Goal: Task Accomplishment & Management: Use online tool/utility

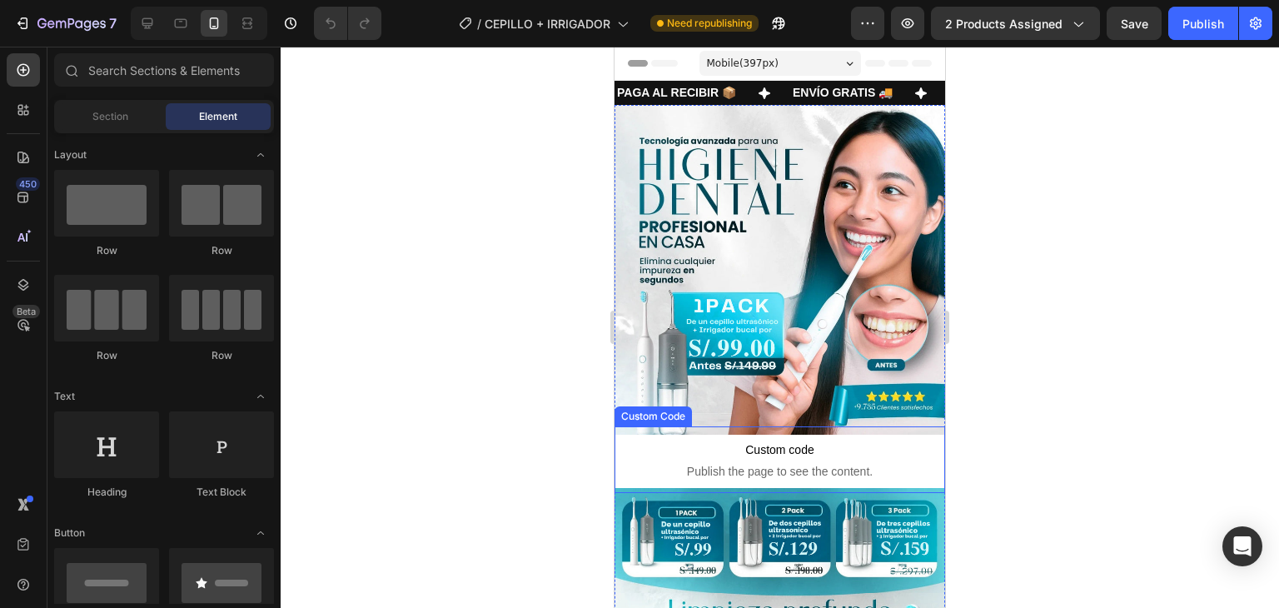
click at [692, 440] on span "Custom code" at bounding box center [780, 450] width 331 height 20
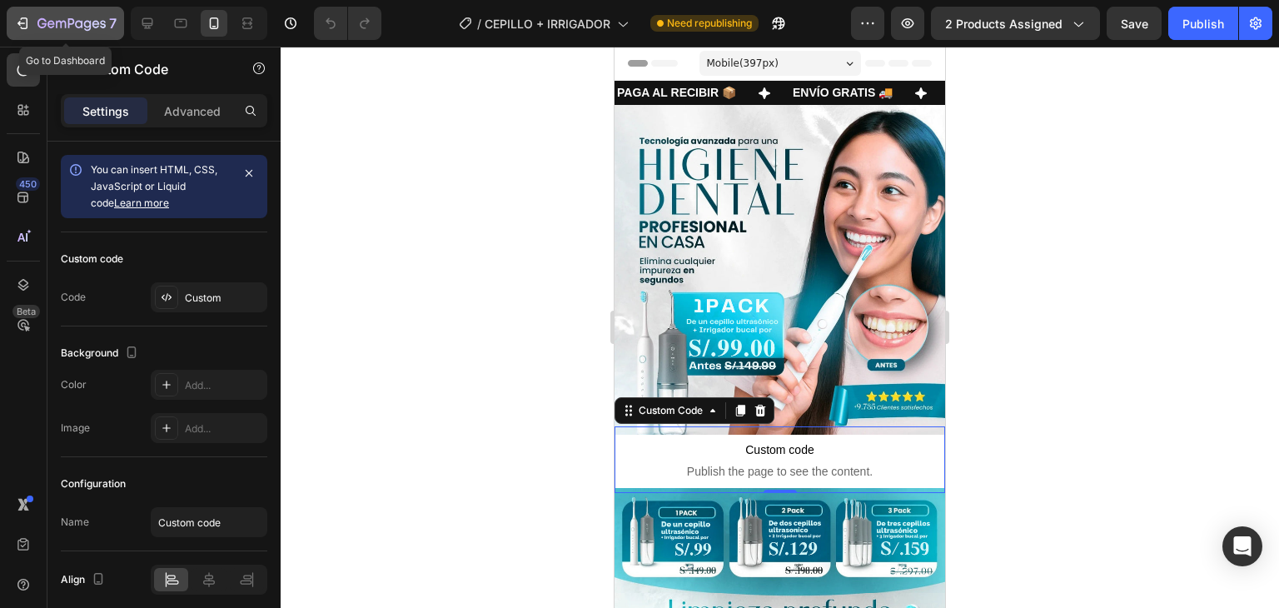
click at [65, 22] on icon "button" at bounding box center [61, 24] width 10 height 7
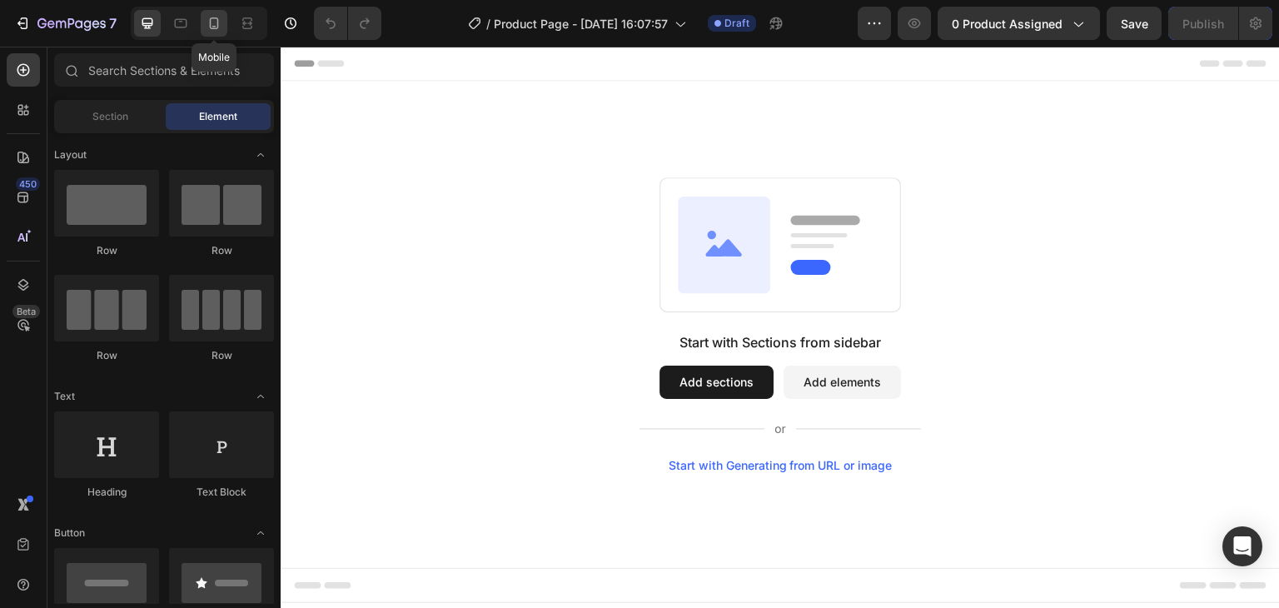
click at [214, 36] on div at bounding box center [214, 23] width 27 height 27
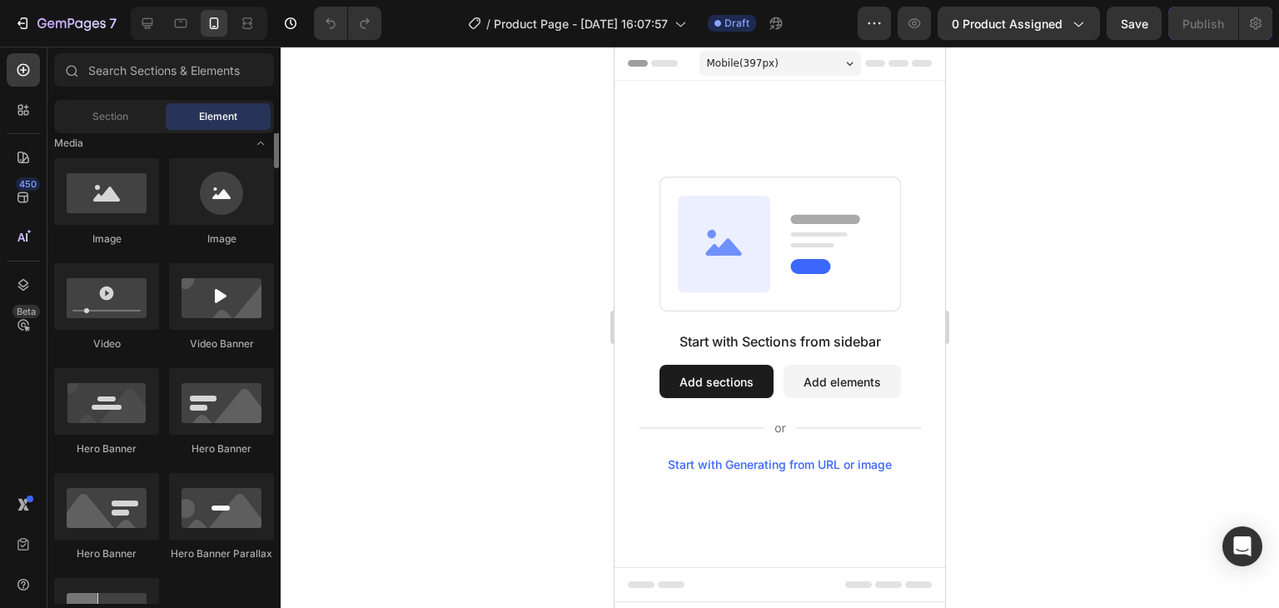
scroll to position [458, 0]
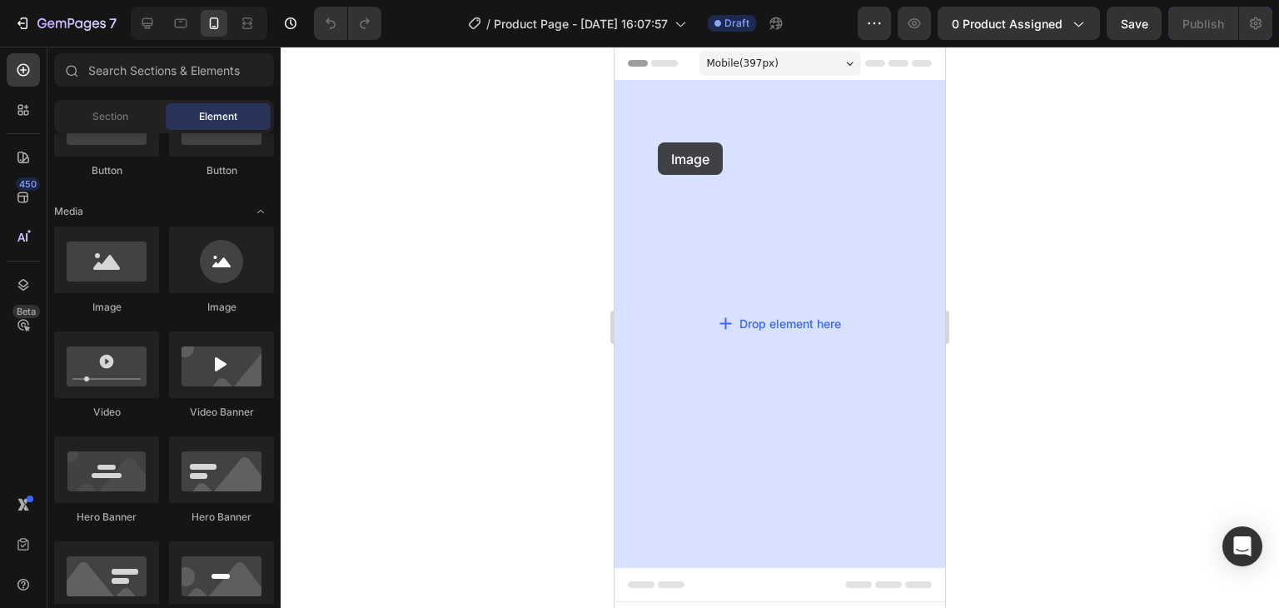
drag, startPoint x: 727, startPoint y: 312, endPoint x: 661, endPoint y: 144, distance: 181.0
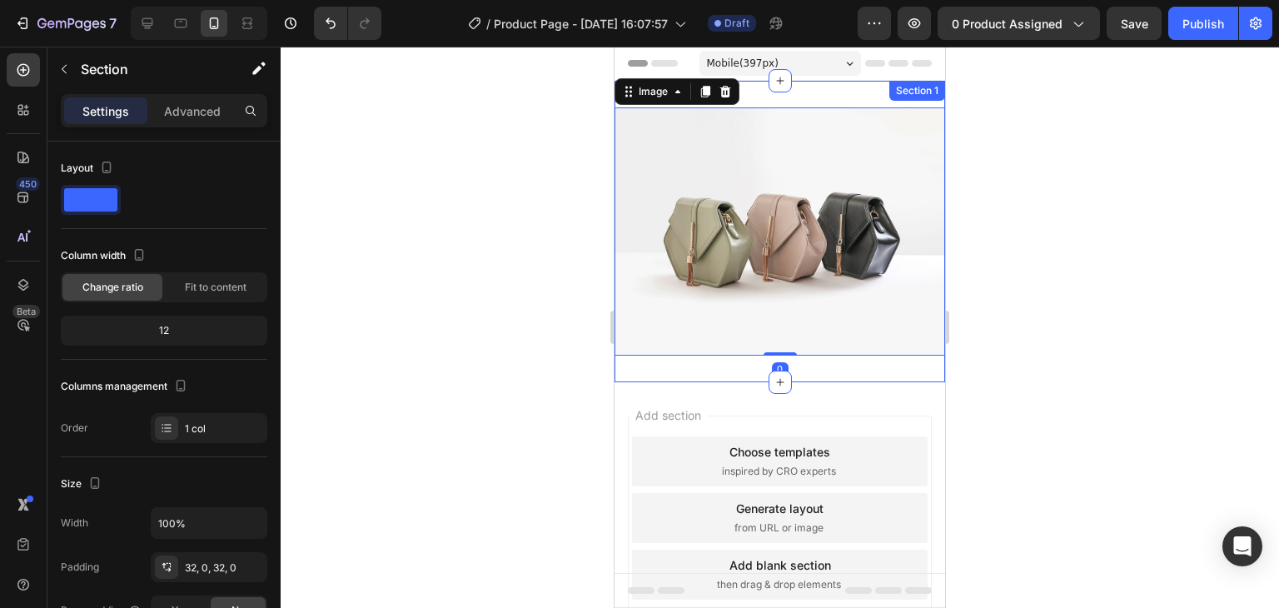
click at [833, 84] on div "Image 0 Section 1" at bounding box center [780, 232] width 331 height 302
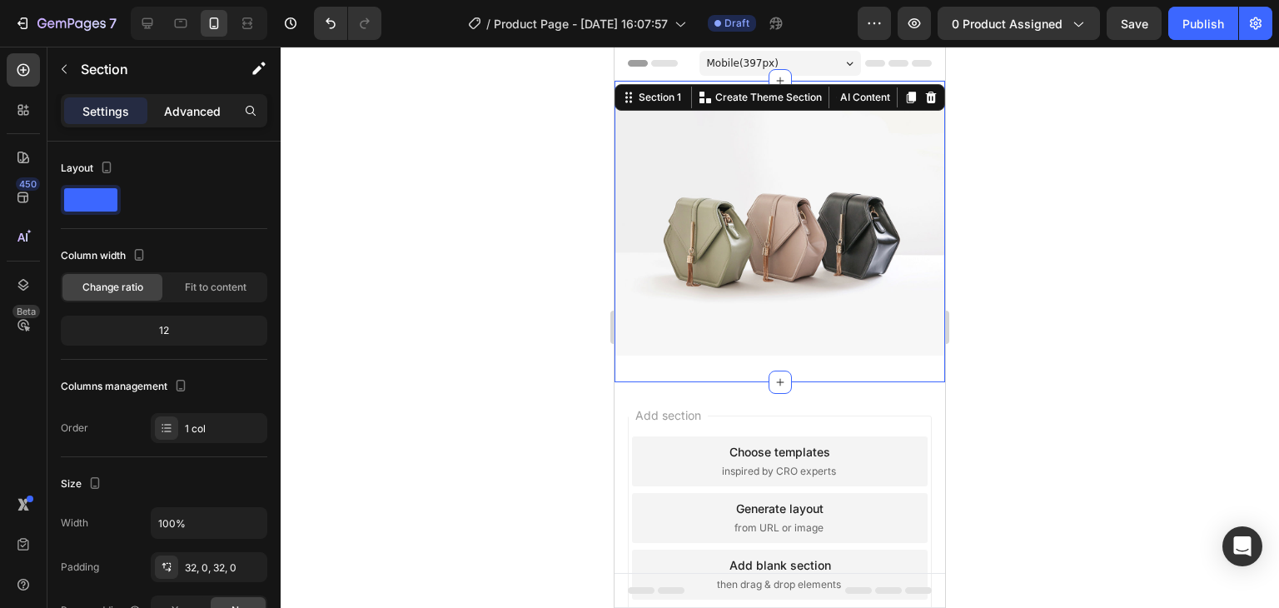
click at [183, 114] on p "Advanced" at bounding box center [192, 110] width 57 height 17
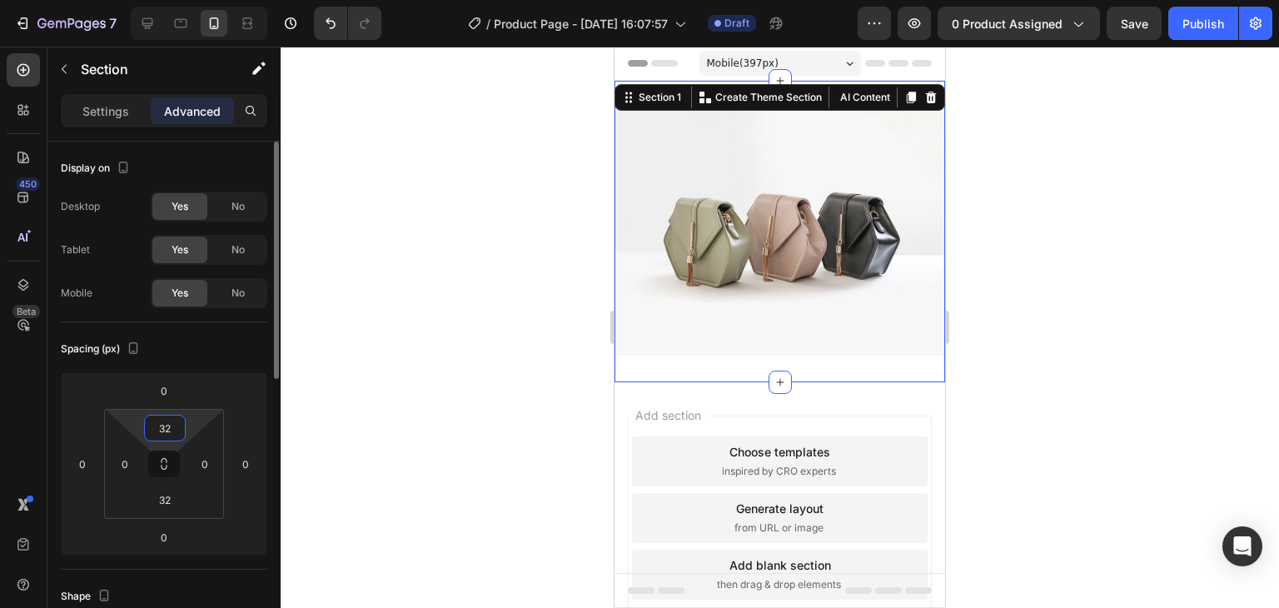
click at [174, 421] on input "32" at bounding box center [164, 428] width 33 height 25
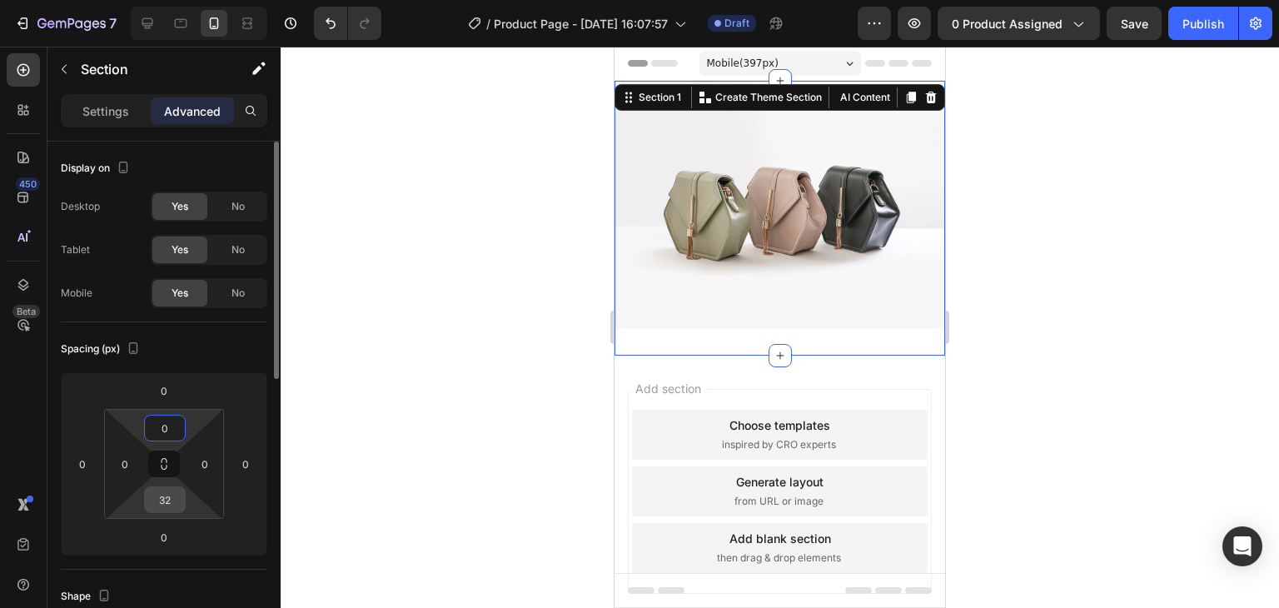
type input "0"
click at [162, 501] on input "32" at bounding box center [164, 499] width 33 height 25
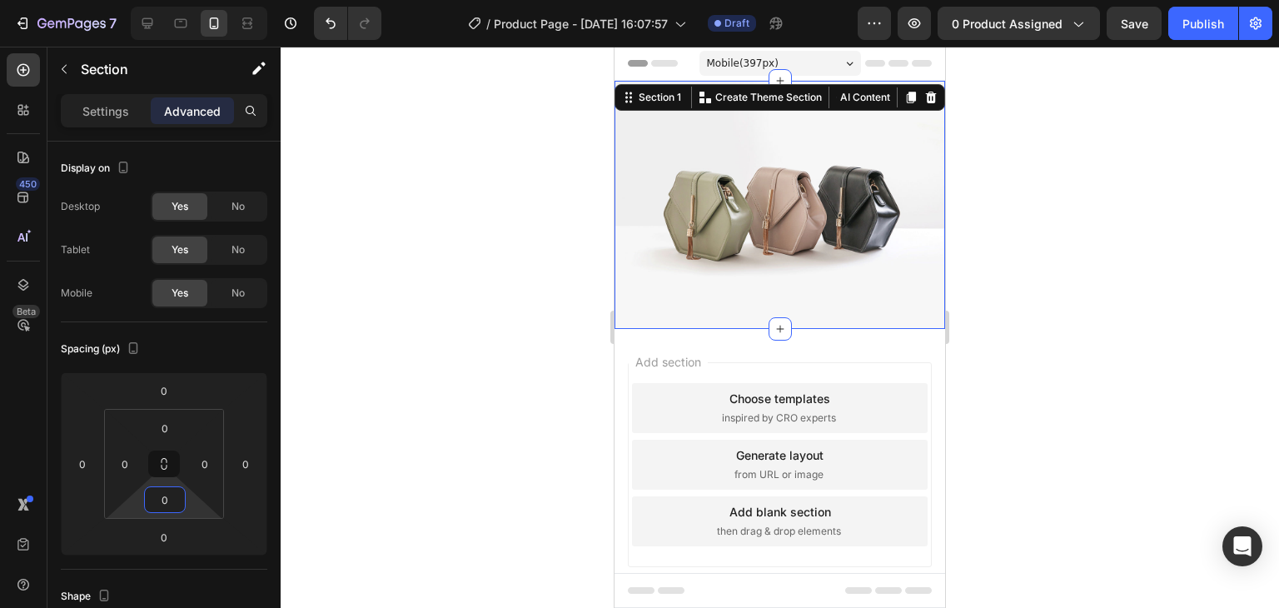
type input "0"
click at [490, 285] on div at bounding box center [780, 327] width 999 height 561
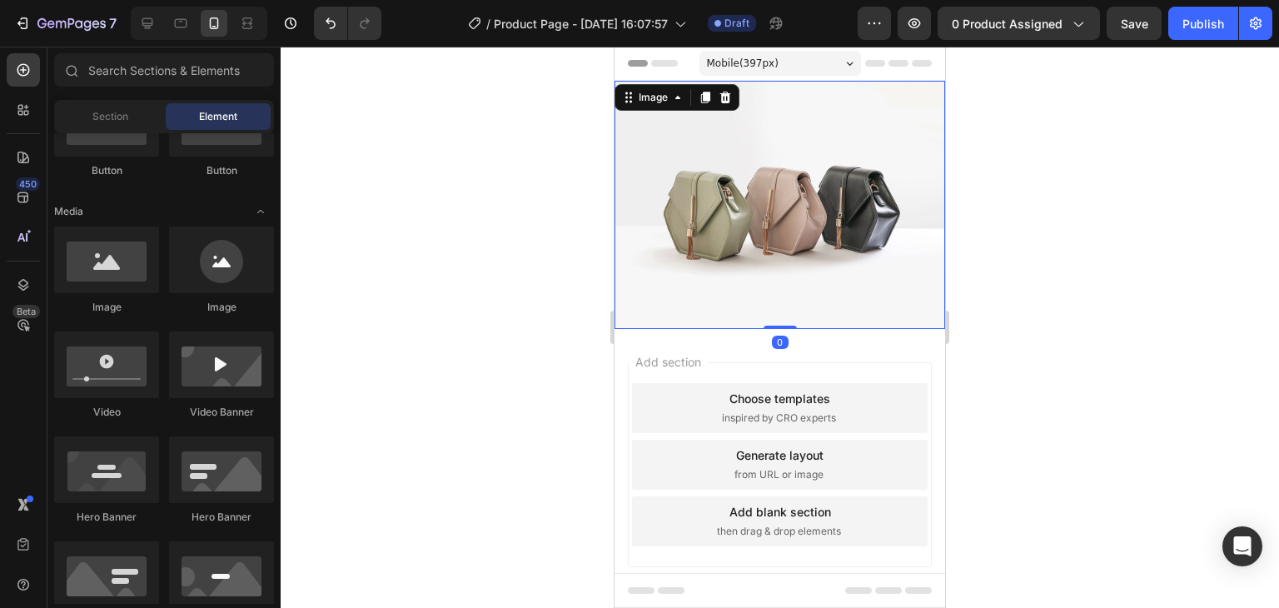
click at [683, 197] on img at bounding box center [780, 205] width 331 height 248
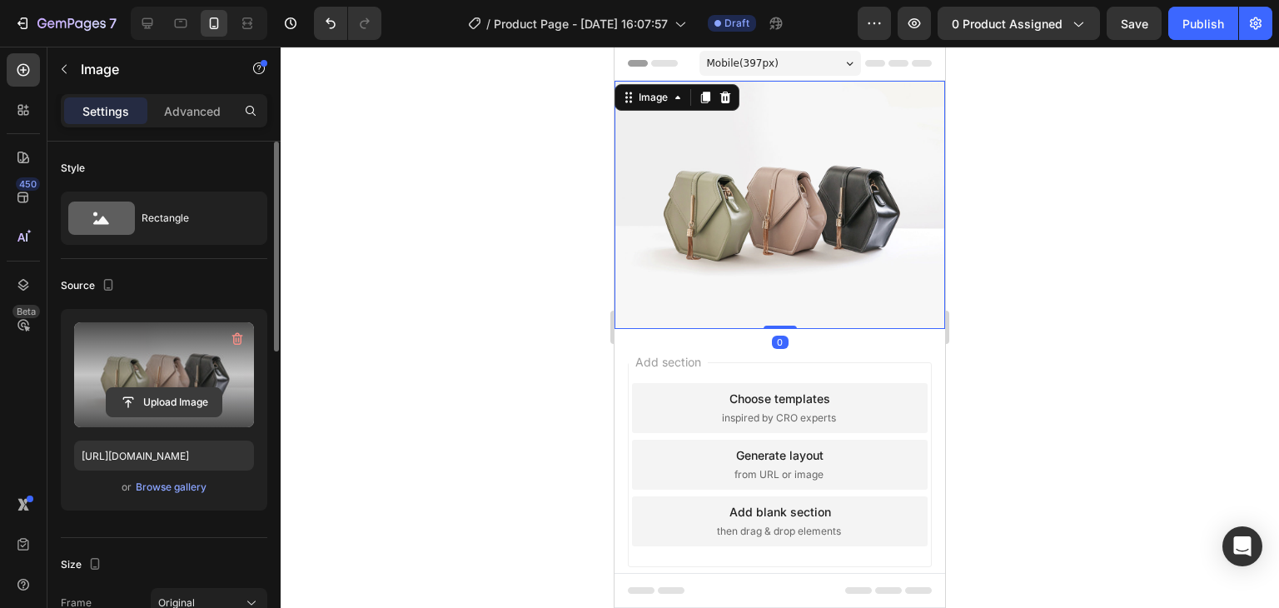
click at [184, 410] on input "file" at bounding box center [164, 402] width 115 height 28
click at [202, 398] on input "file" at bounding box center [164, 402] width 115 height 28
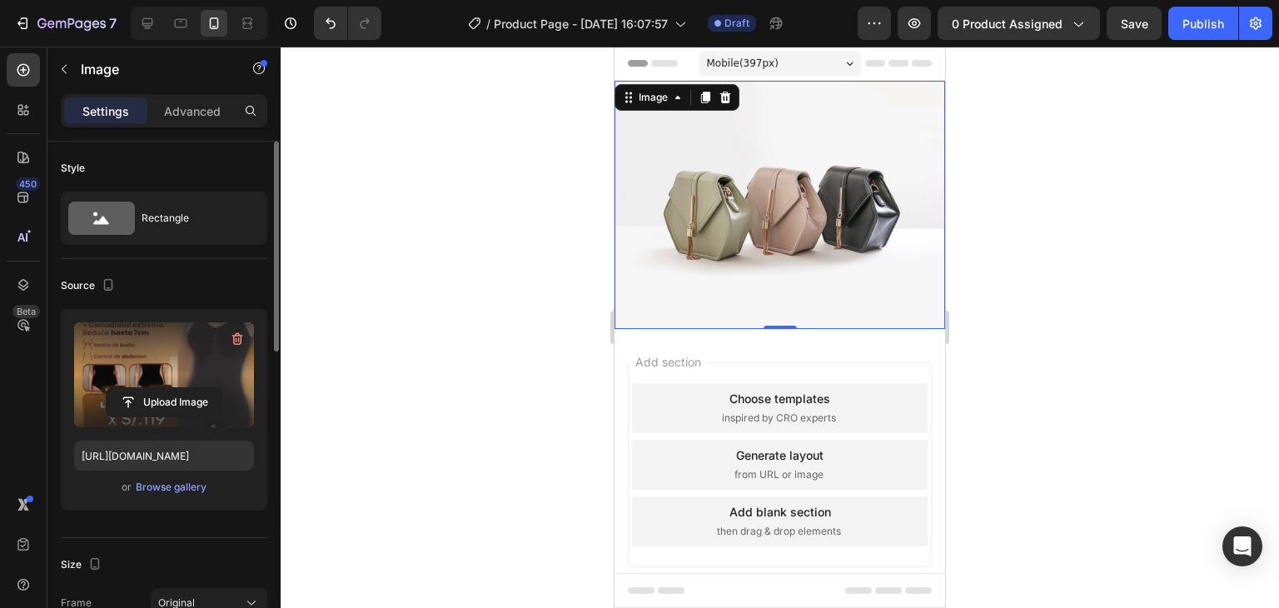
type input "https://cdn.shopify.com/s/files/1/0629/9733/2081/files/gempages_574175316403028…"
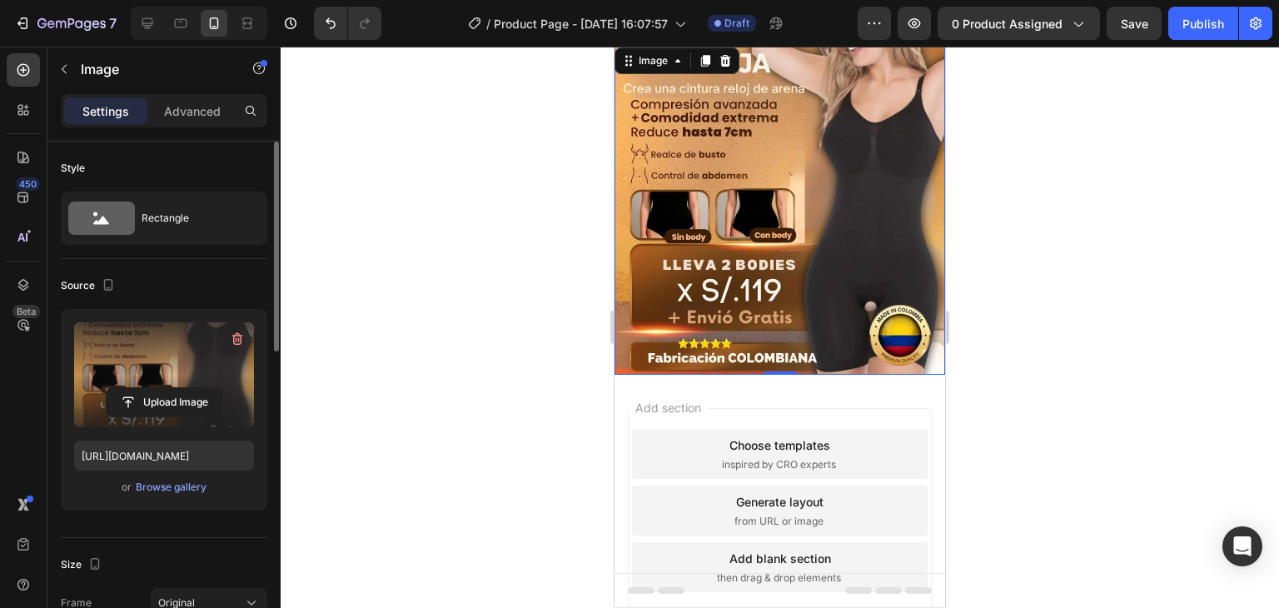
scroll to position [38, 0]
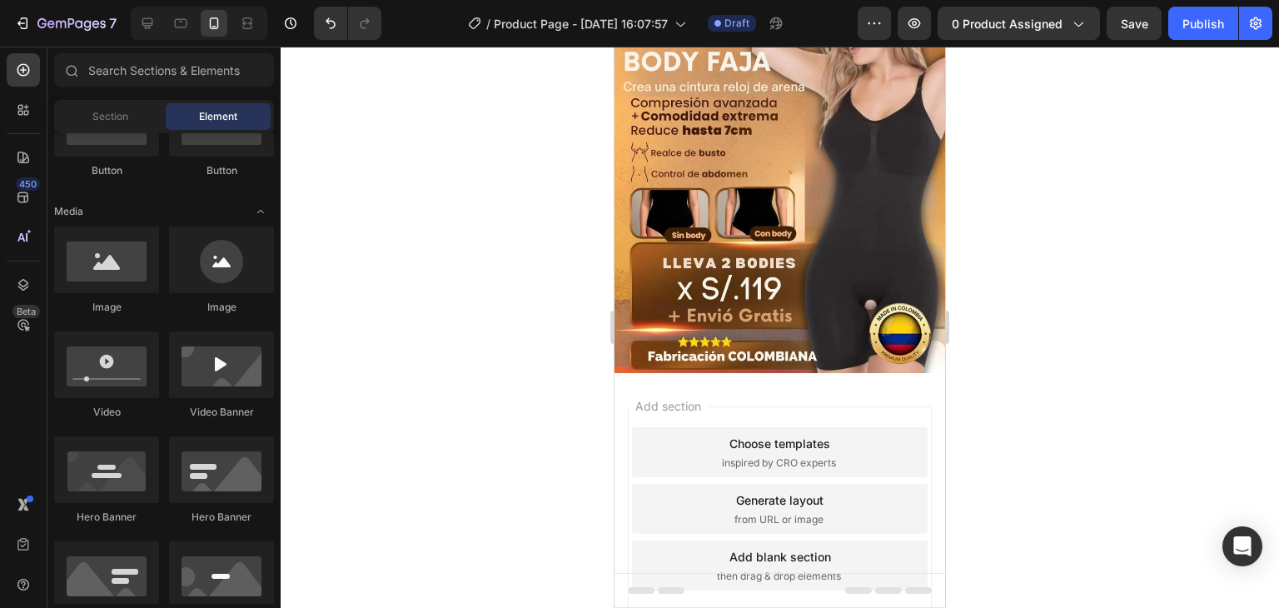
click at [722, 456] on span "inspired by CRO experts" at bounding box center [779, 463] width 114 height 15
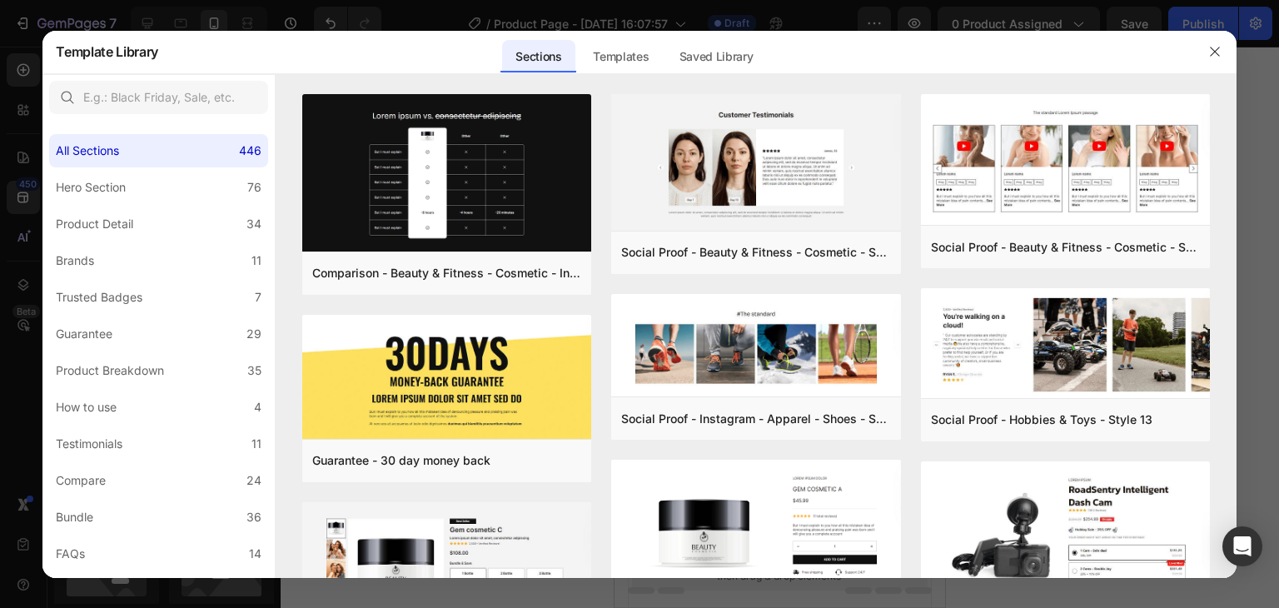
click at [0, 197] on div at bounding box center [639, 304] width 1279 height 608
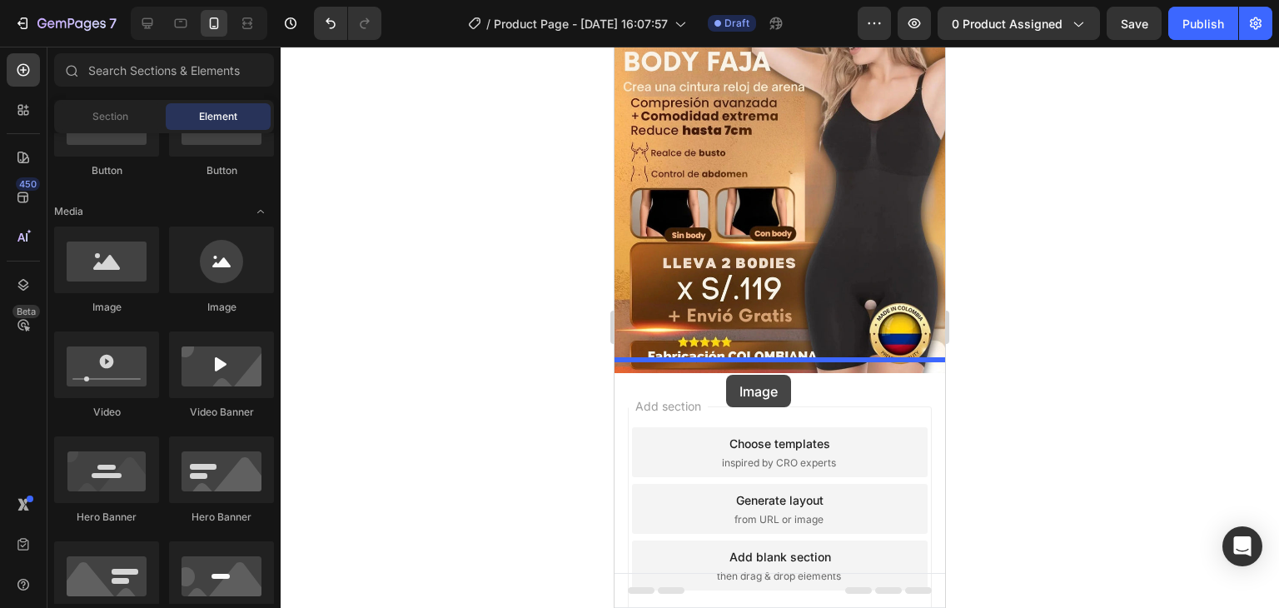
drag, startPoint x: 755, startPoint y: 310, endPoint x: 726, endPoint y: 375, distance: 71.2
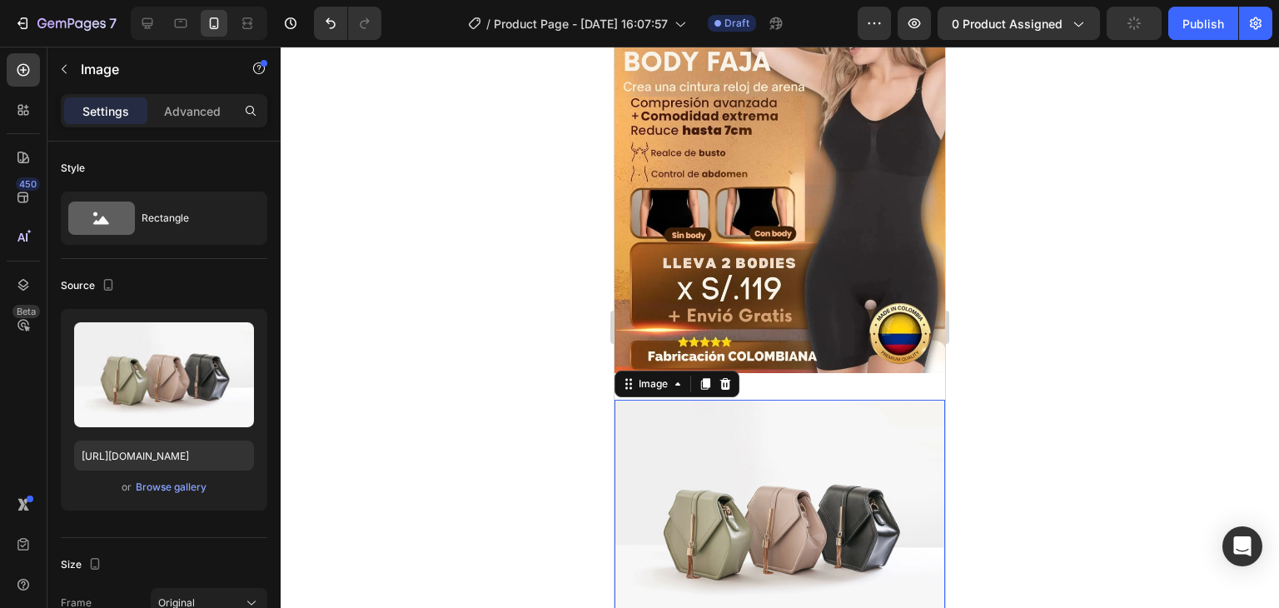
scroll to position [322, 0]
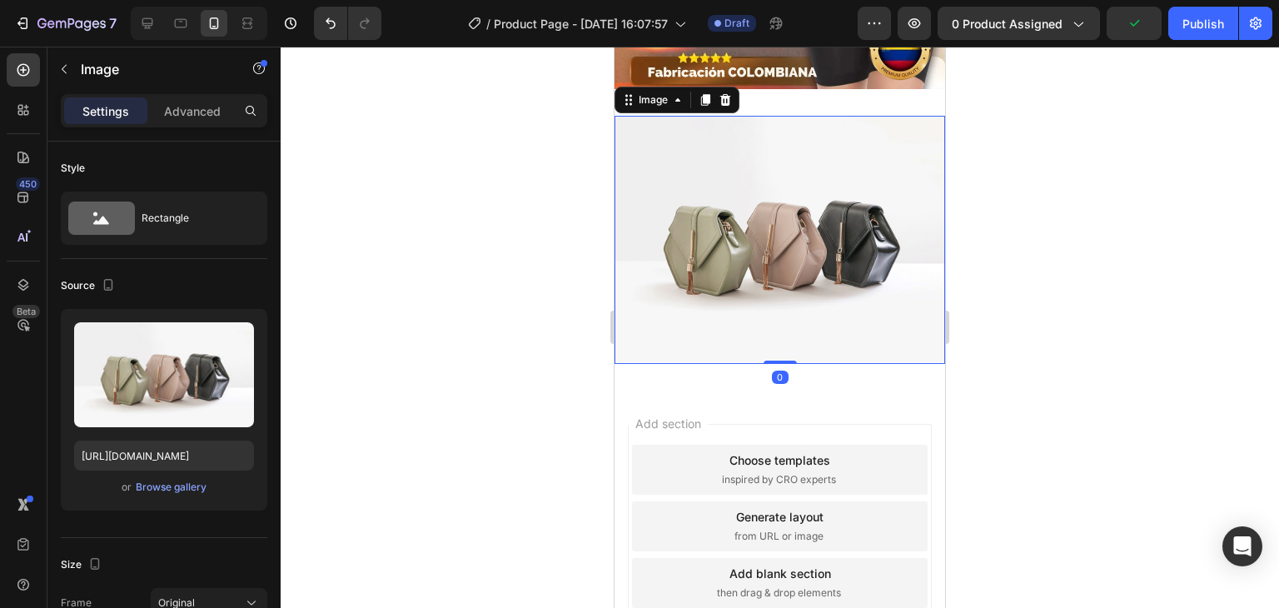
click at [780, 214] on img at bounding box center [780, 240] width 331 height 248
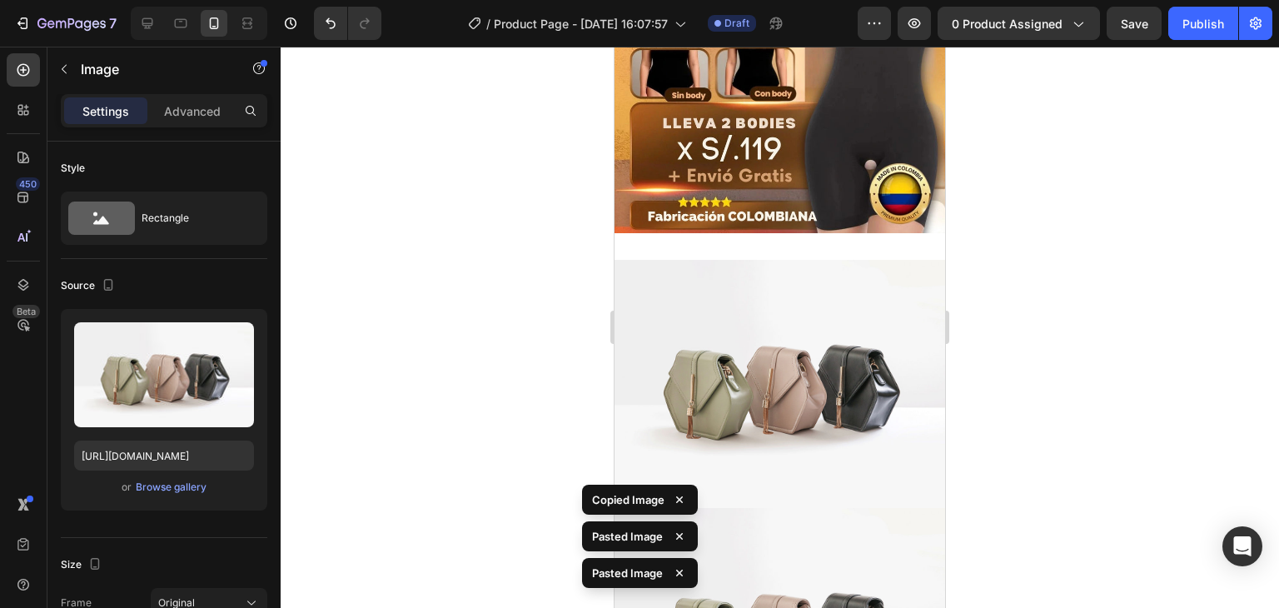
scroll to position [198, 0]
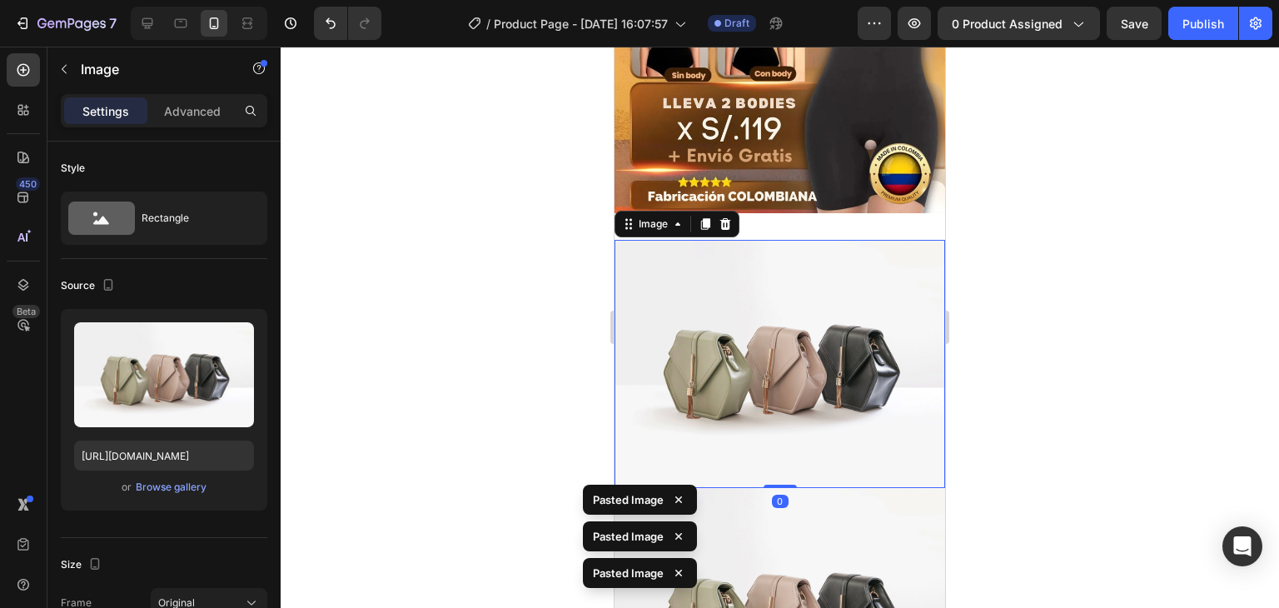
click at [747, 308] on img at bounding box center [780, 364] width 331 height 248
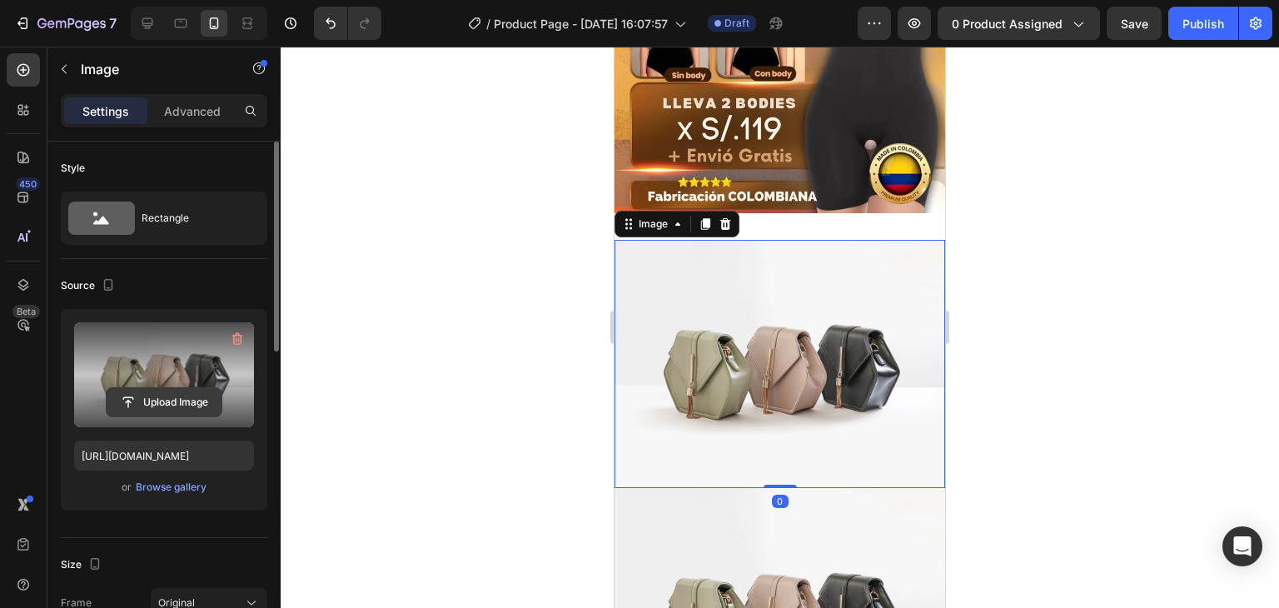
click at [192, 407] on input "file" at bounding box center [164, 402] width 115 height 28
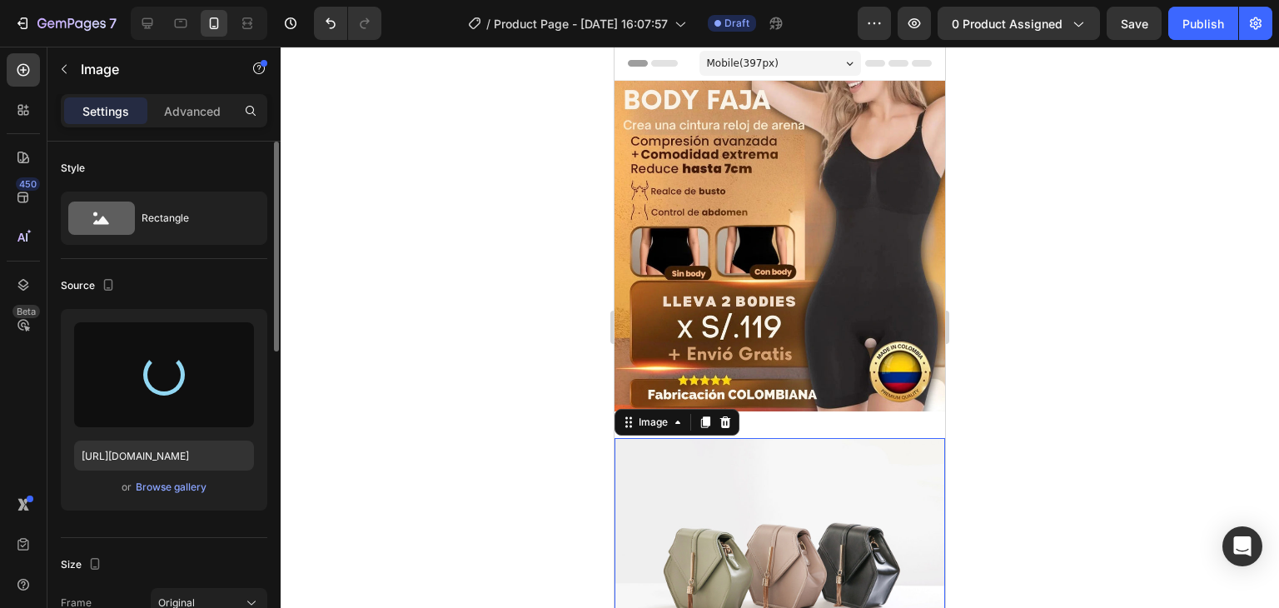
scroll to position [0, 0]
type input "https://cdn.shopify.com/s/files/1/0629/9733/2081/files/gempages_574175316403028…"
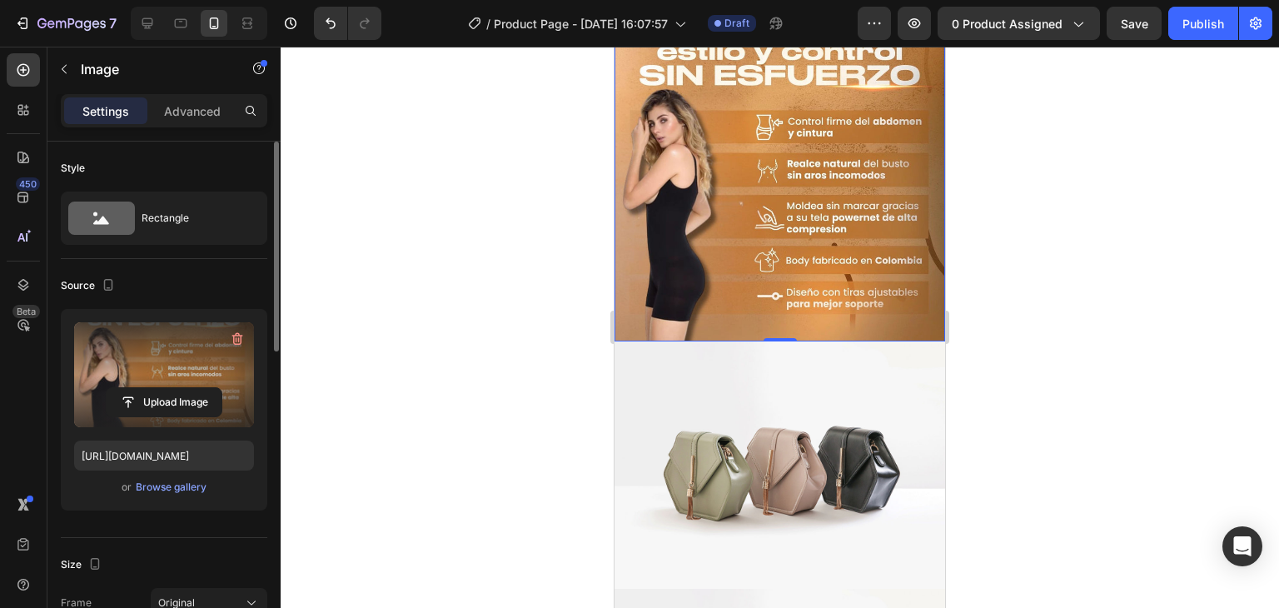
scroll to position [416, 0]
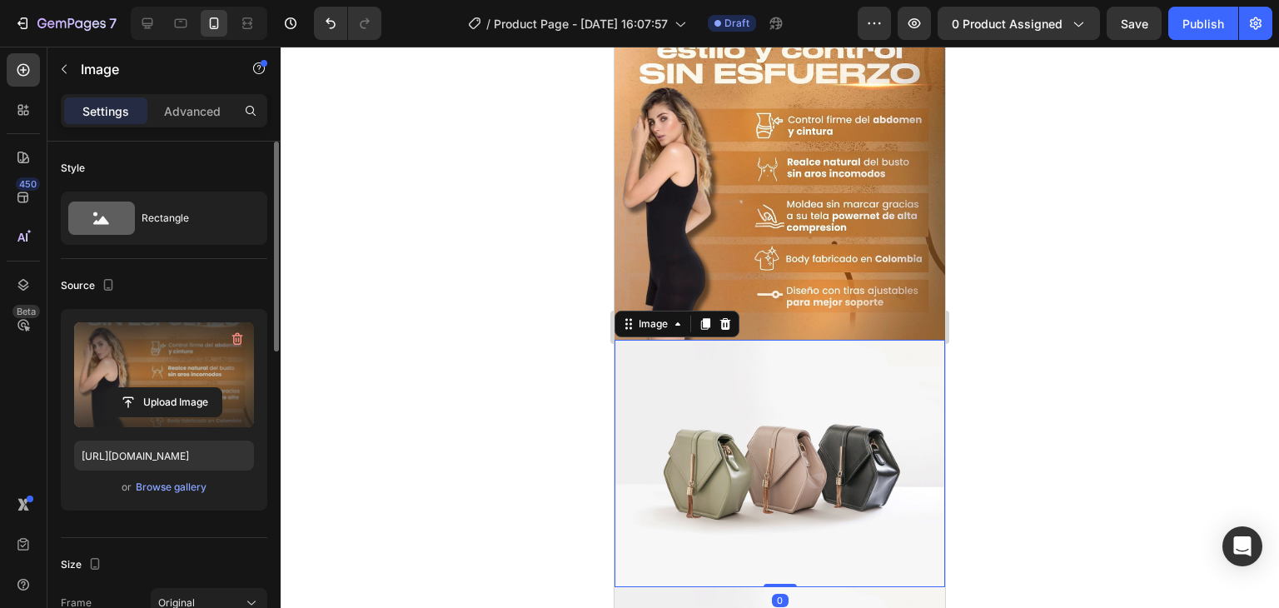
click at [766, 472] on img at bounding box center [780, 464] width 331 height 248
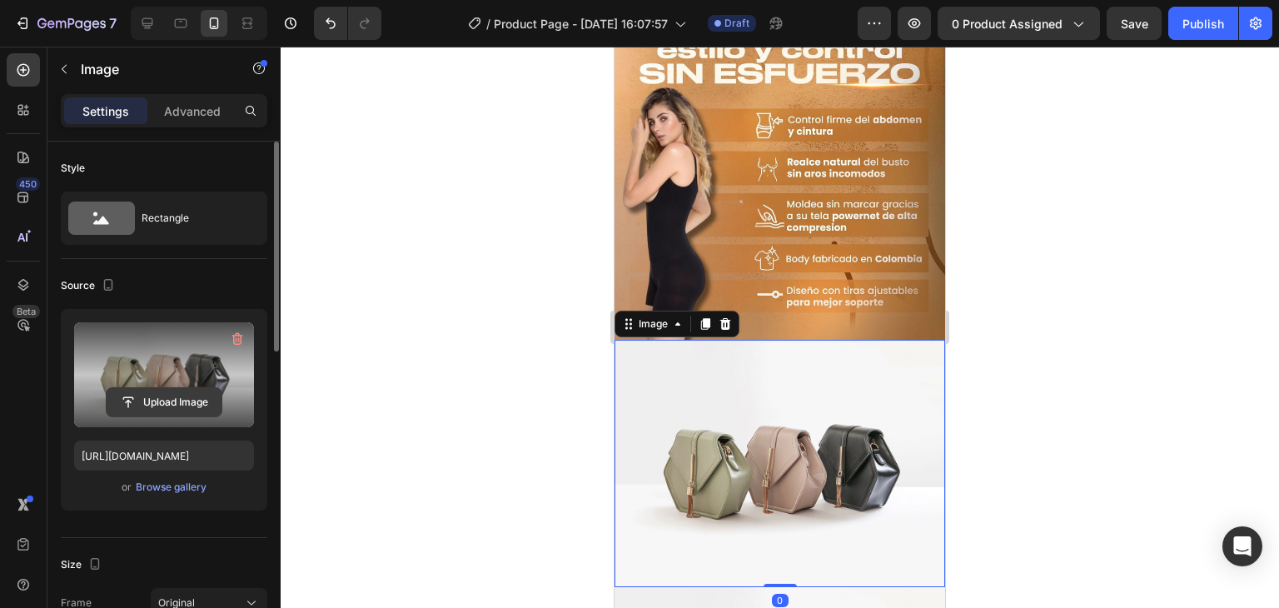
click at [202, 411] on input "file" at bounding box center [164, 402] width 115 height 28
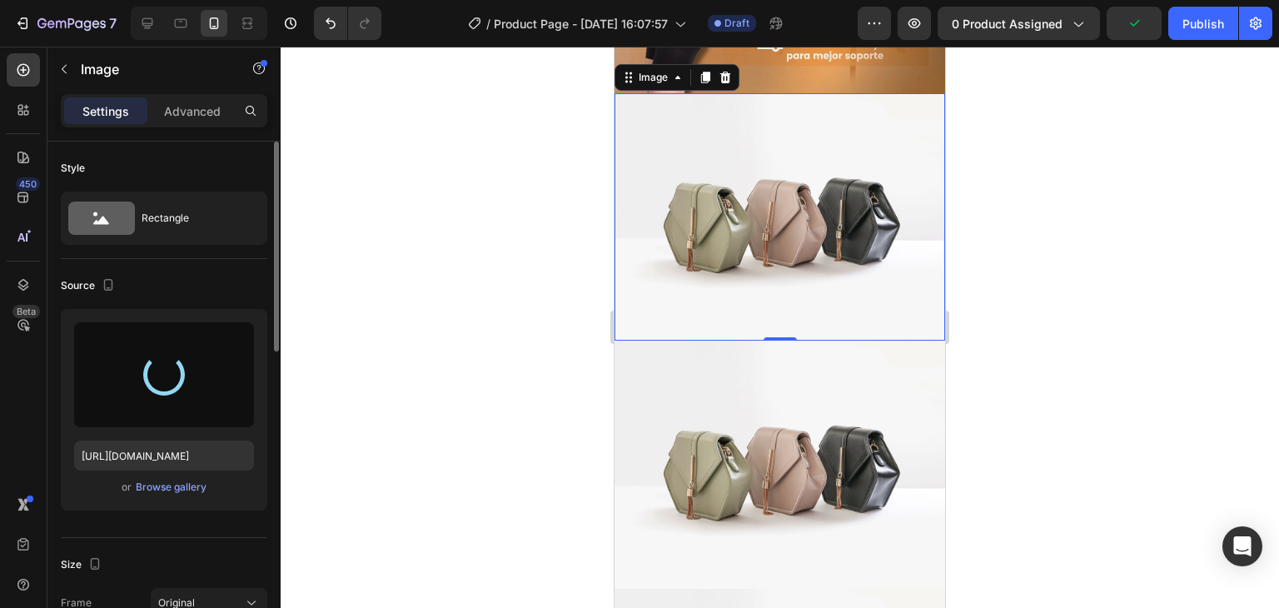
scroll to position [668, 0]
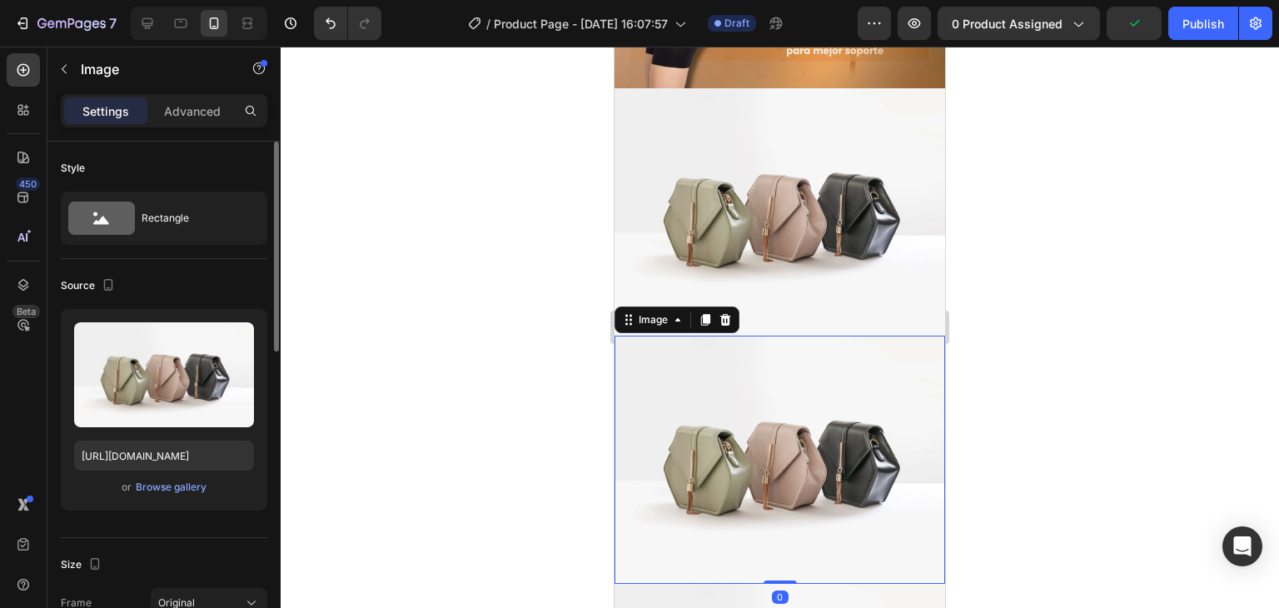
click at [758, 426] on img at bounding box center [780, 460] width 331 height 248
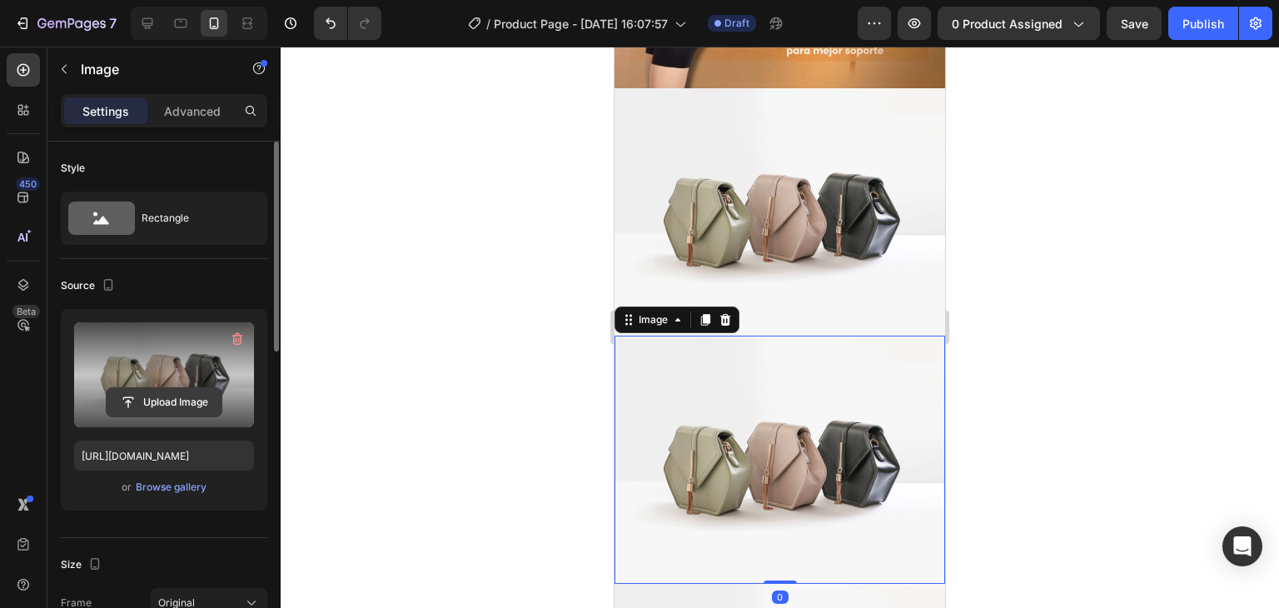
click at [164, 396] on input "file" at bounding box center [164, 402] width 115 height 28
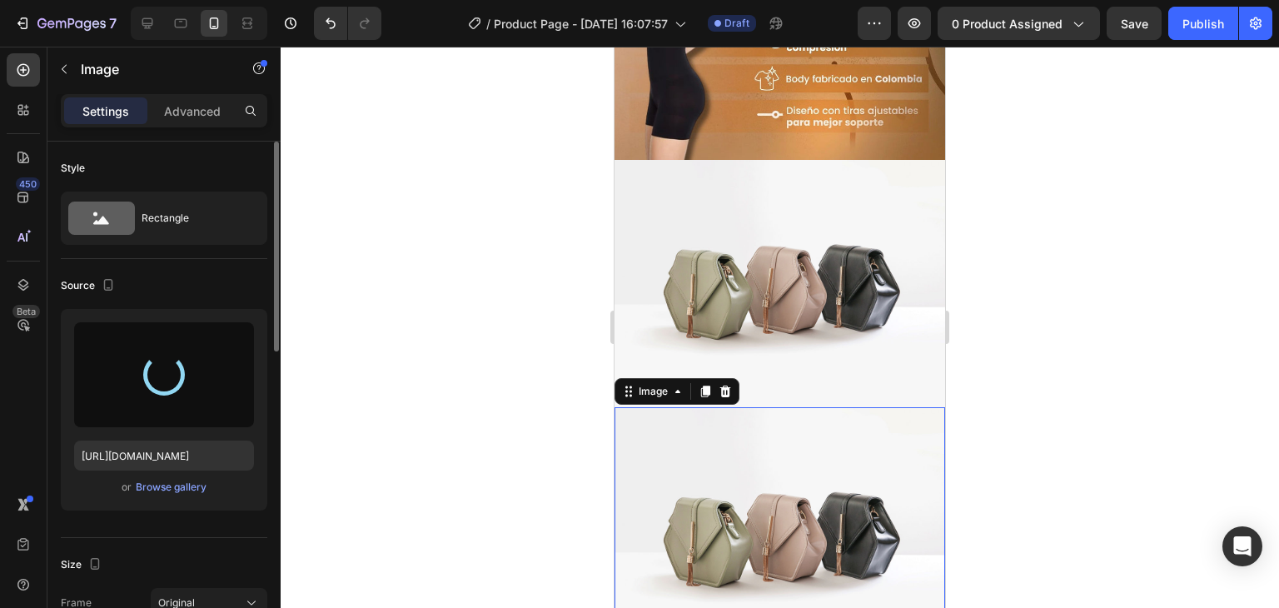
scroll to position [591, 0]
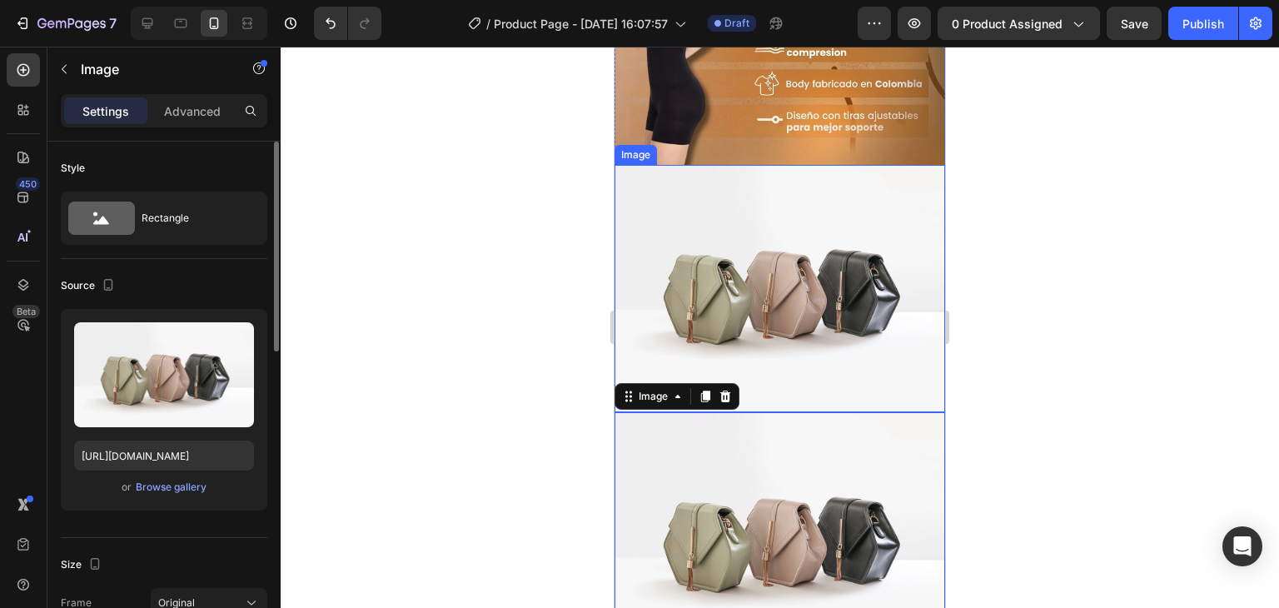
drag, startPoint x: 770, startPoint y: 241, endPoint x: 753, endPoint y: 214, distance: 31.4
click at [753, 214] on img at bounding box center [780, 289] width 331 height 248
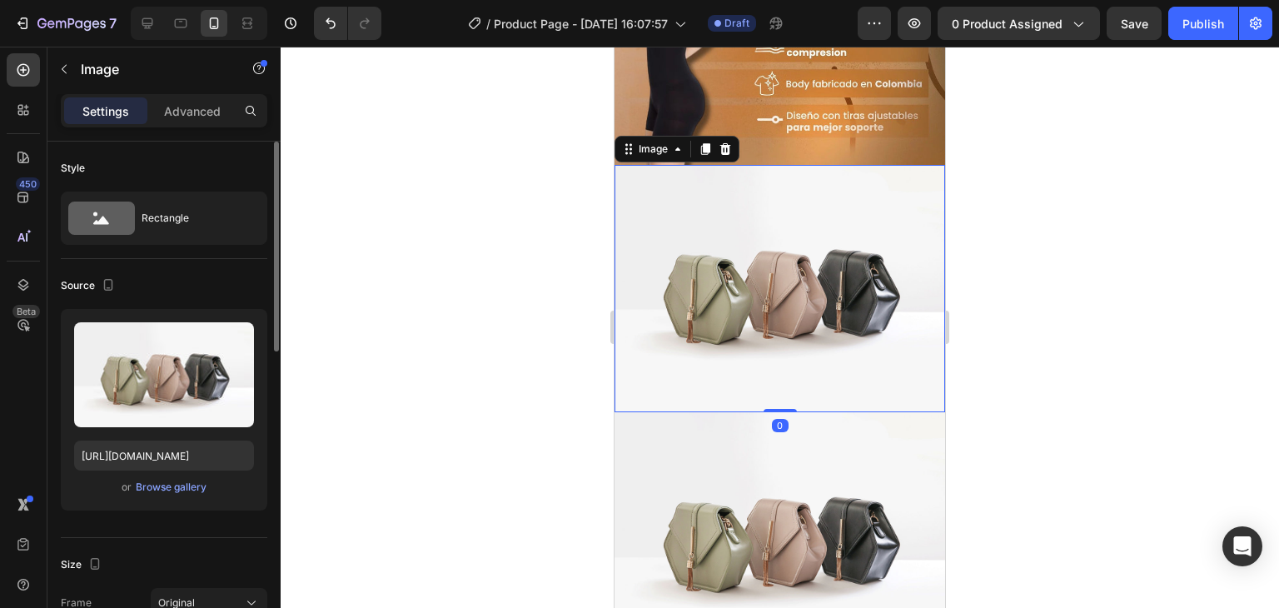
scroll to position [798, 0]
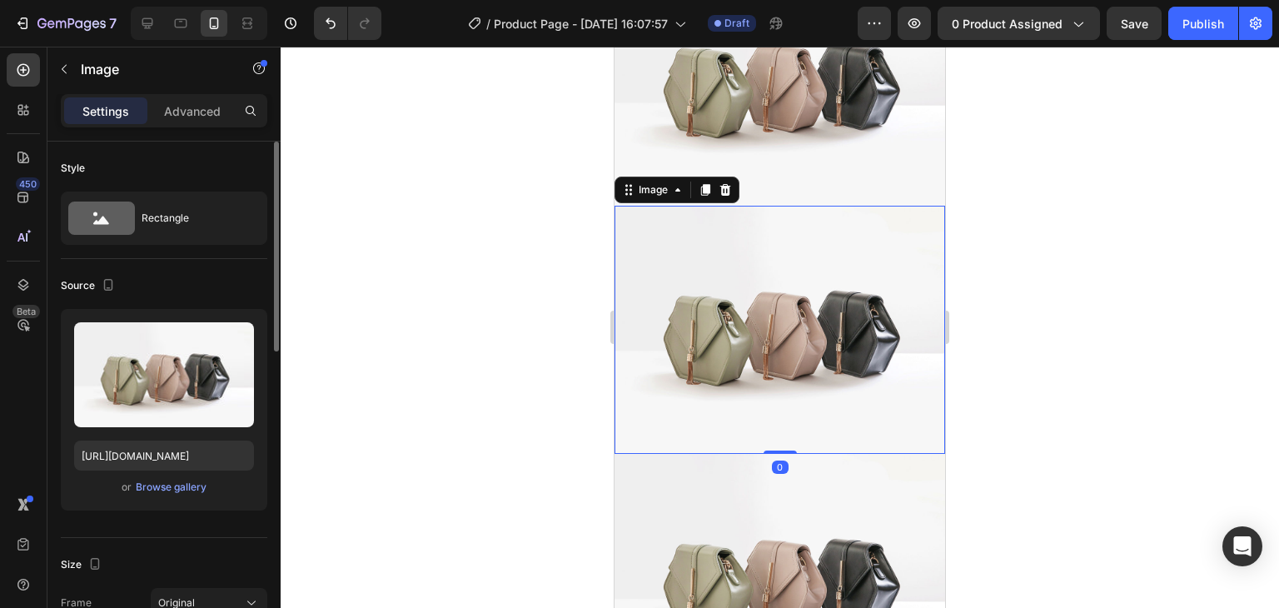
click at [795, 302] on img at bounding box center [780, 330] width 331 height 248
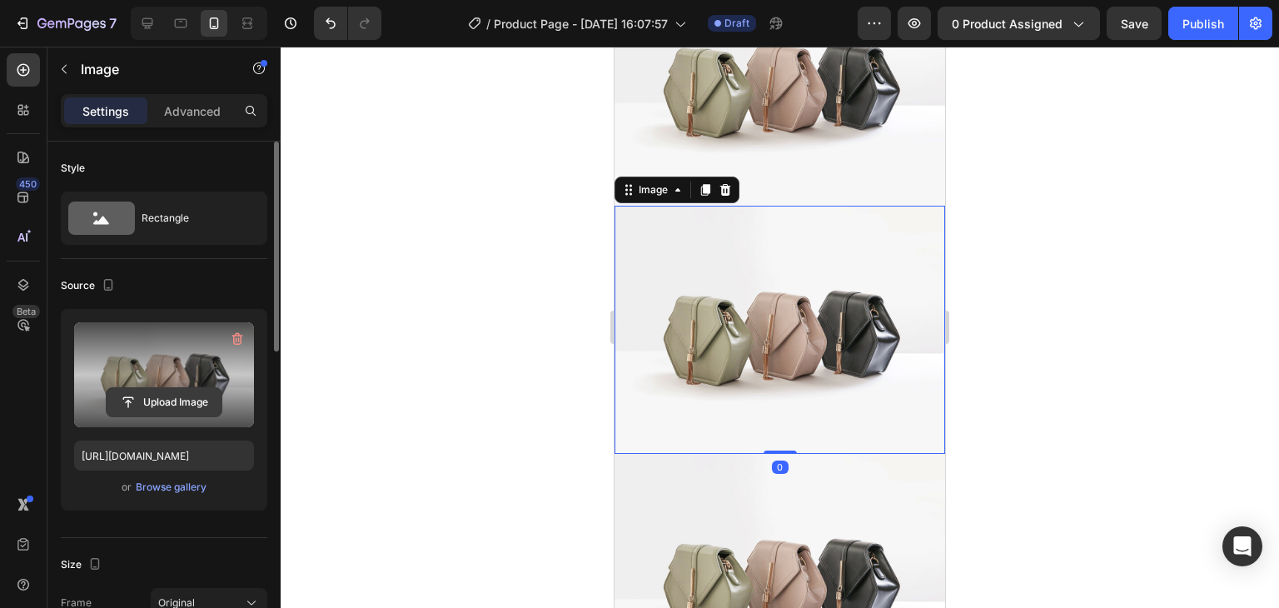
click at [182, 403] on input "file" at bounding box center [164, 402] width 115 height 28
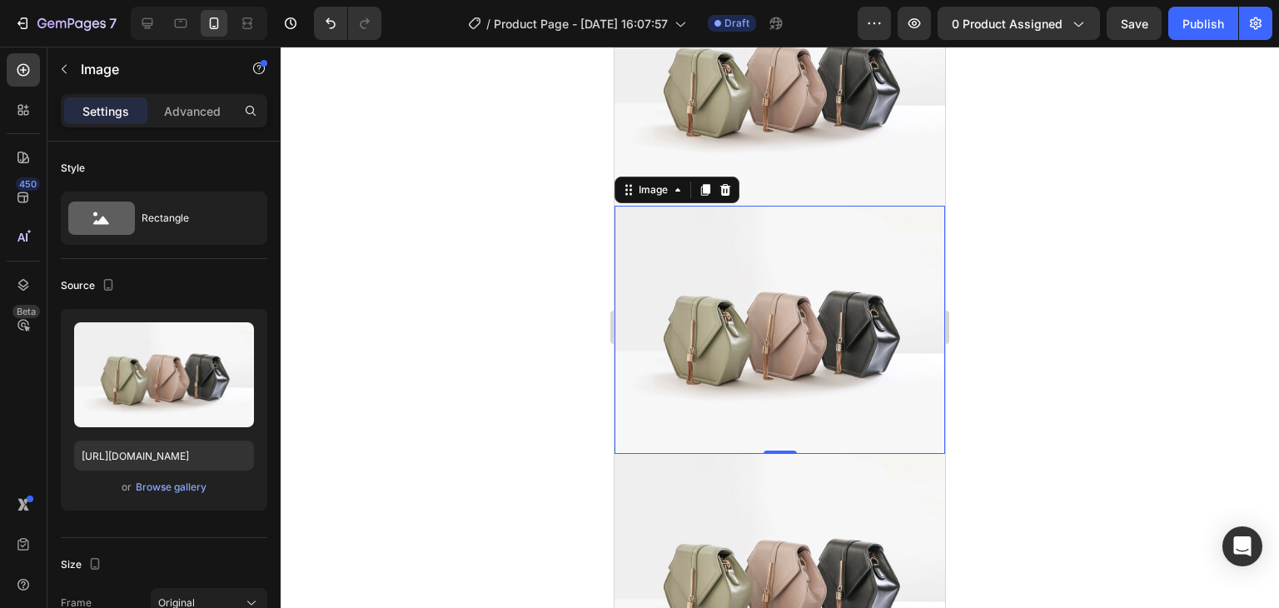
type input "https://cdn.shopify.com/s/files/1/0629/9733/2081/files/gempages_574175316403028…"
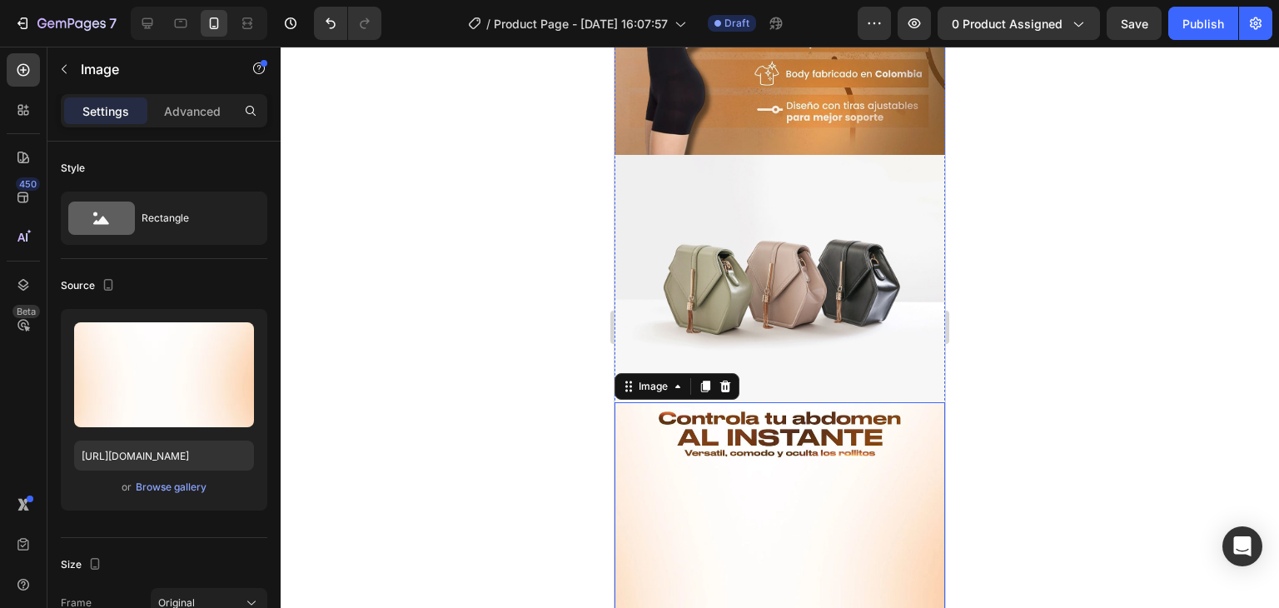
scroll to position [600, 0]
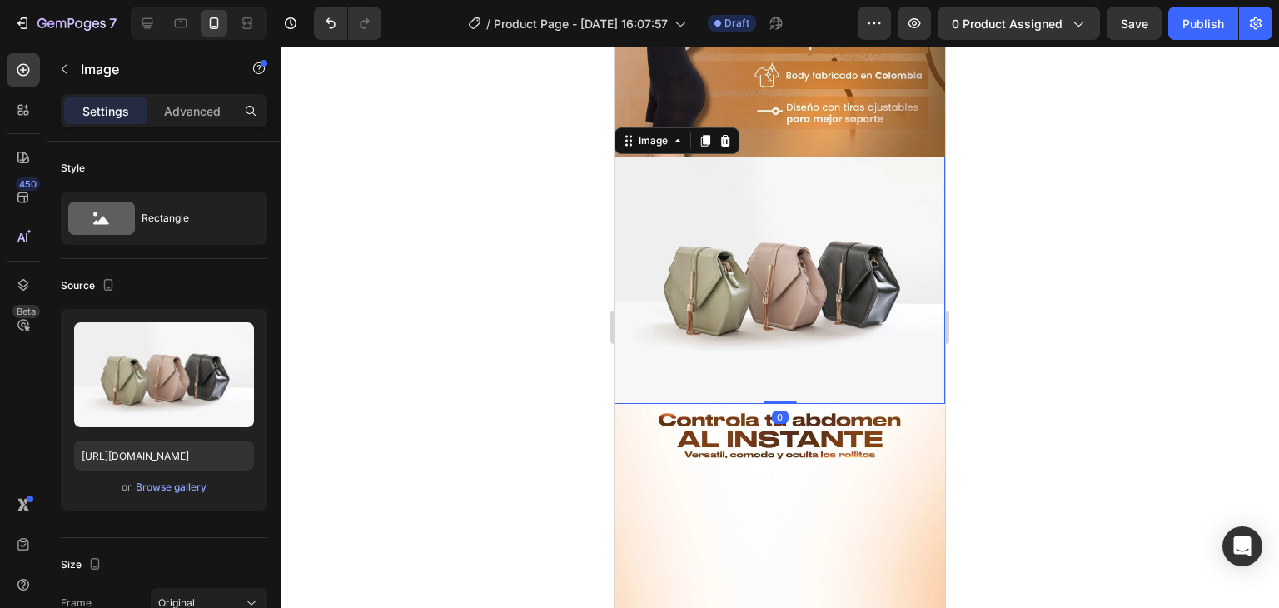
click at [769, 322] on img at bounding box center [780, 281] width 331 height 248
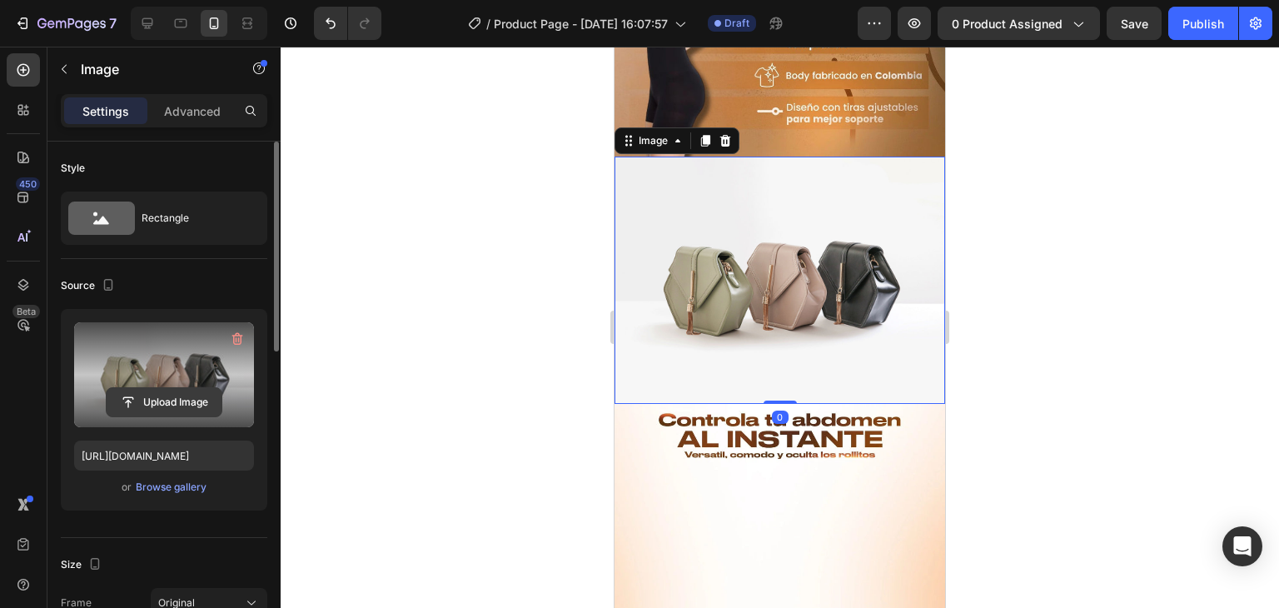
click at [210, 404] on input "file" at bounding box center [164, 402] width 115 height 28
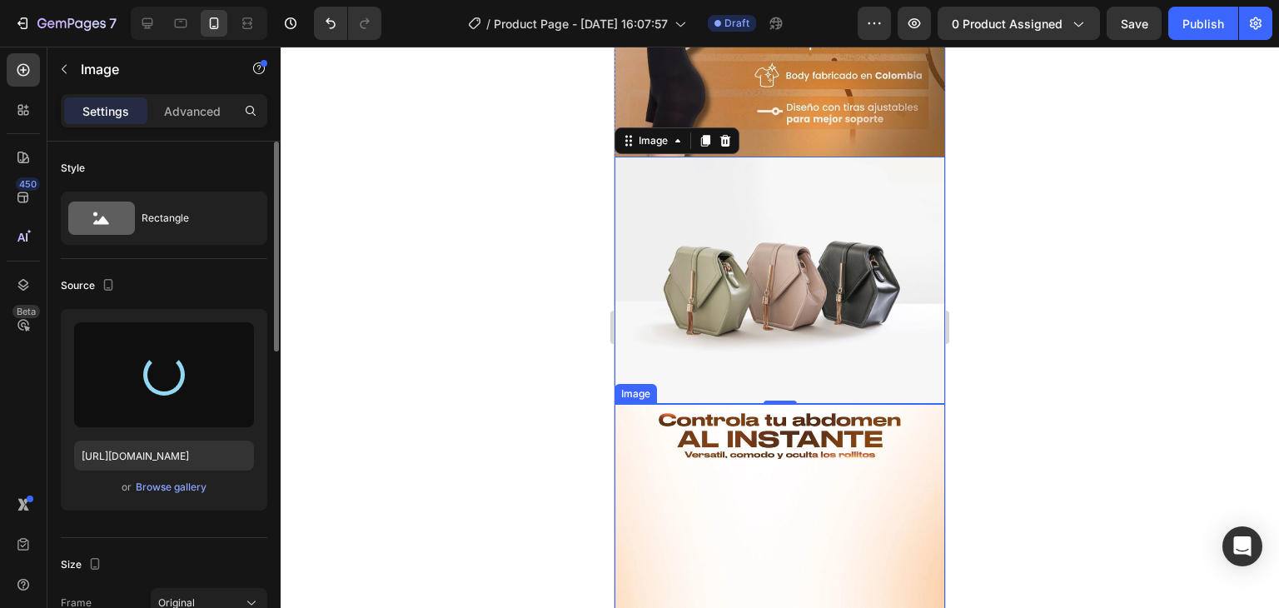
type input "https://cdn.shopify.com/s/files/1/0629/9733/2081/files/gempages_574175316403028…"
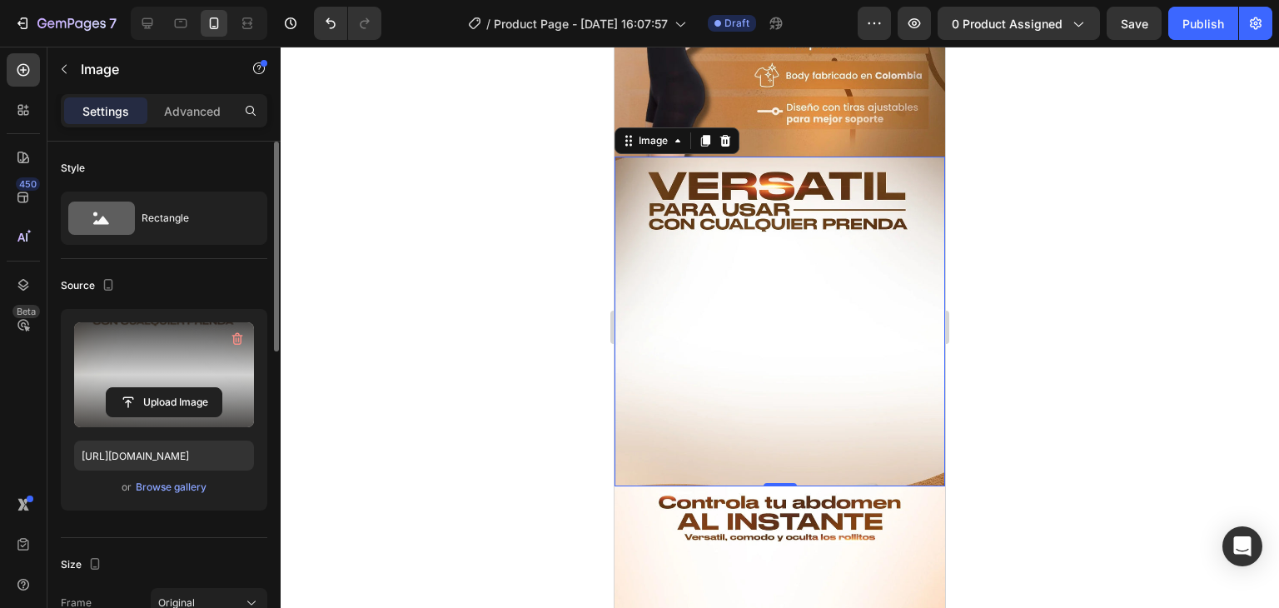
click at [1052, 331] on div at bounding box center [780, 327] width 999 height 561
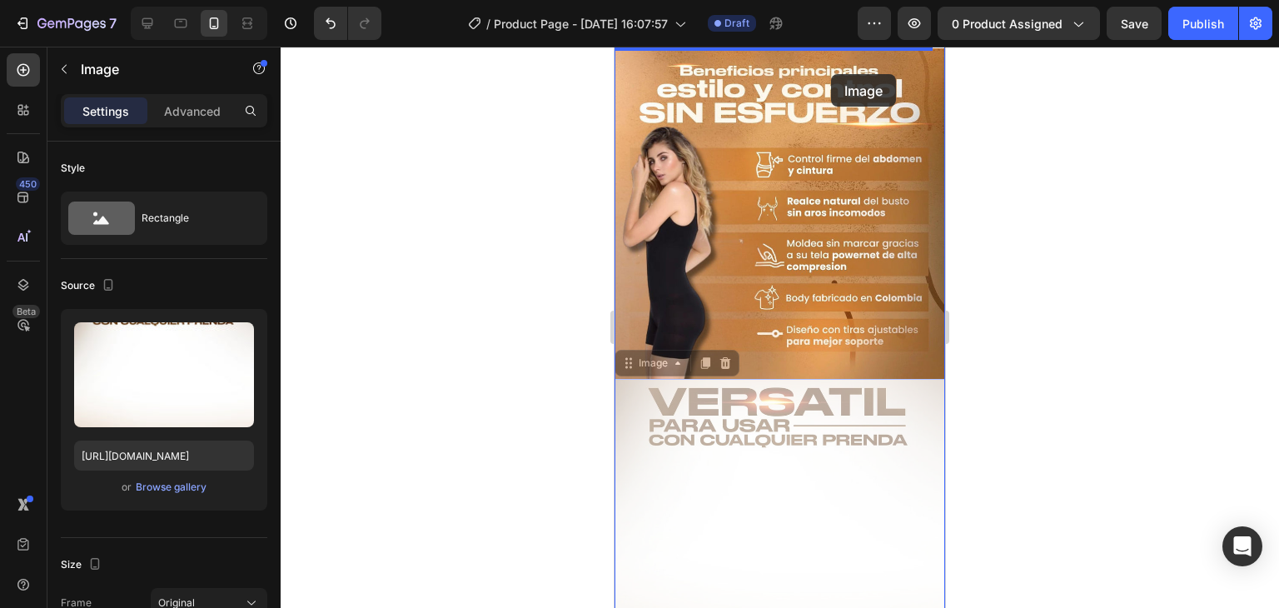
scroll to position [0, 0]
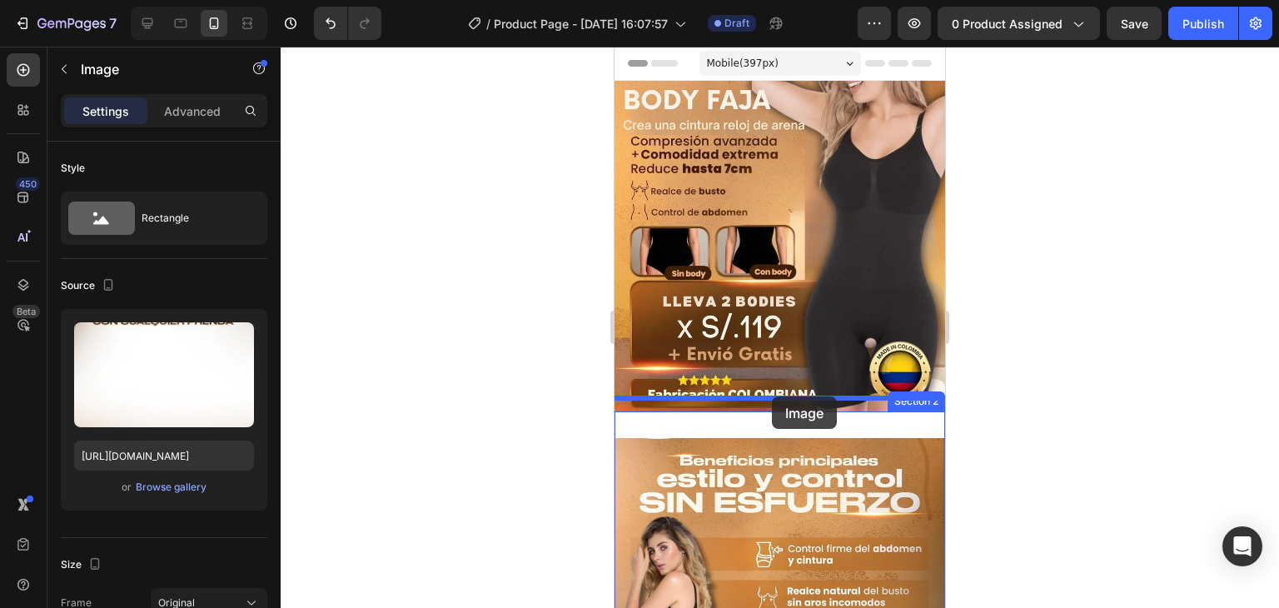
drag, startPoint x: 820, startPoint y: 281, endPoint x: 772, endPoint y: 396, distance: 125.1
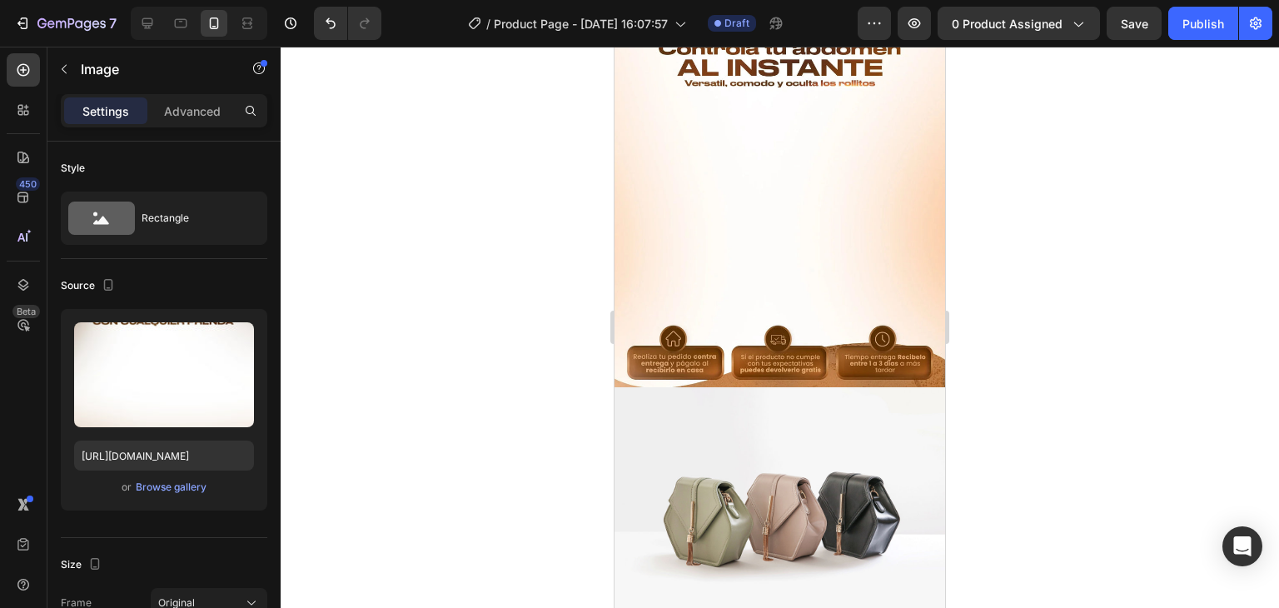
scroll to position [1116, 0]
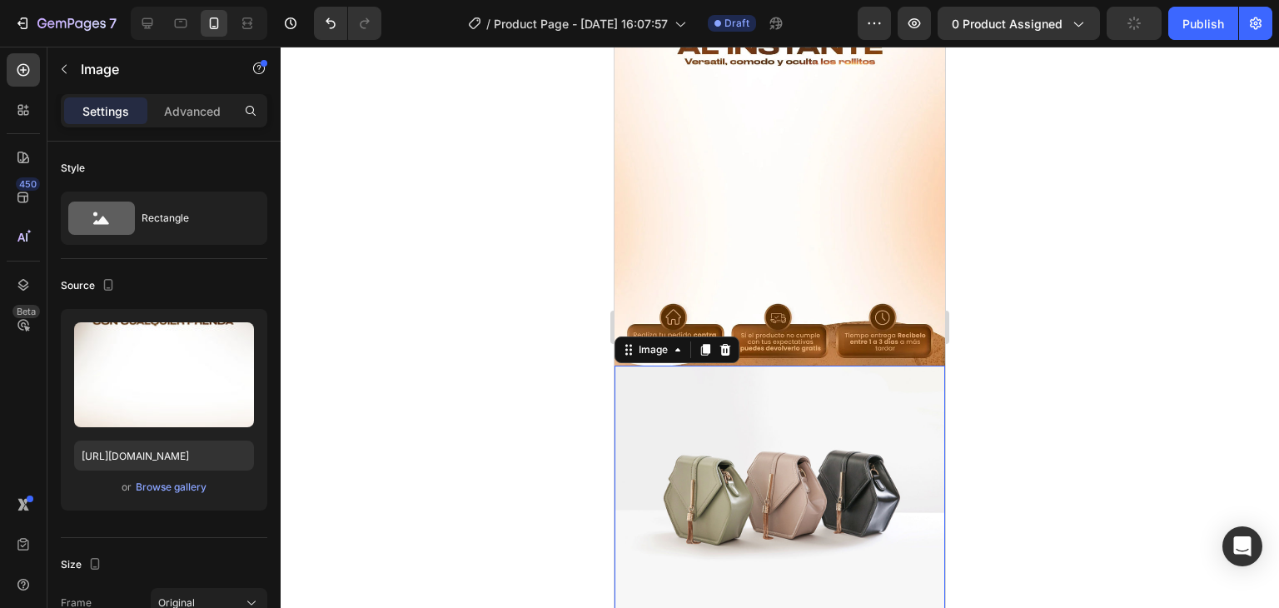
click at [792, 408] on img at bounding box center [780, 490] width 331 height 248
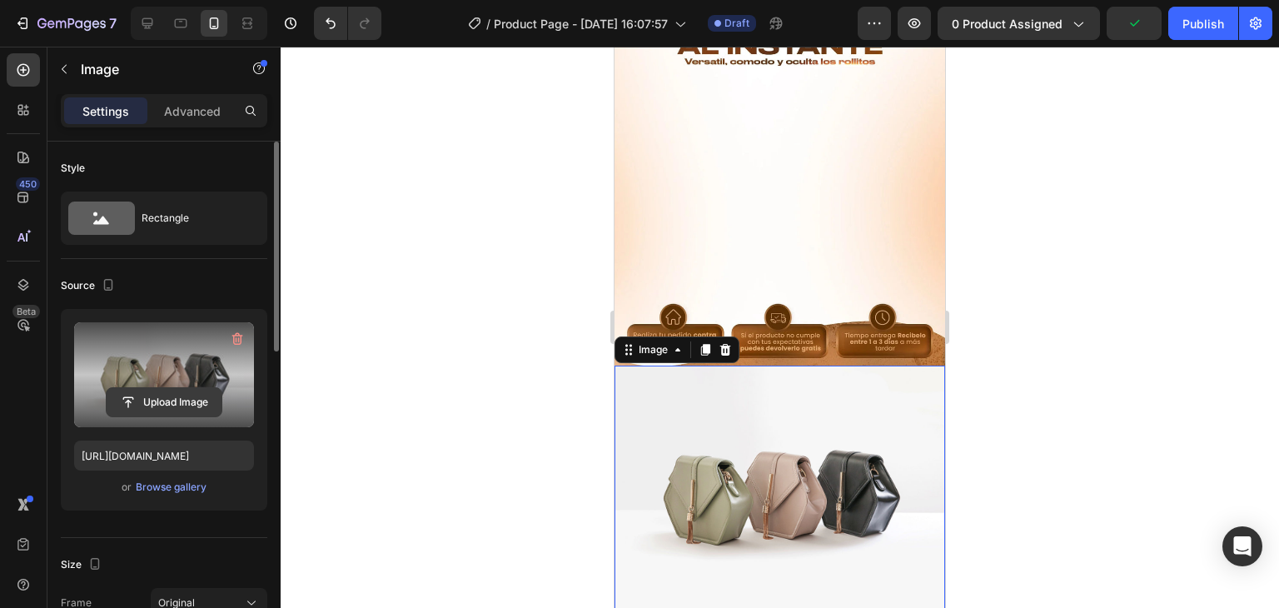
click at [167, 406] on input "file" at bounding box center [164, 402] width 115 height 28
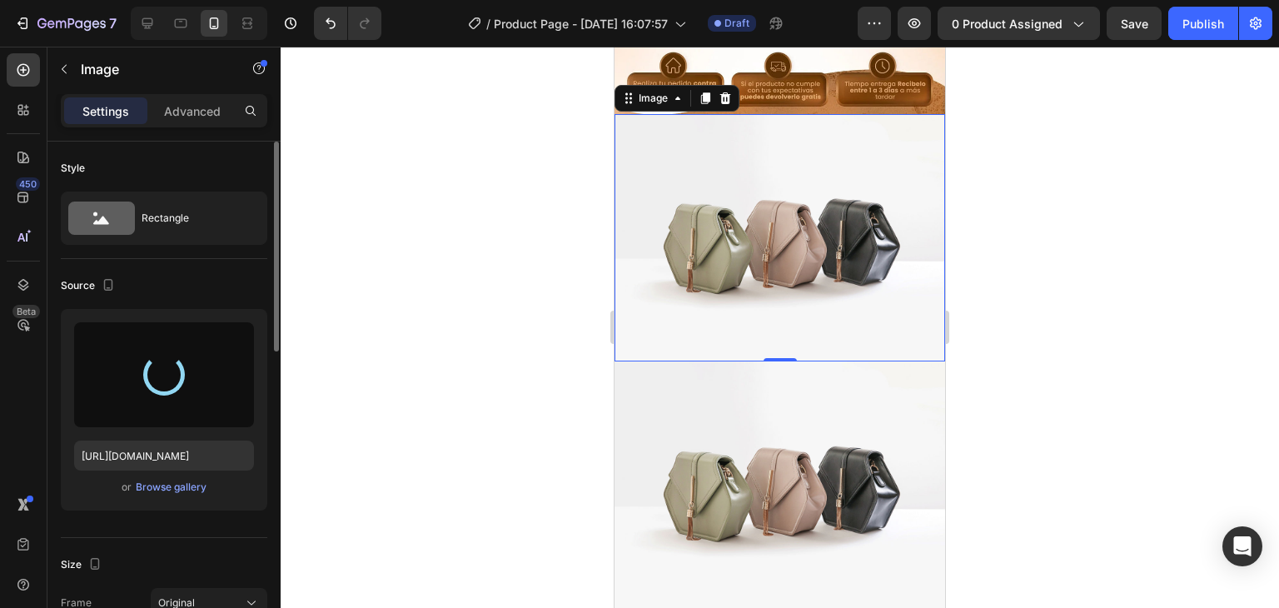
scroll to position [1369, 0]
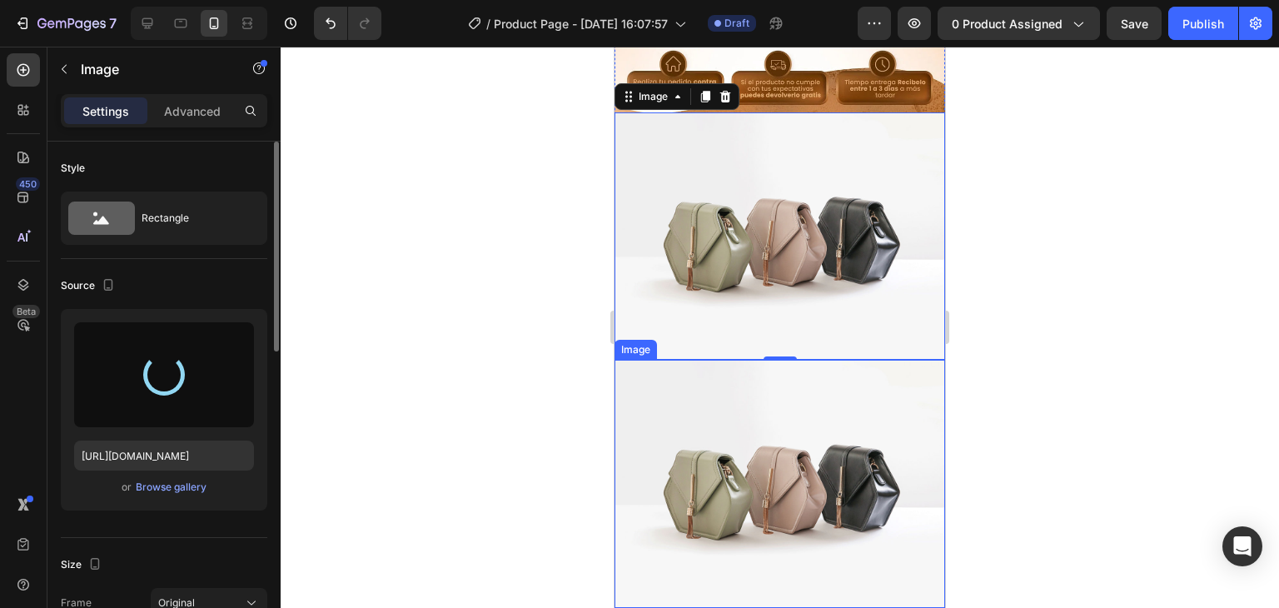
type input "https://cdn.shopify.com/s/files/1/0629/9733/2081/files/gempages_574175316403028…"
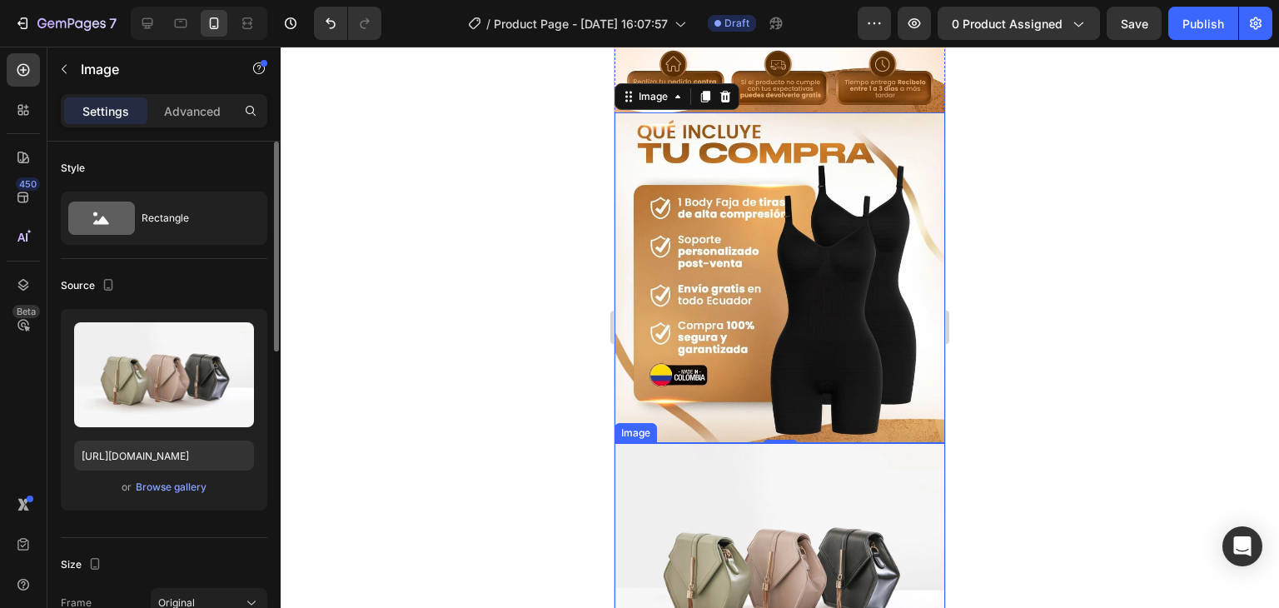
click at [743, 443] on img at bounding box center [780, 567] width 331 height 248
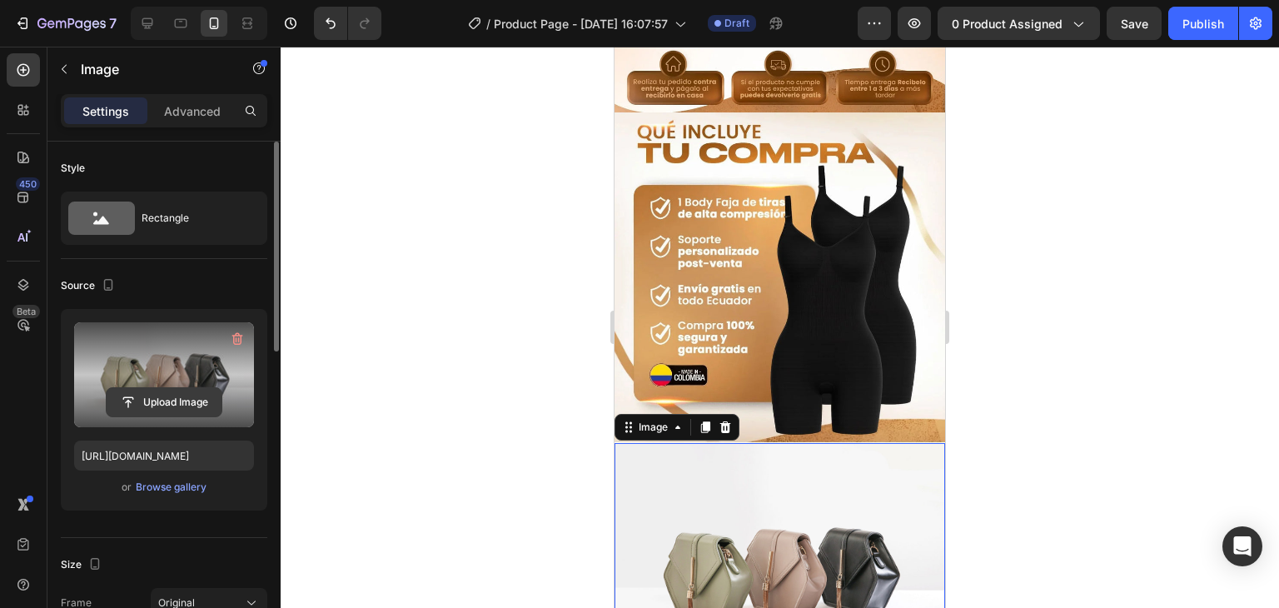
click at [182, 411] on input "file" at bounding box center [164, 402] width 115 height 28
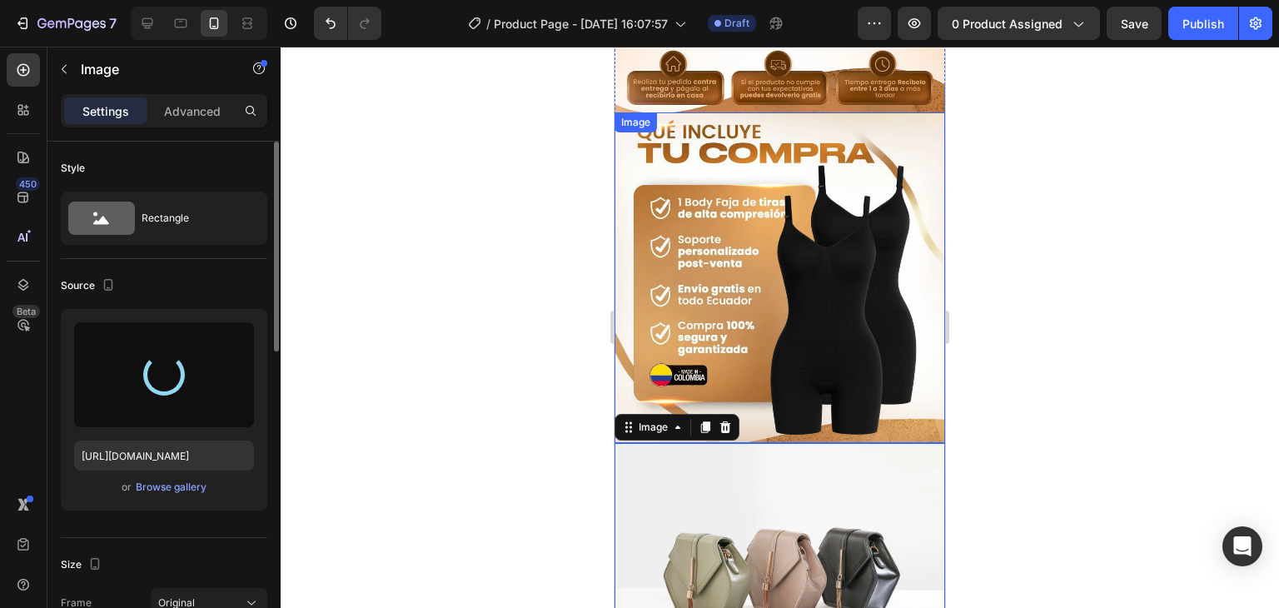
type input "https://cdn.shopify.com/s/files/1/0629/9733/2081/files/gempages_574175316403028…"
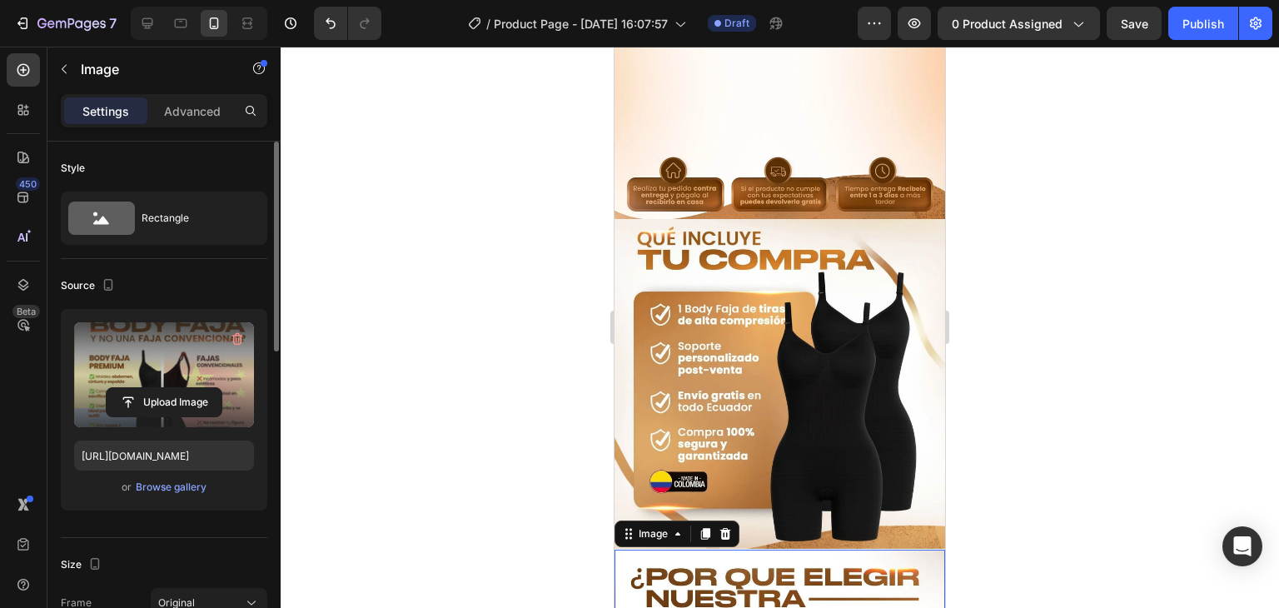
scroll to position [1244, 0]
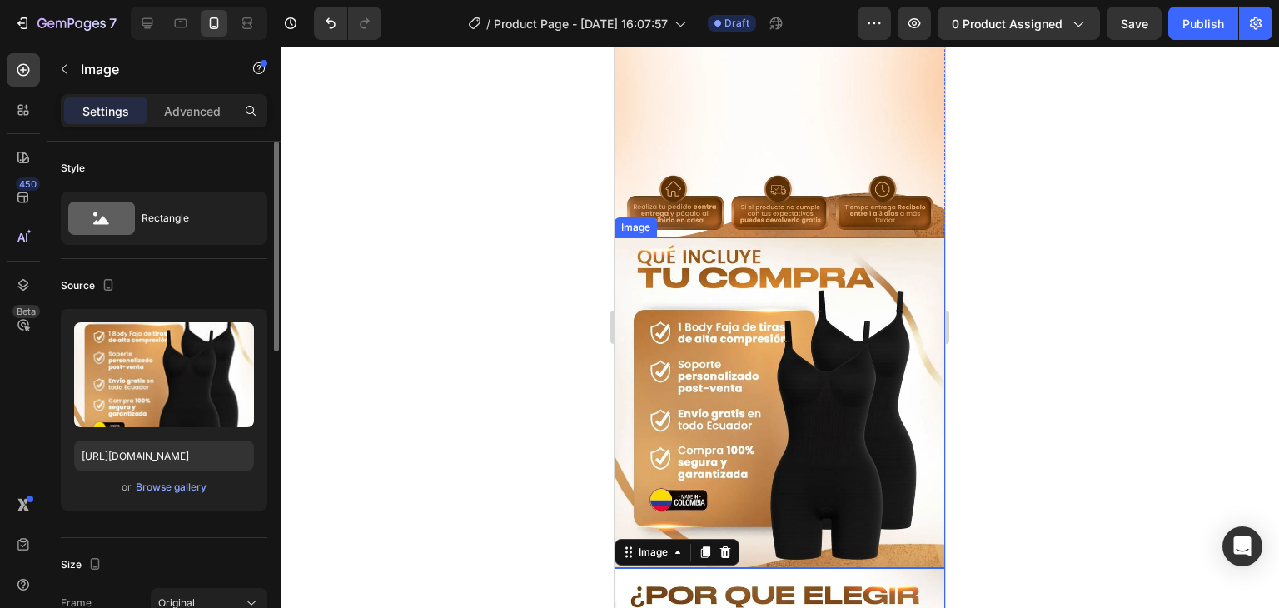
click at [804, 301] on img at bounding box center [780, 402] width 331 height 331
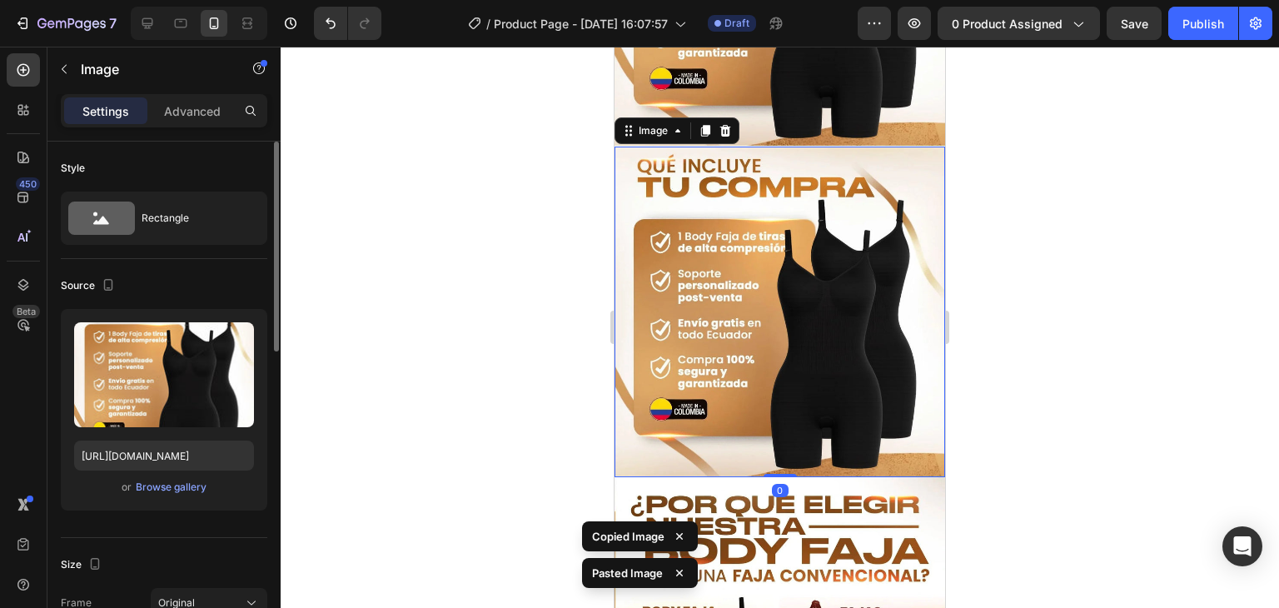
scroll to position [1668, 0]
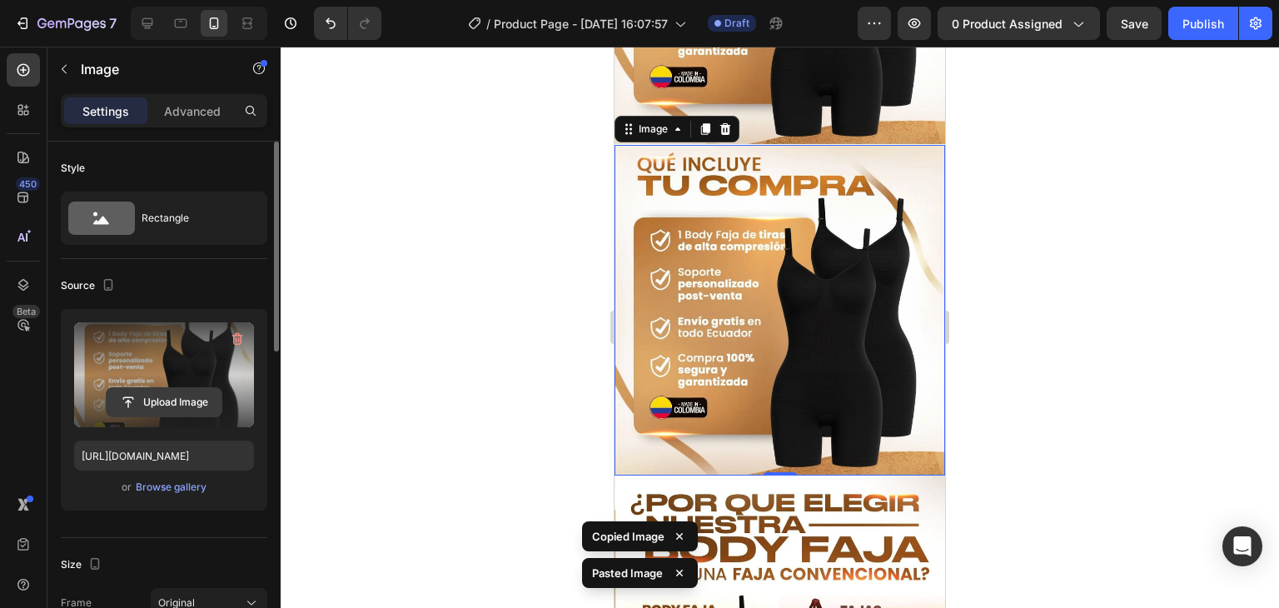
click at [207, 407] on input "file" at bounding box center [164, 402] width 115 height 28
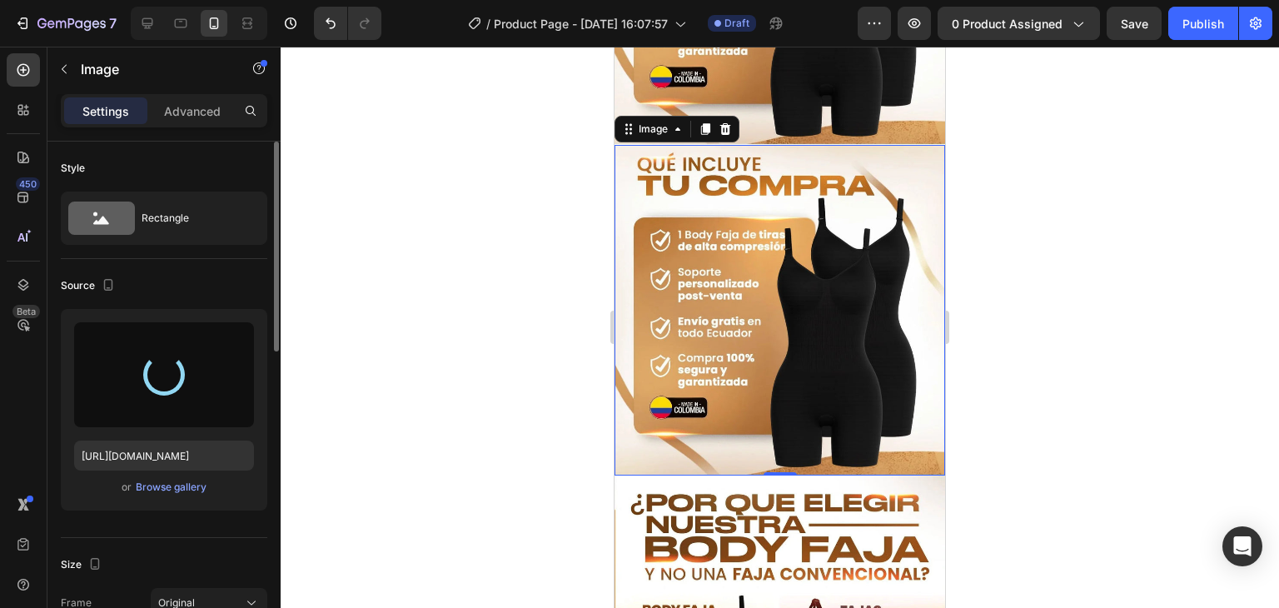
type input "https://cdn.shopify.com/s/files/1/0629/9733/2081/files/gempages_574175316403028…"
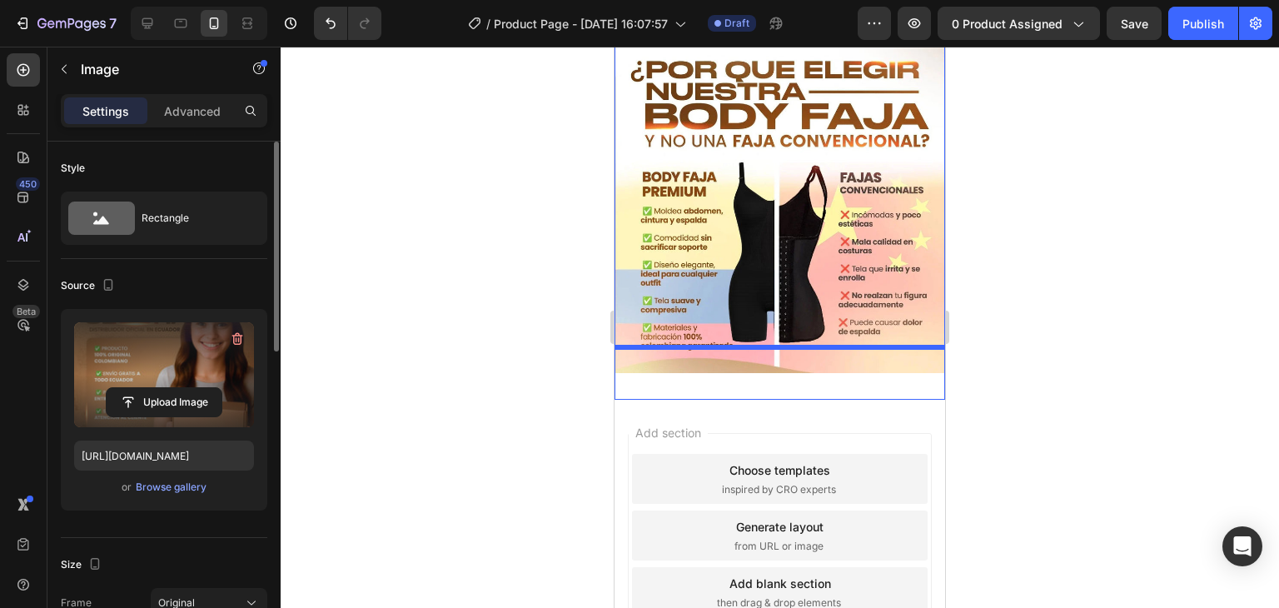
scroll to position [2179, 0]
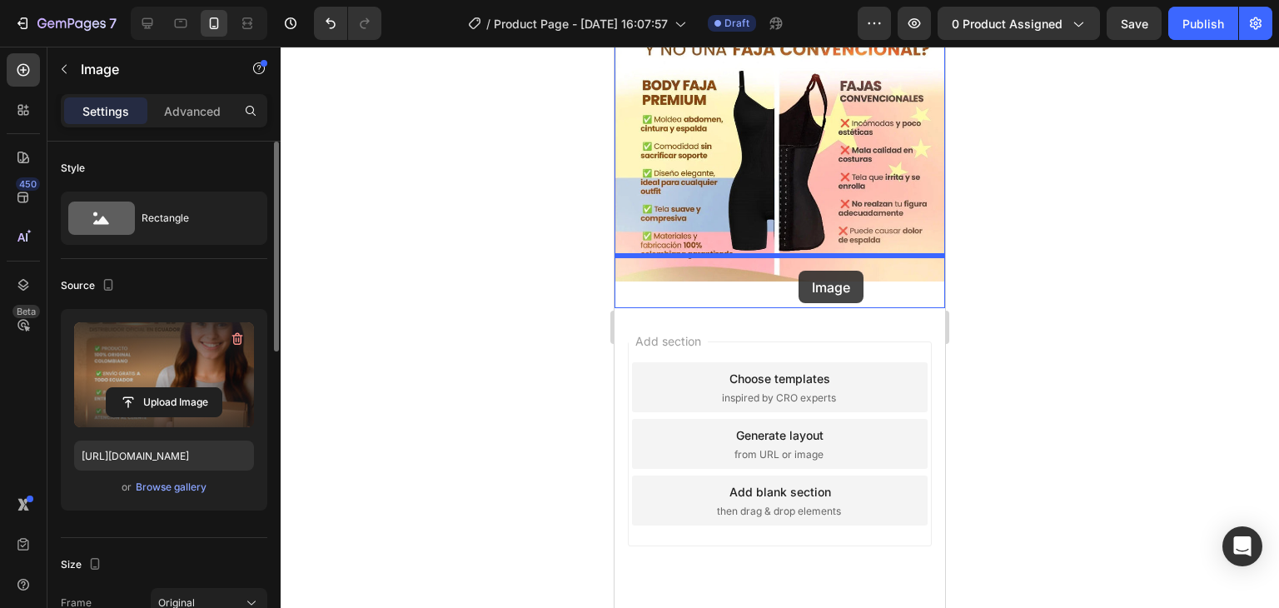
drag, startPoint x: 797, startPoint y: 327, endPoint x: 799, endPoint y: 271, distance: 55.8
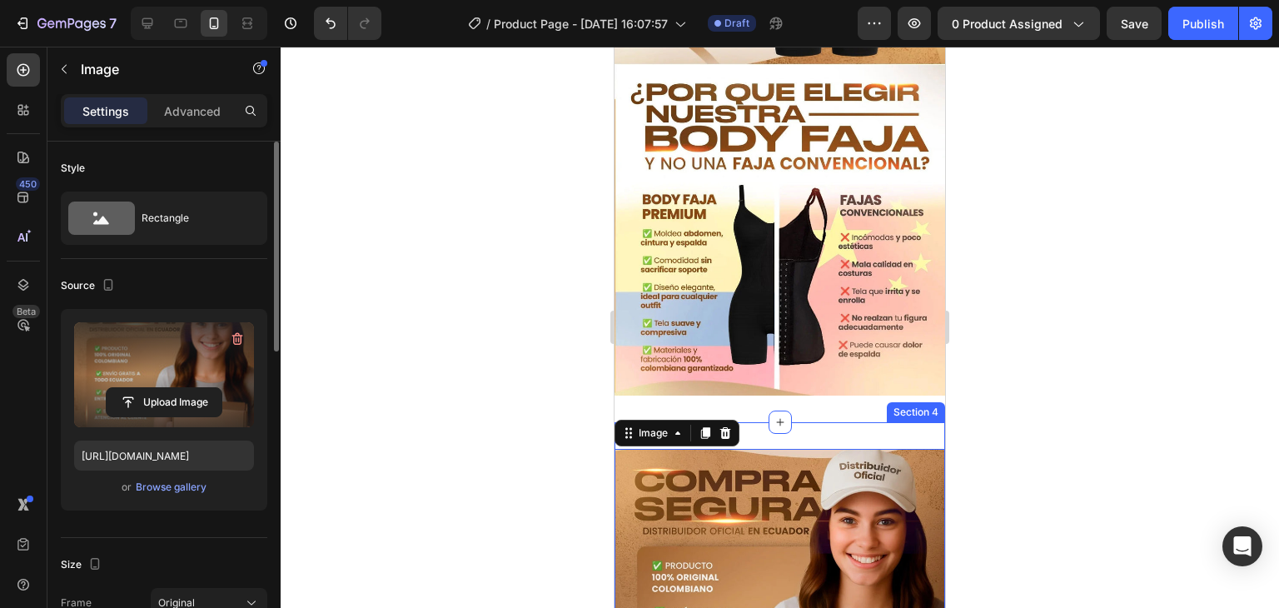
scroll to position [1746, 0]
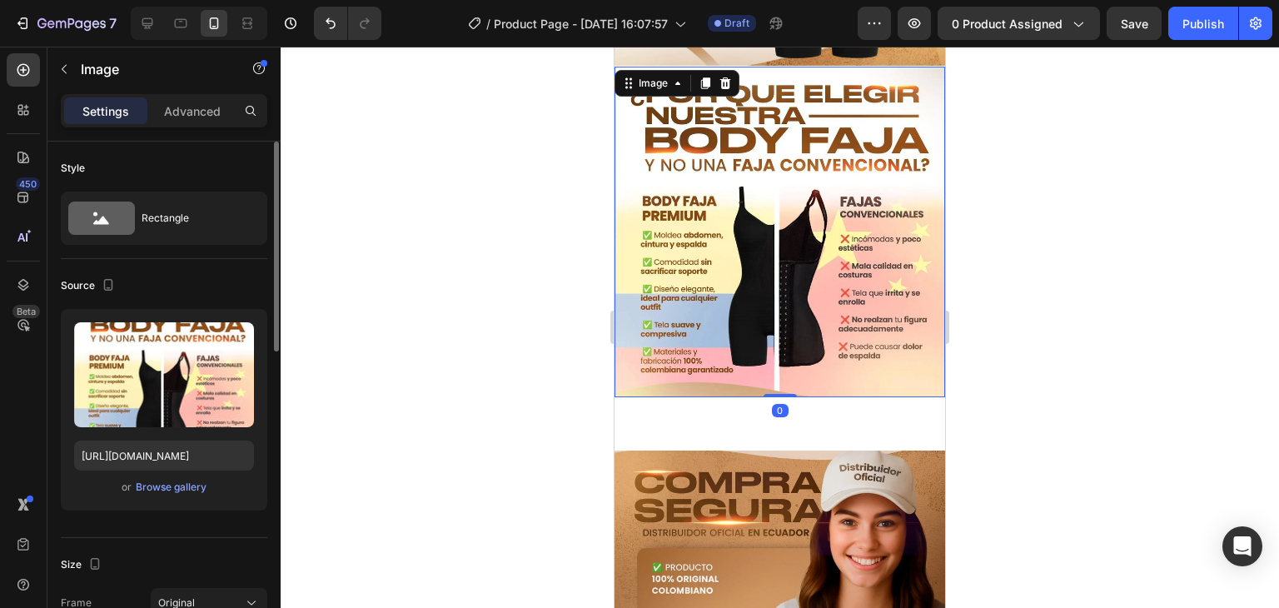
click at [799, 271] on img at bounding box center [780, 232] width 331 height 331
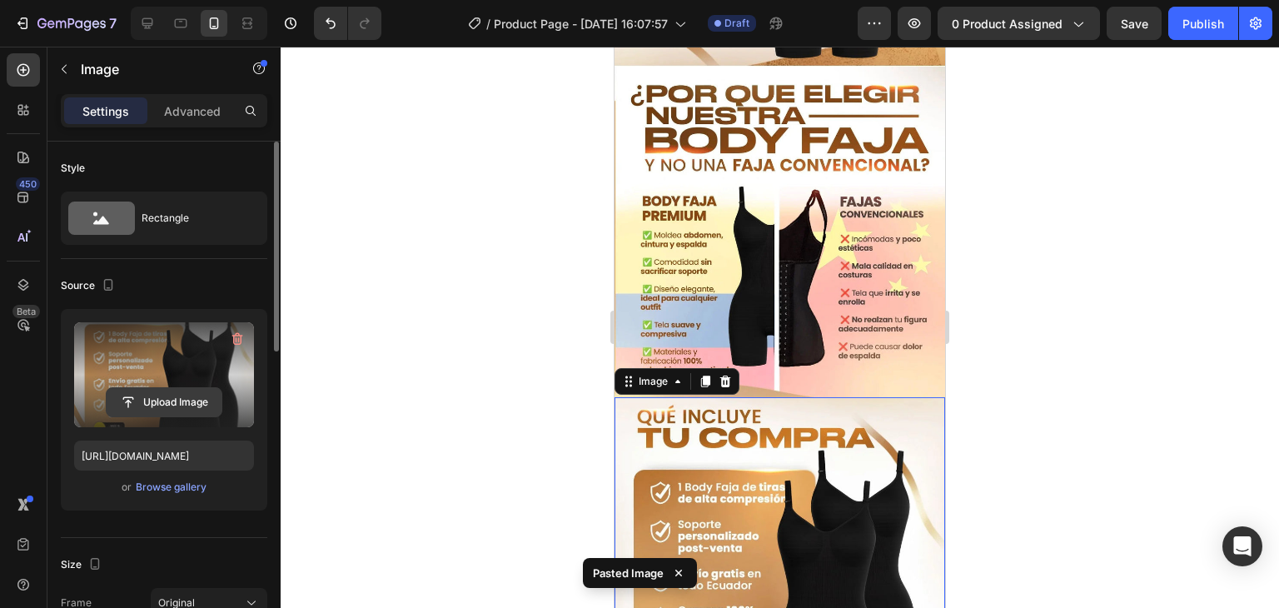
click at [190, 401] on input "file" at bounding box center [164, 402] width 115 height 28
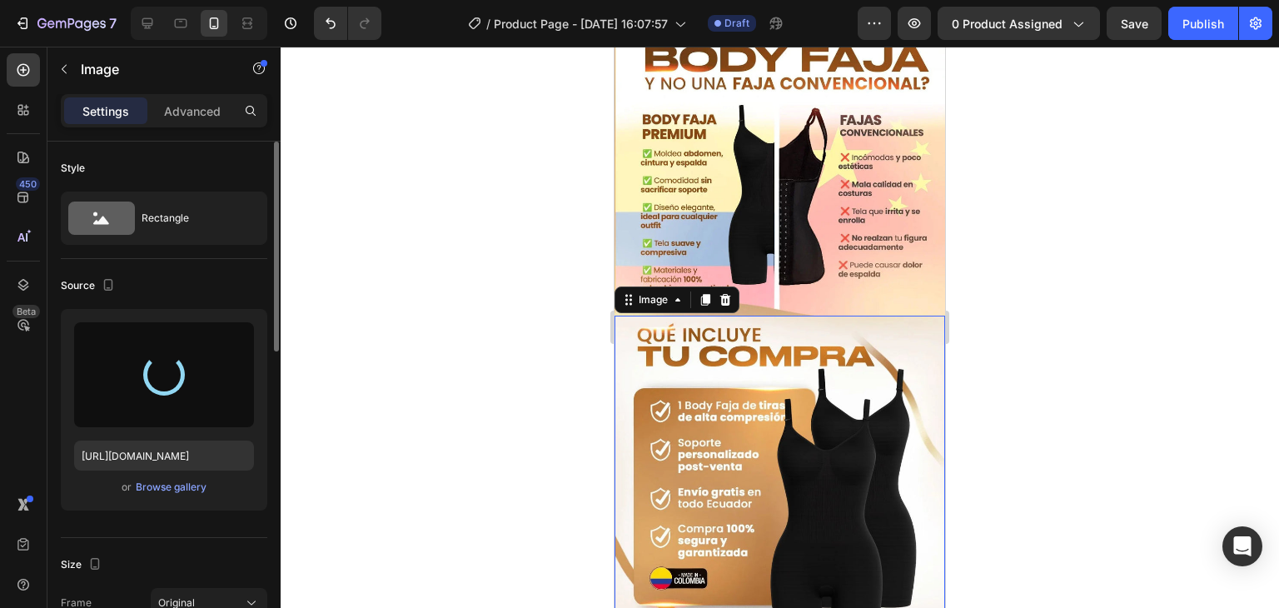
type input "https://cdn.shopify.com/s/files/1/0629/9733/2081/files/gempages_574175316403028…"
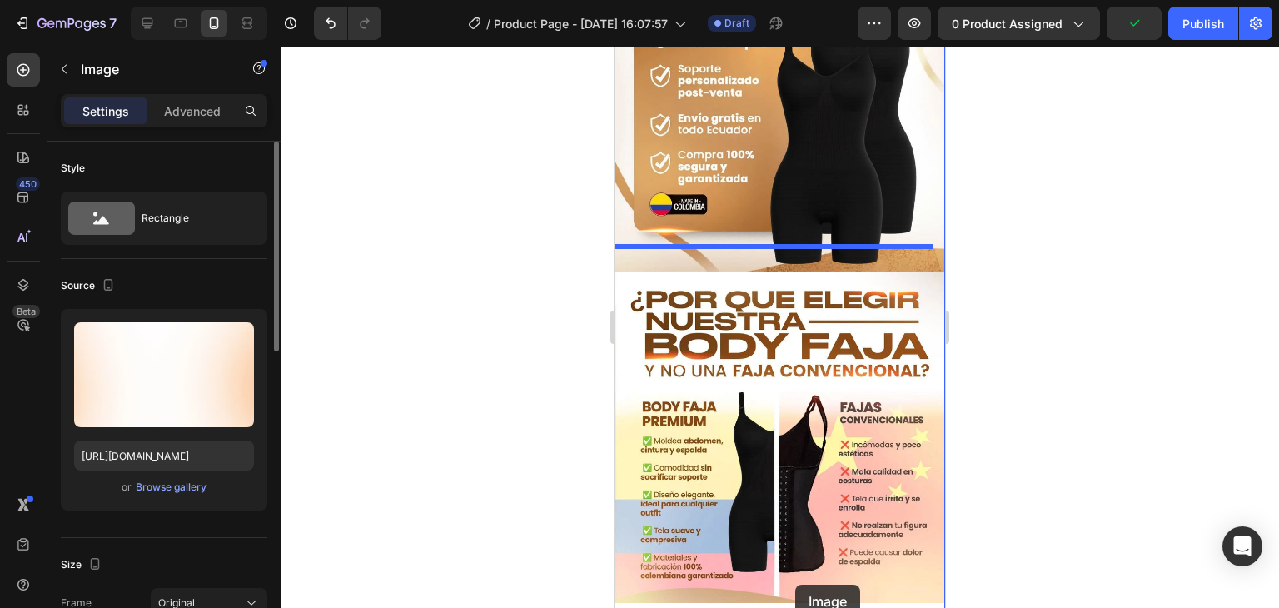
scroll to position [1573, 0]
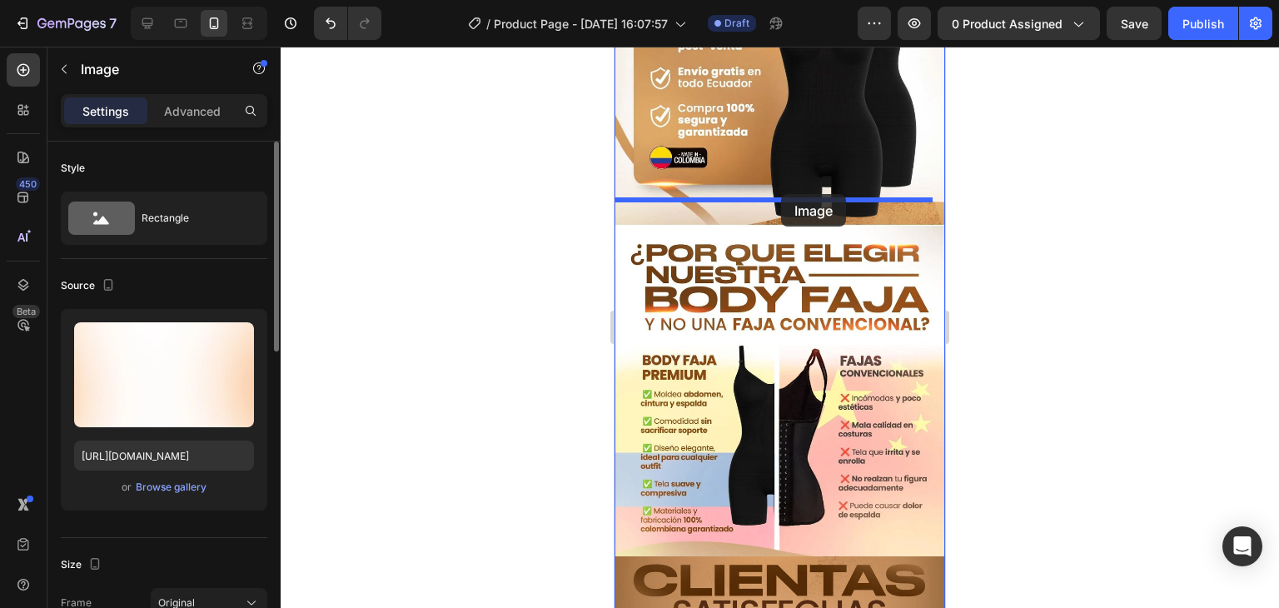
drag, startPoint x: 790, startPoint y: 224, endPoint x: 780, endPoint y: 197, distance: 28.8
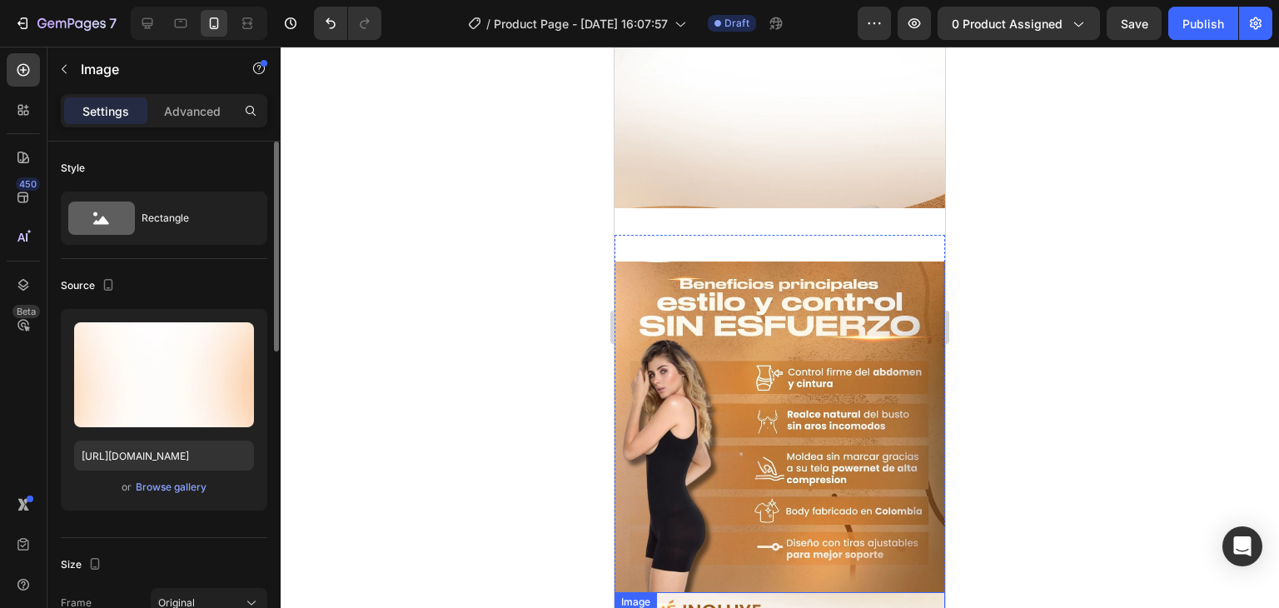
scroll to position [546, 0]
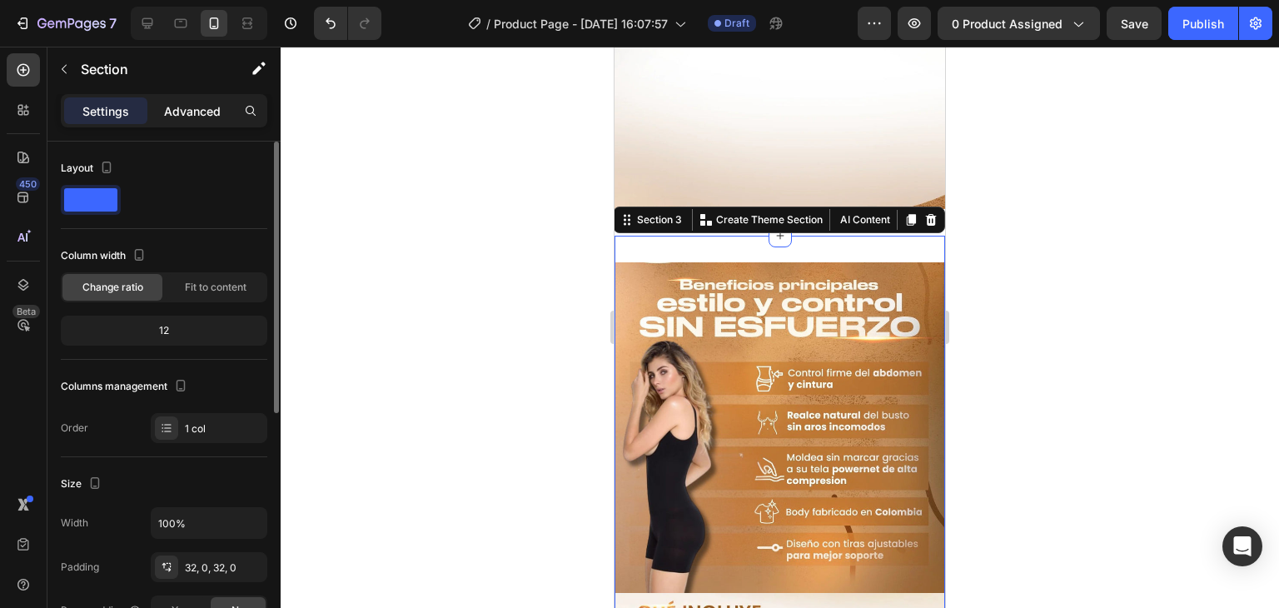
click at [208, 109] on p "Advanced" at bounding box center [192, 110] width 57 height 17
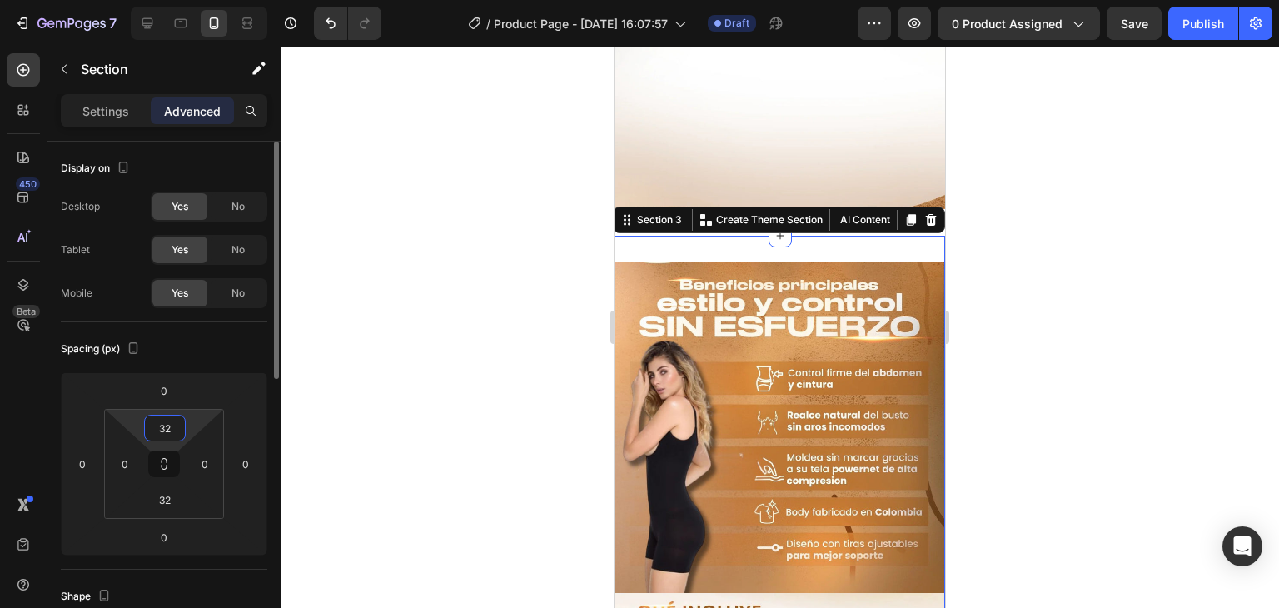
click at [172, 430] on input "32" at bounding box center [164, 428] width 33 height 25
type input "1"
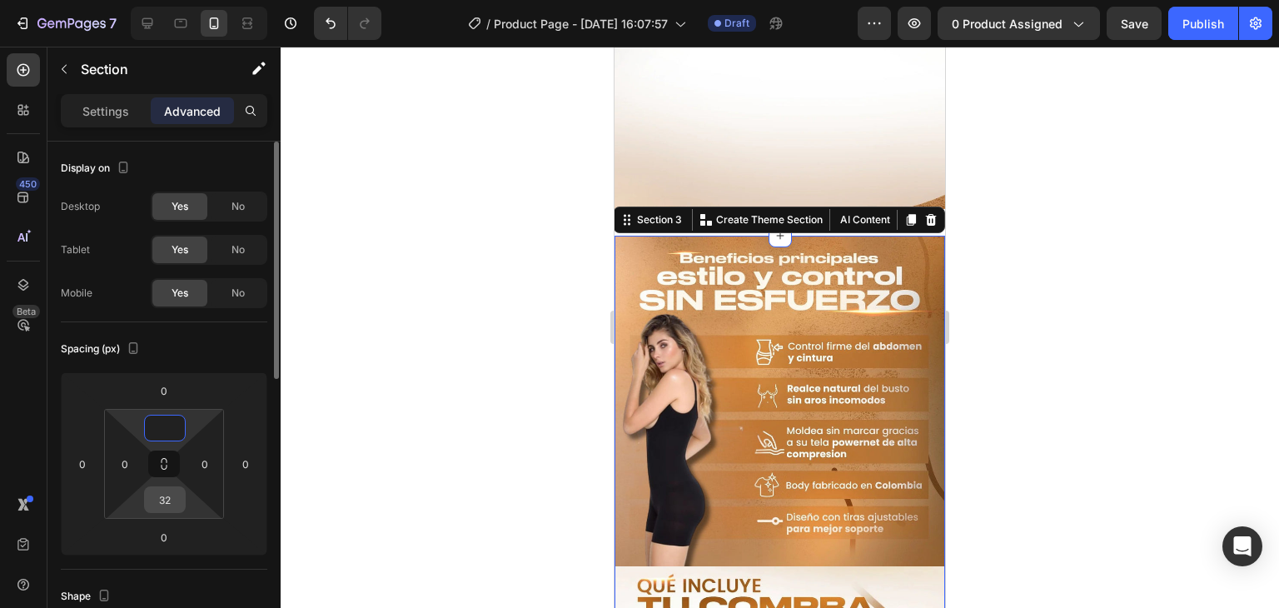
type input "0"
click at [167, 496] on input "32" at bounding box center [164, 499] width 33 height 25
type input "0"
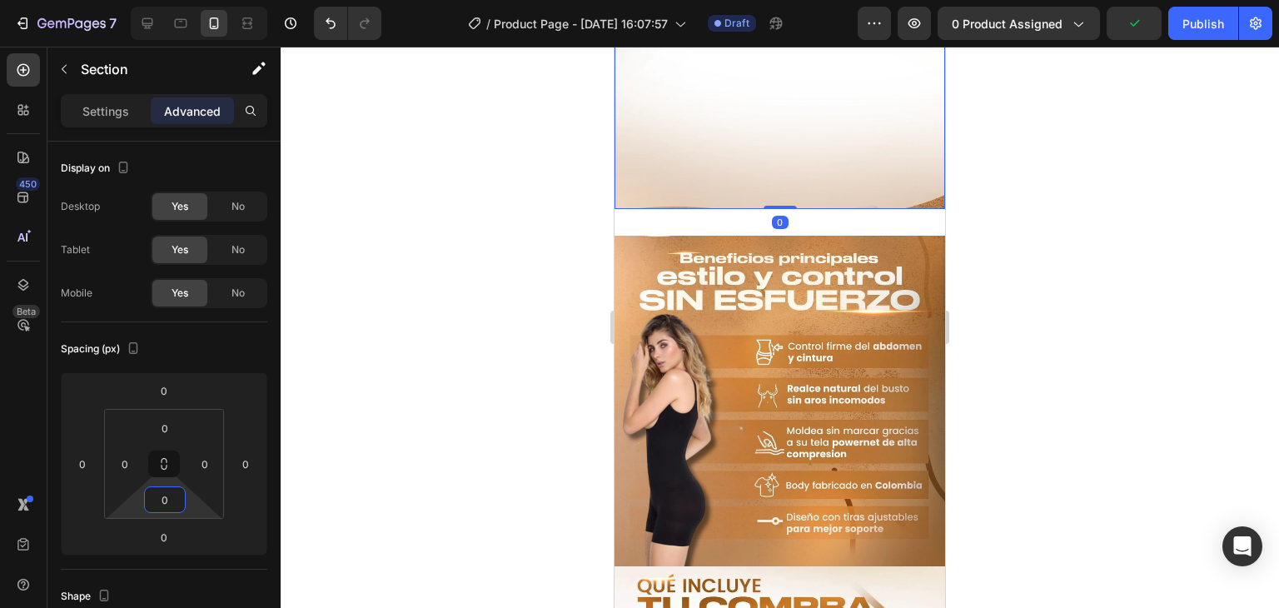
click at [771, 139] on img at bounding box center [780, 44] width 331 height 330
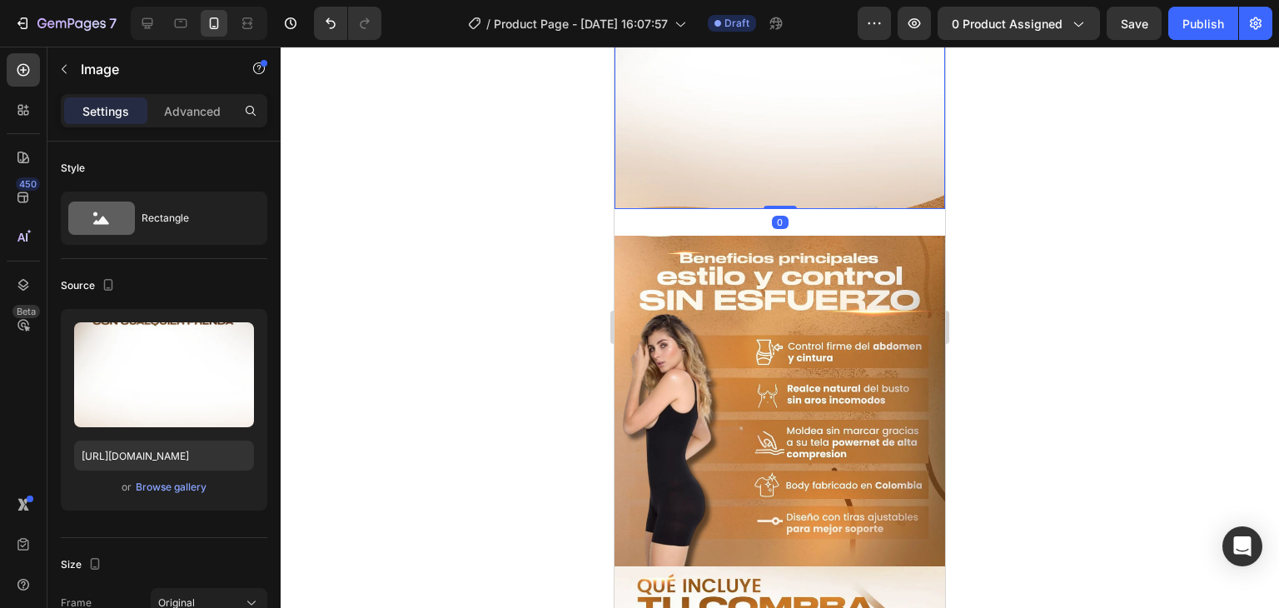
click at [209, 124] on div "Settings Advanced" at bounding box center [164, 110] width 207 height 33
click at [209, 122] on div "Advanced" at bounding box center [192, 110] width 83 height 27
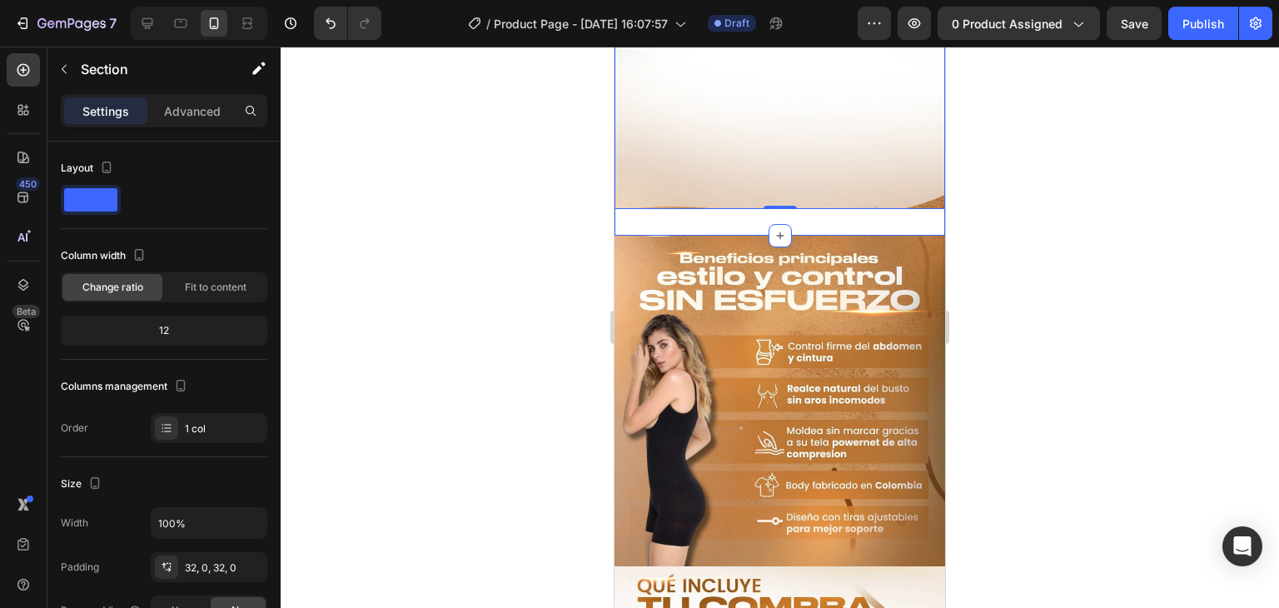
click at [674, 208] on div "Image 0 Section 2" at bounding box center [780, 44] width 331 height 383
click at [187, 99] on div "Advanced" at bounding box center [192, 110] width 83 height 27
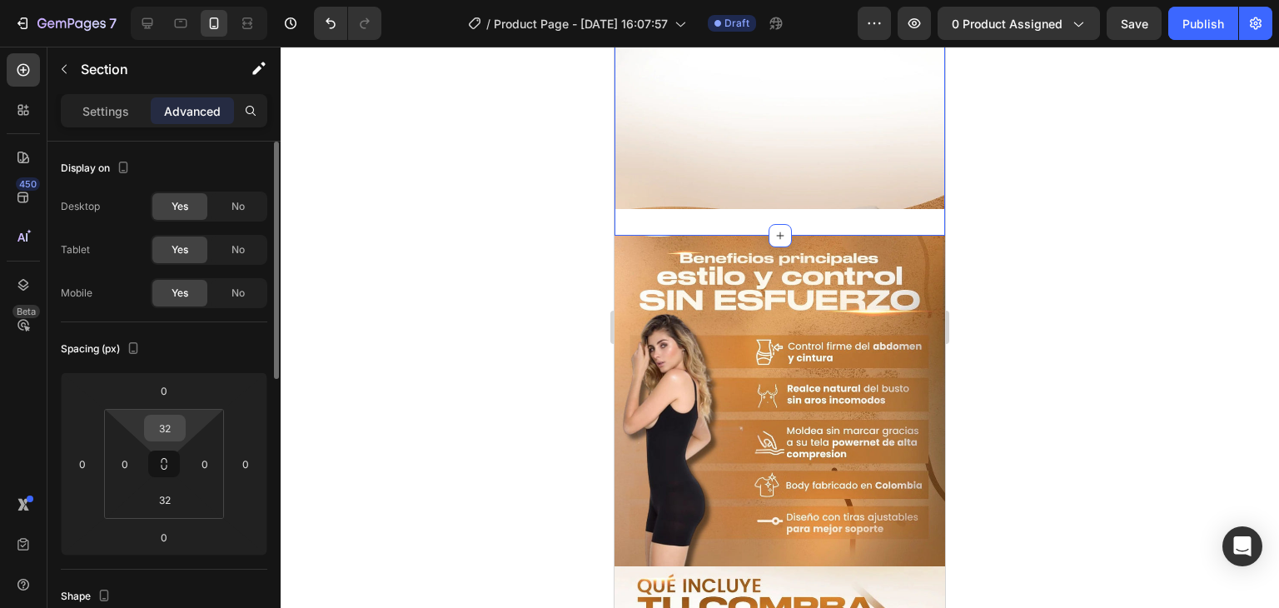
click at [169, 424] on input "32" at bounding box center [164, 428] width 33 height 25
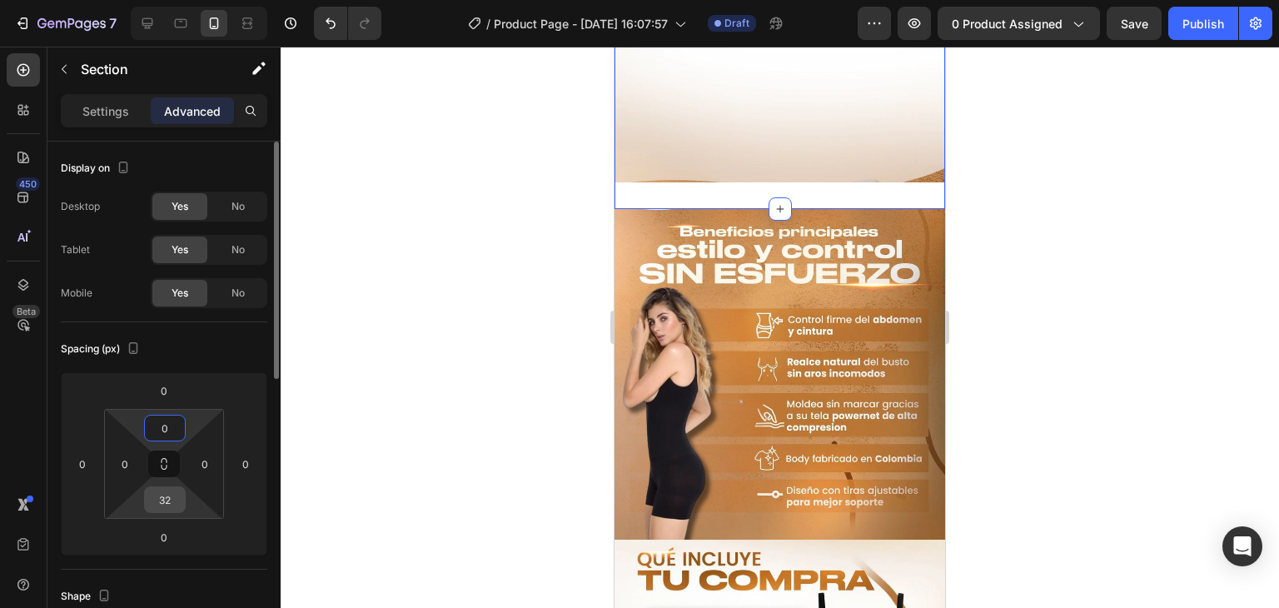
type input "0"
click at [165, 506] on input "32" at bounding box center [164, 499] width 33 height 25
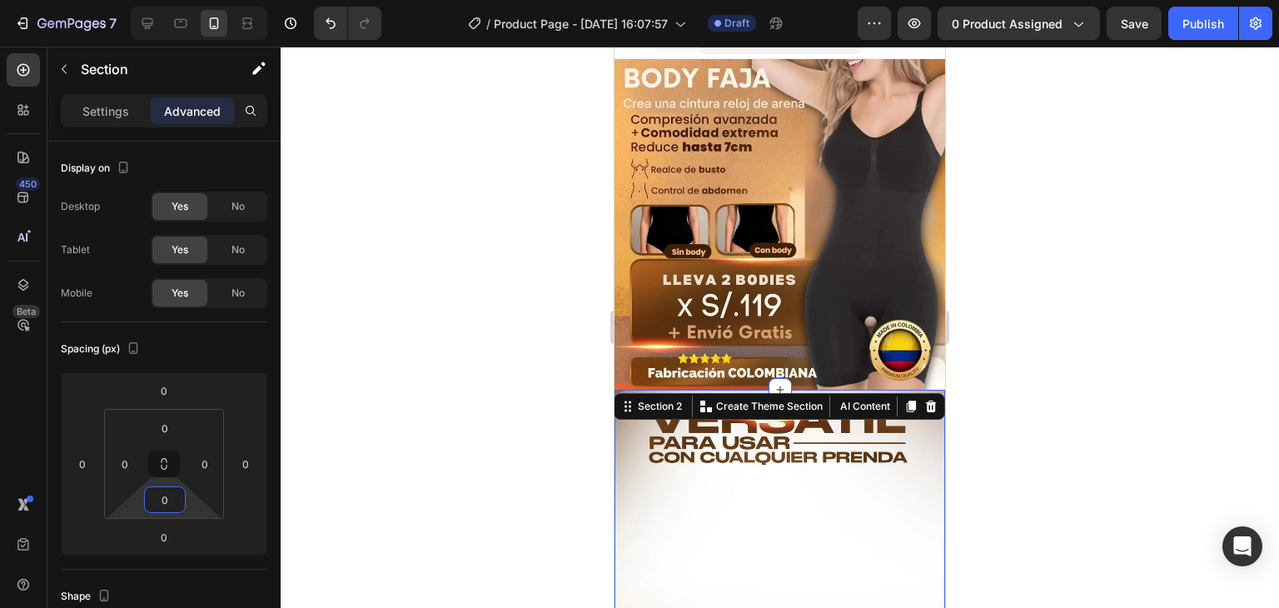
scroll to position [0, 0]
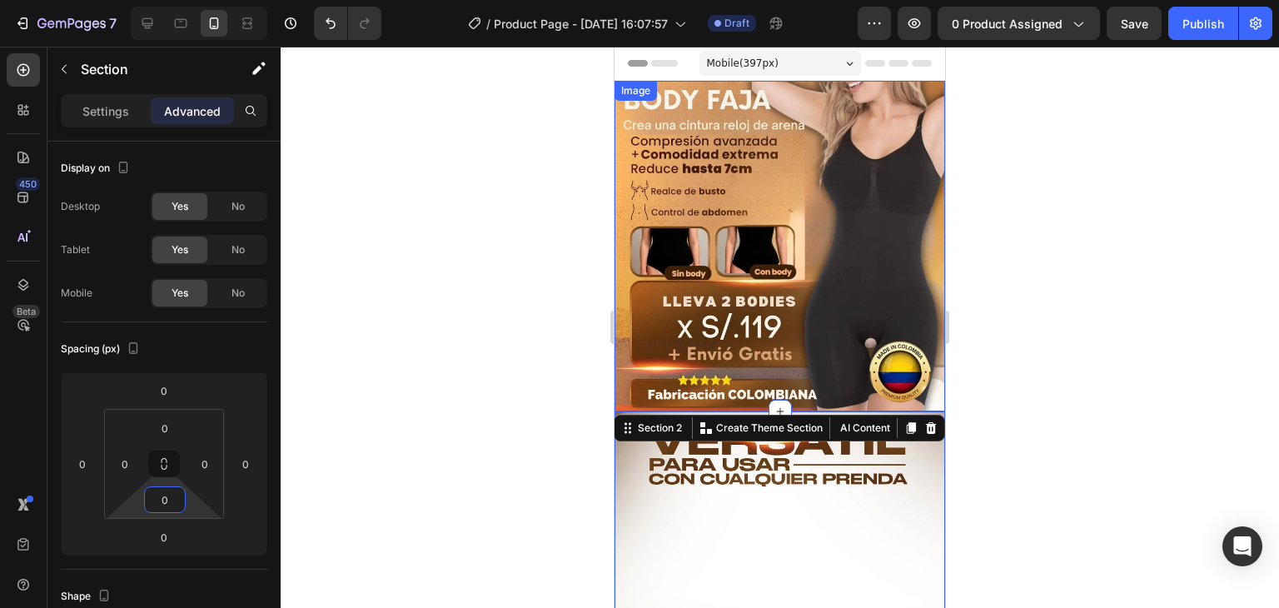
type input "0"
click at [983, 289] on div at bounding box center [780, 327] width 999 height 561
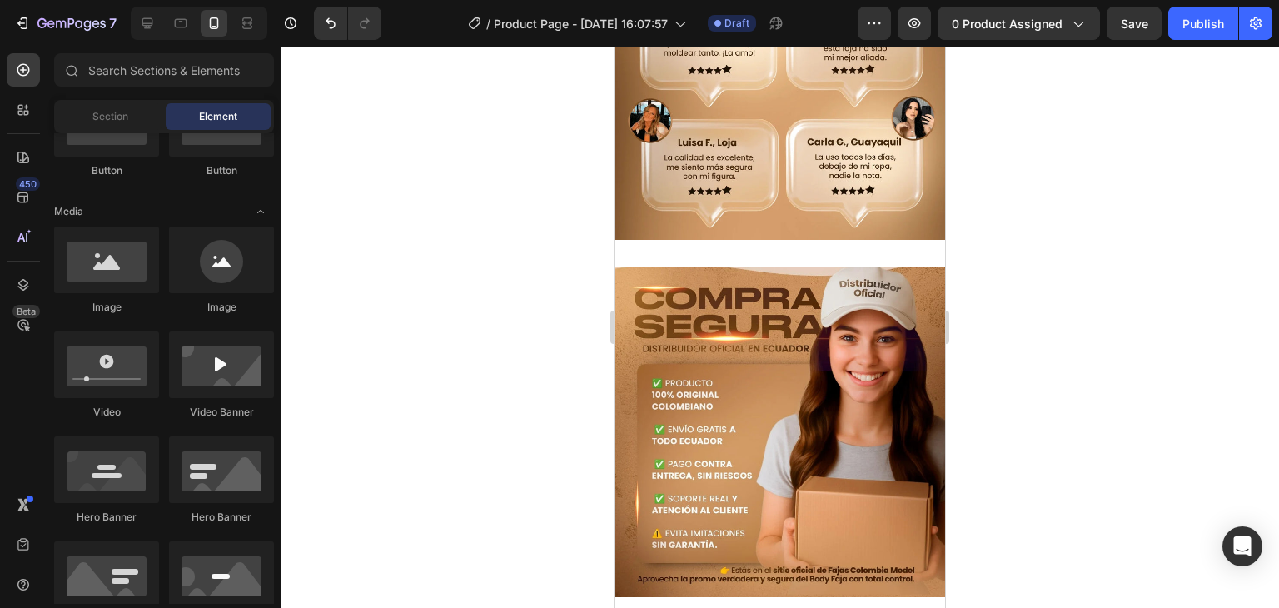
scroll to position [2102, 0]
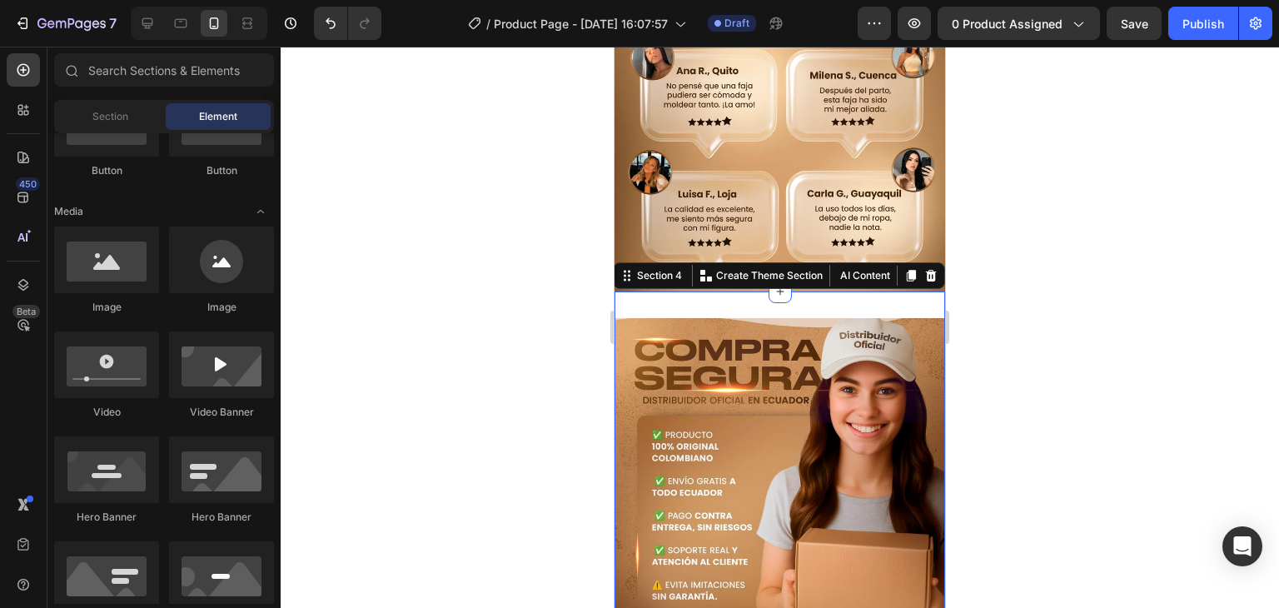
click at [760, 292] on div "Image Section 4 You can create reusable sections Create Theme Section AI Conten…" at bounding box center [780, 484] width 331 height 384
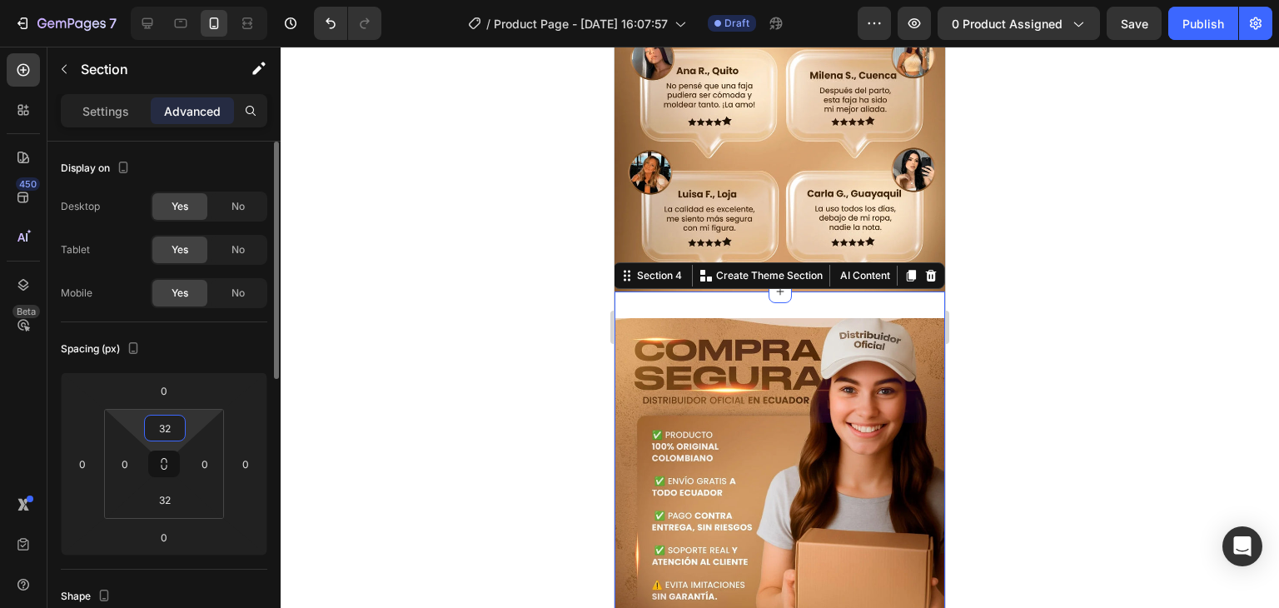
click at [172, 429] on input "32" at bounding box center [164, 428] width 33 height 25
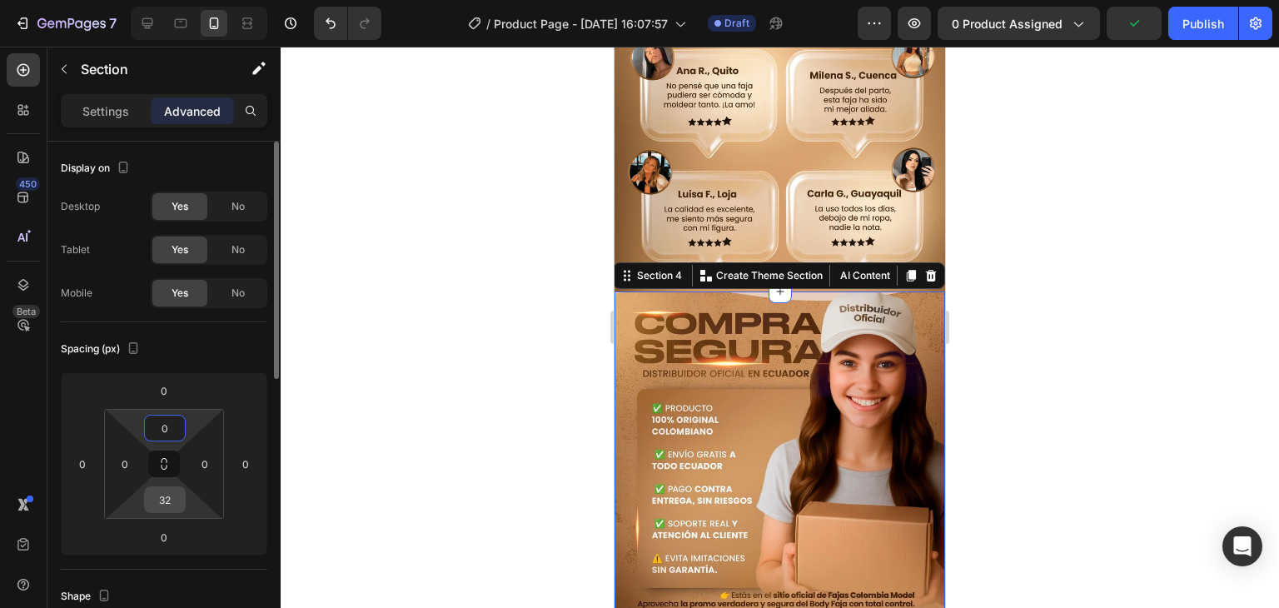
type input "0"
click at [172, 501] on input "32" at bounding box center [164, 499] width 33 height 25
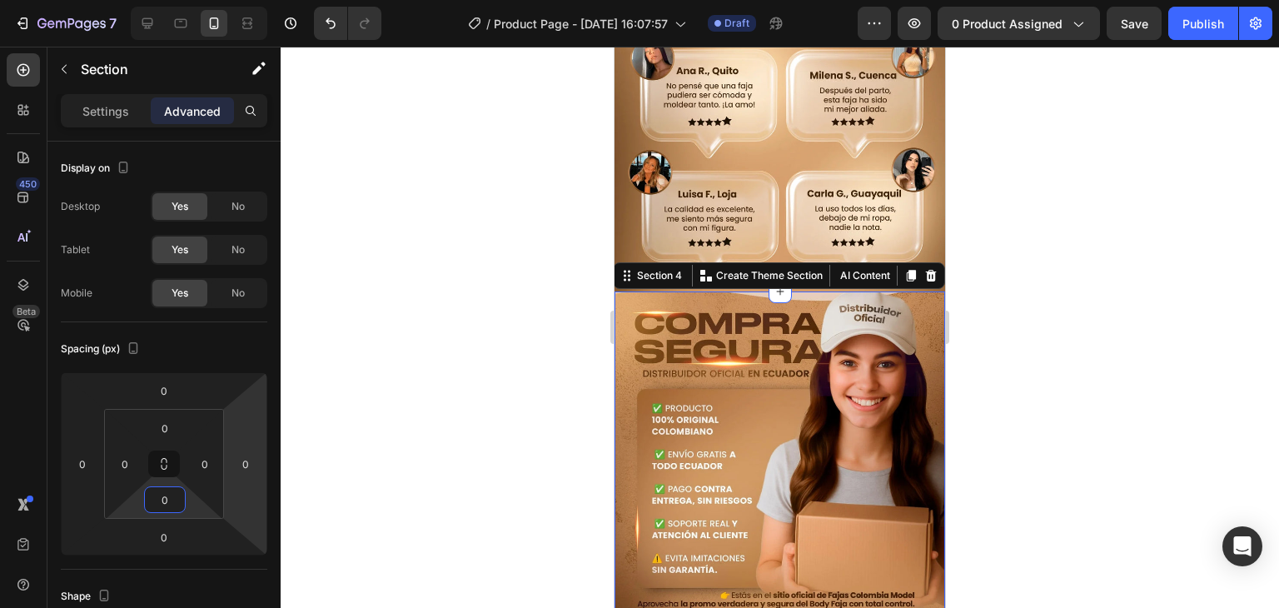
type input "0"
click at [541, 380] on div at bounding box center [780, 327] width 999 height 561
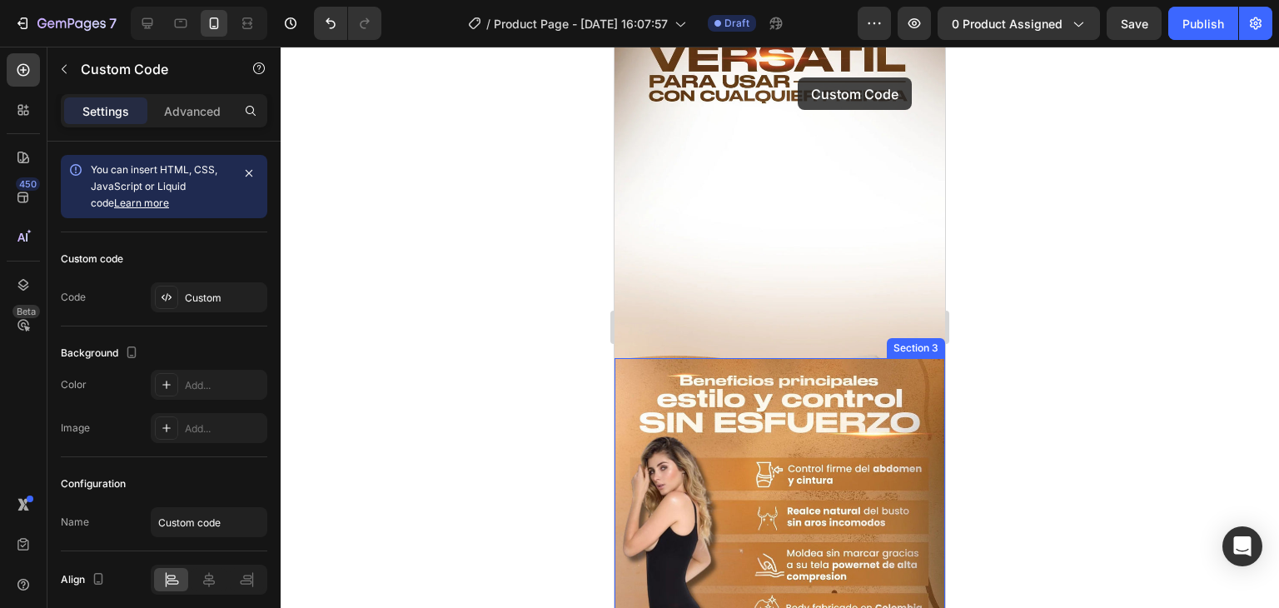
scroll to position [3, 0]
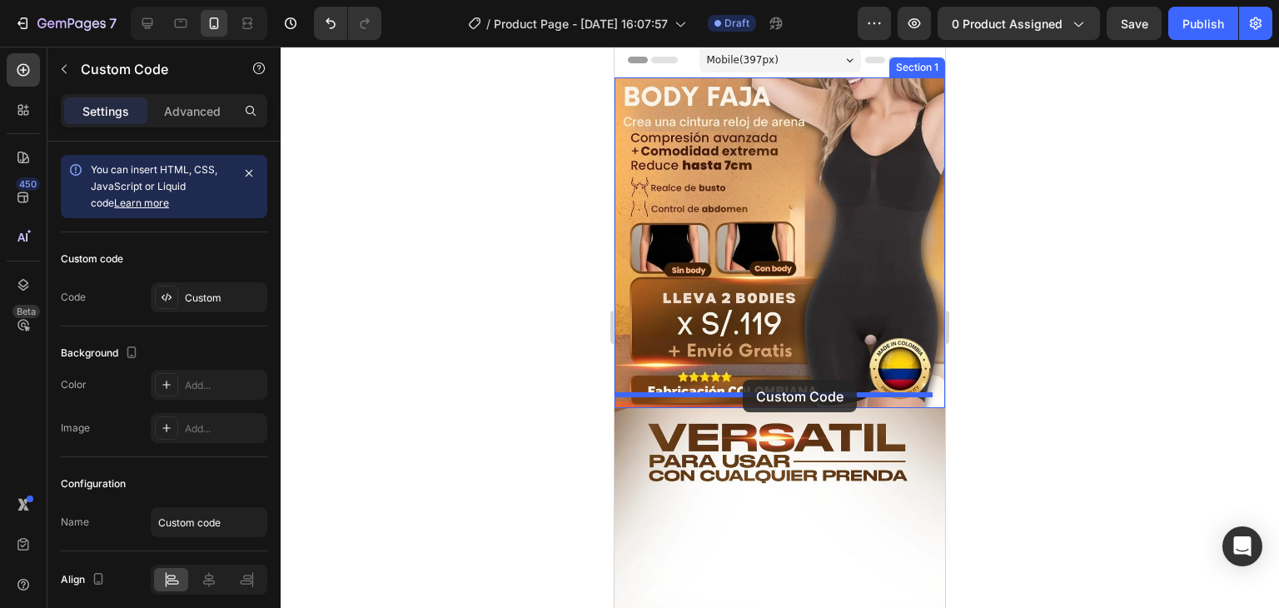
drag, startPoint x: 799, startPoint y: 404, endPoint x: 743, endPoint y: 380, distance: 60.8
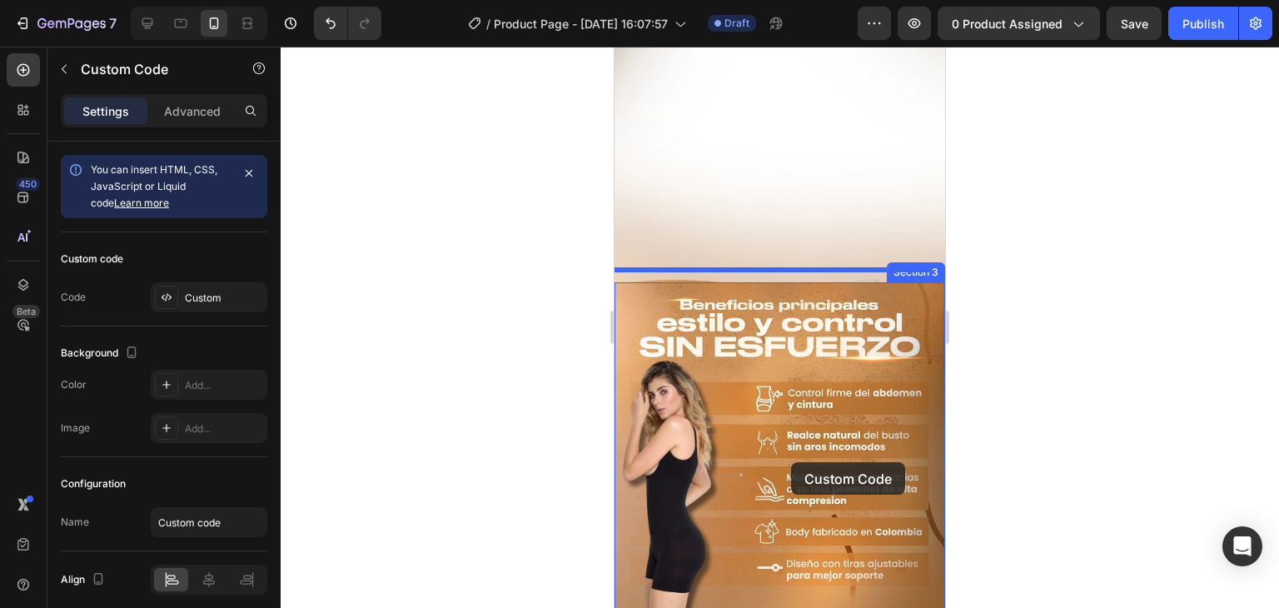
scroll to position [535, 0]
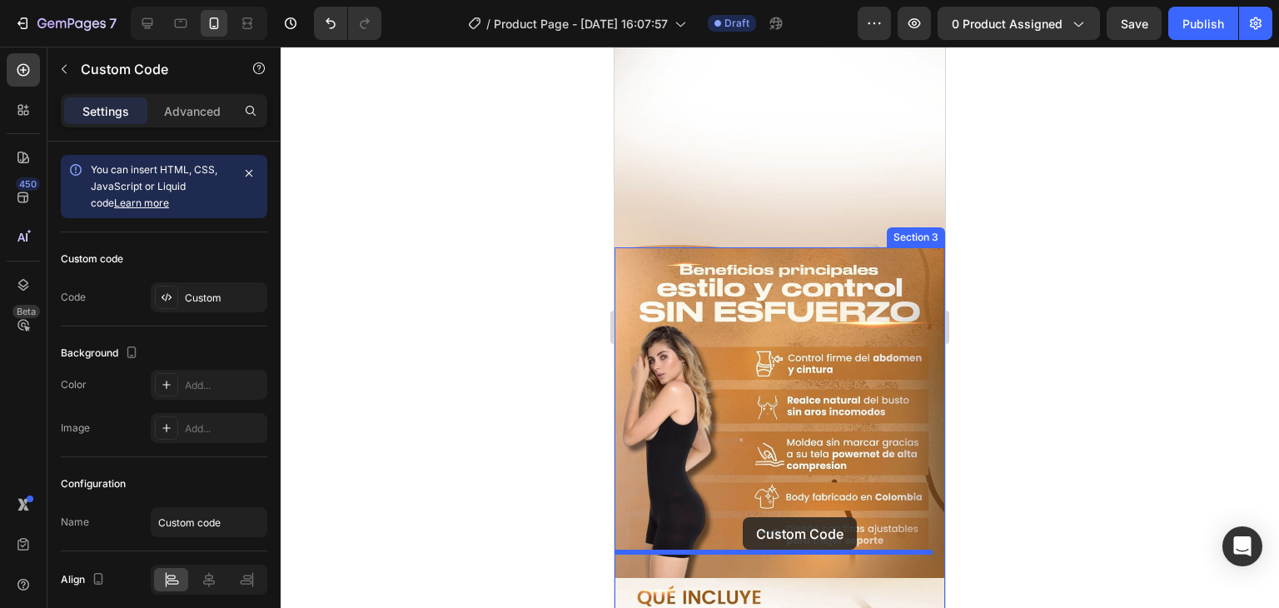
drag, startPoint x: 816, startPoint y: 220, endPoint x: 743, endPoint y: 517, distance: 306.3
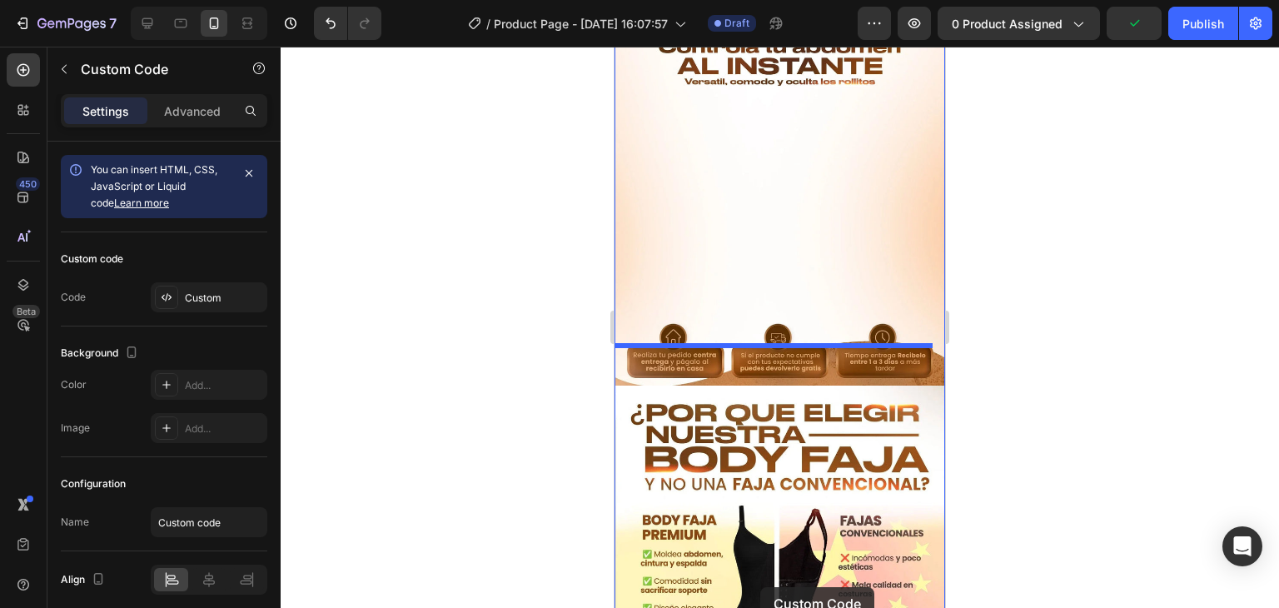
scroll to position [1593, 0]
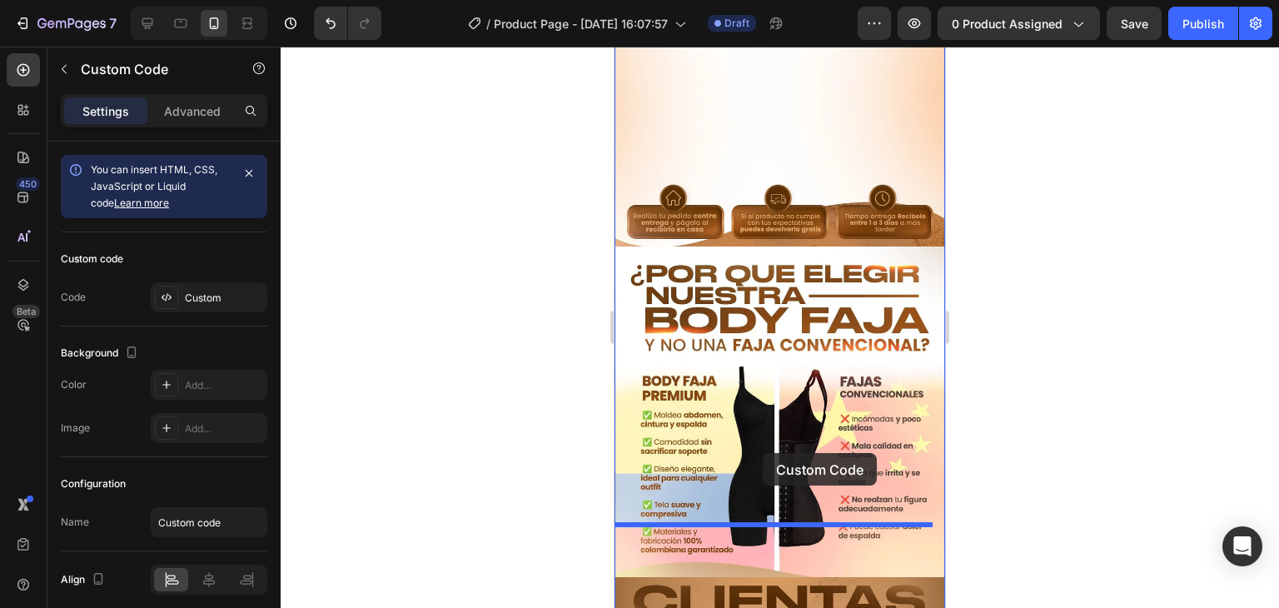
drag, startPoint x: 764, startPoint y: 282, endPoint x: 761, endPoint y: 457, distance: 175.8
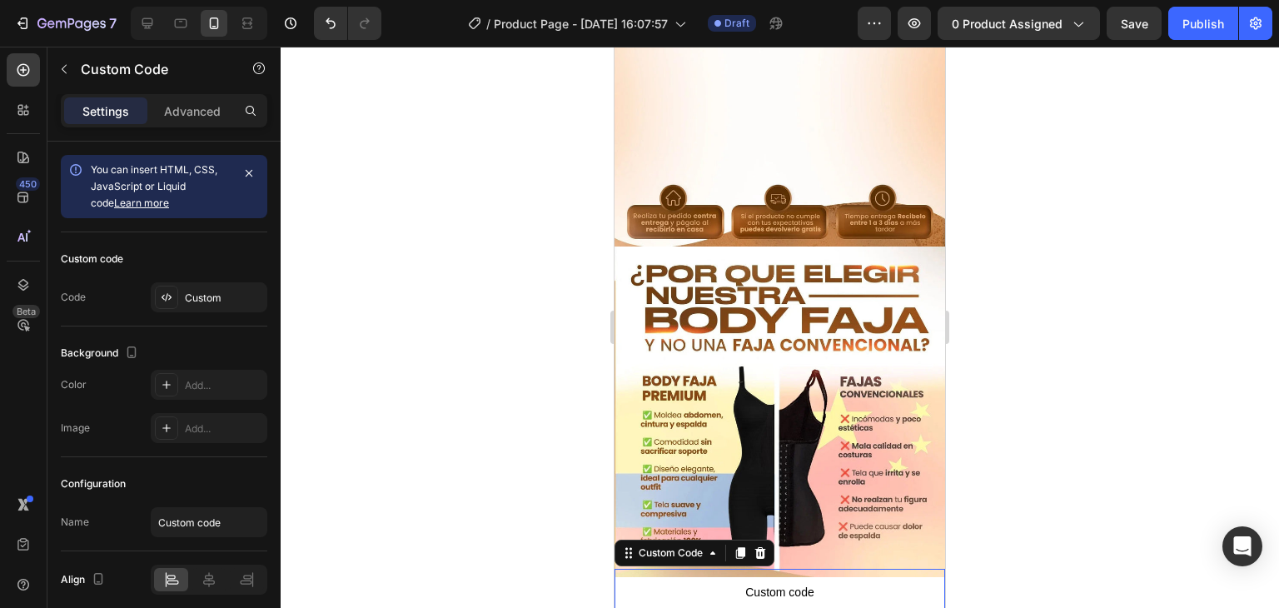
click at [1006, 425] on div at bounding box center [780, 327] width 999 height 561
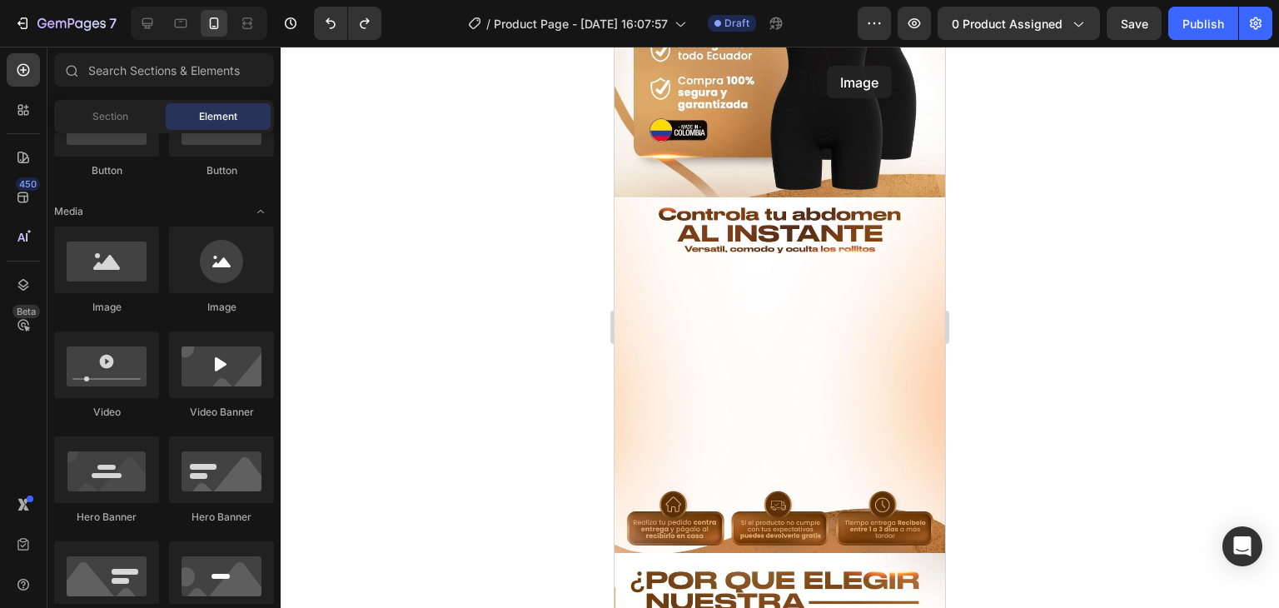
scroll to position [1197, 0]
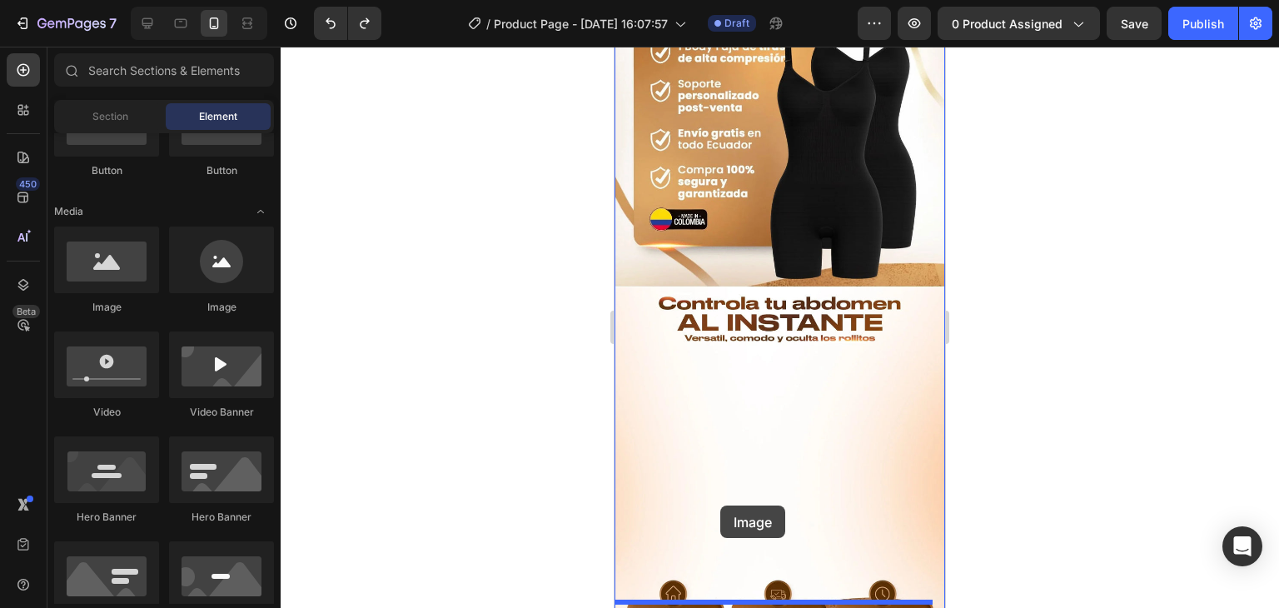
drag, startPoint x: 731, startPoint y: 312, endPoint x: 720, endPoint y: 507, distance: 196.1
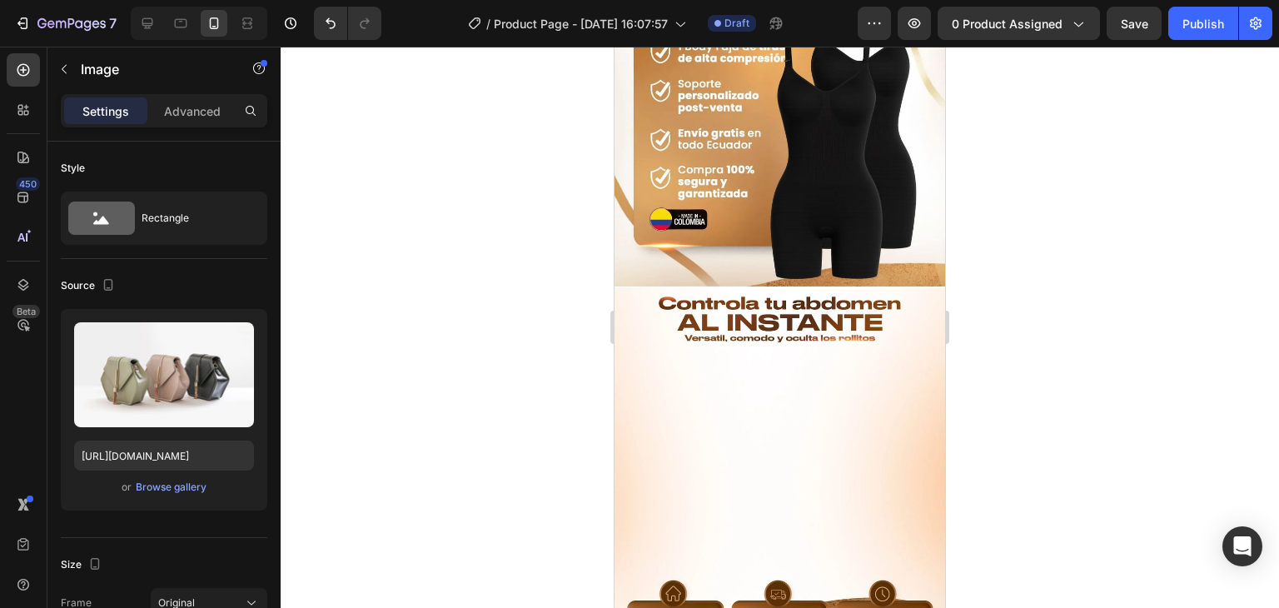
scroll to position [1481, 0]
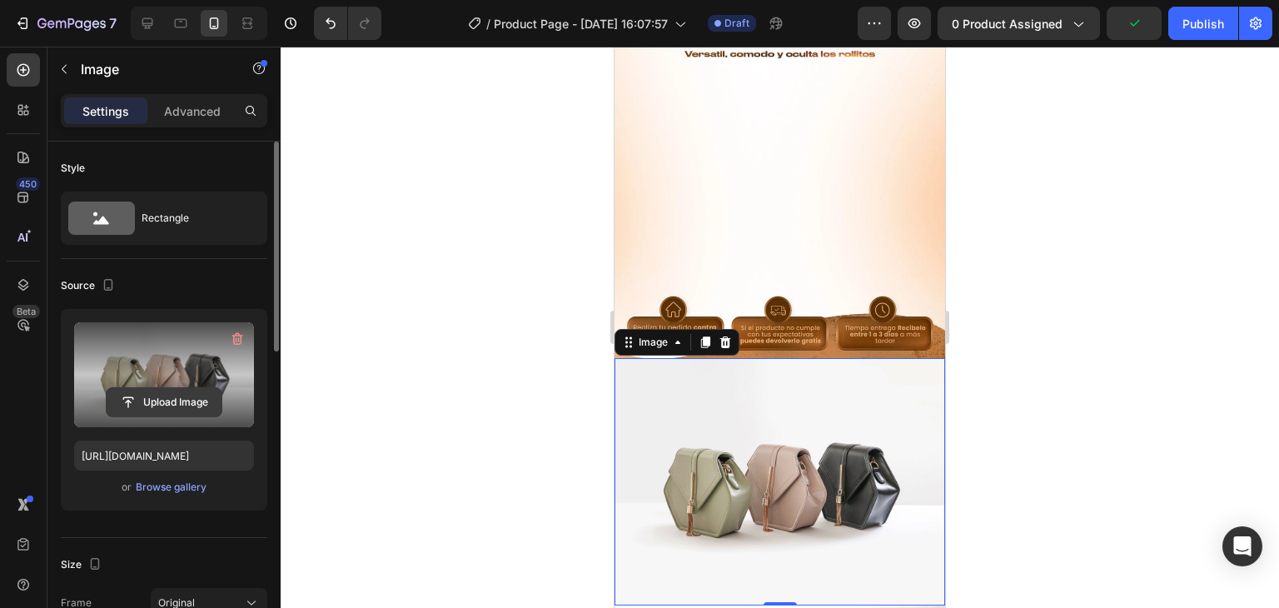
click at [167, 401] on input "file" at bounding box center [164, 402] width 115 height 28
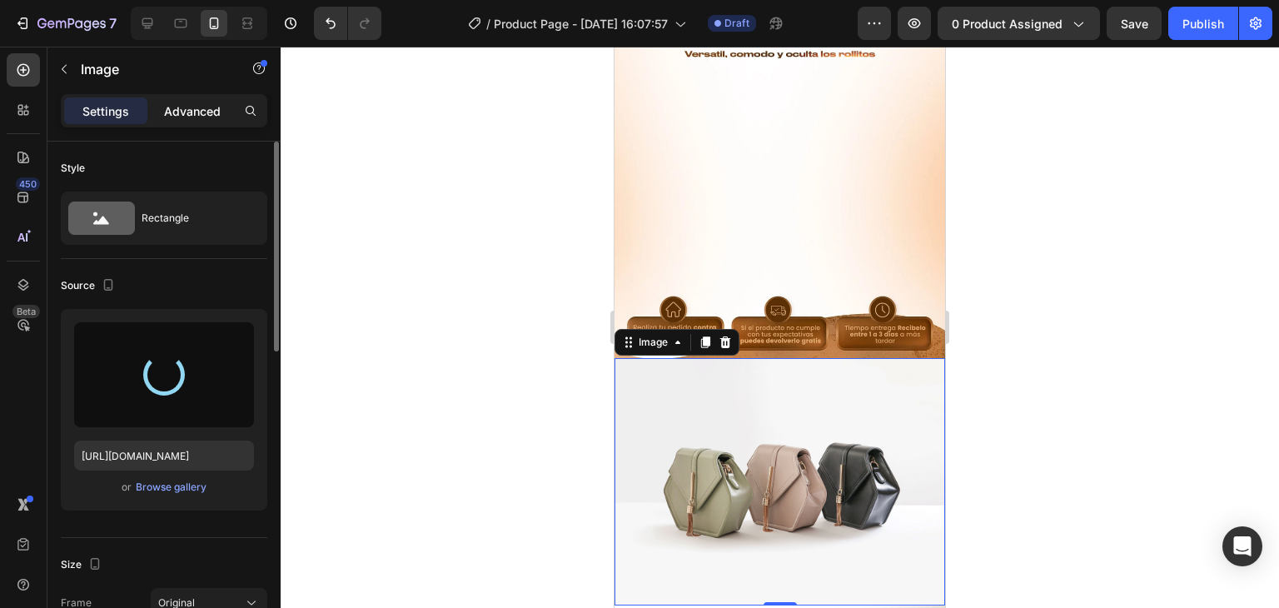
type input "https://cdn.shopify.com/s/files/1/0629/9733/2081/files/gempages_574175316403028…"
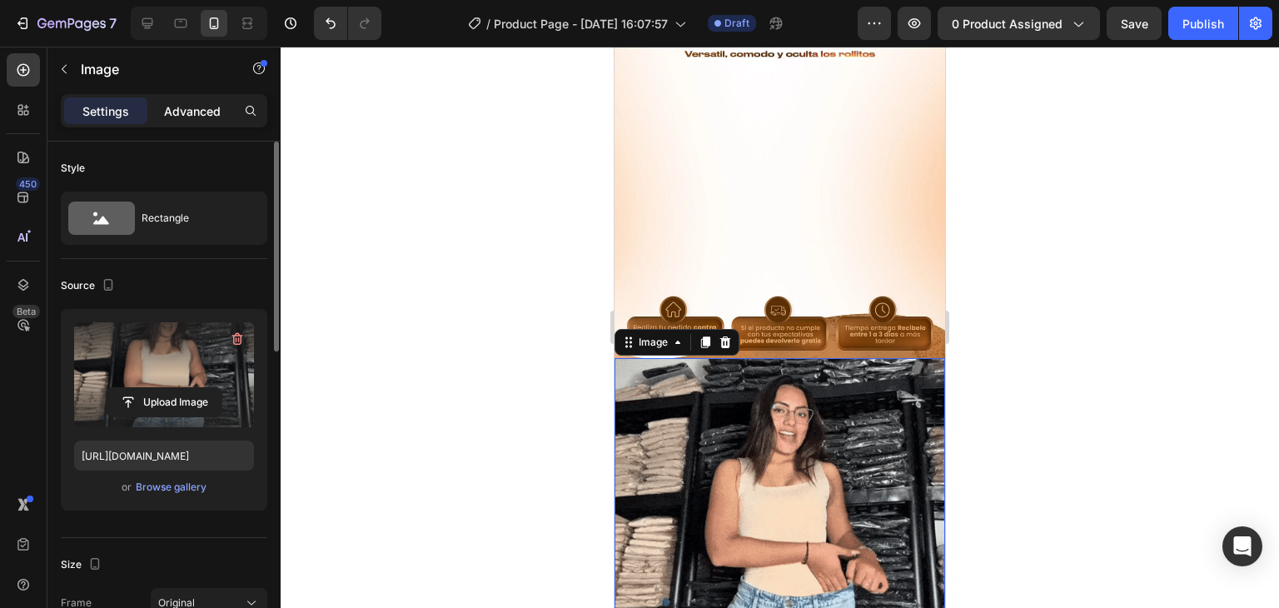
click at [176, 107] on p "Advanced" at bounding box center [192, 110] width 57 height 17
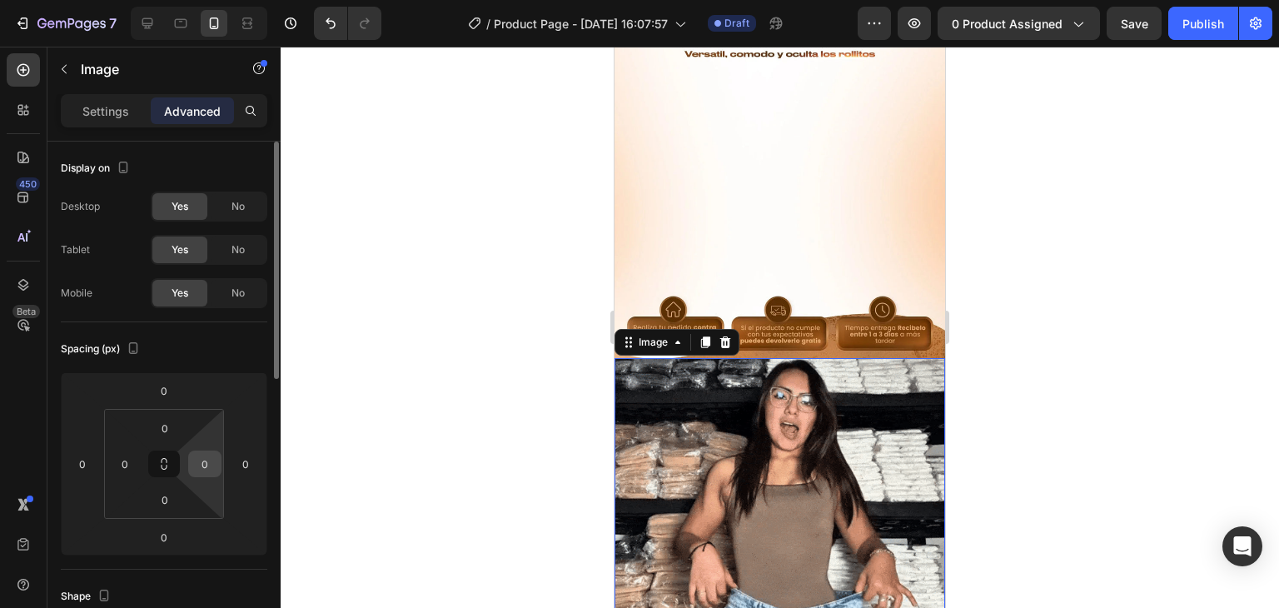
click at [207, 463] on input "0" at bounding box center [204, 463] width 25 height 25
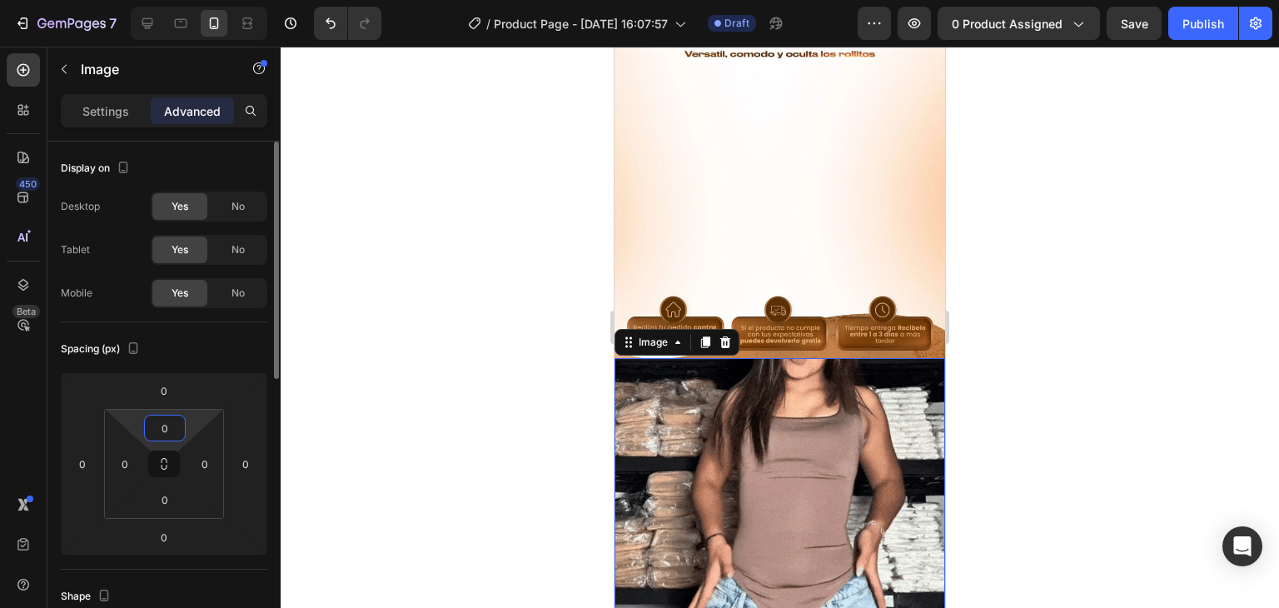
click at [164, 424] on input "0" at bounding box center [164, 428] width 33 height 25
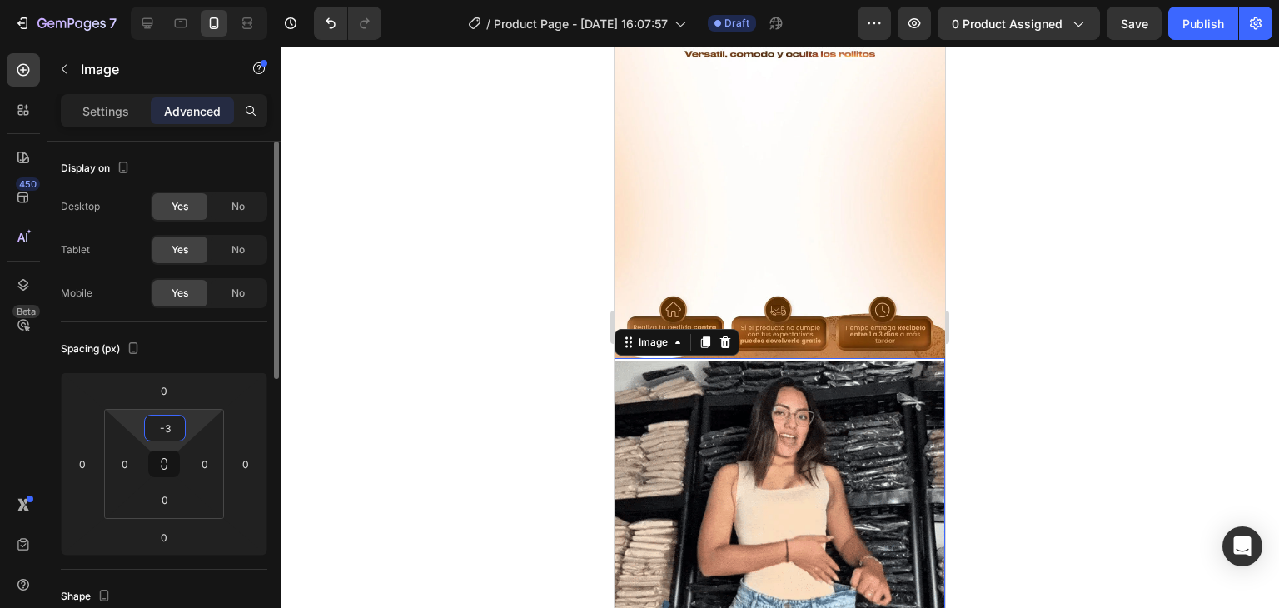
type input "-"
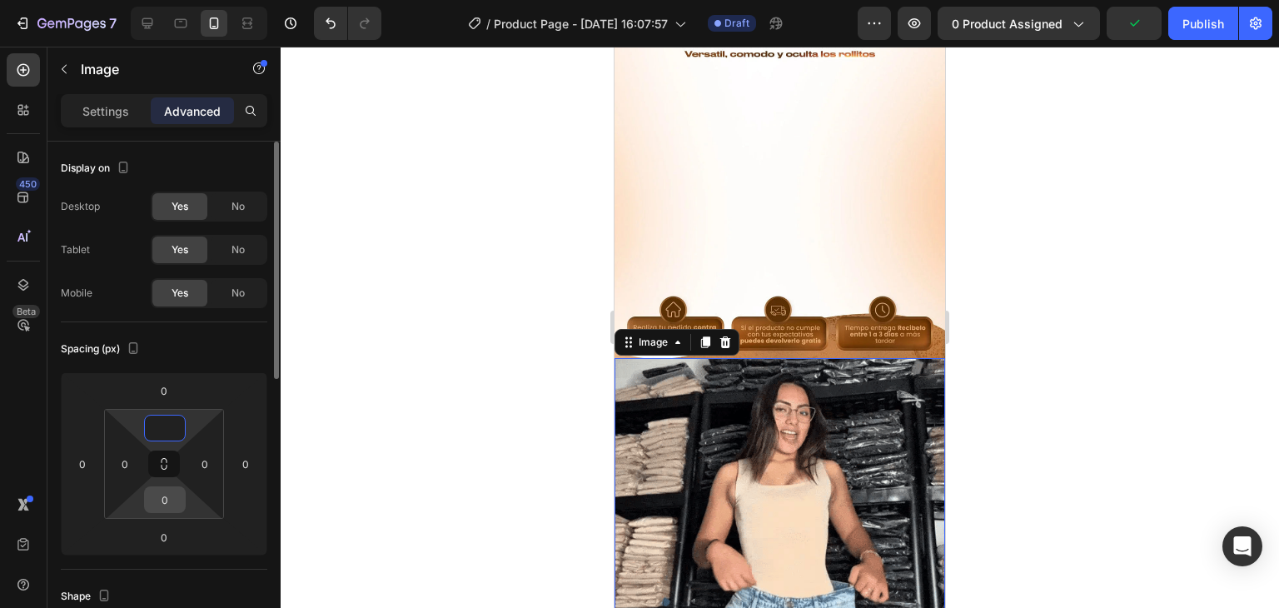
type input "0"
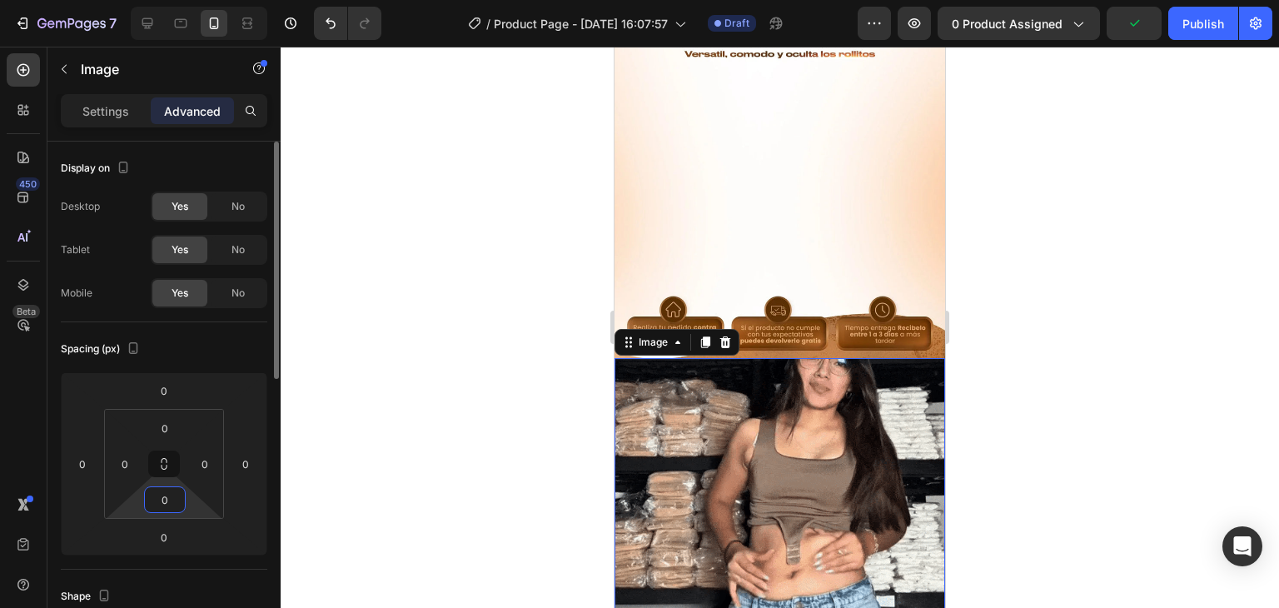
click at [168, 487] on input "0" at bounding box center [164, 499] width 33 height 25
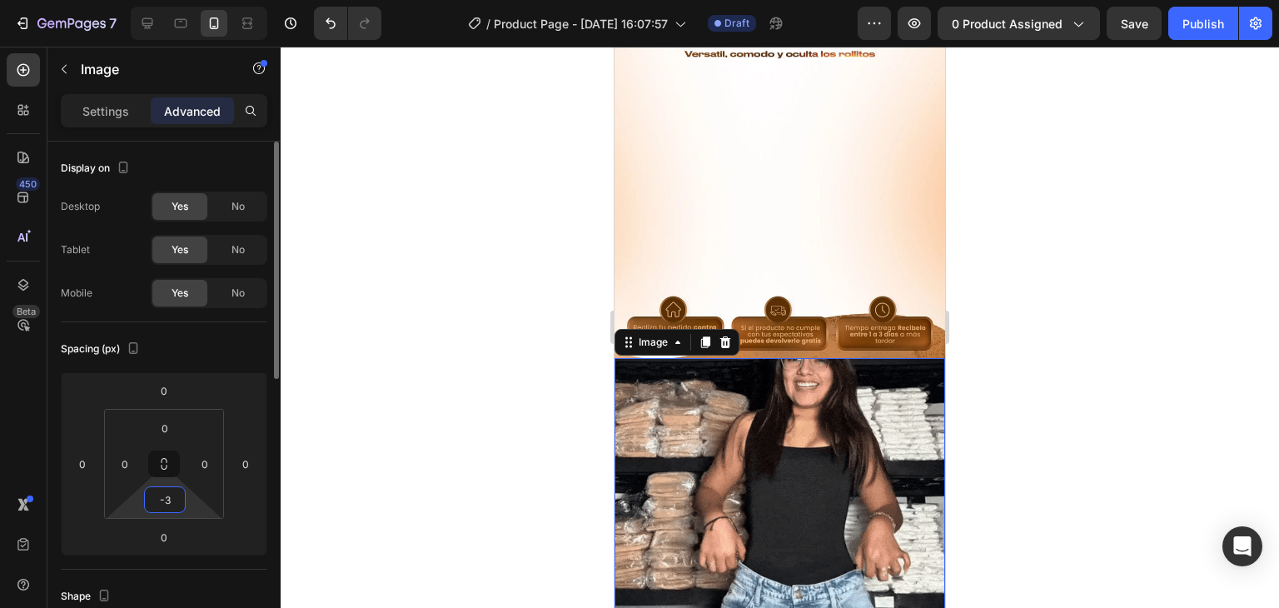
type input "-"
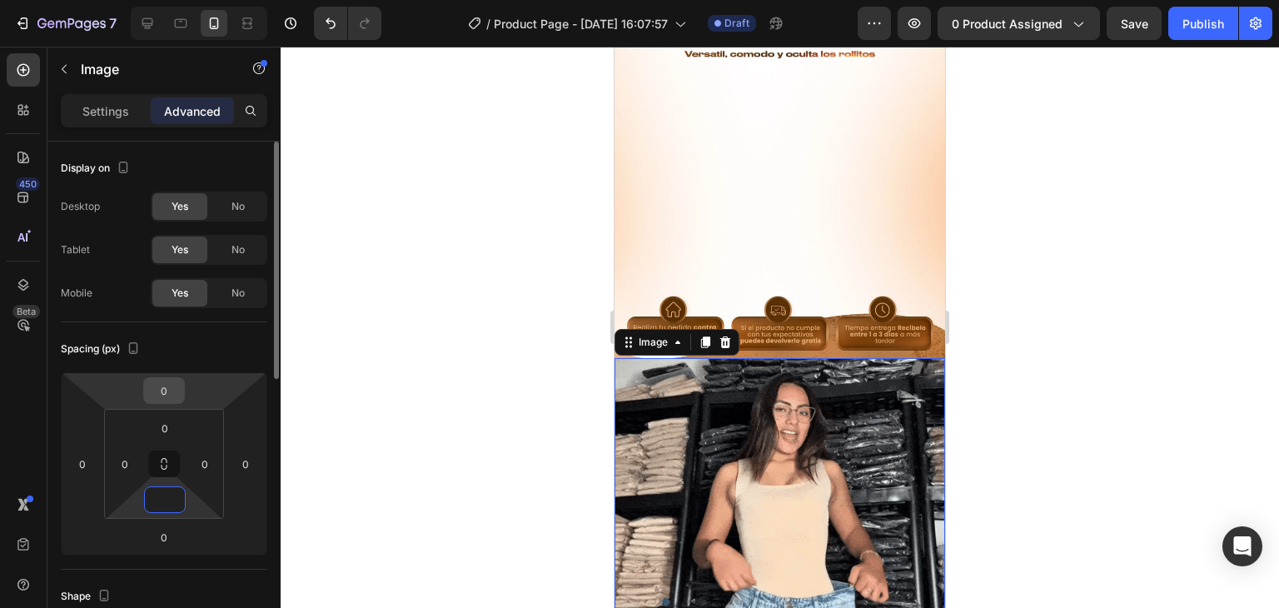
type input "0"
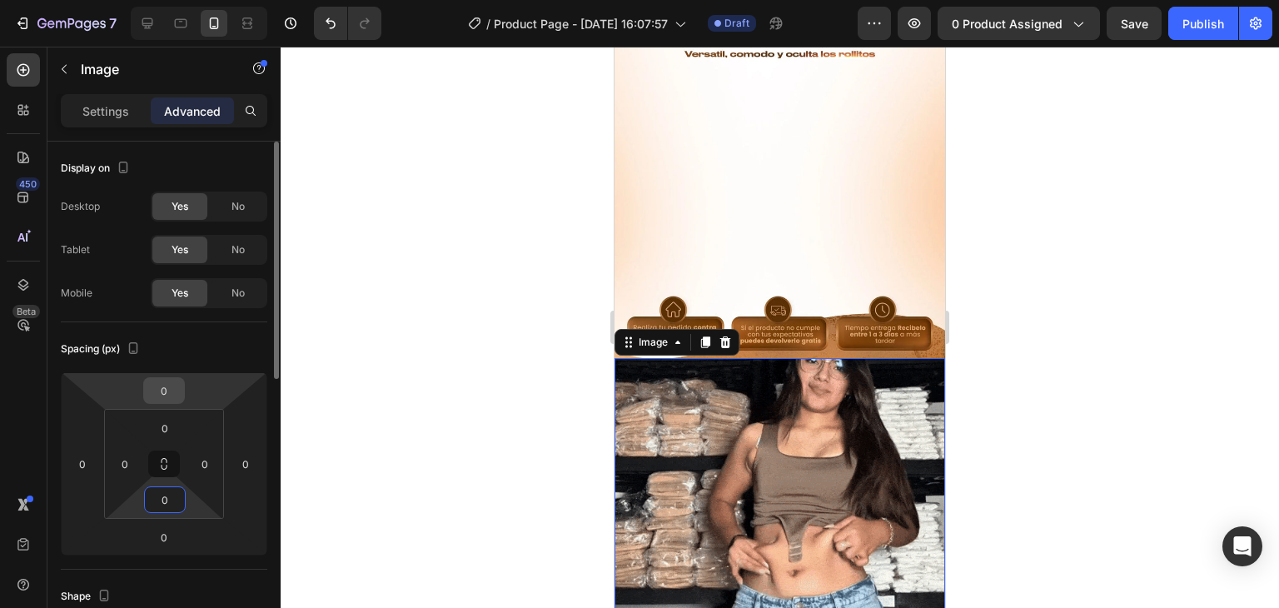
click at [163, 391] on input "0" at bounding box center [163, 390] width 33 height 25
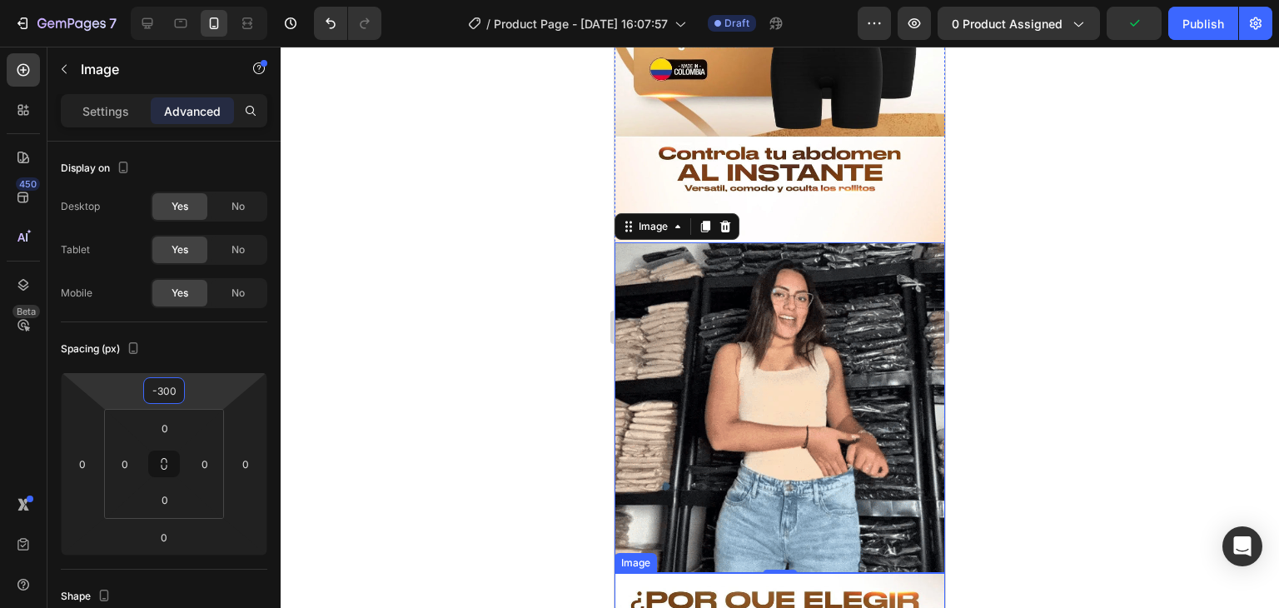
scroll to position [1348, 0]
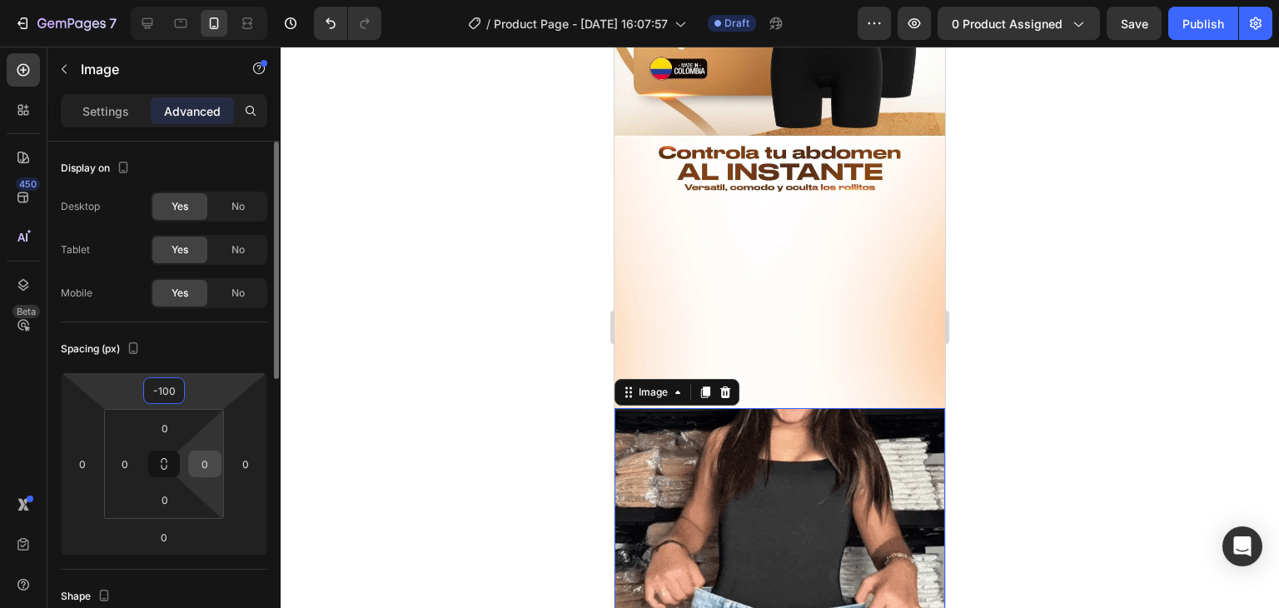
type input "-100"
click at [207, 461] on input "0" at bounding box center [204, 463] width 25 height 25
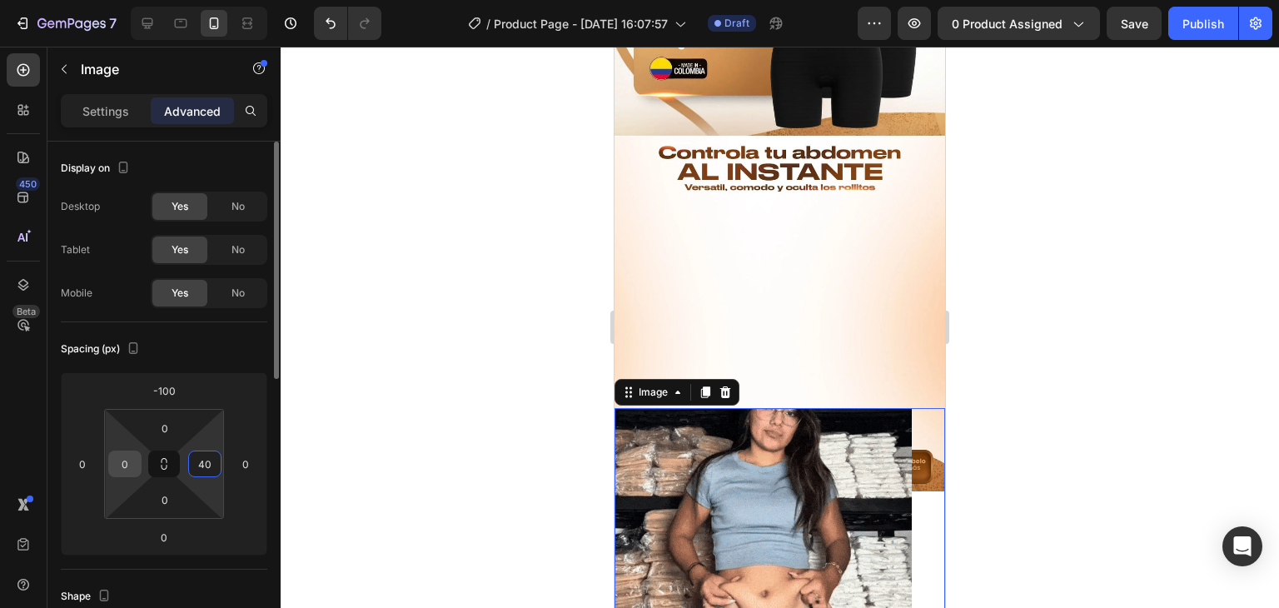
type input "40"
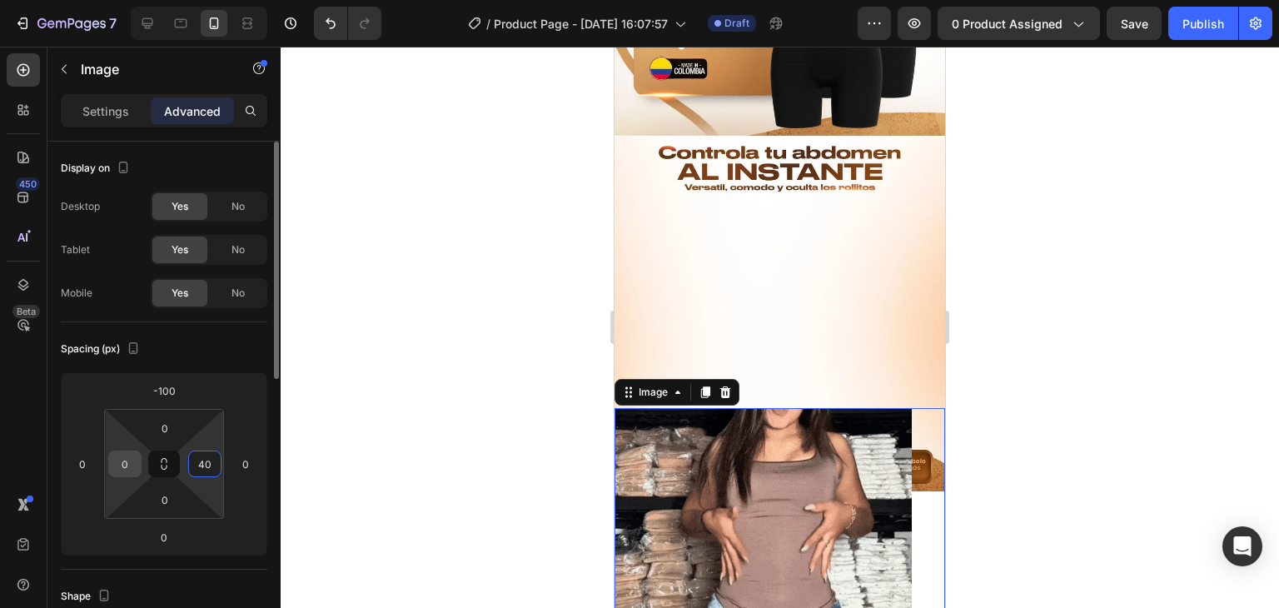
click at [123, 464] on input "0" at bounding box center [124, 463] width 25 height 25
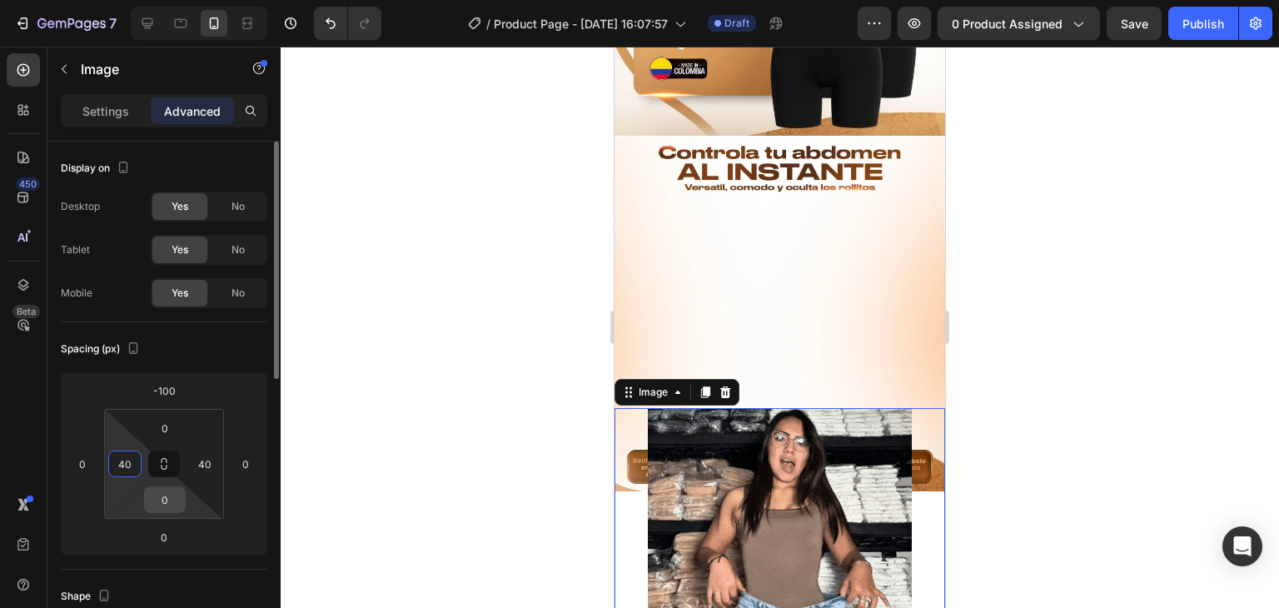
type input "40"
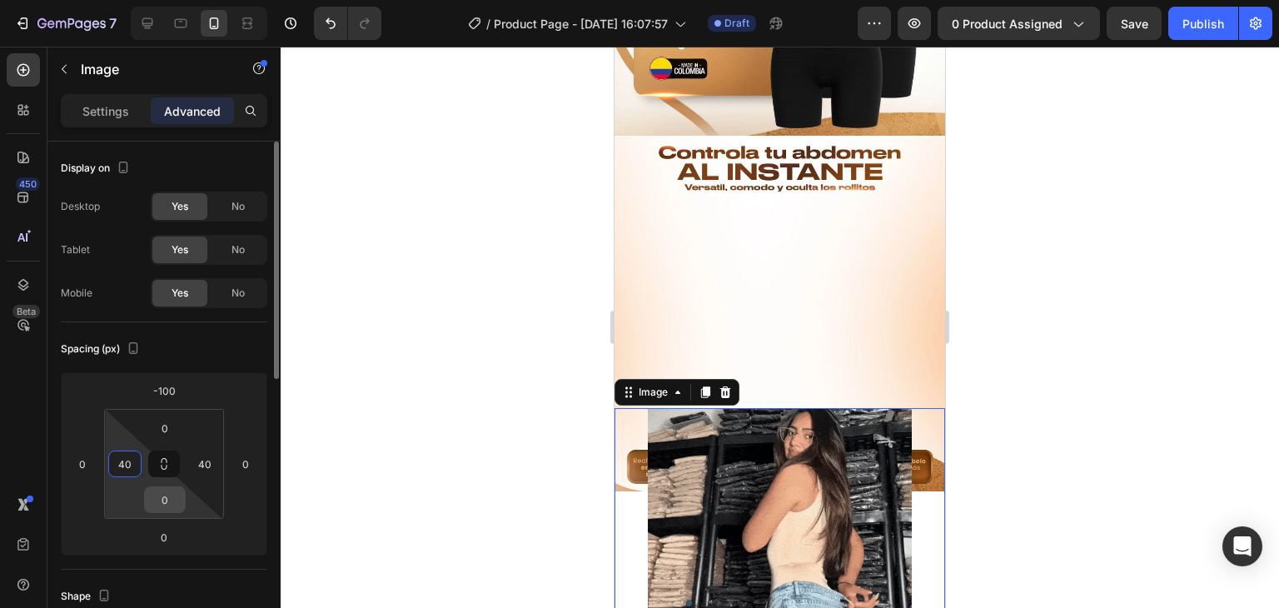
click at [163, 501] on input "0" at bounding box center [164, 499] width 33 height 25
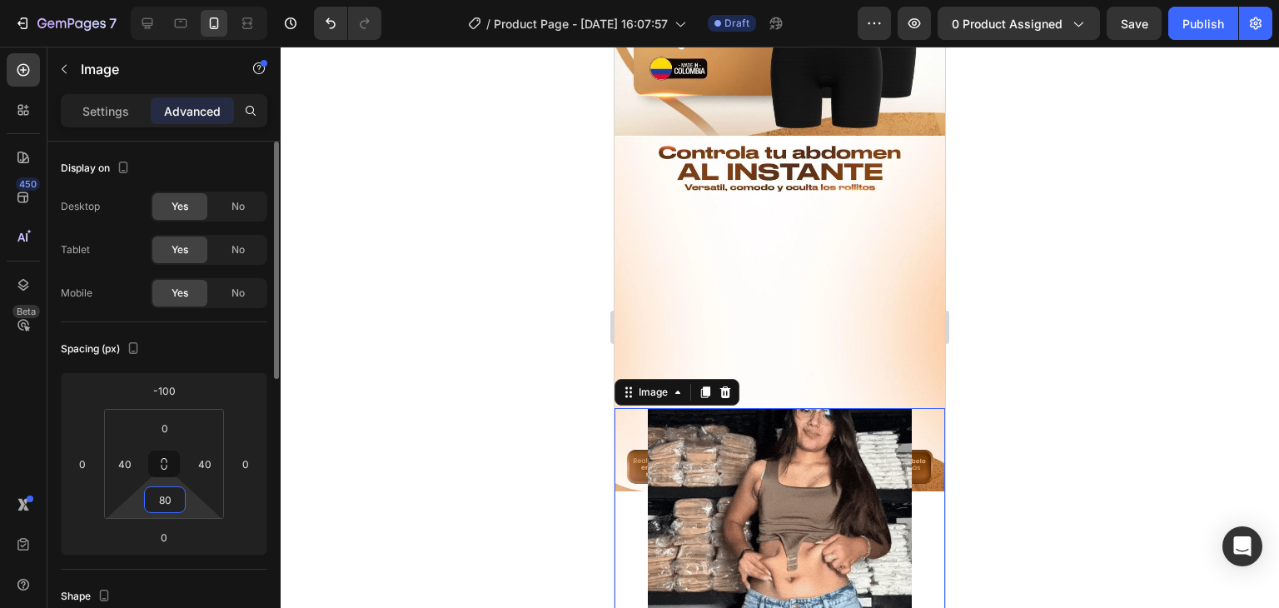
type input "8"
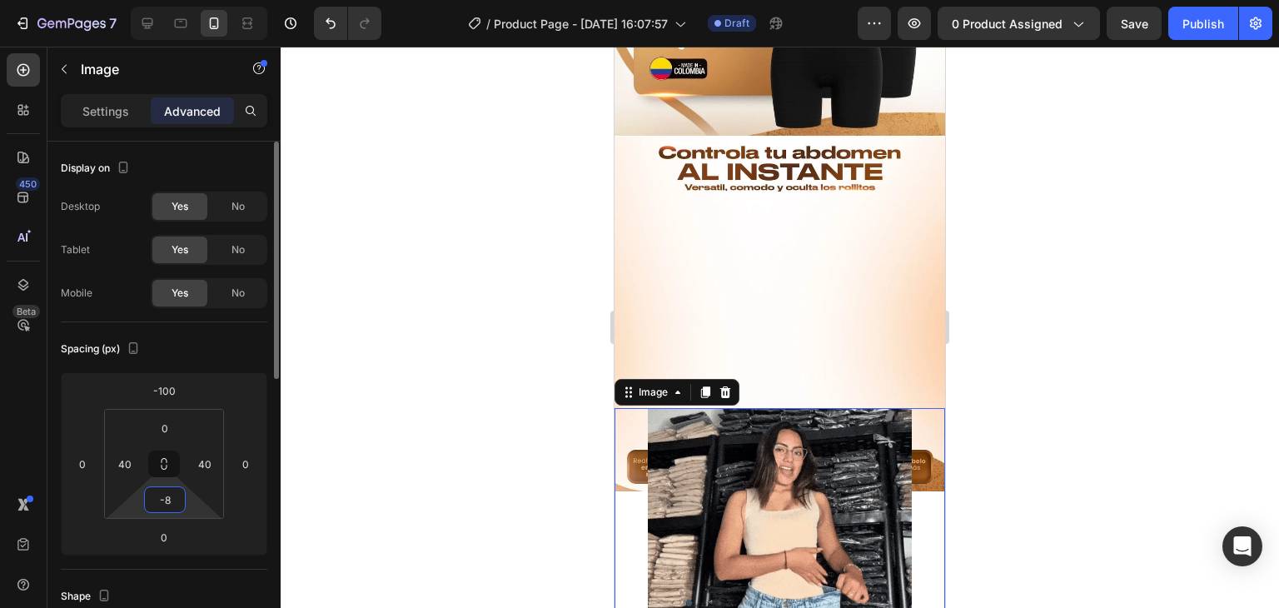
type input "-"
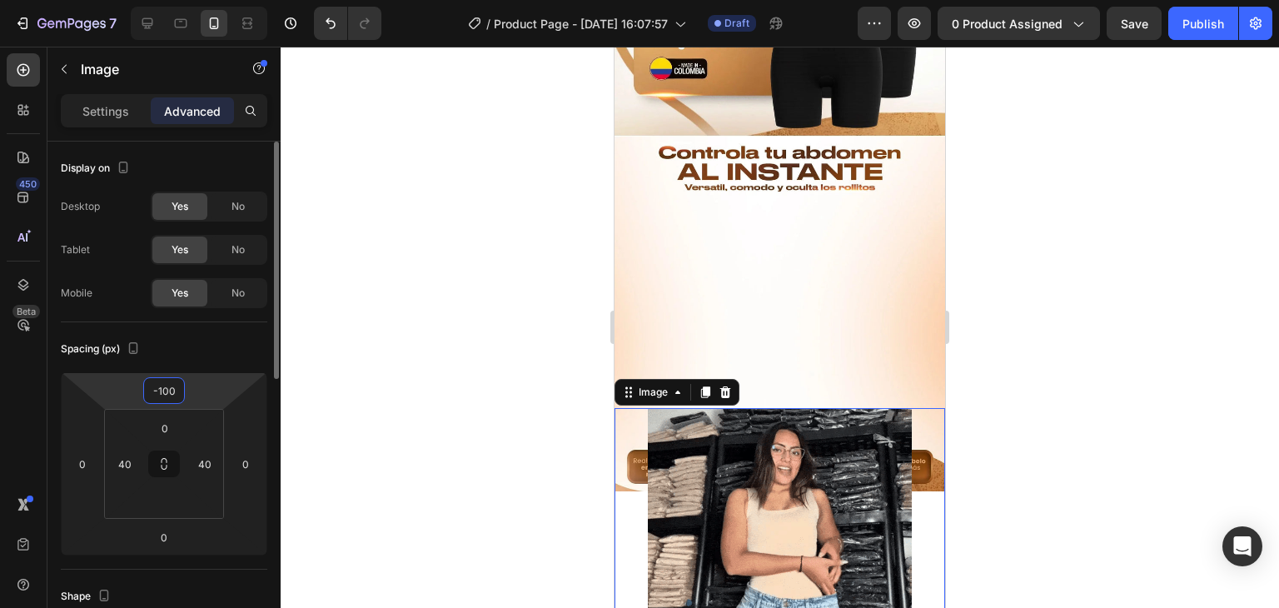
type input "0"
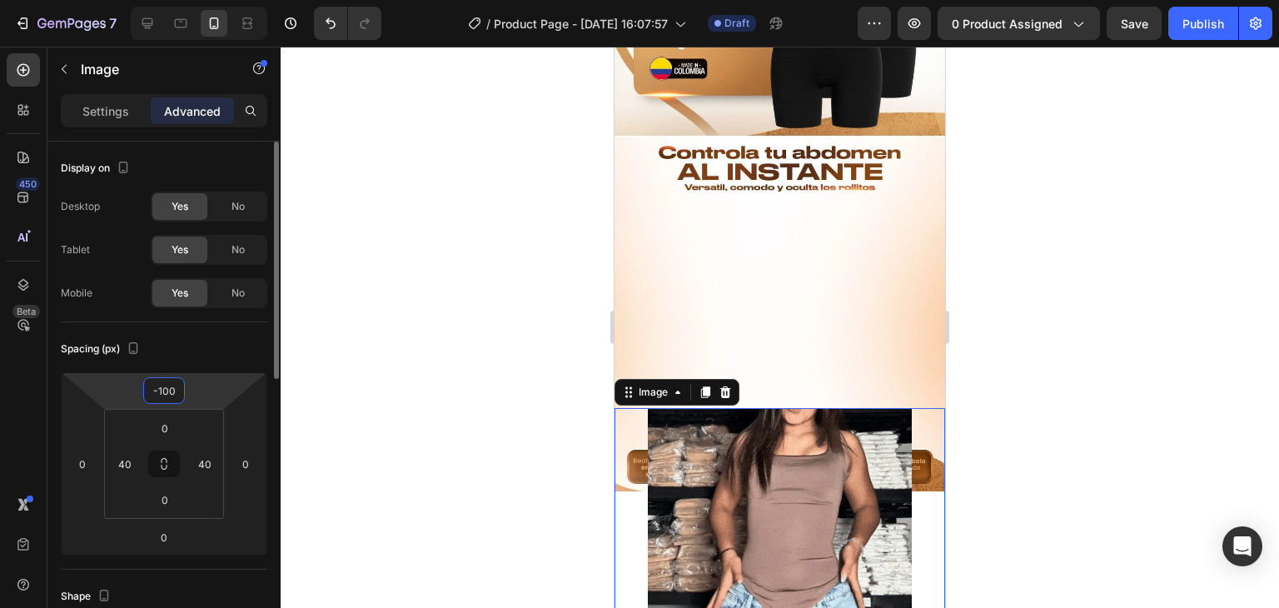
click at [173, 392] on input "-100" at bounding box center [163, 390] width 33 height 25
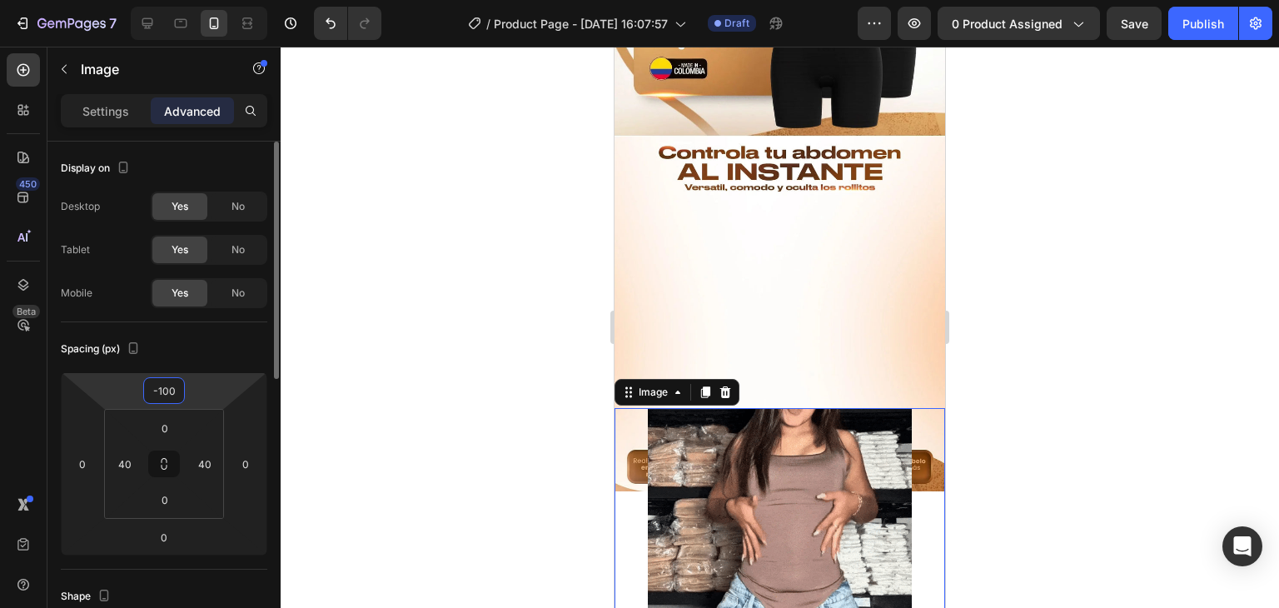
click at [173, 392] on input "-100" at bounding box center [163, 390] width 33 height 25
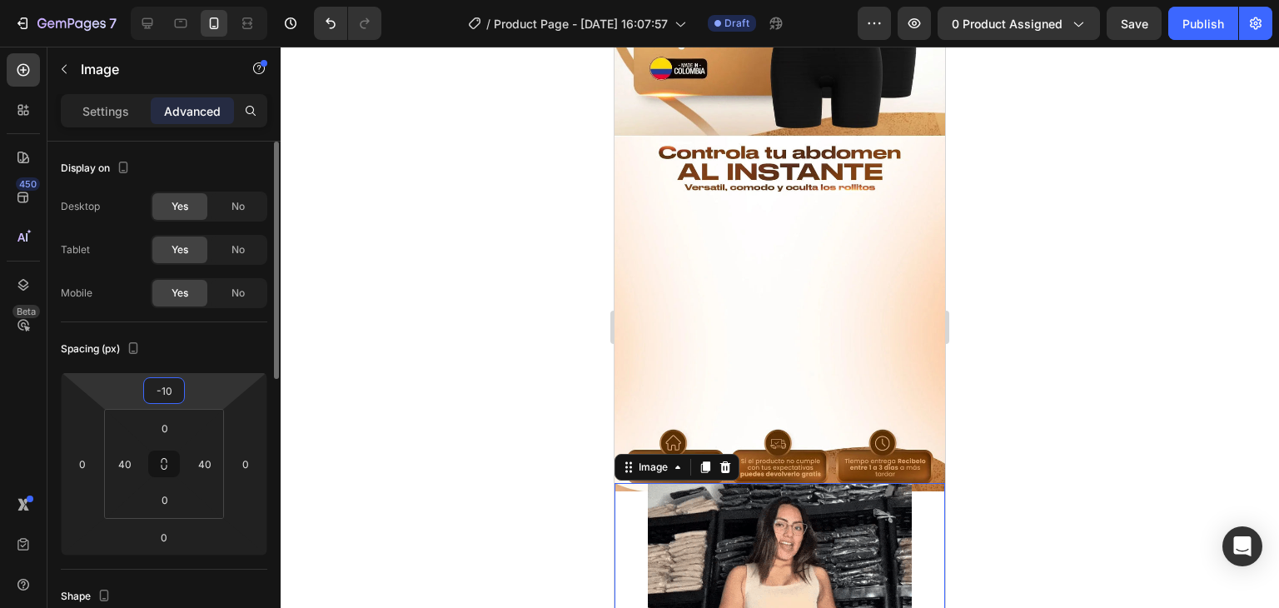
type input "-1"
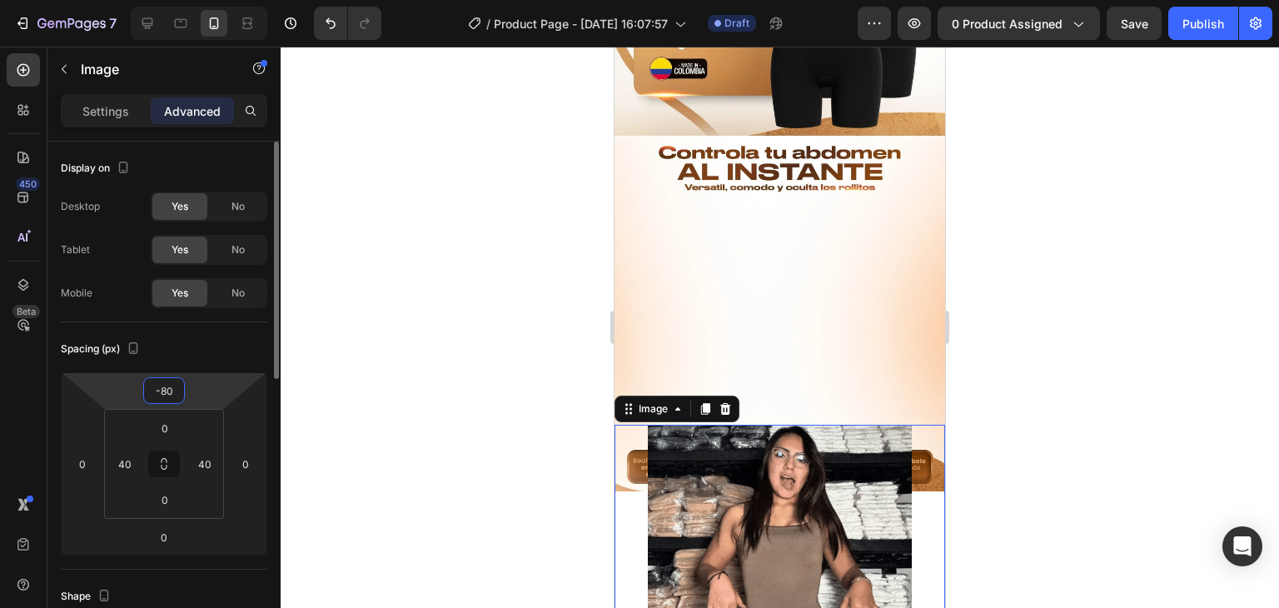
type input "-8"
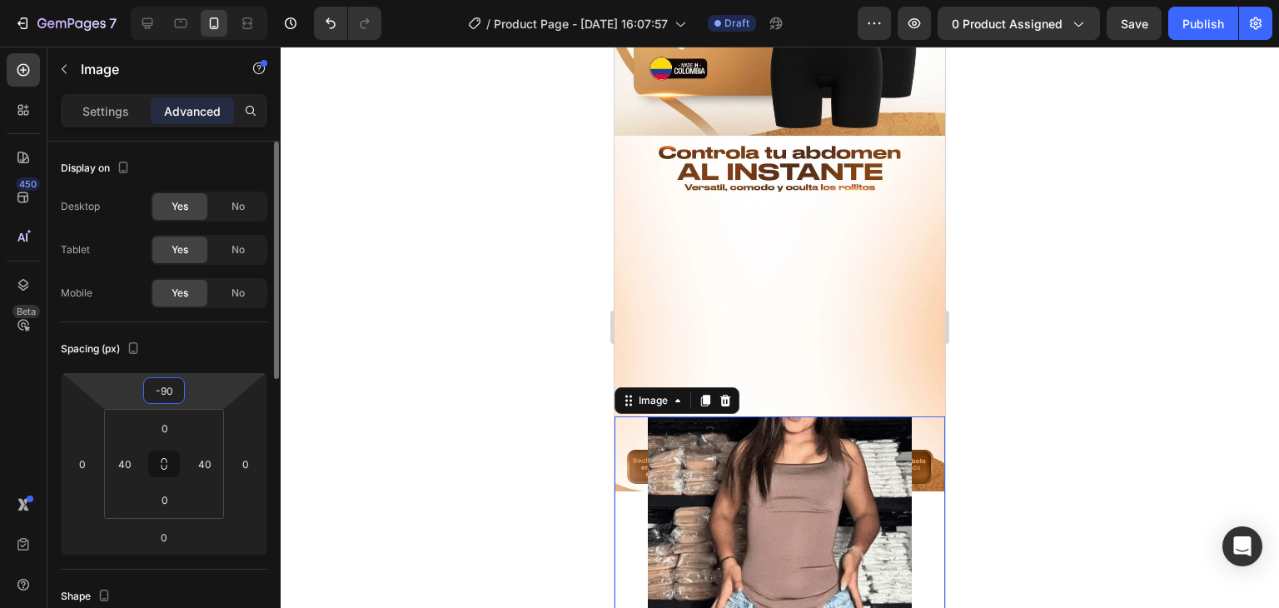
type input "-9"
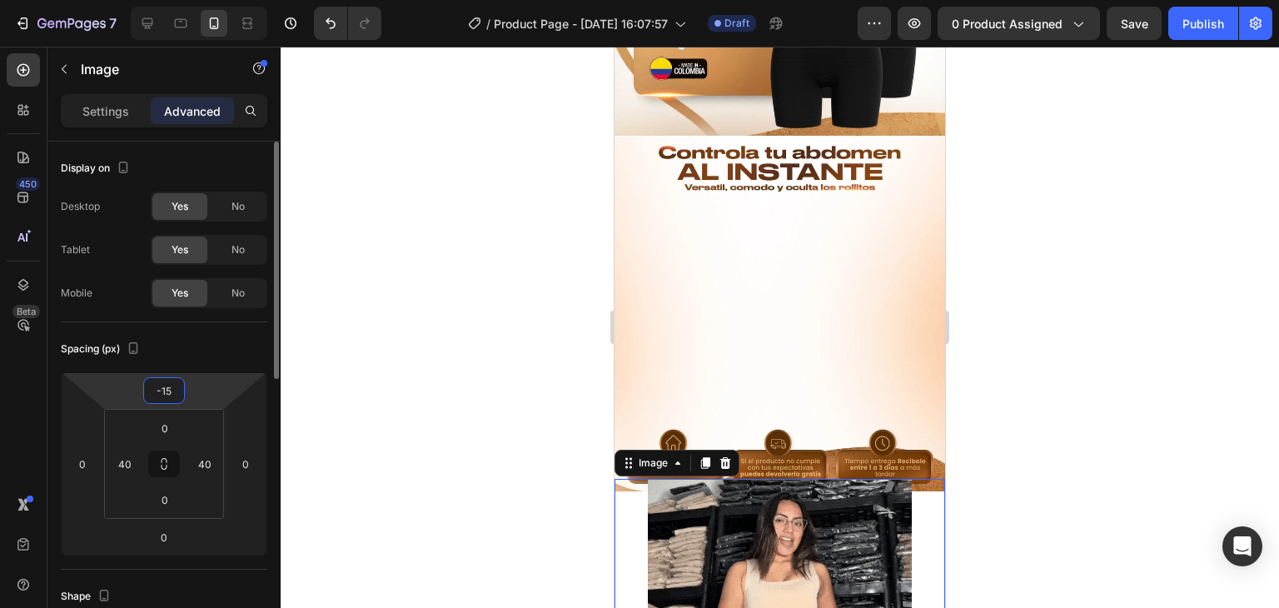
type input "-1"
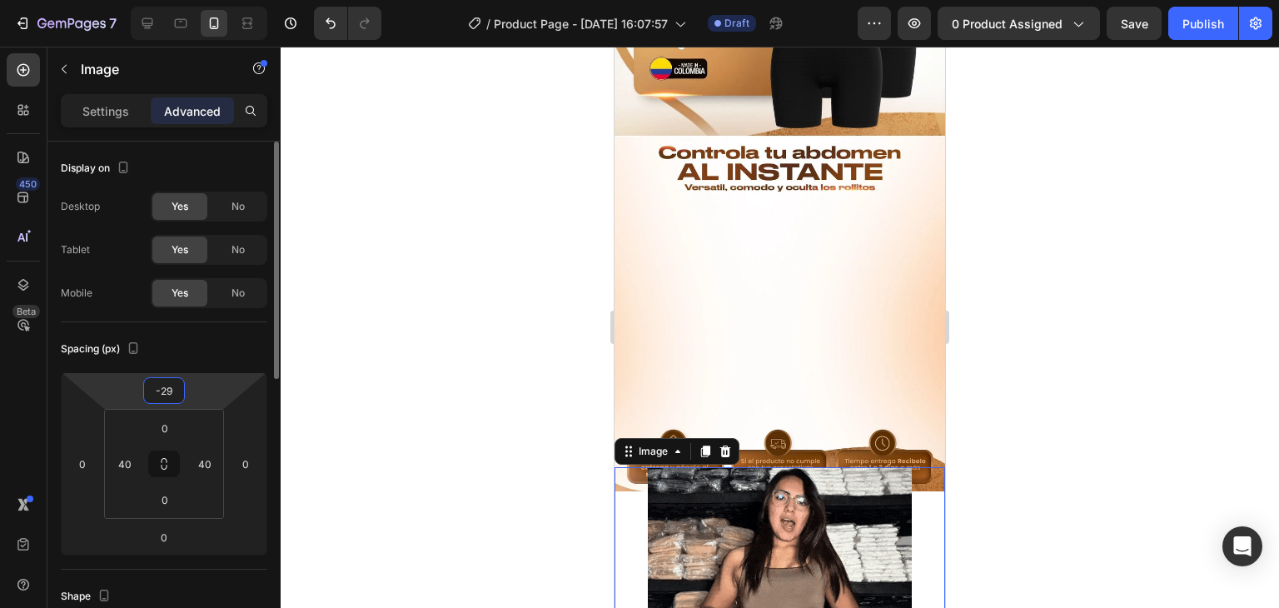
type input "-2"
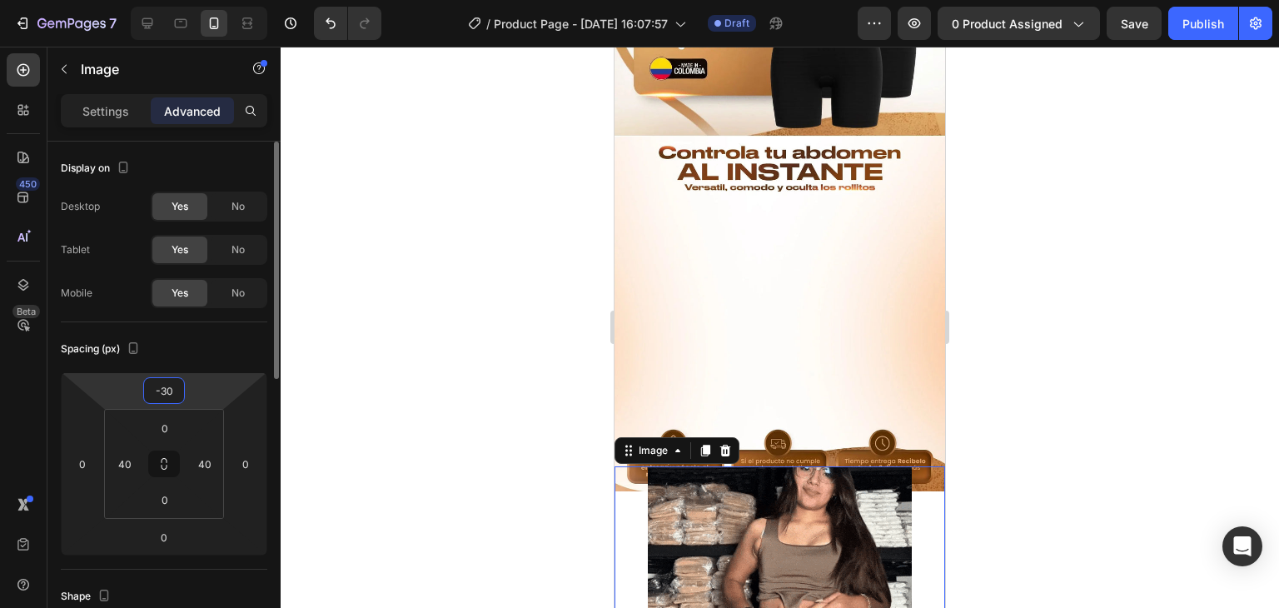
type input "-3"
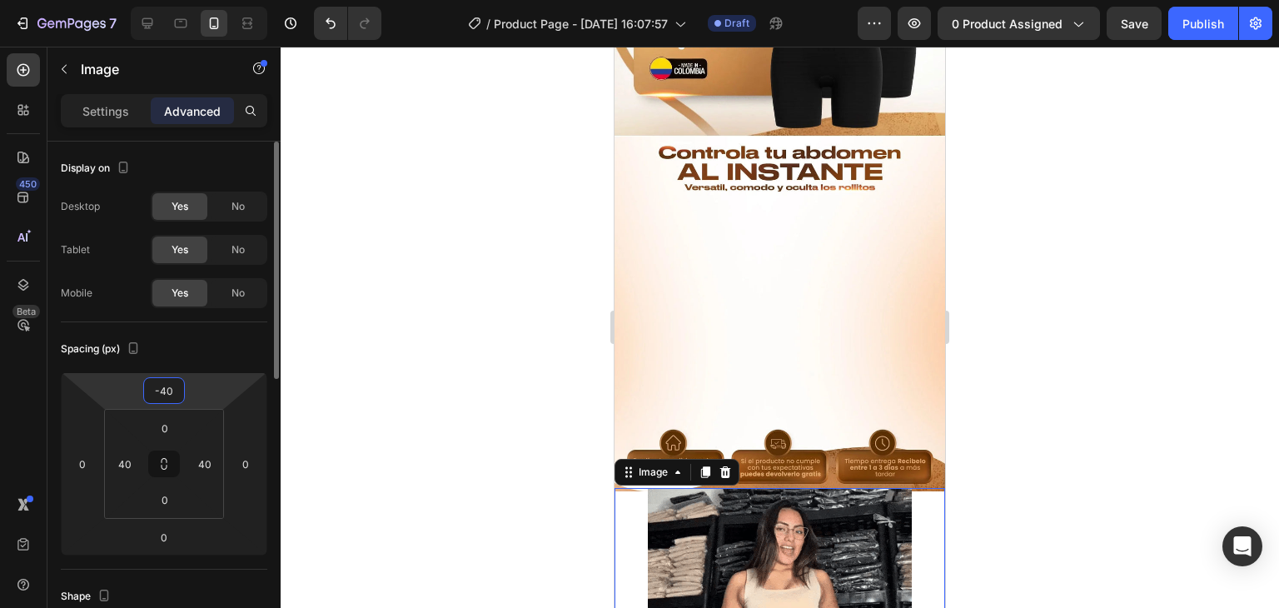
type input "-4"
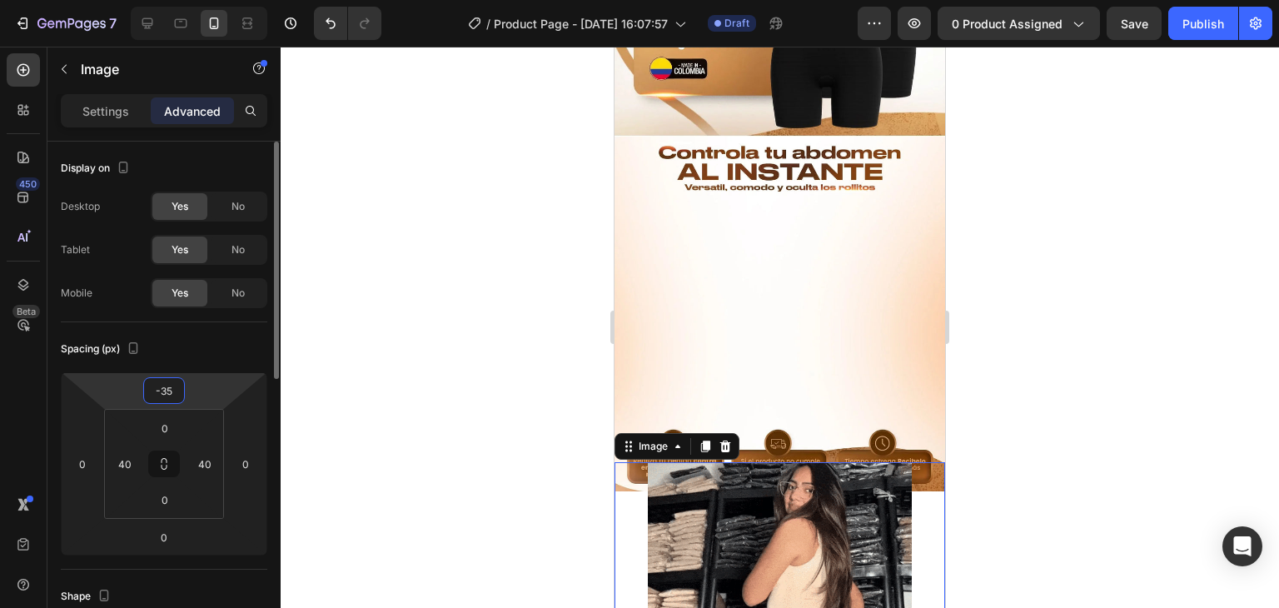
type input "-3"
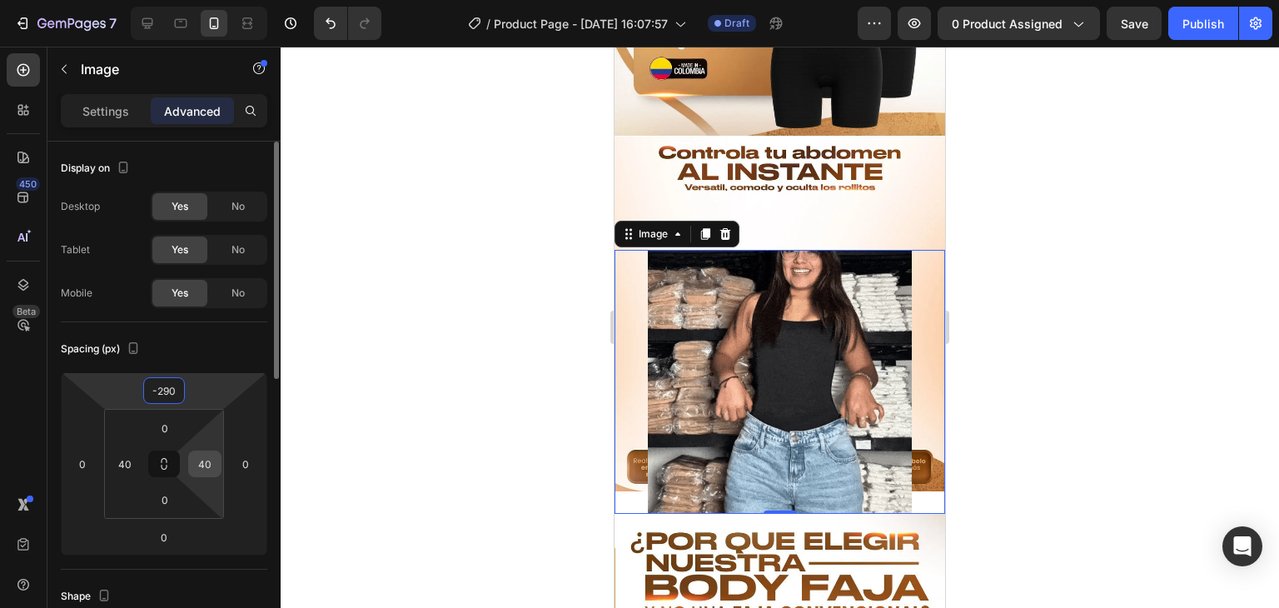
type input "-290"
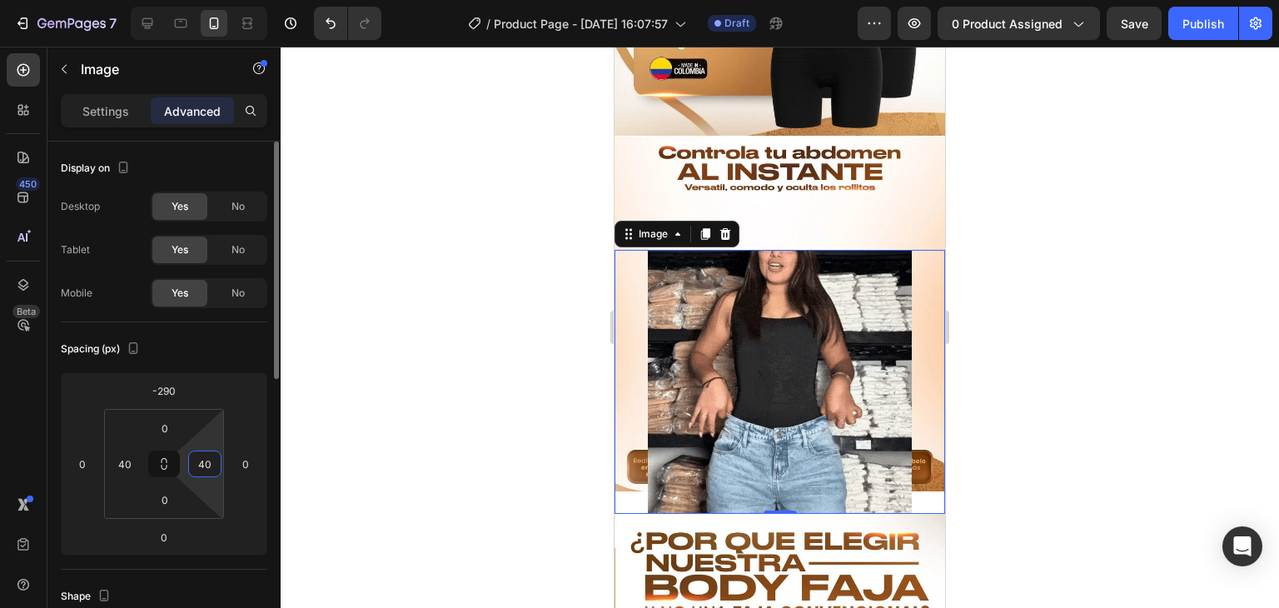
click at [217, 457] on input "40" at bounding box center [204, 463] width 25 height 25
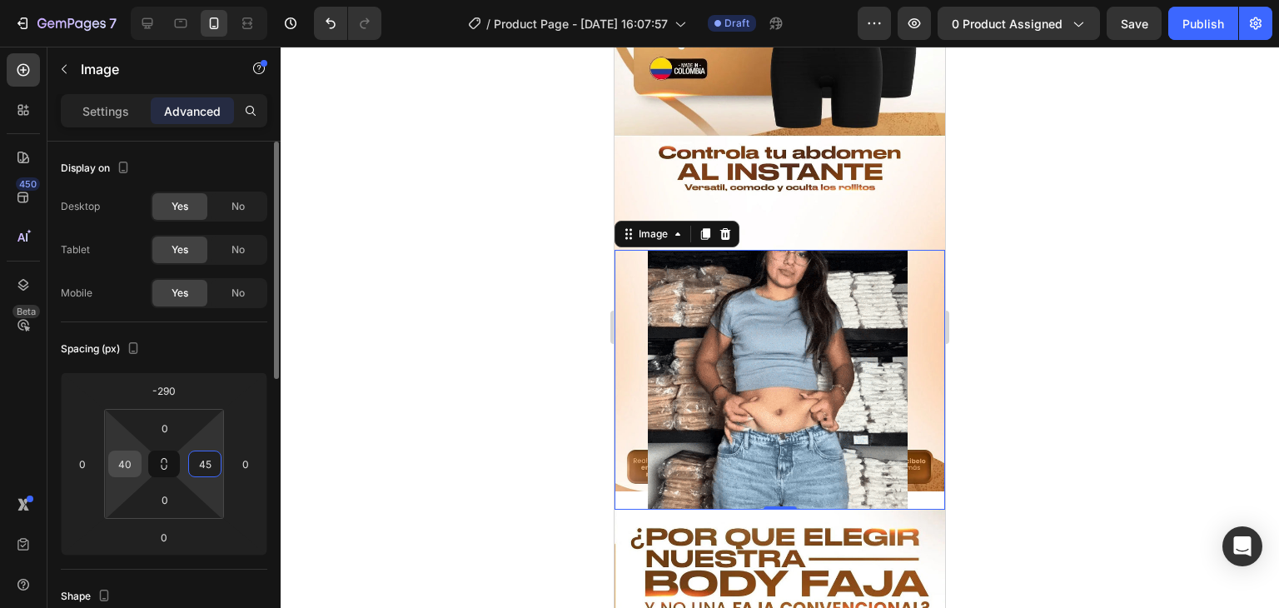
type input "45"
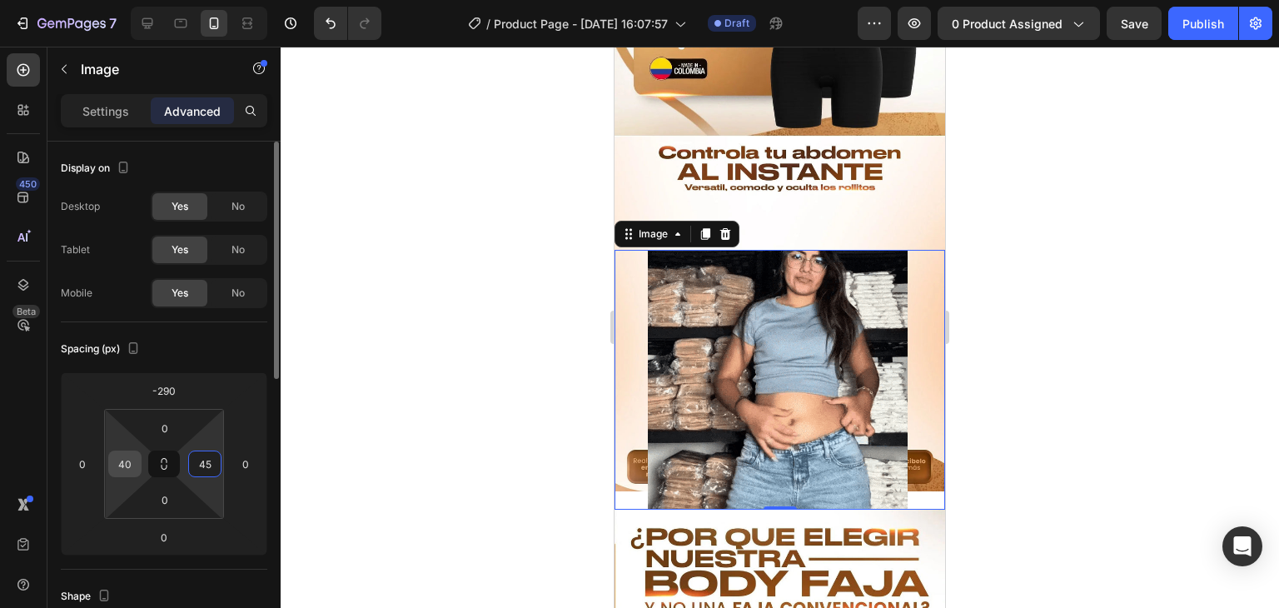
click at [136, 464] on input "40" at bounding box center [124, 463] width 25 height 25
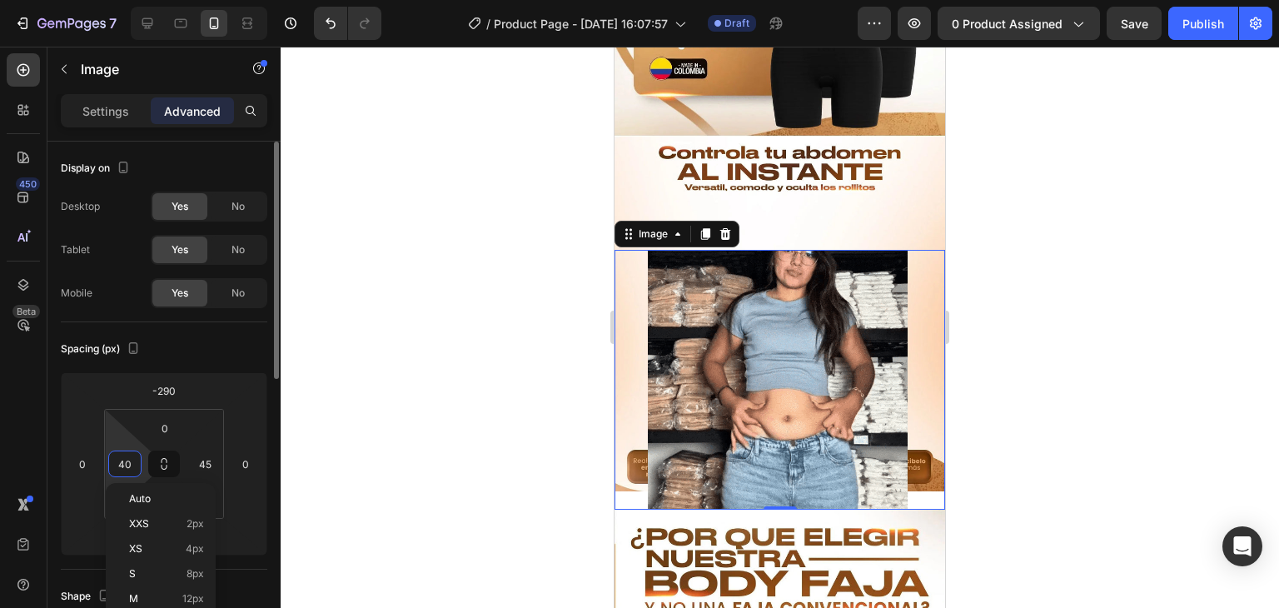
click at [136, 464] on input "40" at bounding box center [124, 463] width 25 height 25
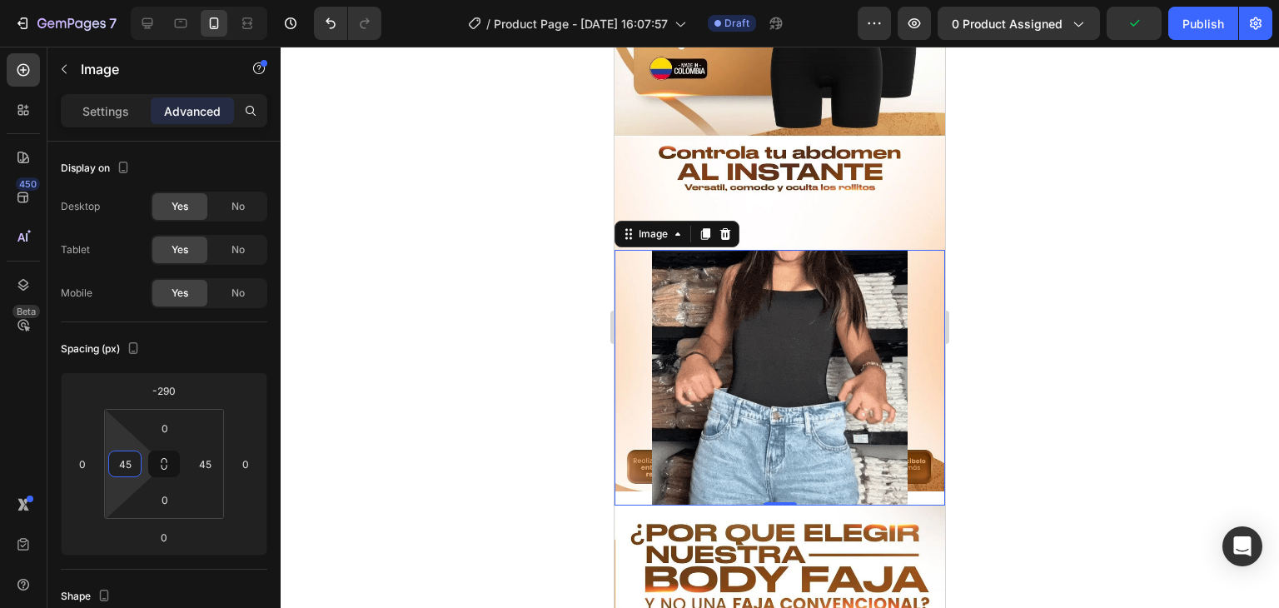
type input "45"
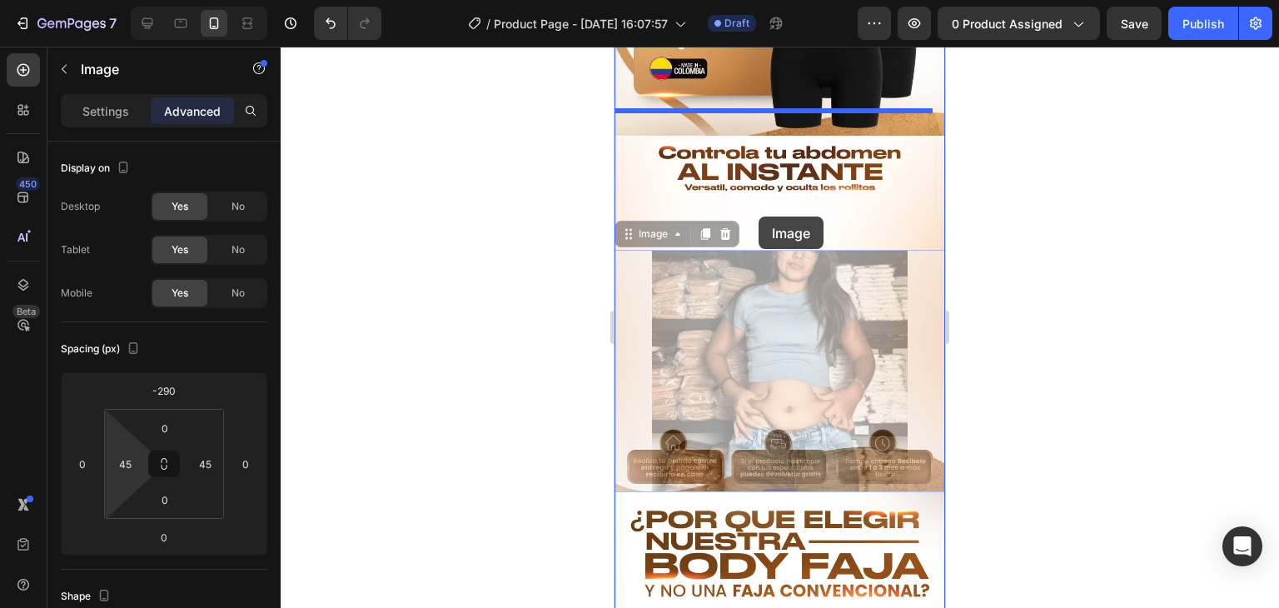
drag, startPoint x: 702, startPoint y: 346, endPoint x: 759, endPoint y: 217, distance: 141.7
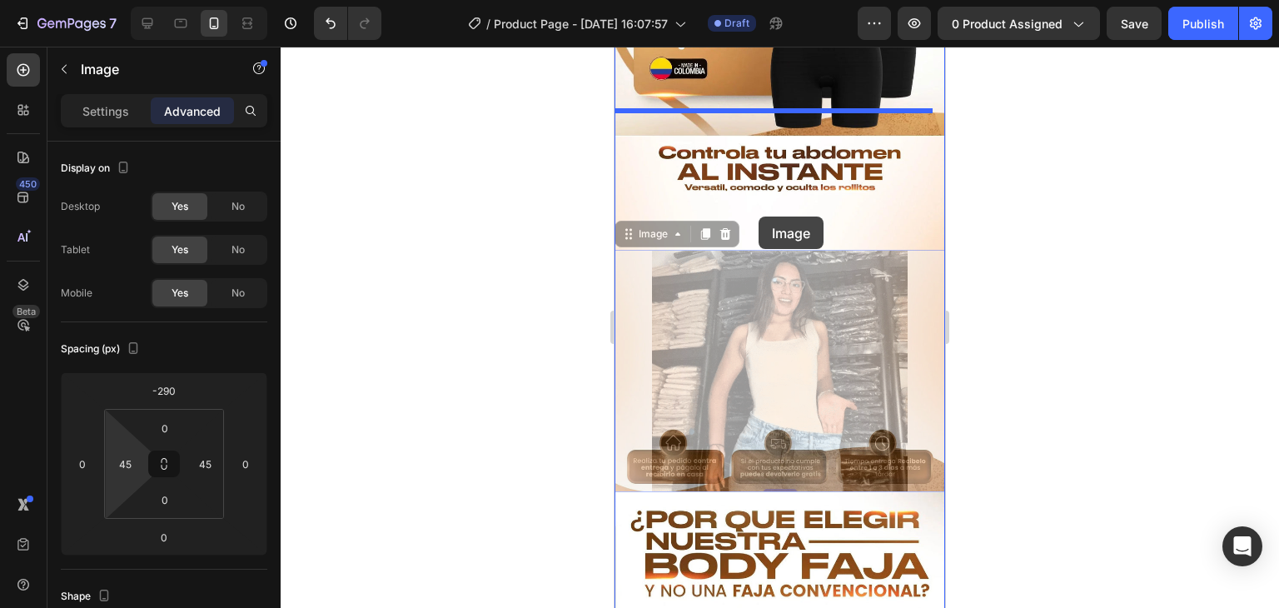
click at [759, 217] on div "Mobile ( 397 px) iPhone 13 Mini iPhone 13 Pro iPhone 11 Pro Max iPhone 15 Pro M…" at bounding box center [780, 315] width 331 height 3233
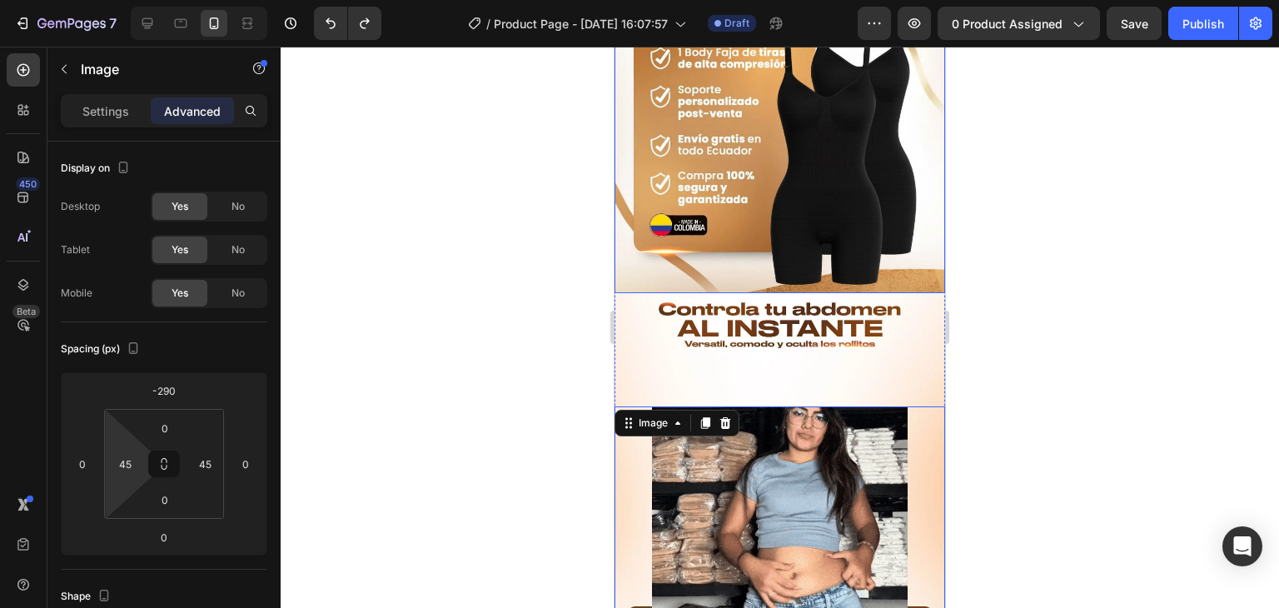
scroll to position [1221, 0]
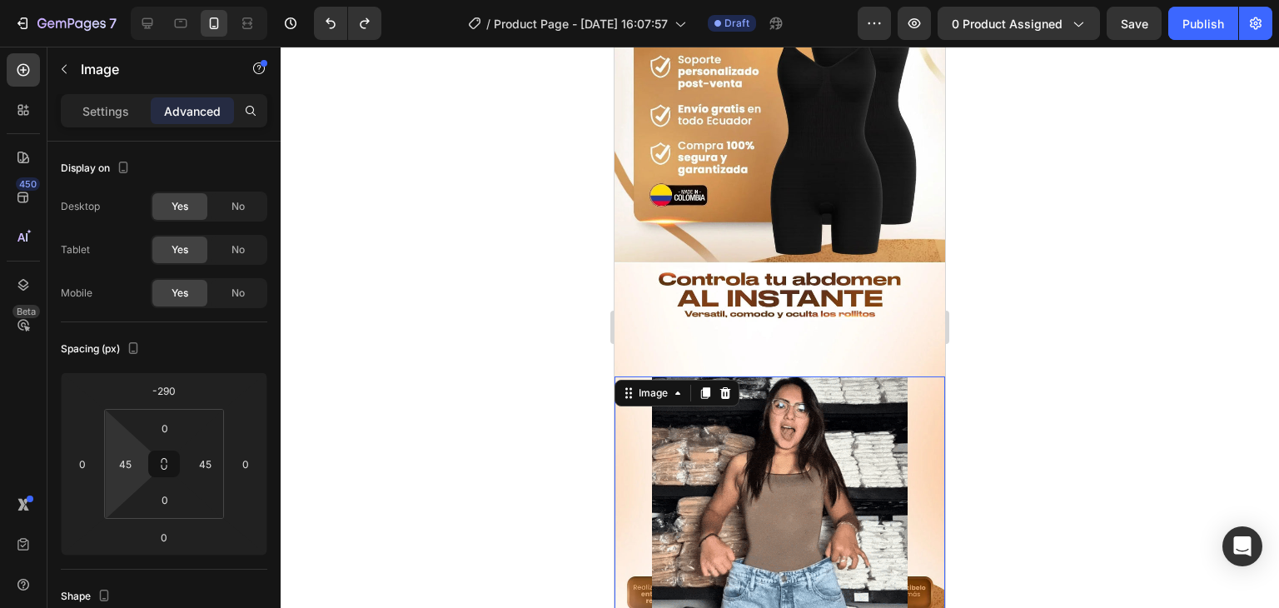
click at [813, 509] on img at bounding box center [780, 504] width 256 height 256
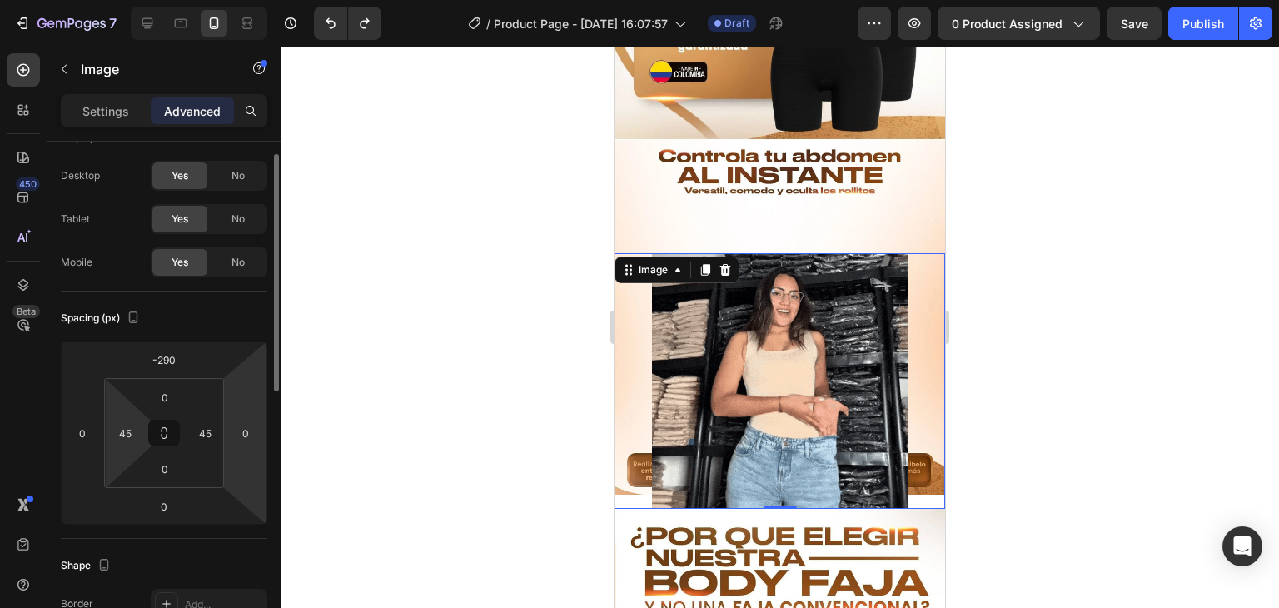
scroll to position [30, 0]
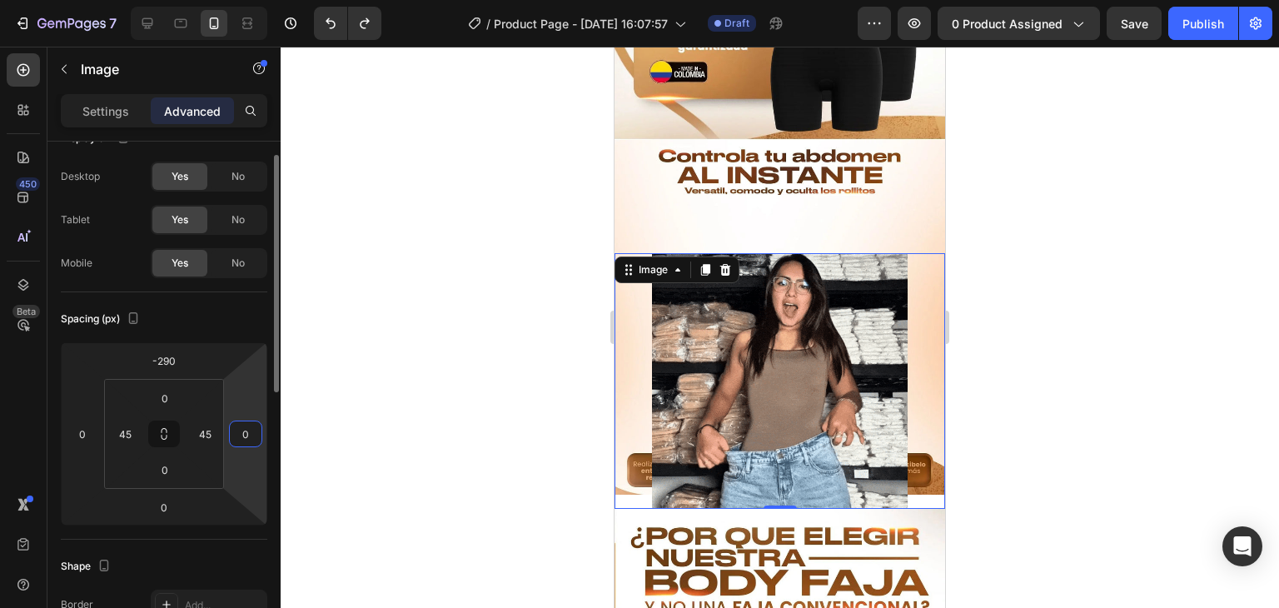
click at [247, 424] on input "0" at bounding box center [245, 433] width 25 height 25
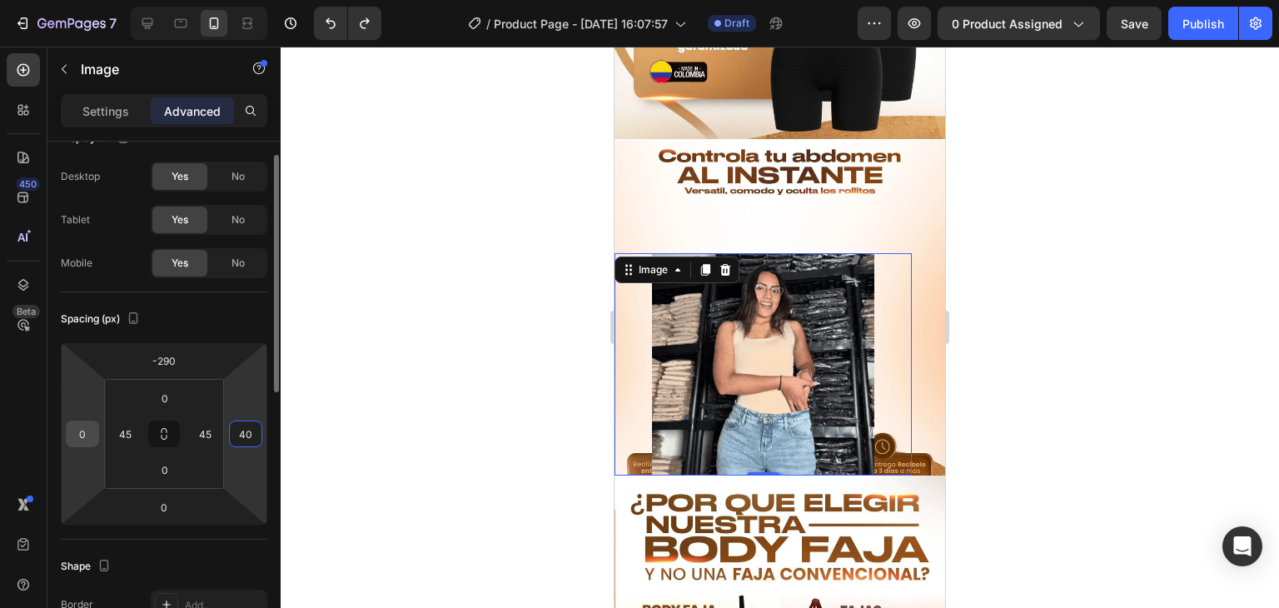
type input "40"
click at [77, 431] on input "0" at bounding box center [82, 433] width 25 height 25
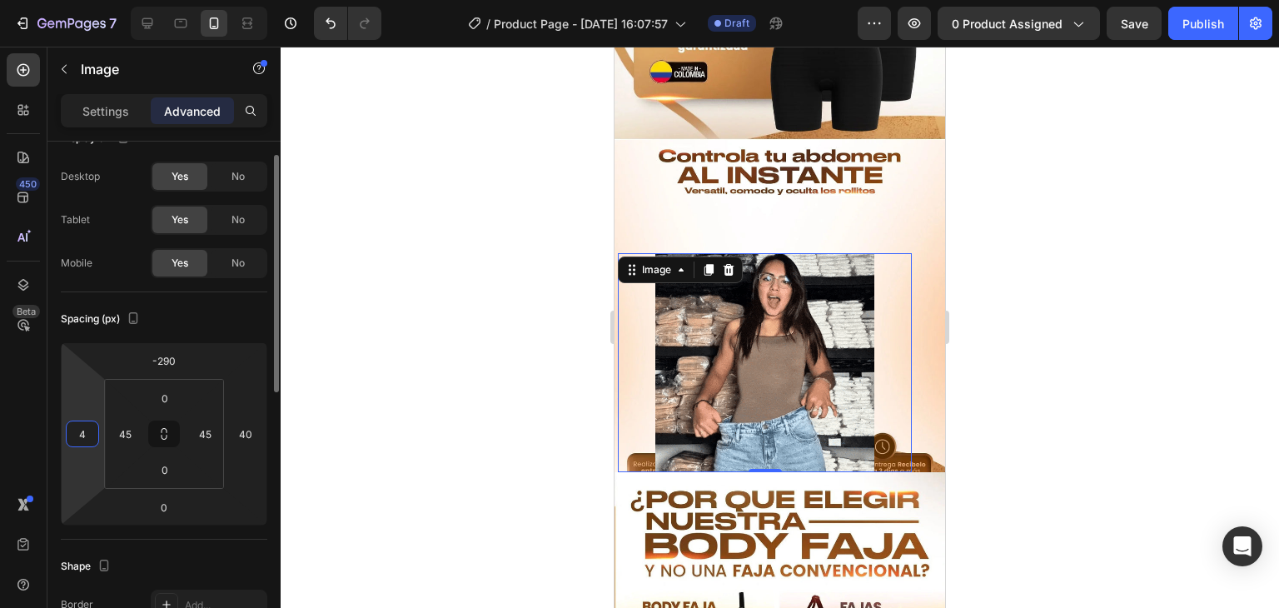
type input "40"
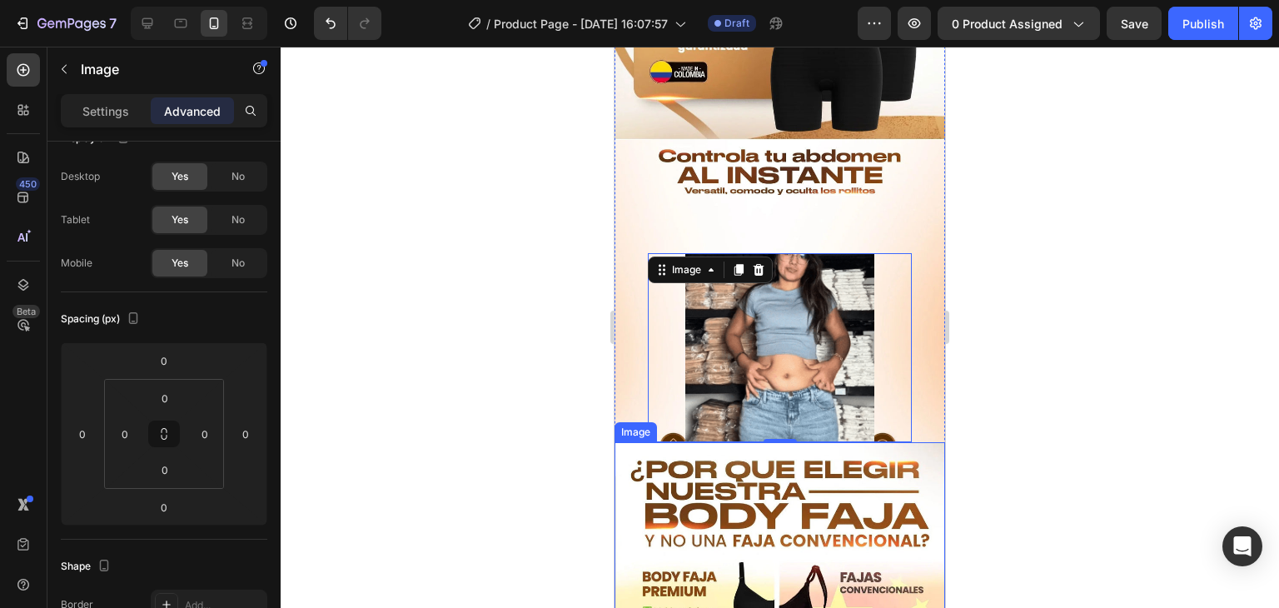
click at [793, 442] on img at bounding box center [780, 607] width 331 height 331
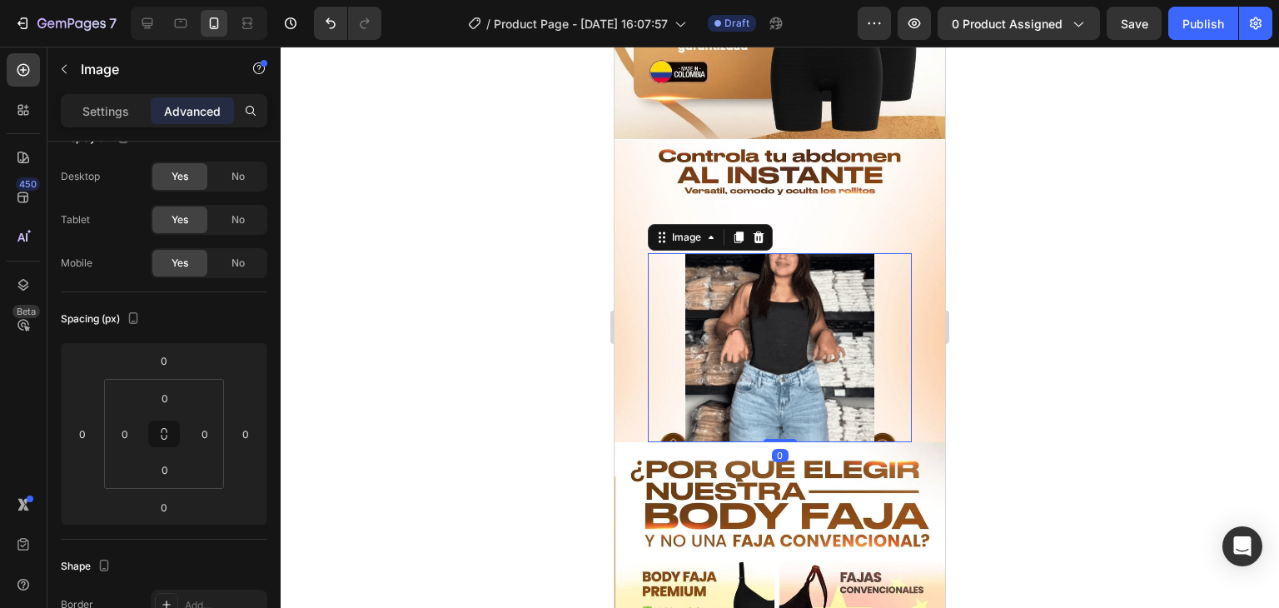
click at [810, 264] on img at bounding box center [779, 347] width 189 height 189
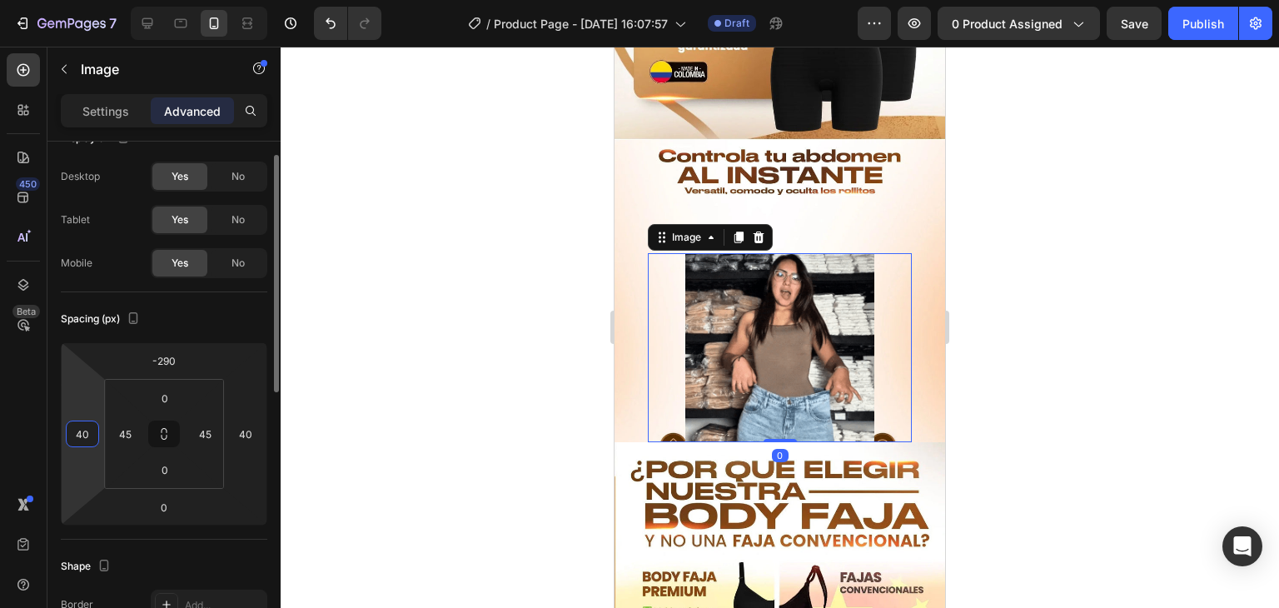
click at [86, 433] on input "40" at bounding box center [82, 433] width 25 height 25
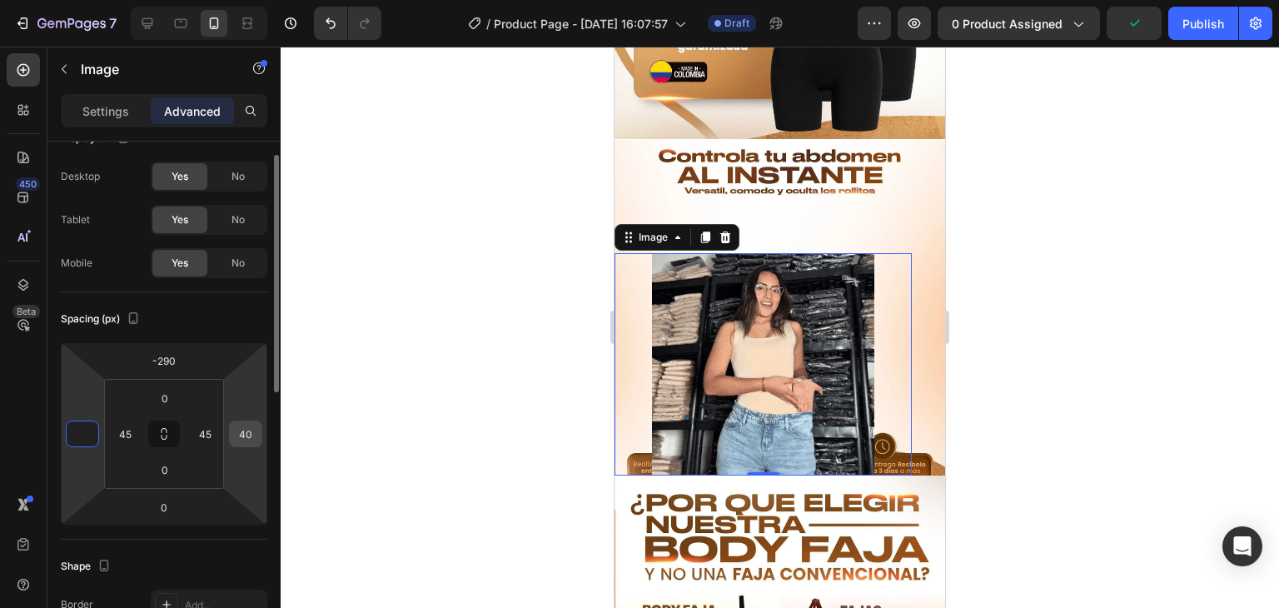
type input "0"
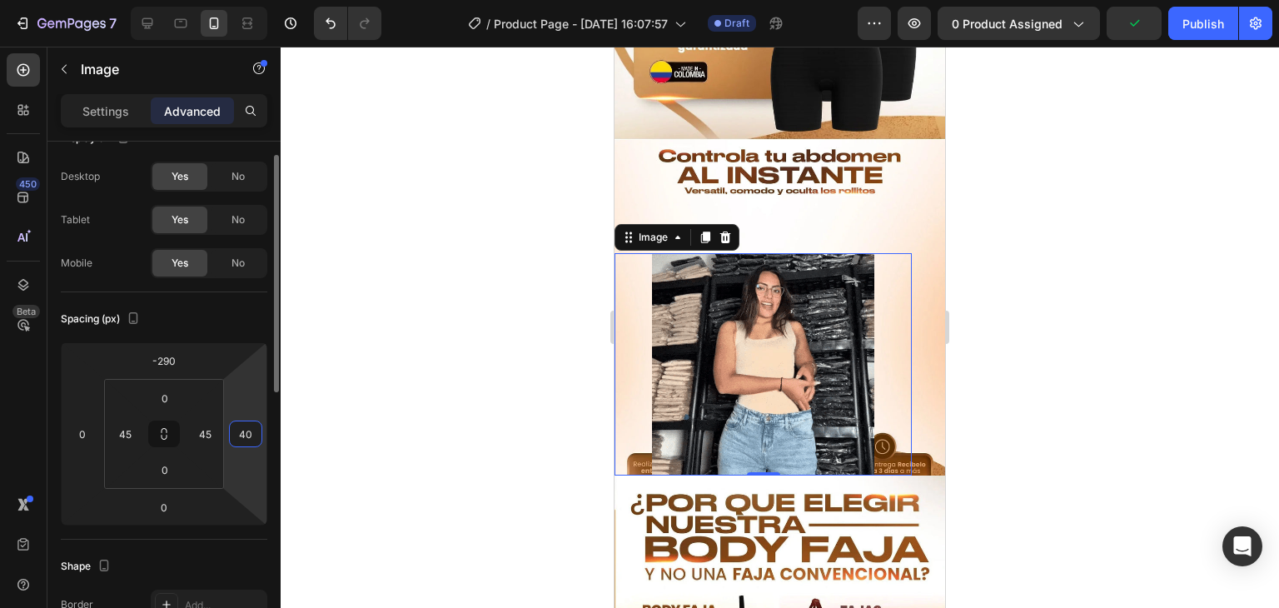
click at [255, 436] on input "40" at bounding box center [245, 433] width 25 height 25
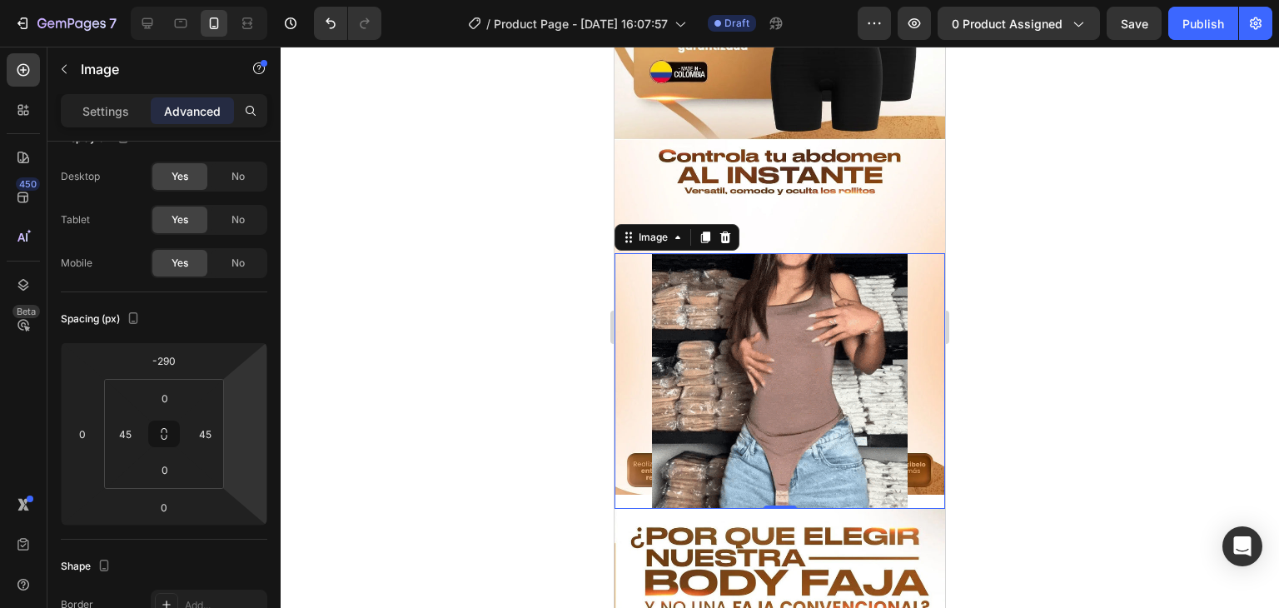
type input "0"
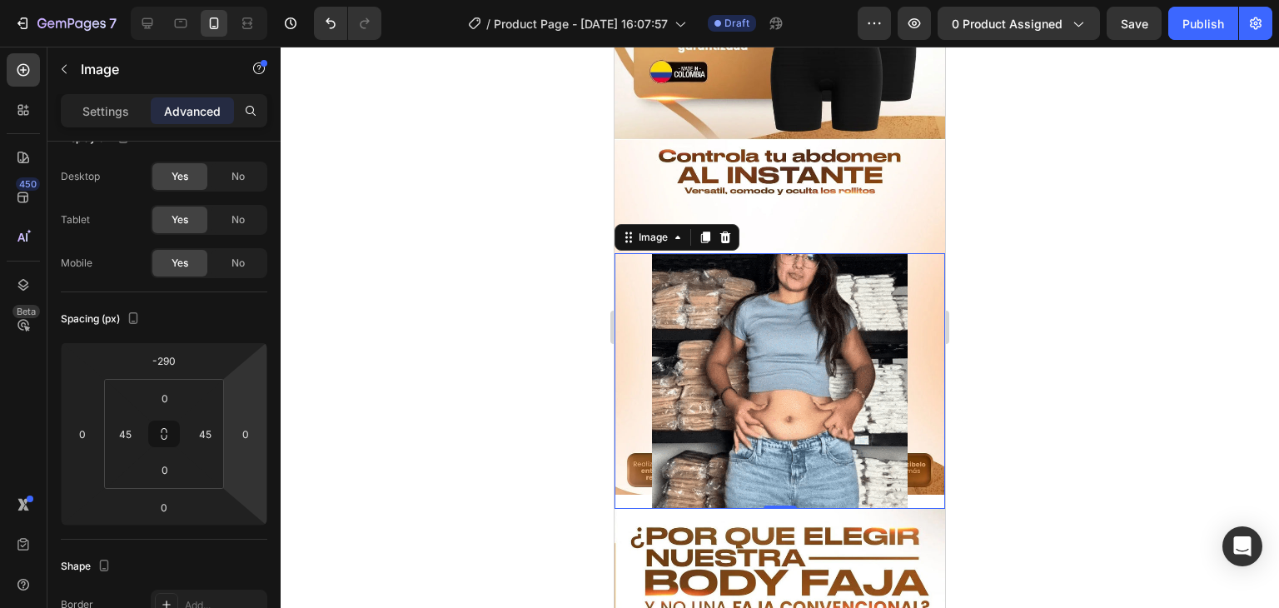
click at [823, 274] on img at bounding box center [780, 381] width 256 height 256
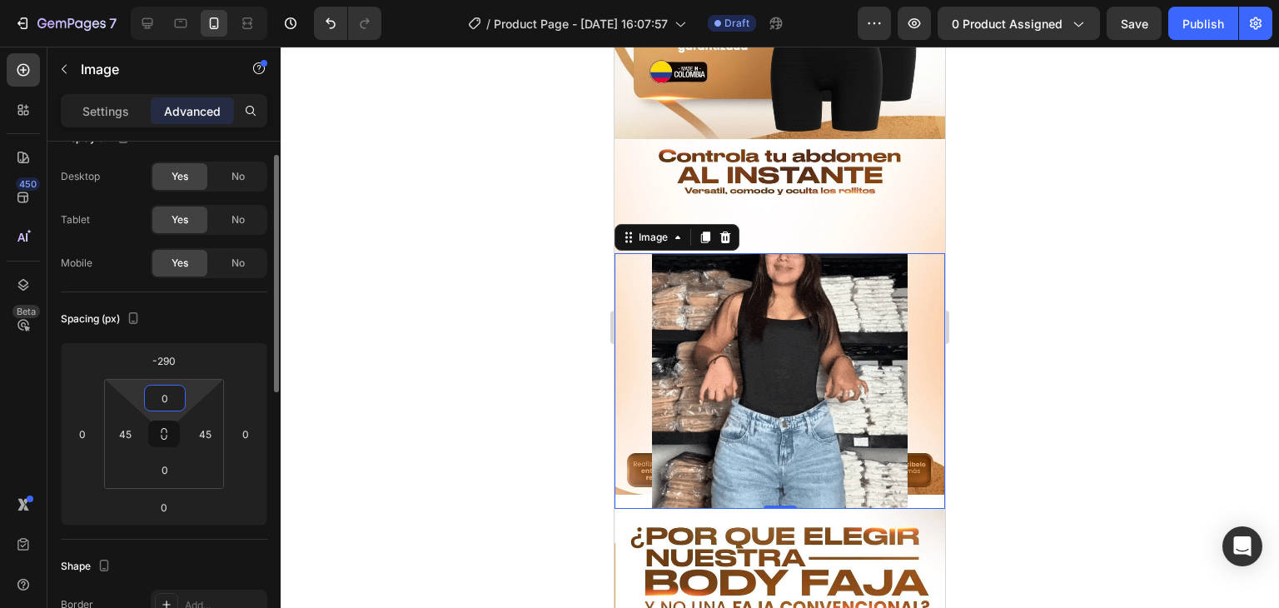
click at [164, 391] on input "0" at bounding box center [164, 398] width 33 height 25
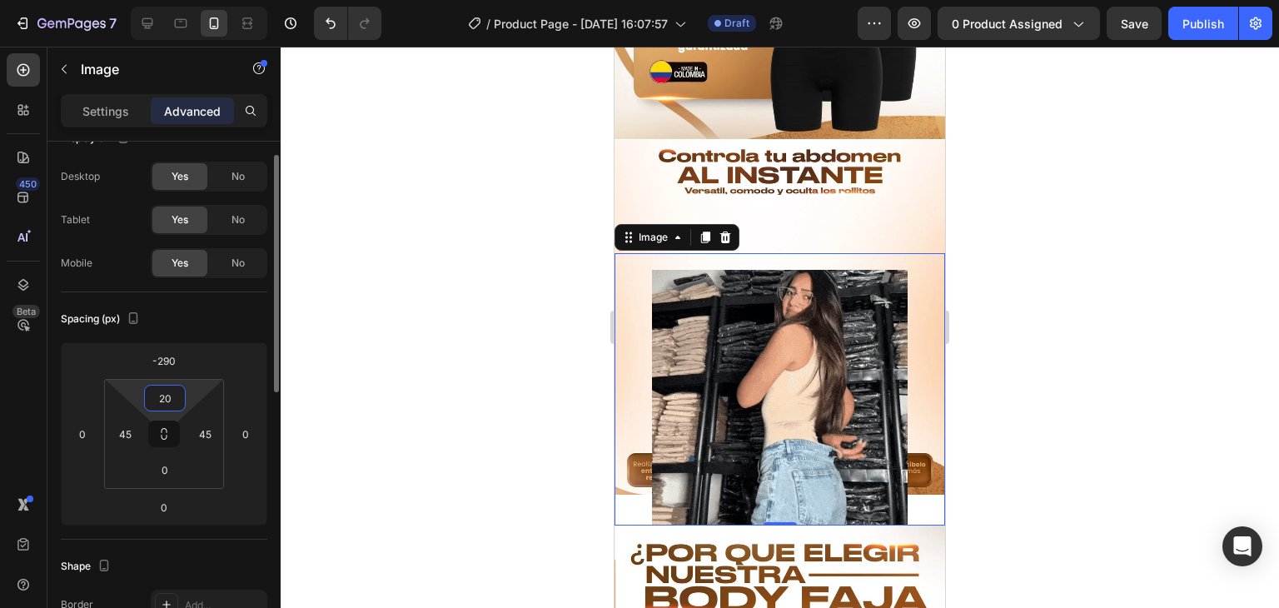
type input "2"
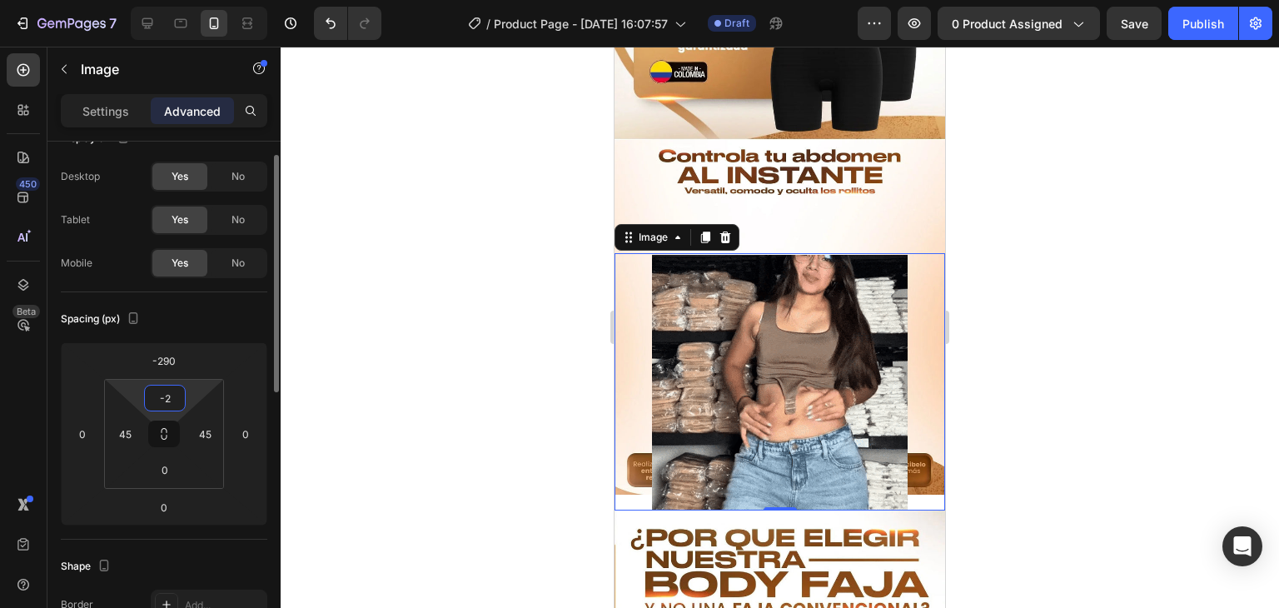
type input "-"
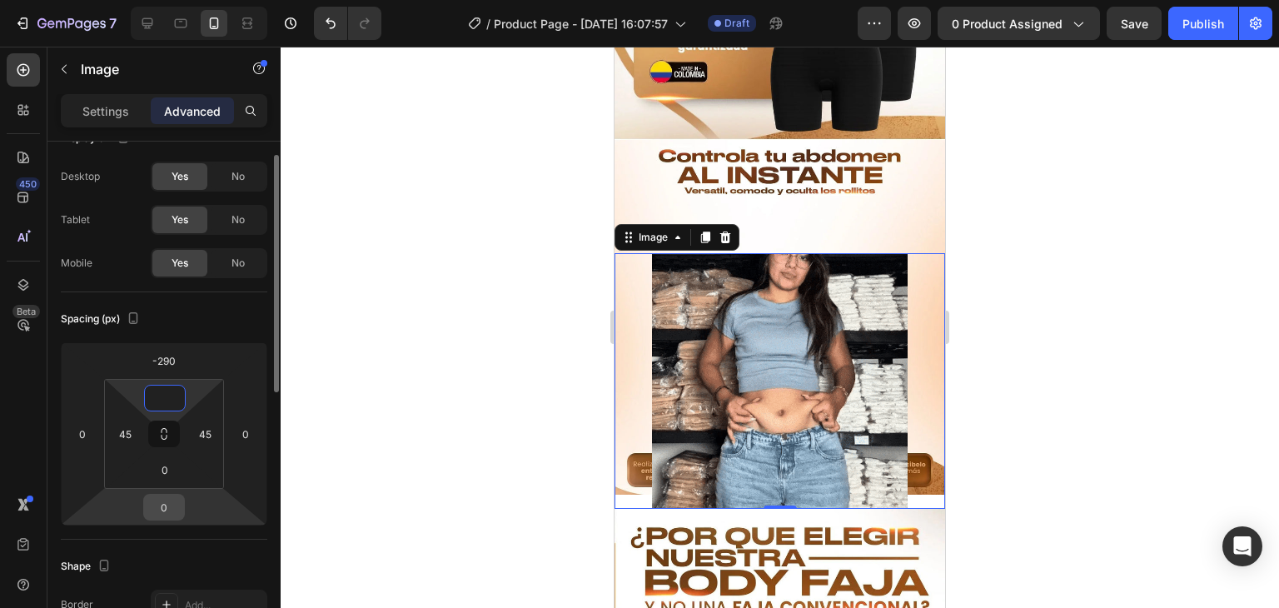
type input "0"
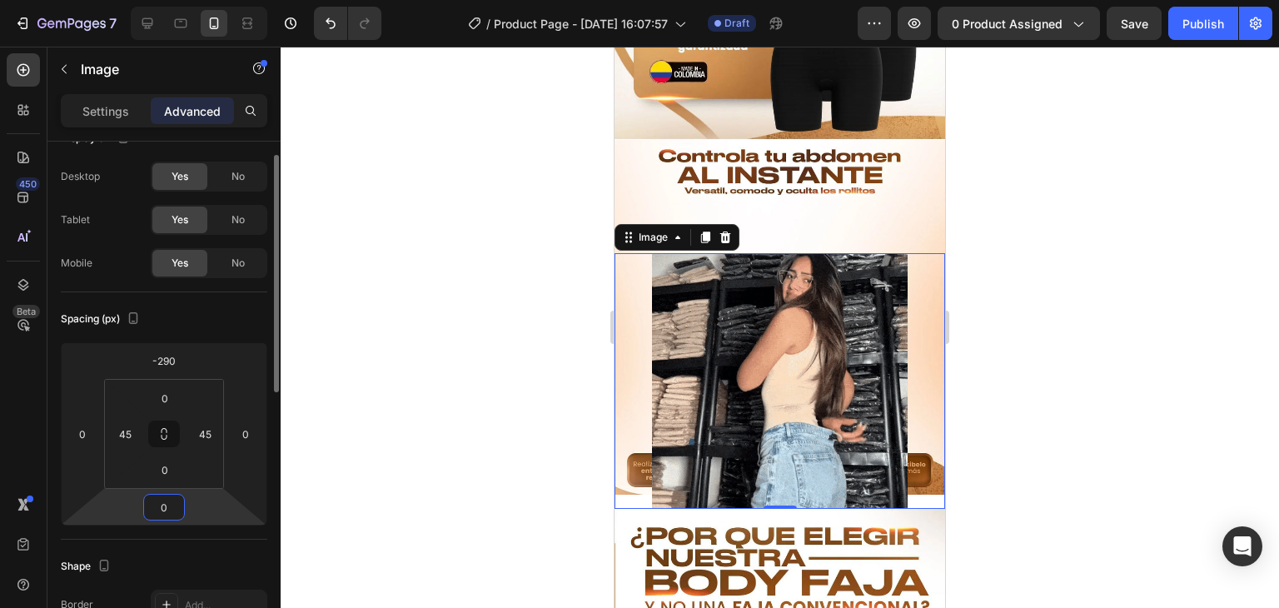
click at [170, 501] on input "0" at bounding box center [163, 507] width 33 height 25
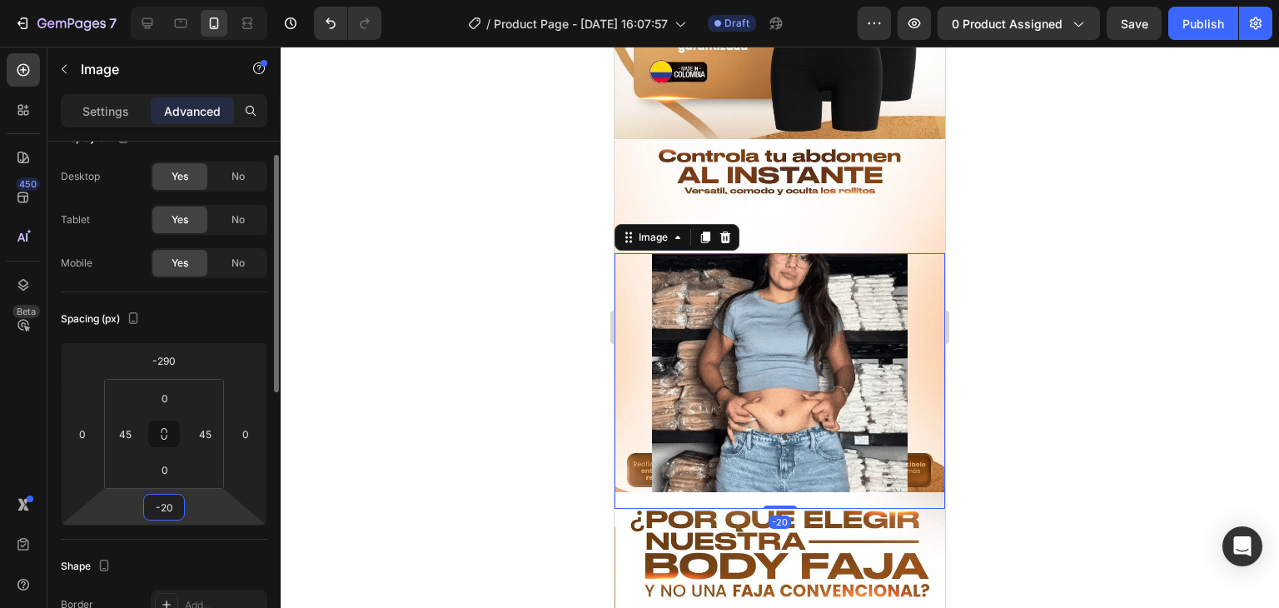
type input "-2"
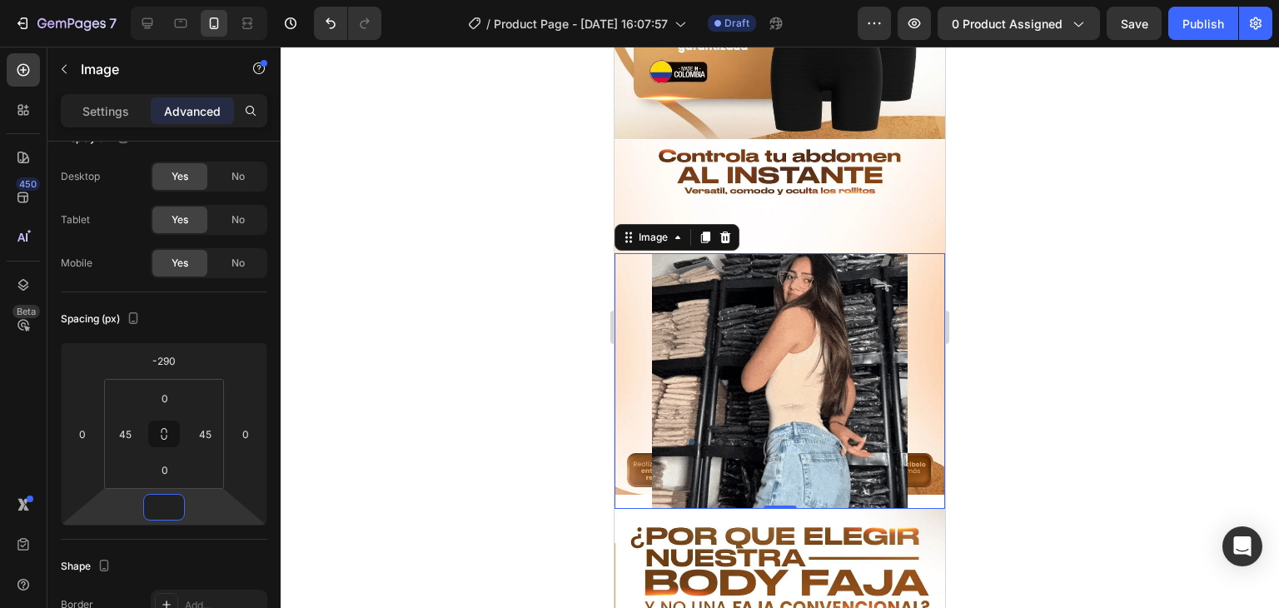
type input "0"
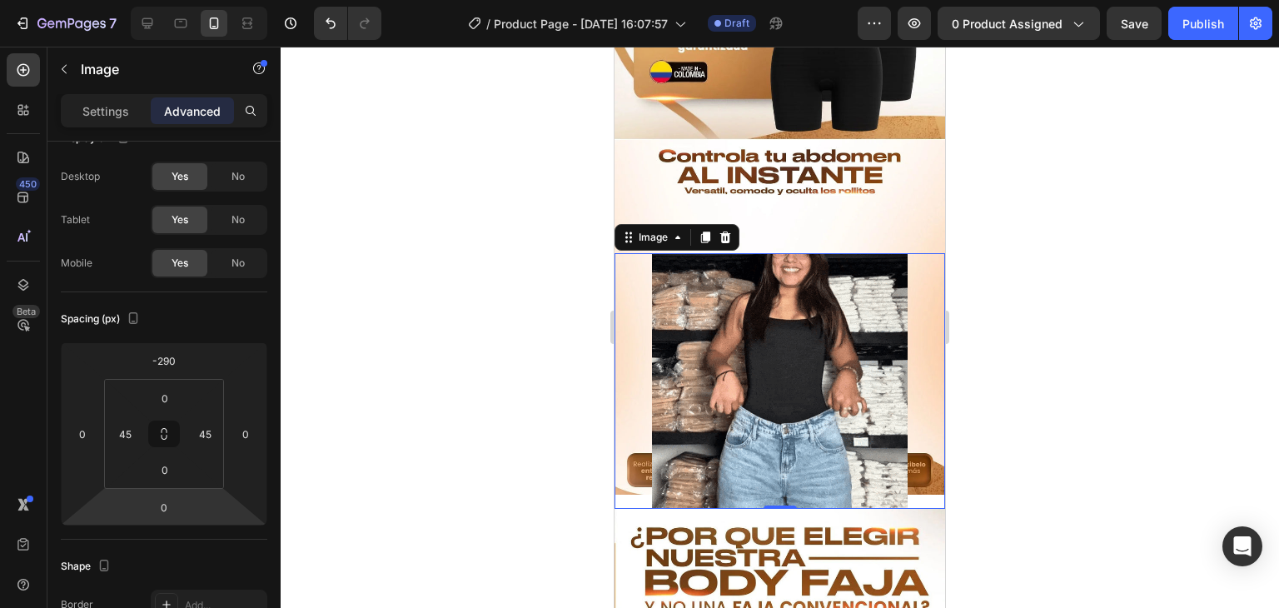
click at [403, 381] on div at bounding box center [780, 327] width 999 height 561
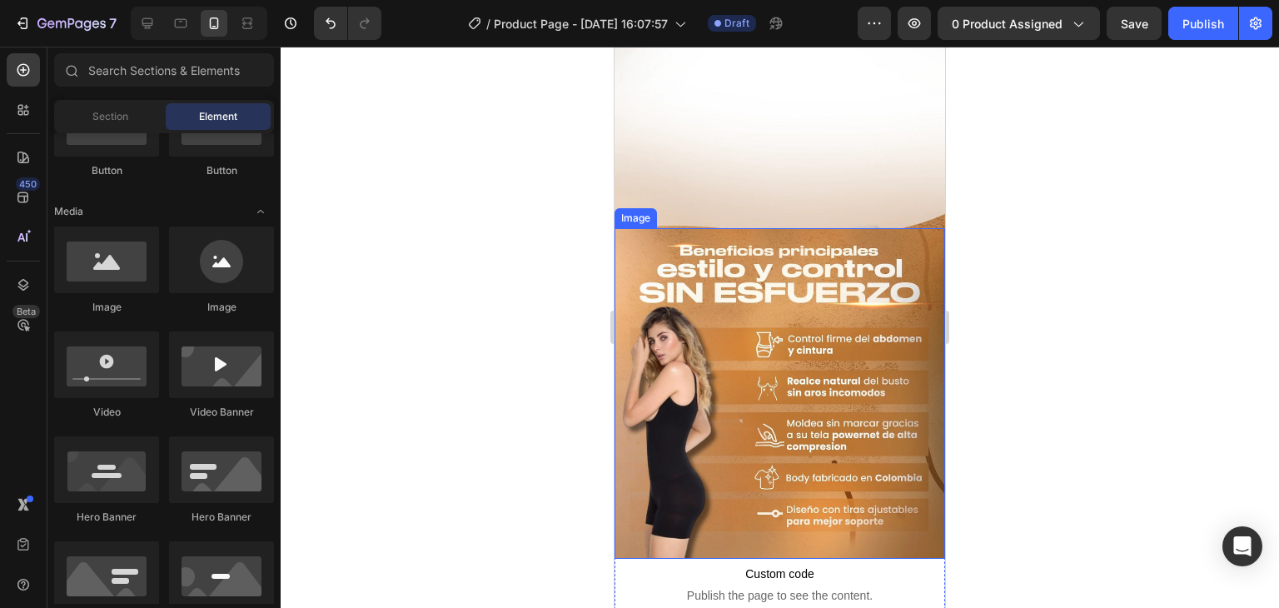
scroll to position [559, 0]
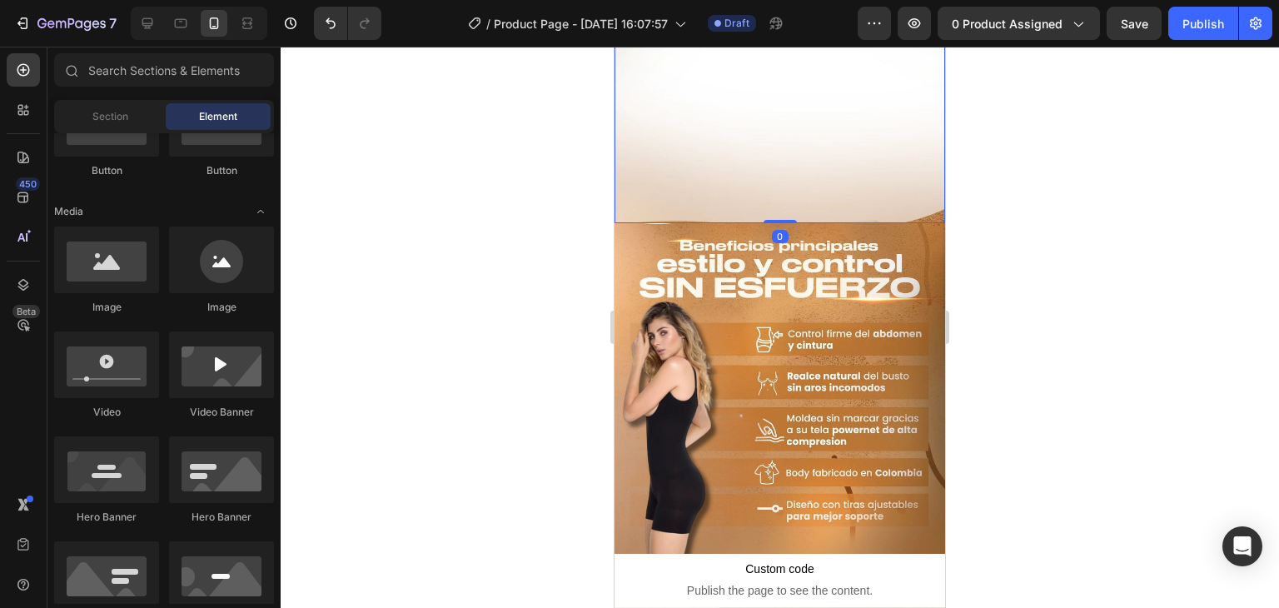
click at [813, 84] on img at bounding box center [780, 58] width 331 height 330
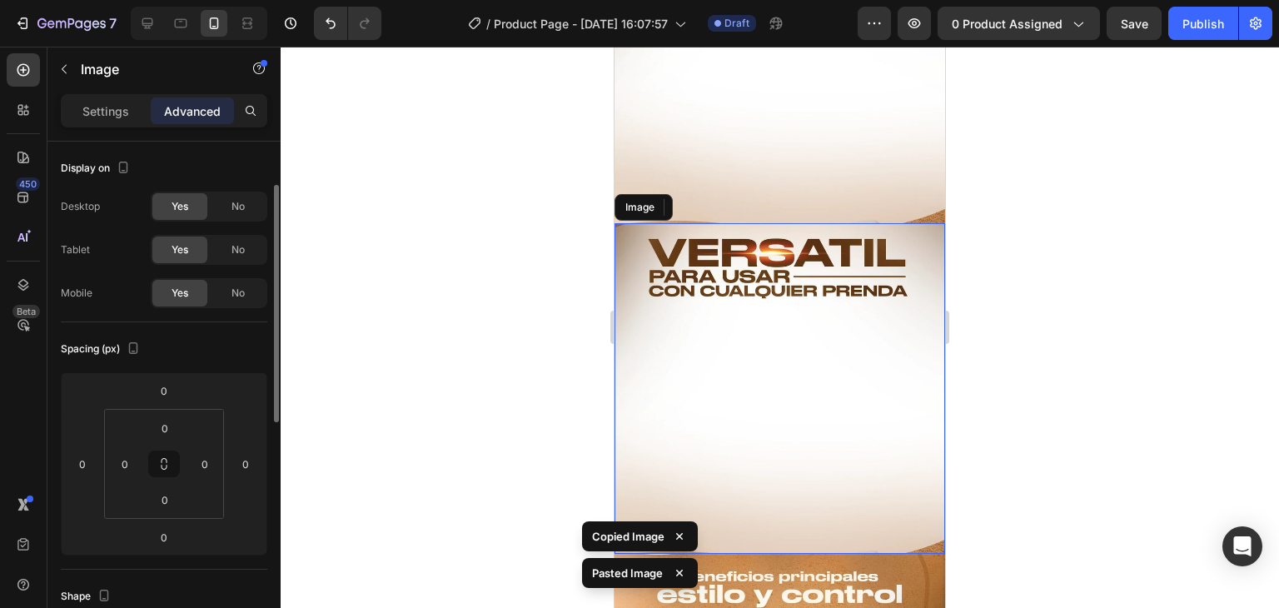
scroll to position [30, 0]
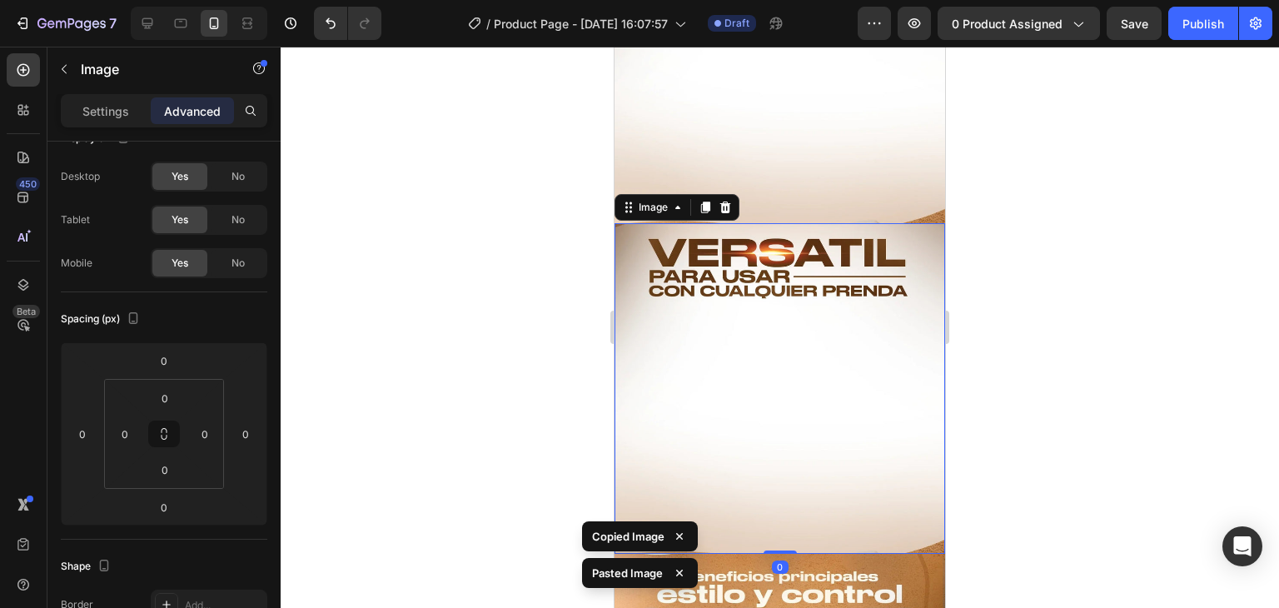
click at [763, 311] on img at bounding box center [780, 388] width 331 height 330
click at [107, 108] on p "Settings" at bounding box center [105, 110] width 47 height 17
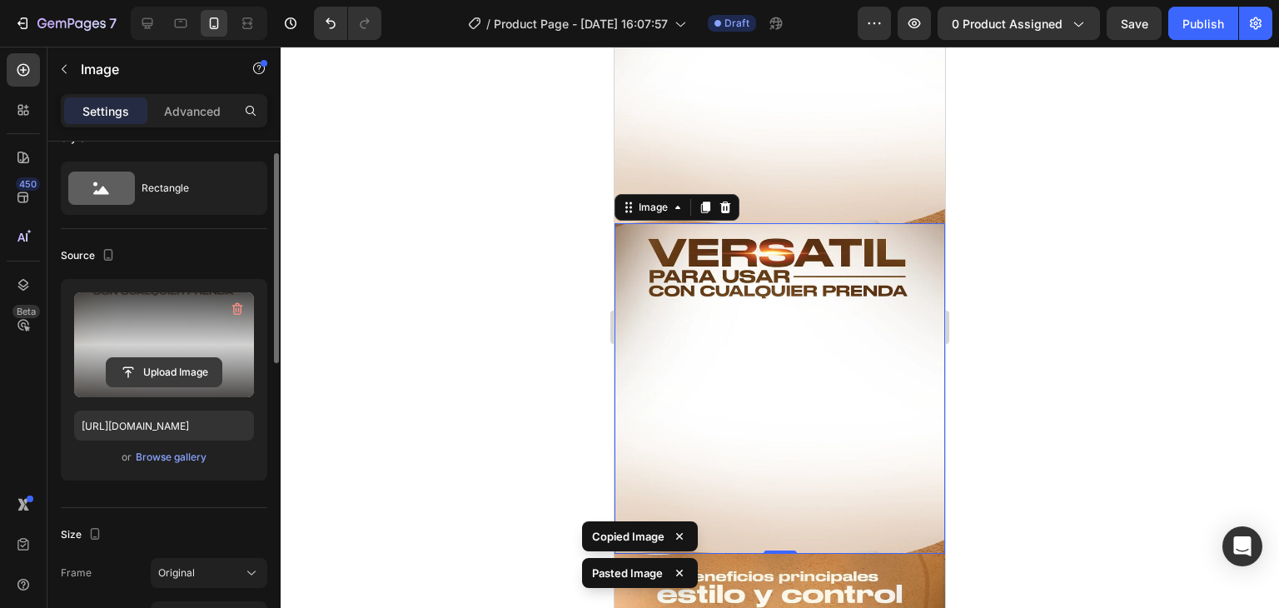
click at [175, 376] on input "file" at bounding box center [164, 372] width 115 height 28
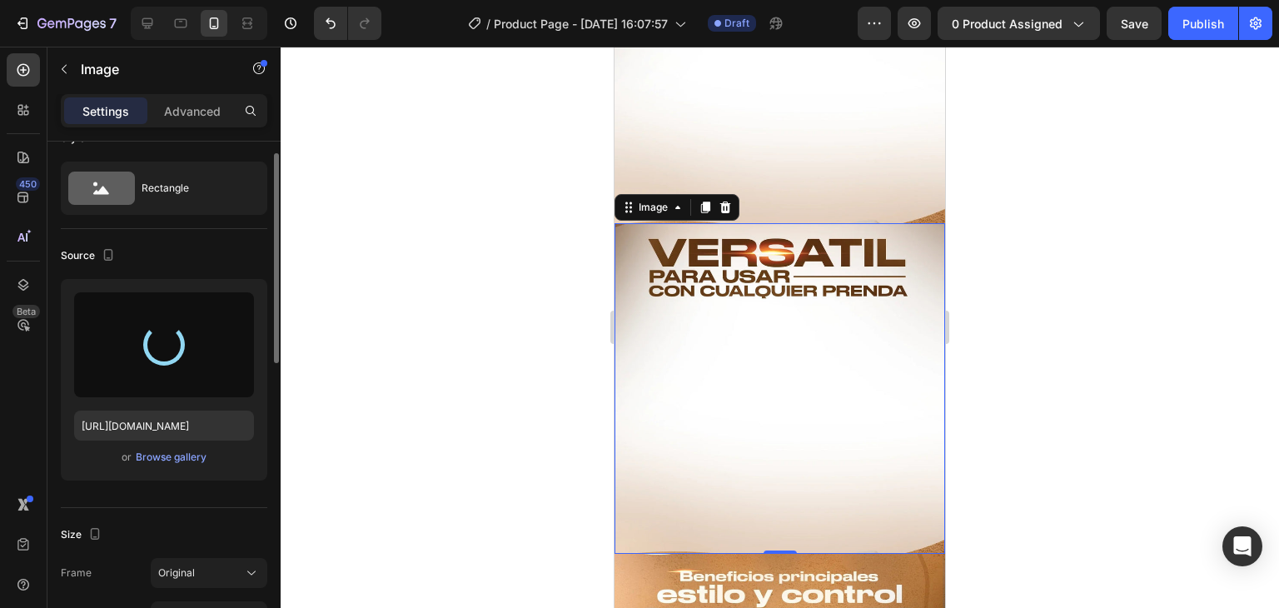
type input "https://cdn.shopify.com/s/files/1/0629/9733/2081/files/gempages_574175316403028…"
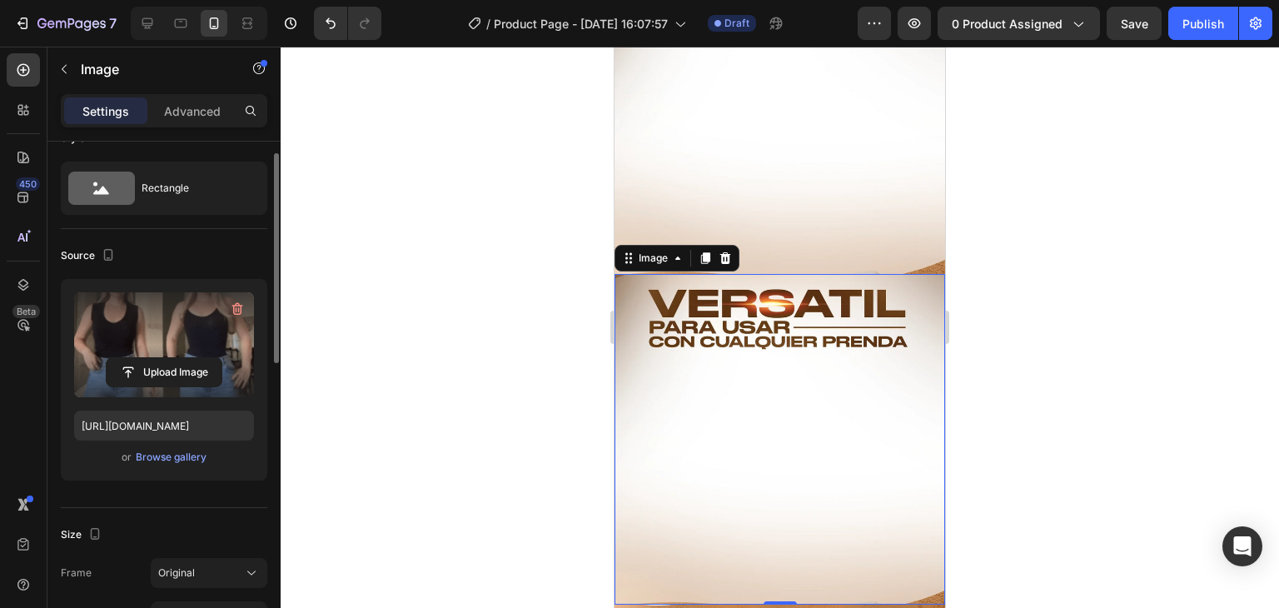
scroll to position [176, 0]
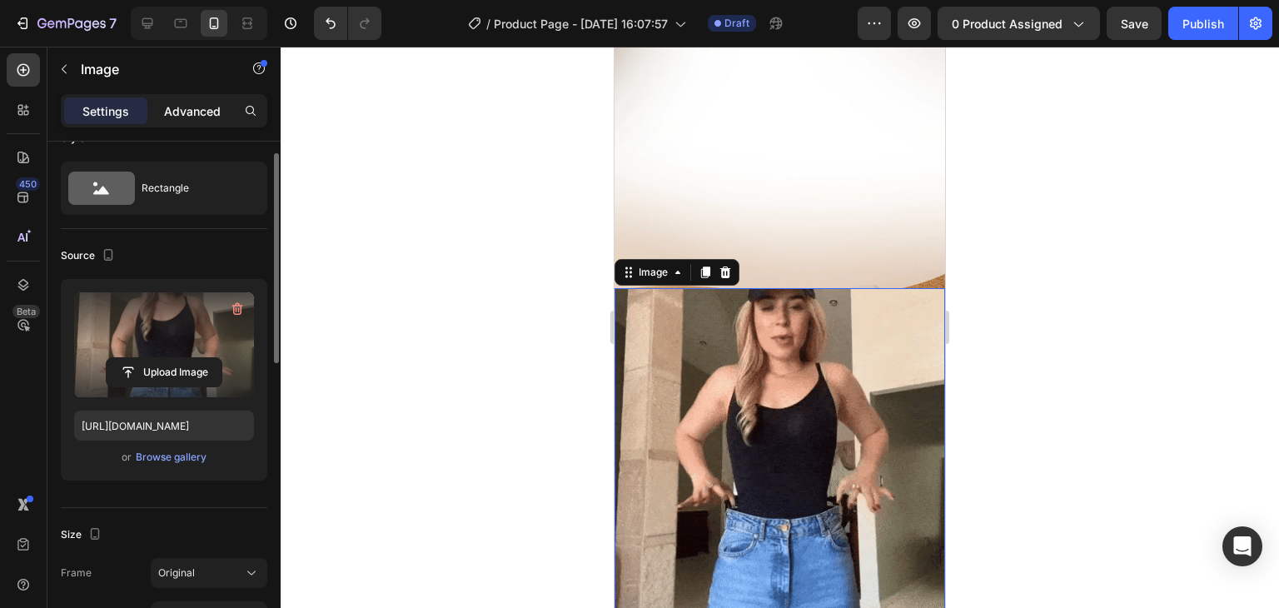
click at [202, 114] on p "Advanced" at bounding box center [192, 110] width 57 height 17
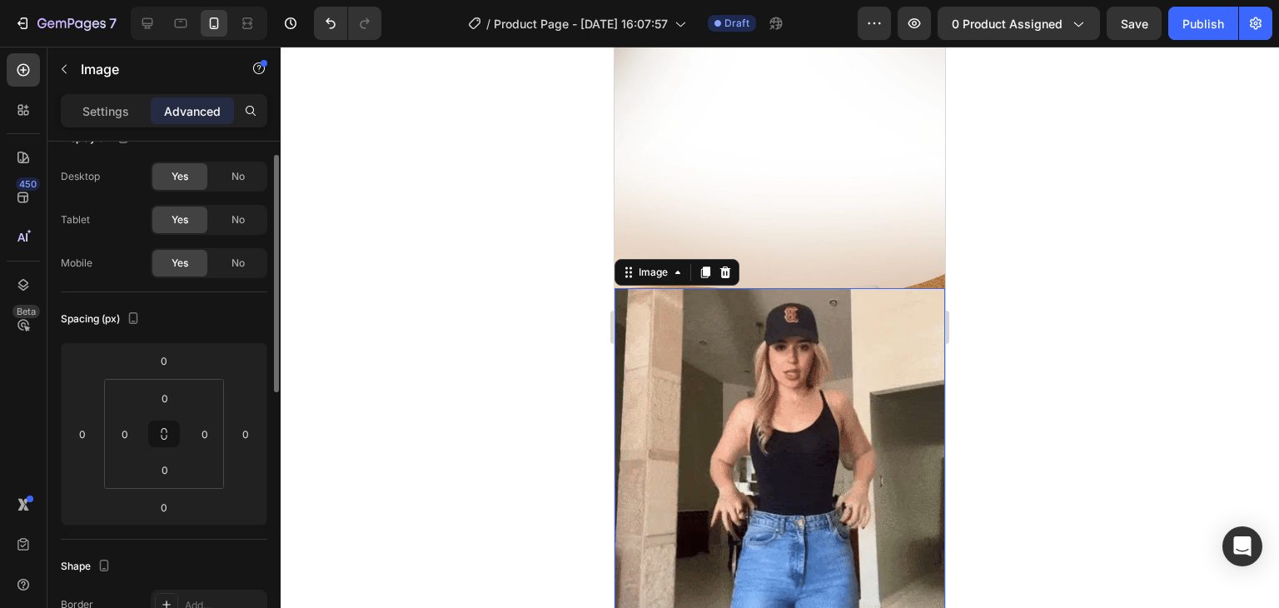
click at [704, 389] on img at bounding box center [780, 453] width 331 height 331
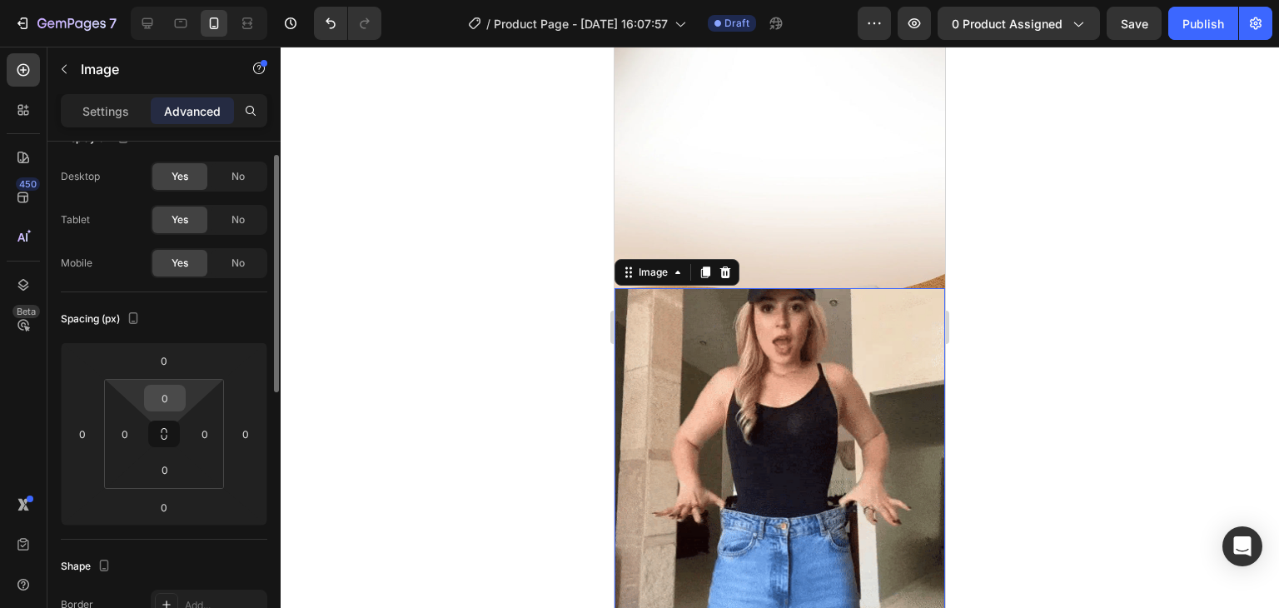
click at [175, 396] on input "0" at bounding box center [164, 398] width 33 height 25
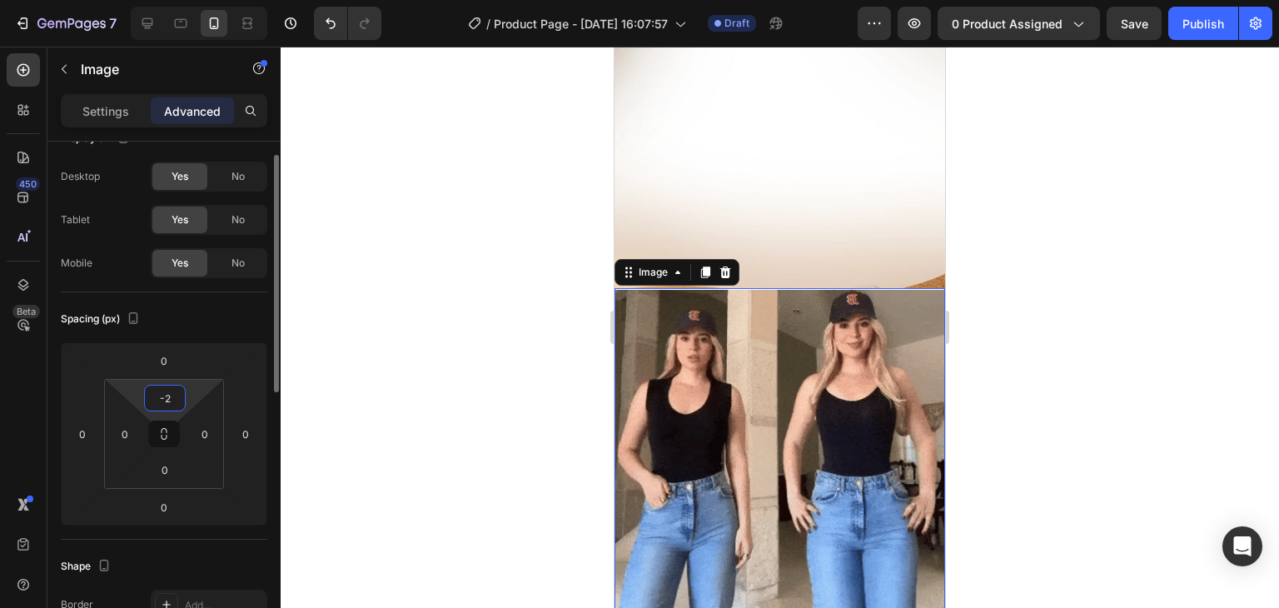
type input "-"
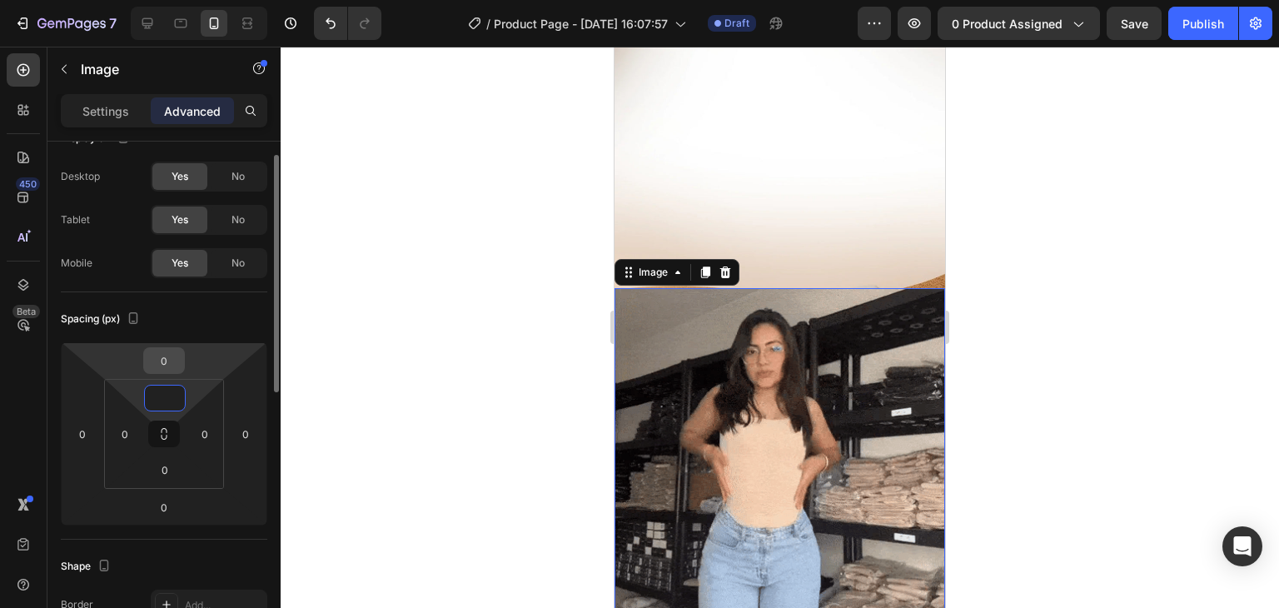
click at [161, 353] on input "0" at bounding box center [163, 360] width 33 height 25
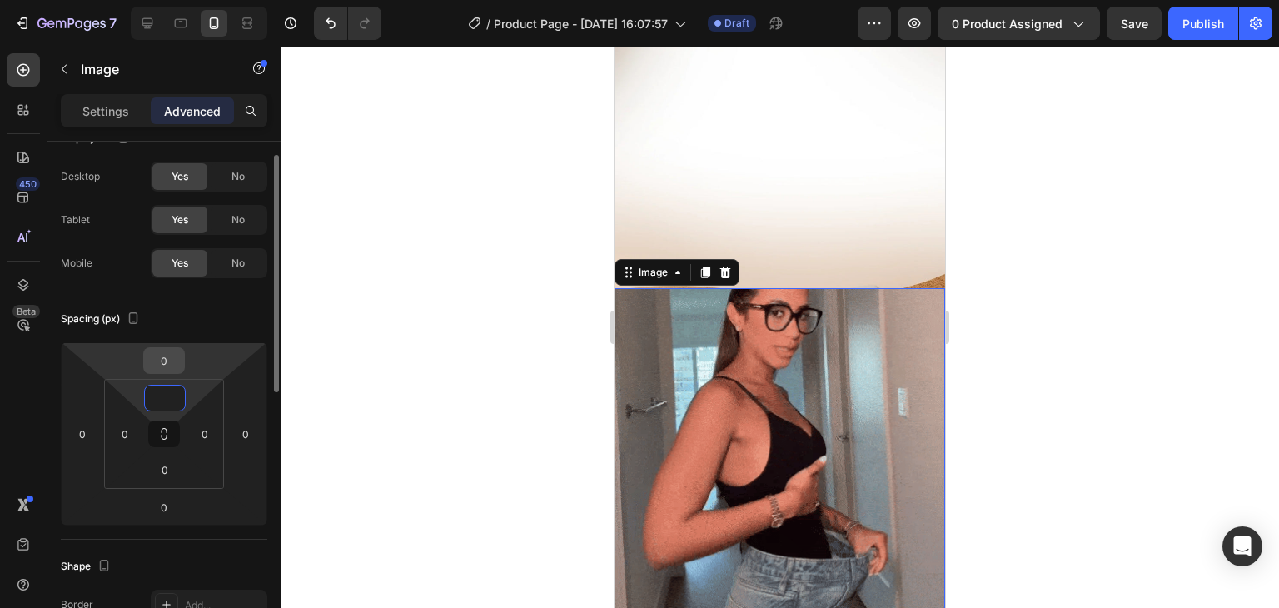
type input "0"
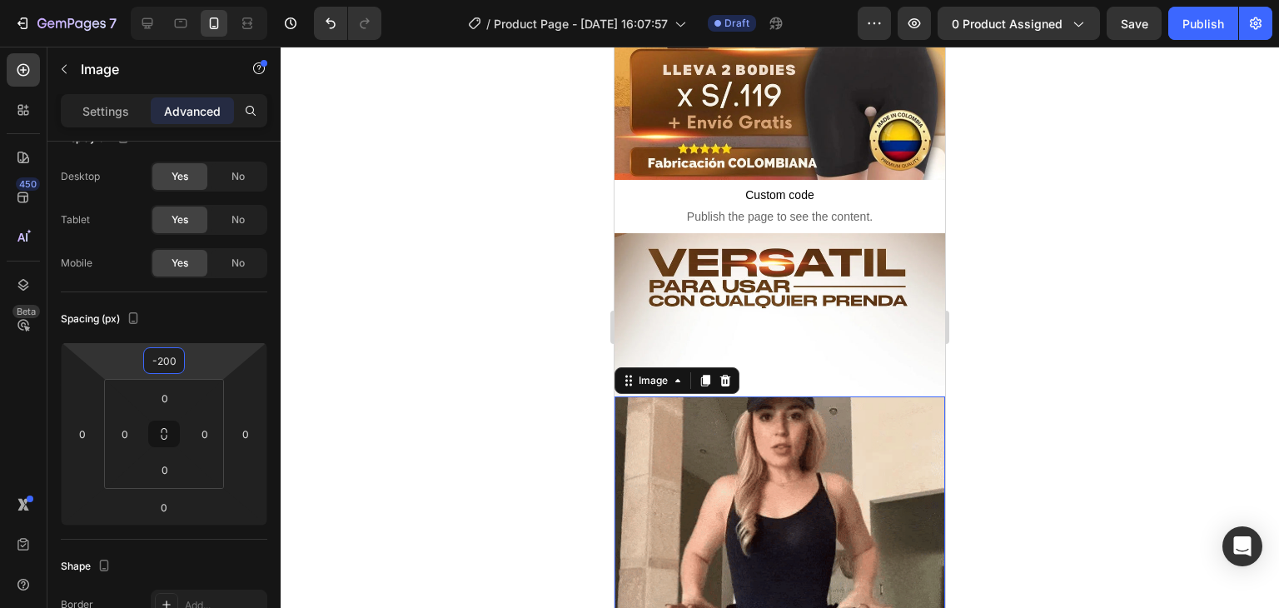
scroll to position [235, 0]
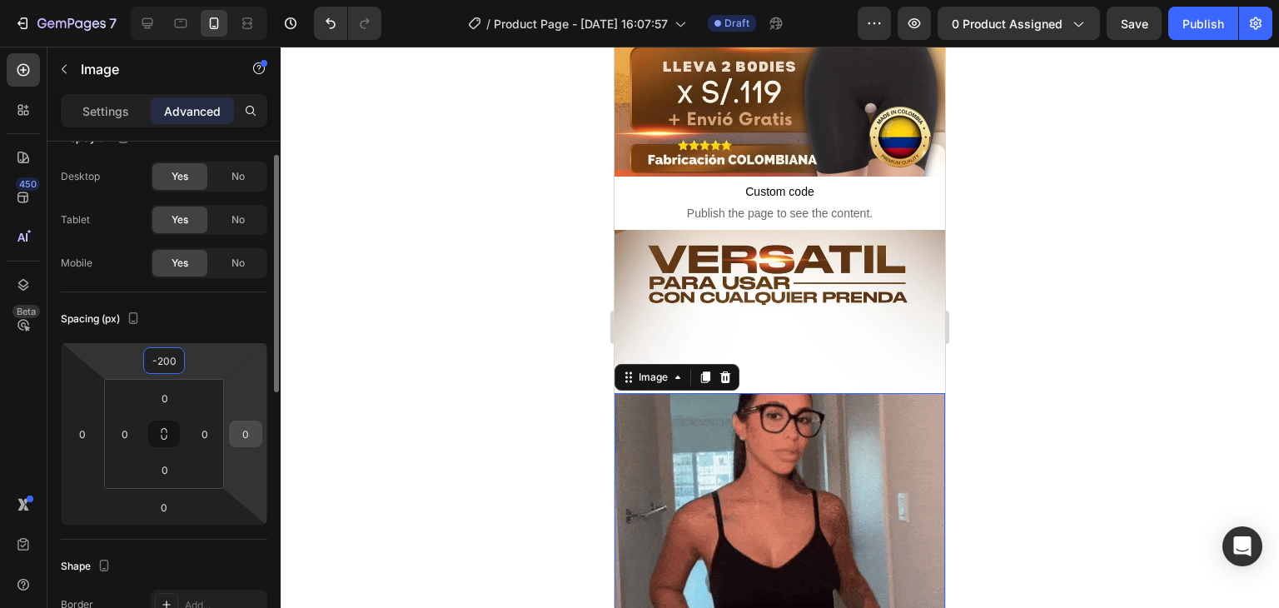
type input "-200"
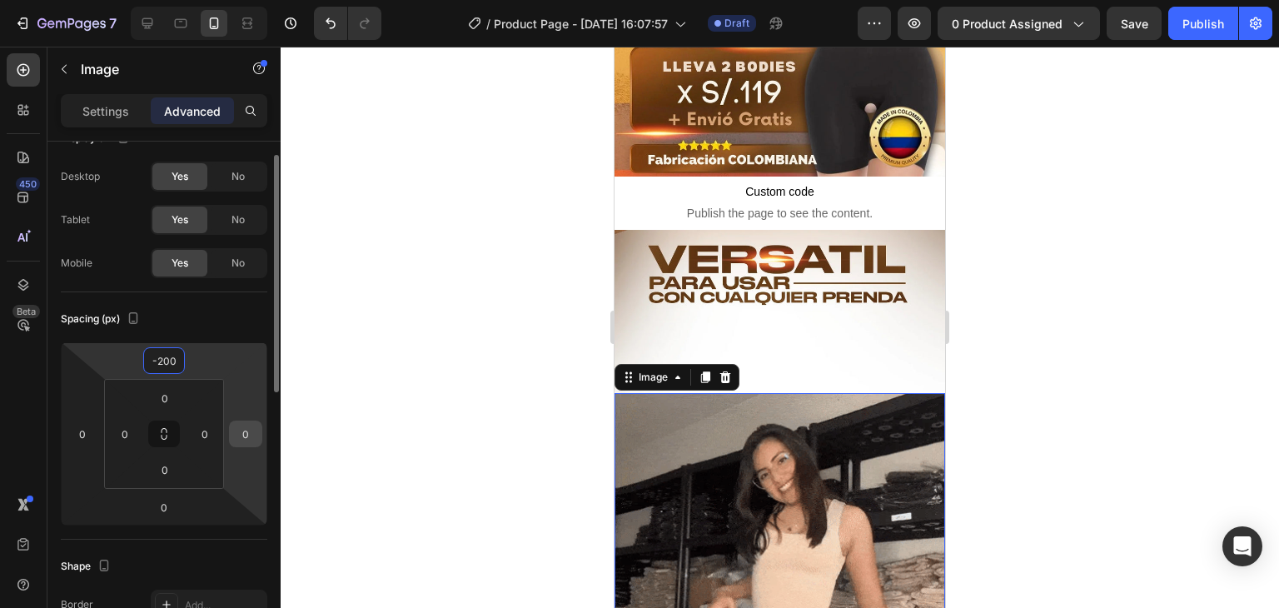
click at [243, 428] on input "0" at bounding box center [245, 433] width 25 height 25
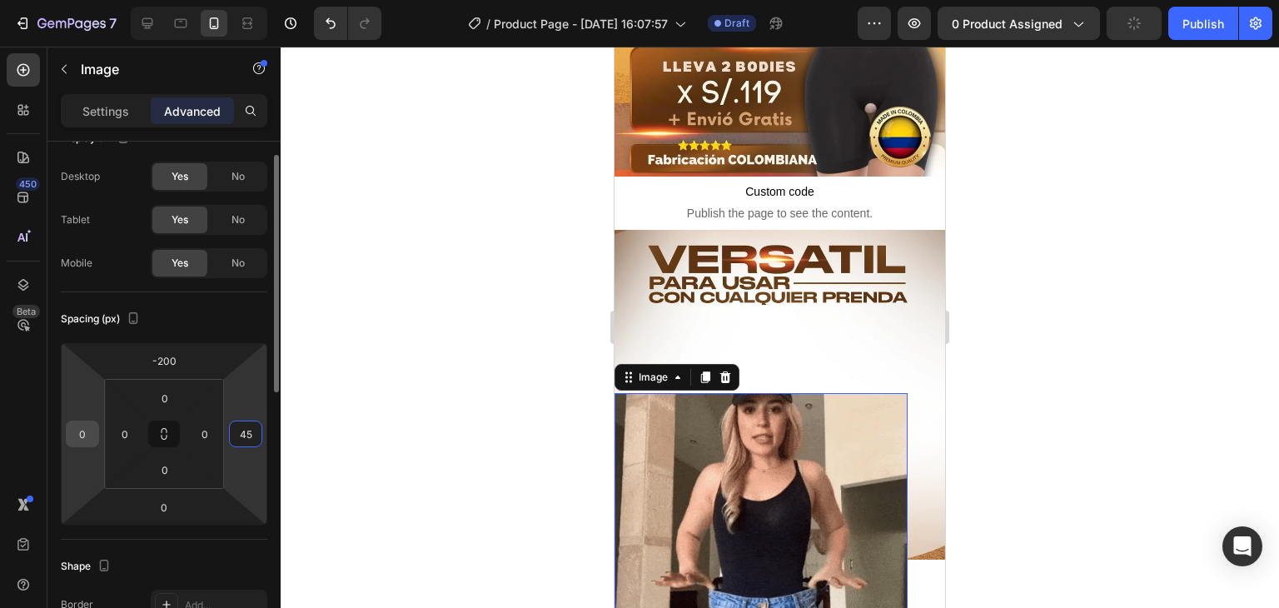
type input "45"
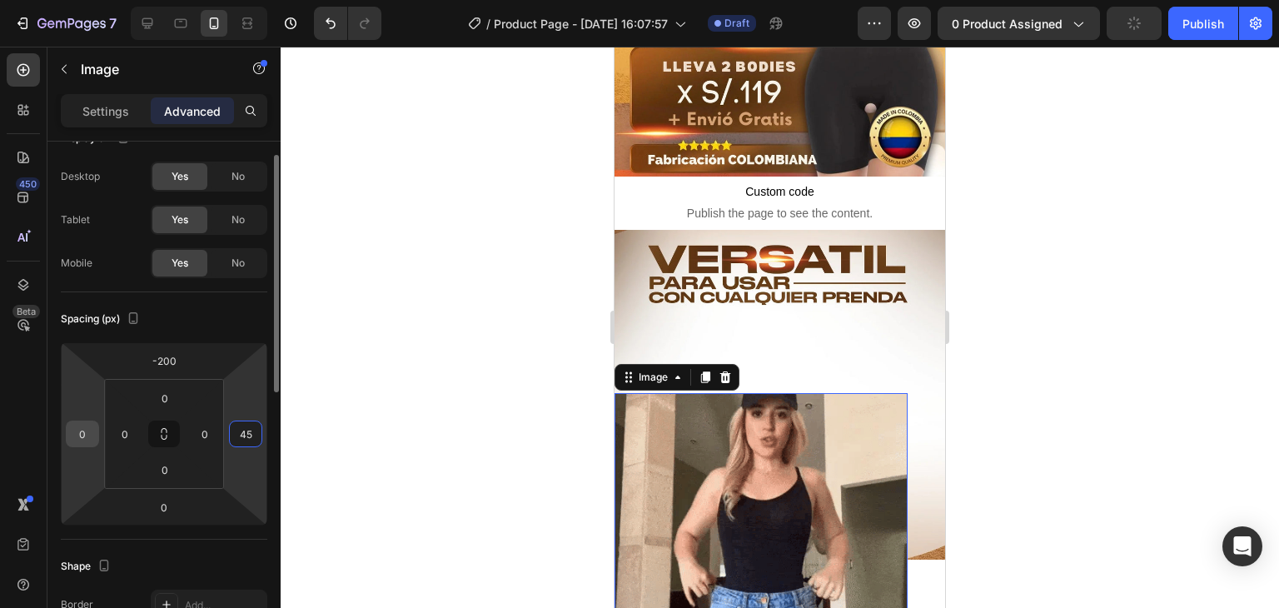
click at [84, 431] on input "0" at bounding box center [82, 433] width 25 height 25
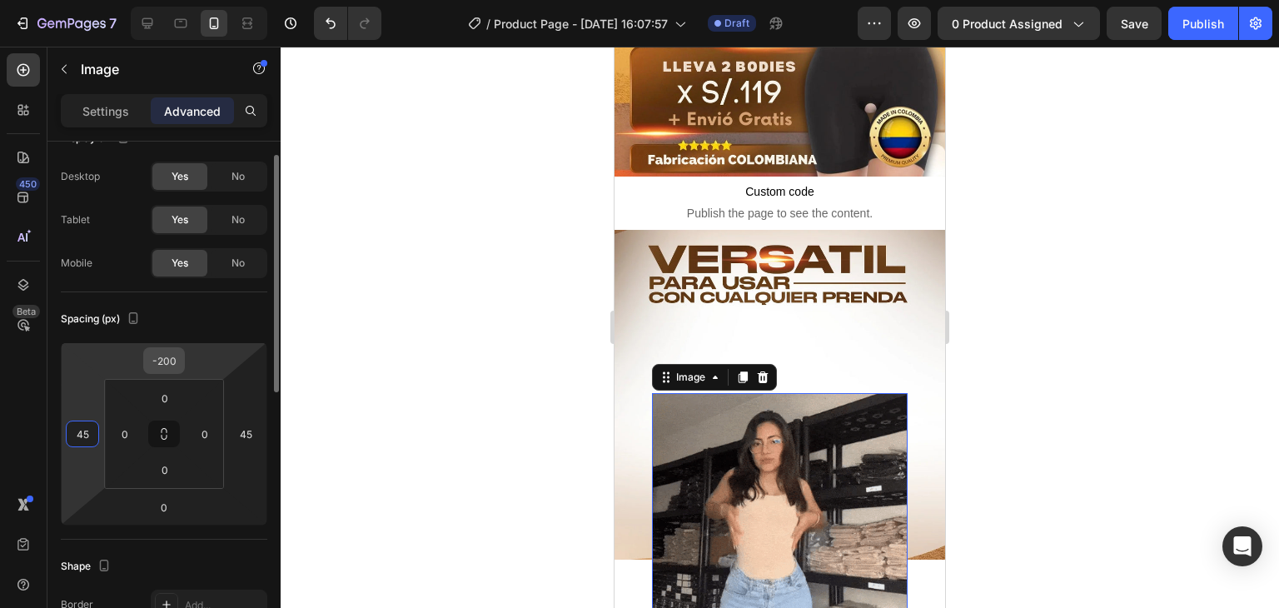
type input "45"
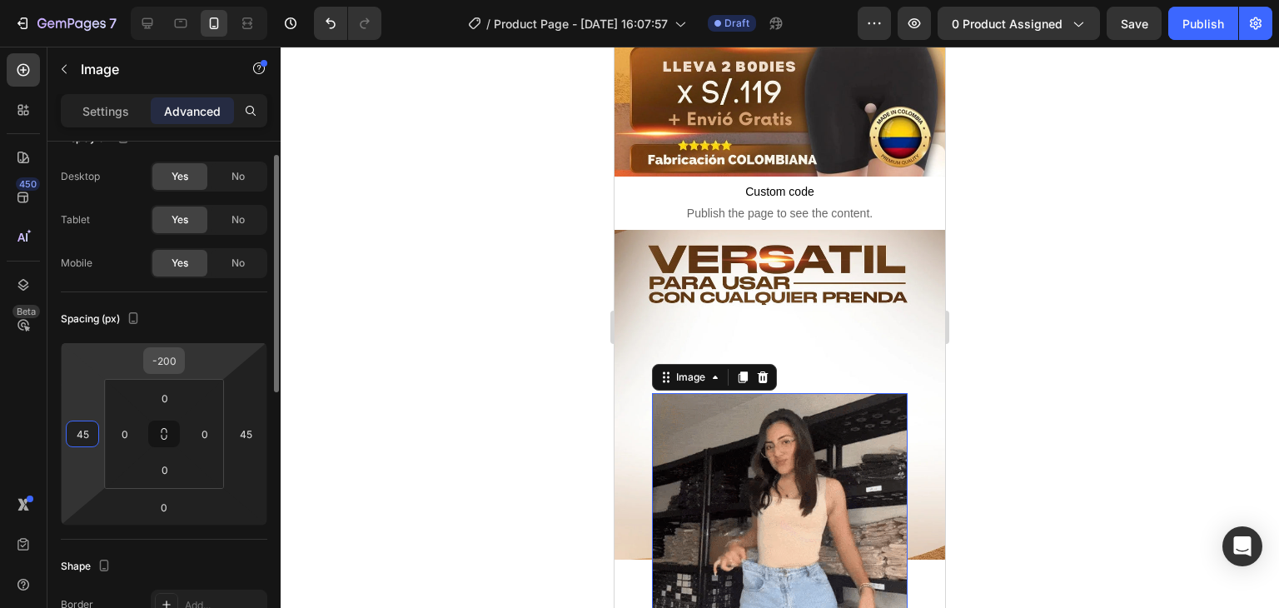
click at [176, 359] on input "-200" at bounding box center [163, 360] width 33 height 25
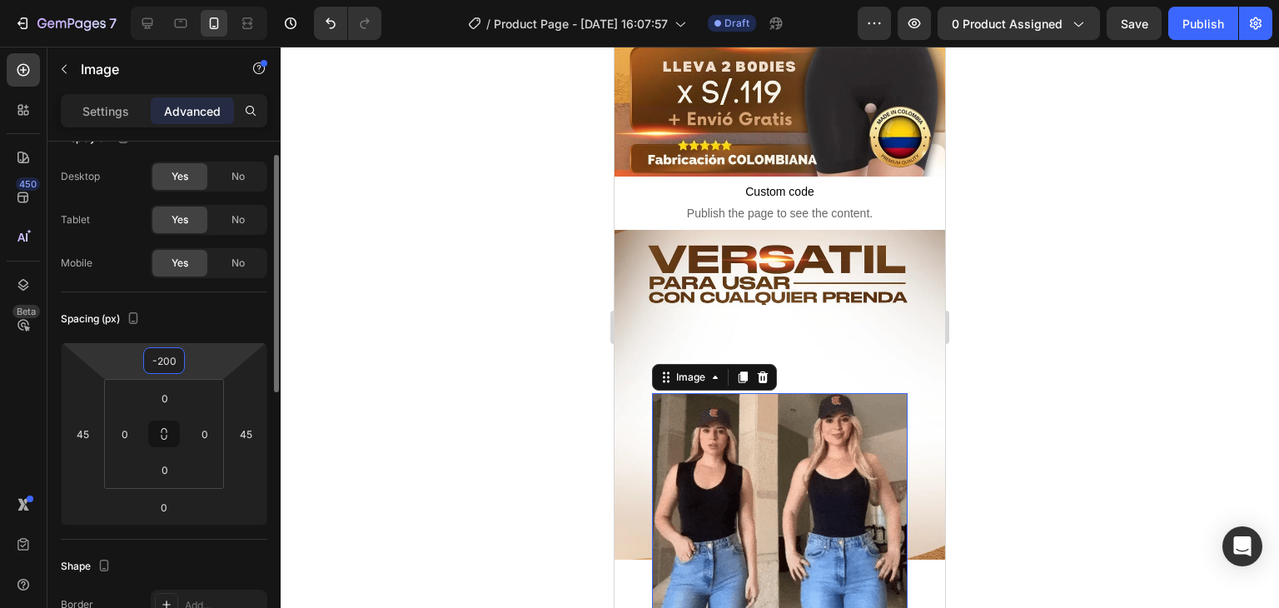
click at [176, 359] on input "-200" at bounding box center [163, 360] width 33 height 25
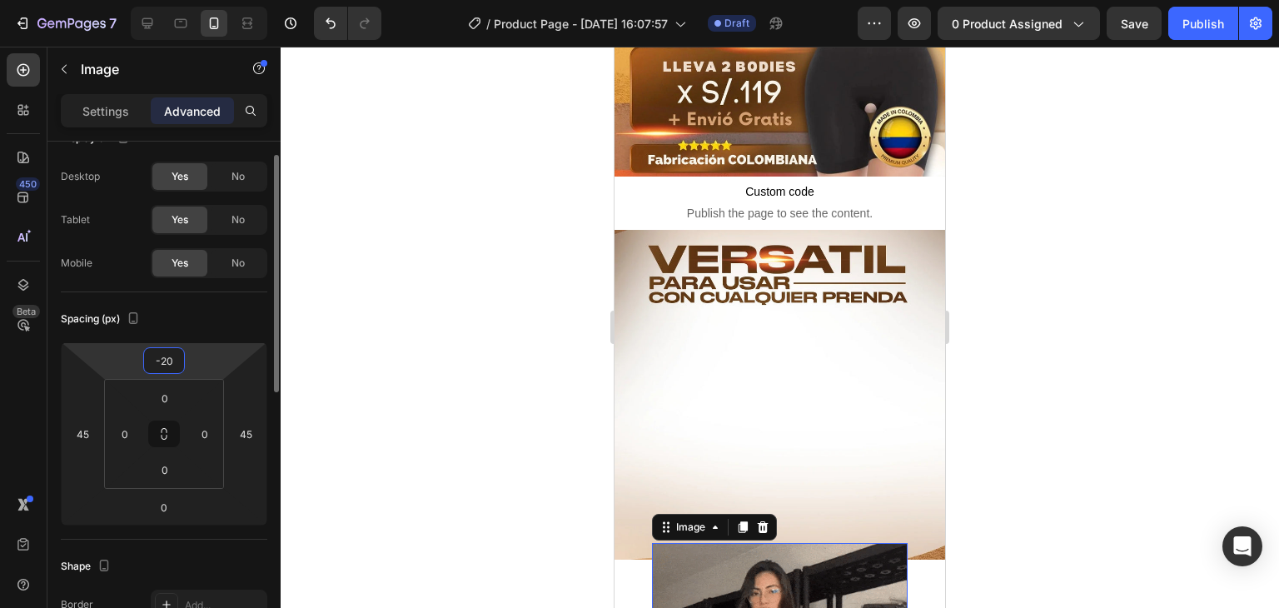
type input "-2"
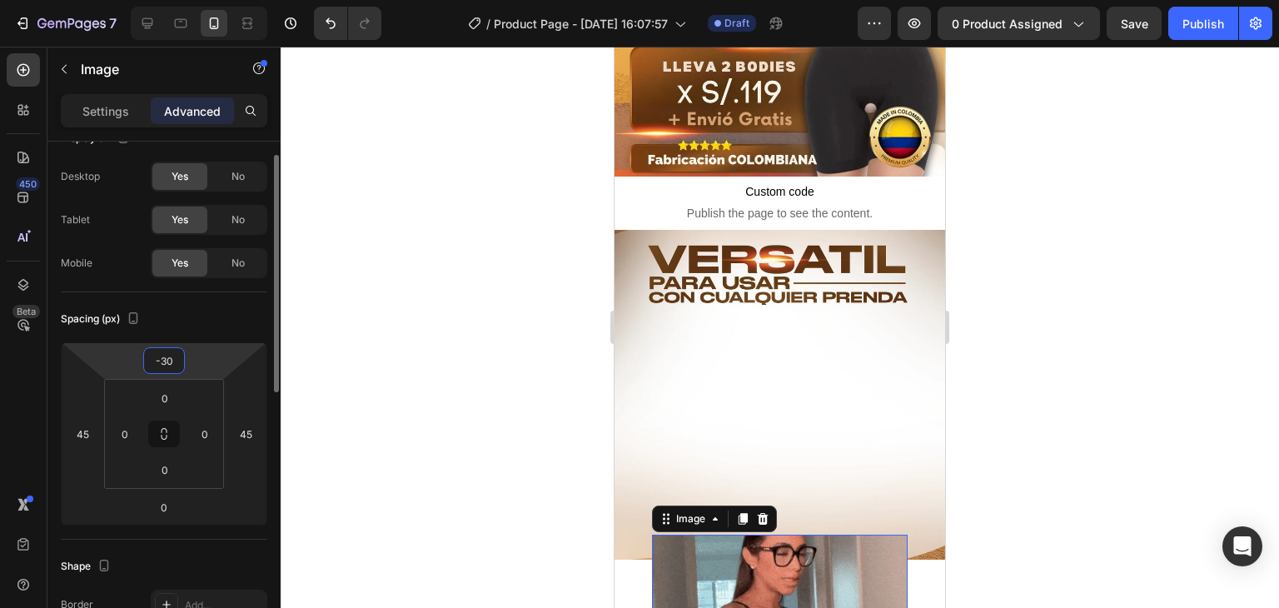
type input "-3"
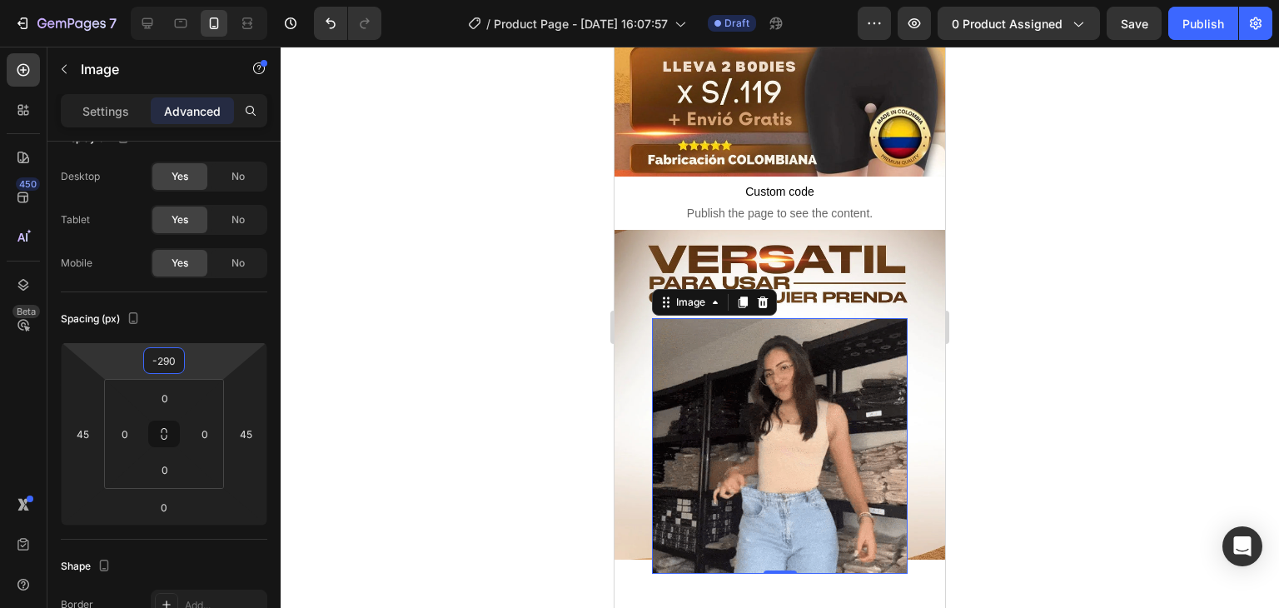
type input "-290"
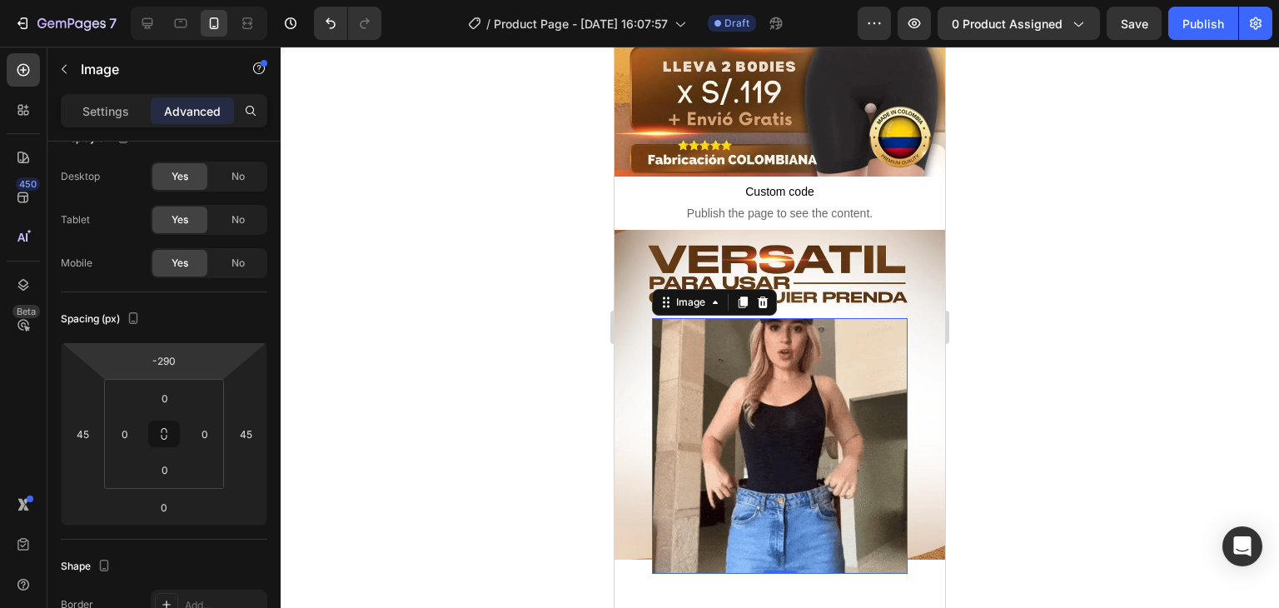
click at [1005, 371] on div at bounding box center [780, 327] width 999 height 561
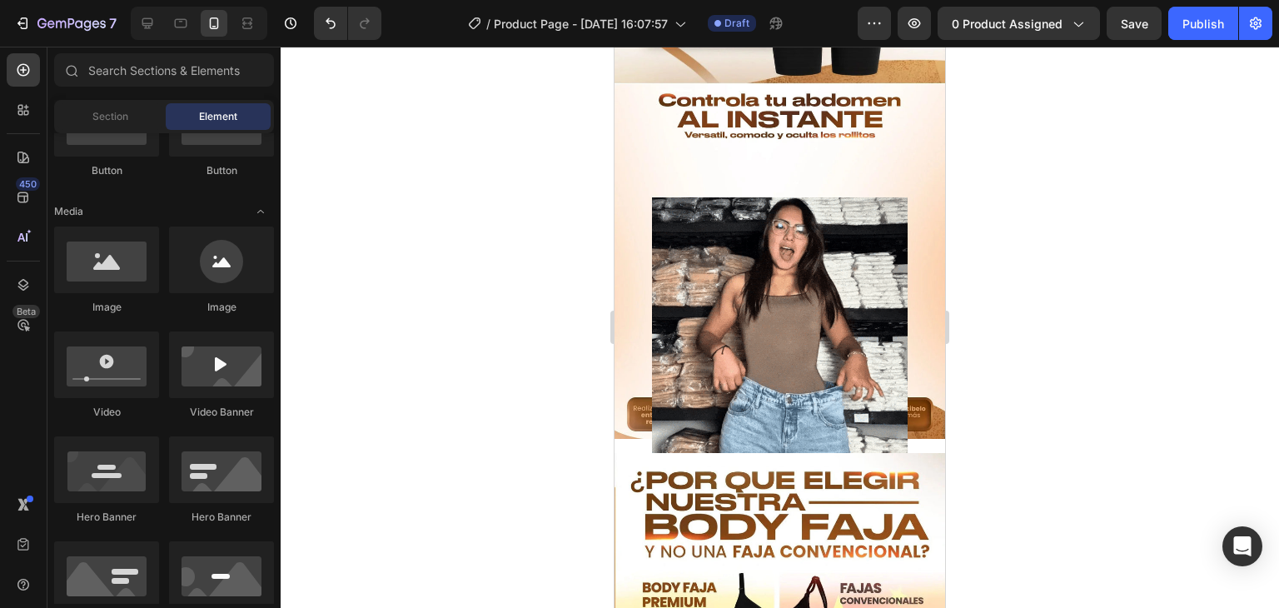
scroll to position [1402, 0]
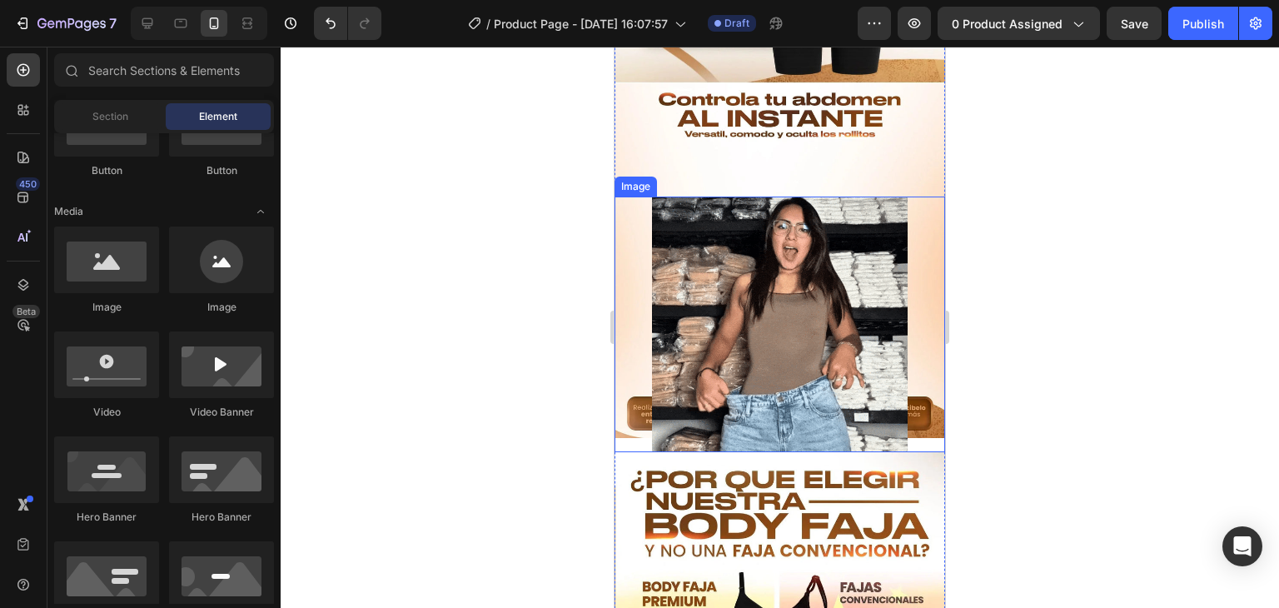
click at [805, 261] on img at bounding box center [780, 325] width 256 height 256
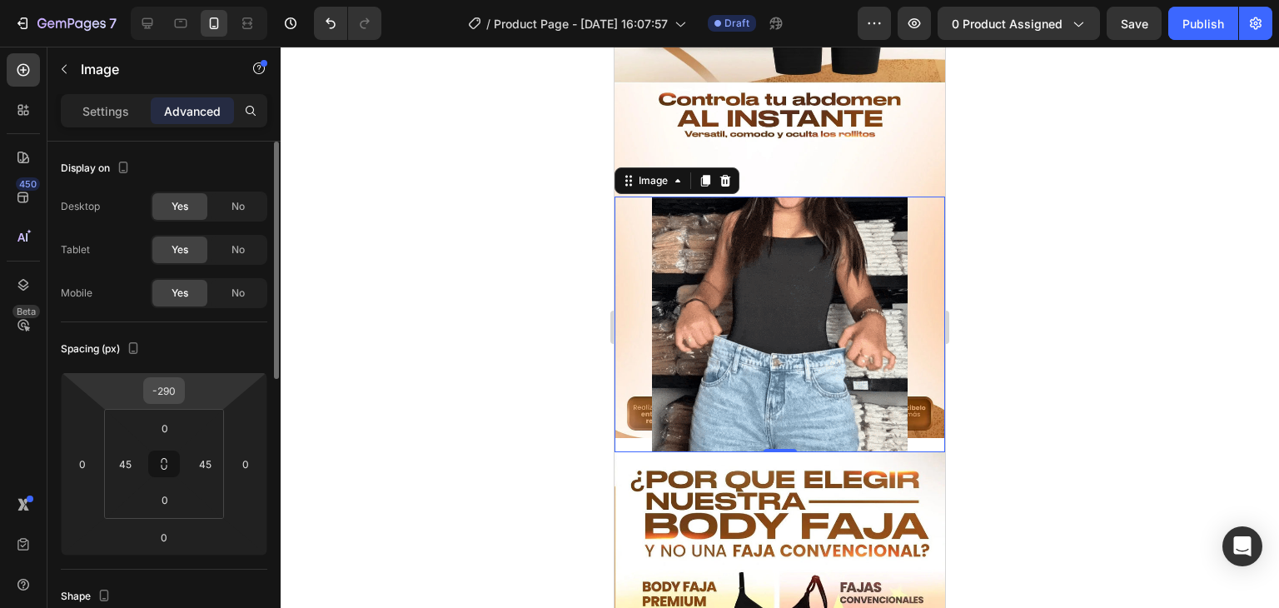
click at [162, 386] on input "-290" at bounding box center [163, 390] width 33 height 25
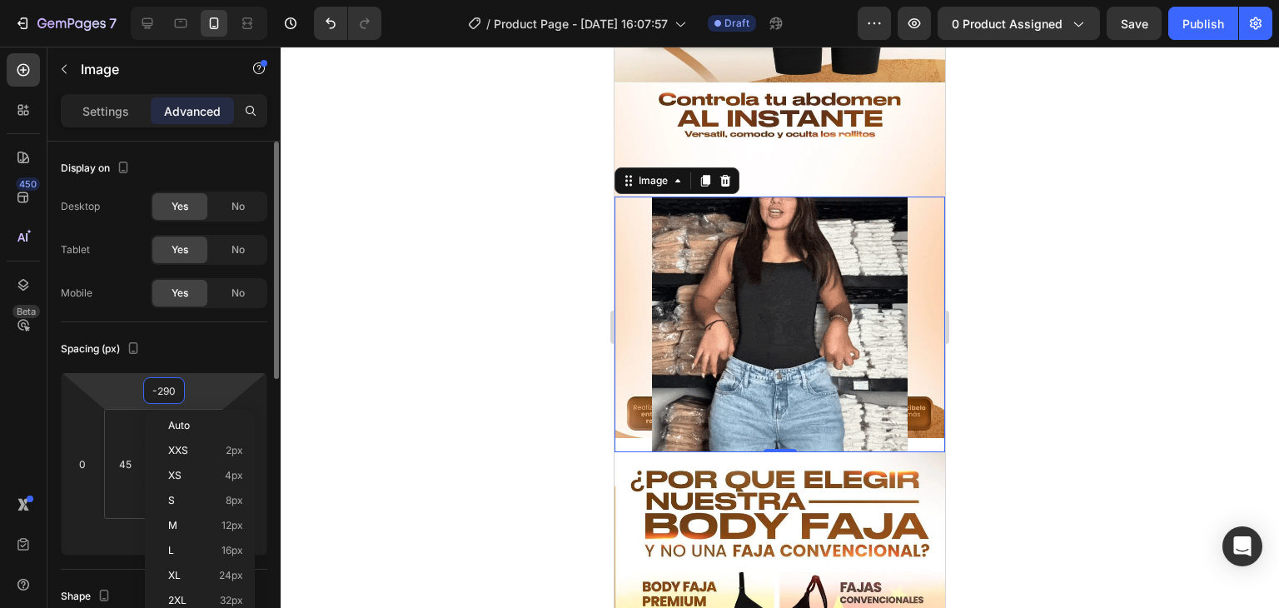
click at [162, 386] on input "-290" at bounding box center [163, 390] width 33 height 25
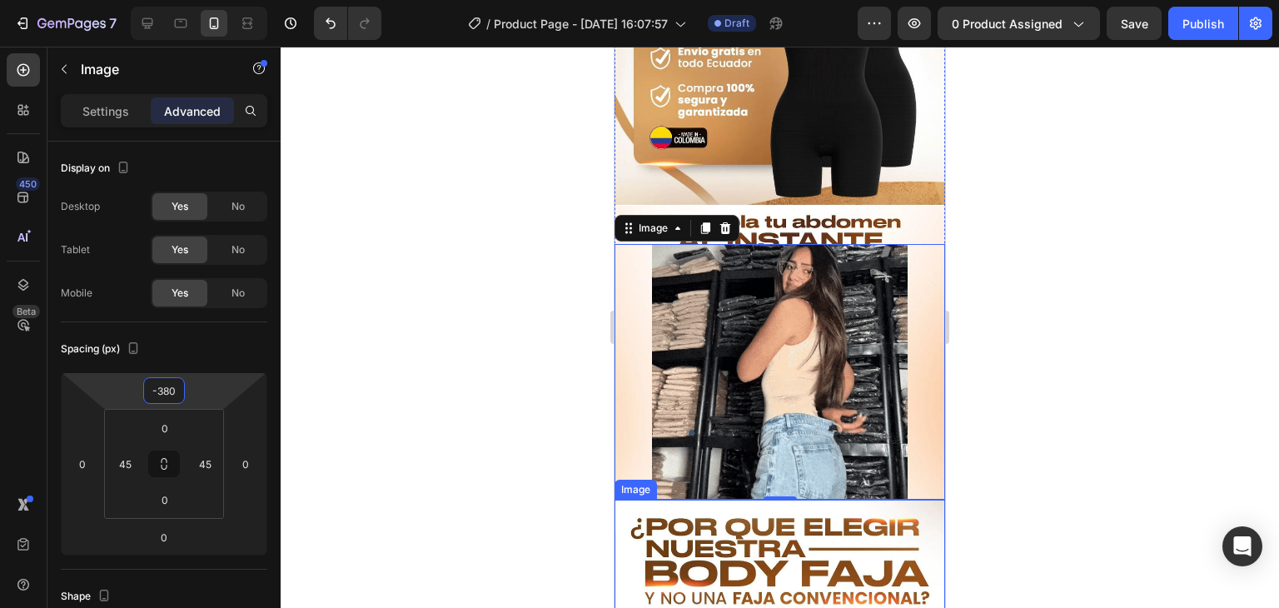
scroll to position [1279, 0]
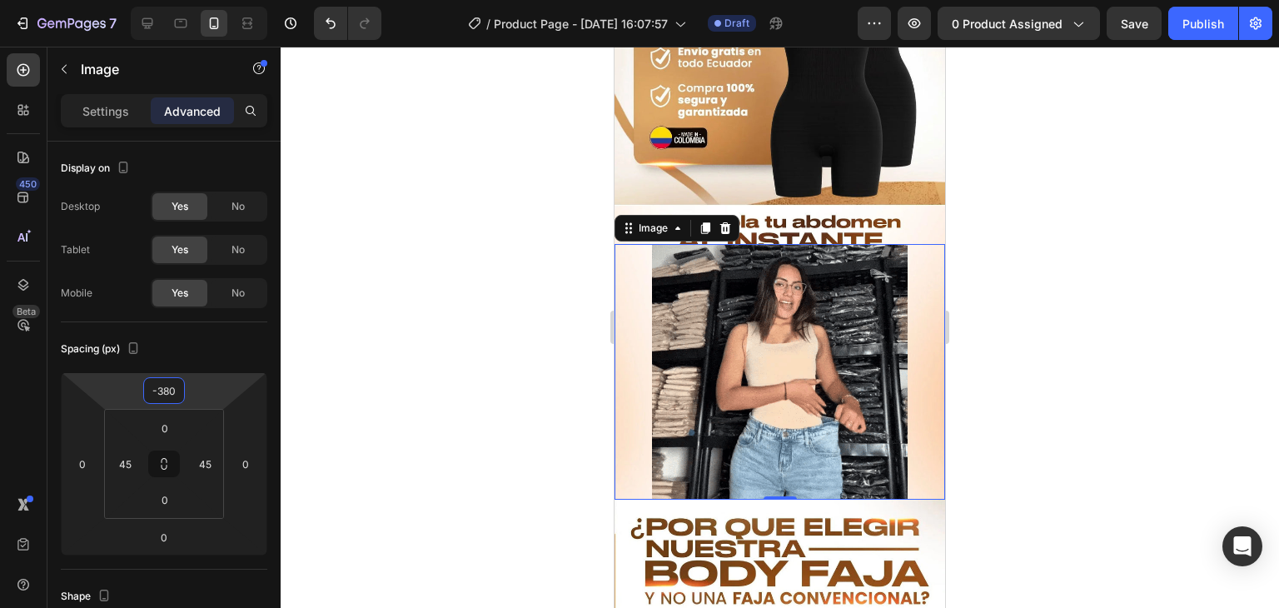
type input "-380"
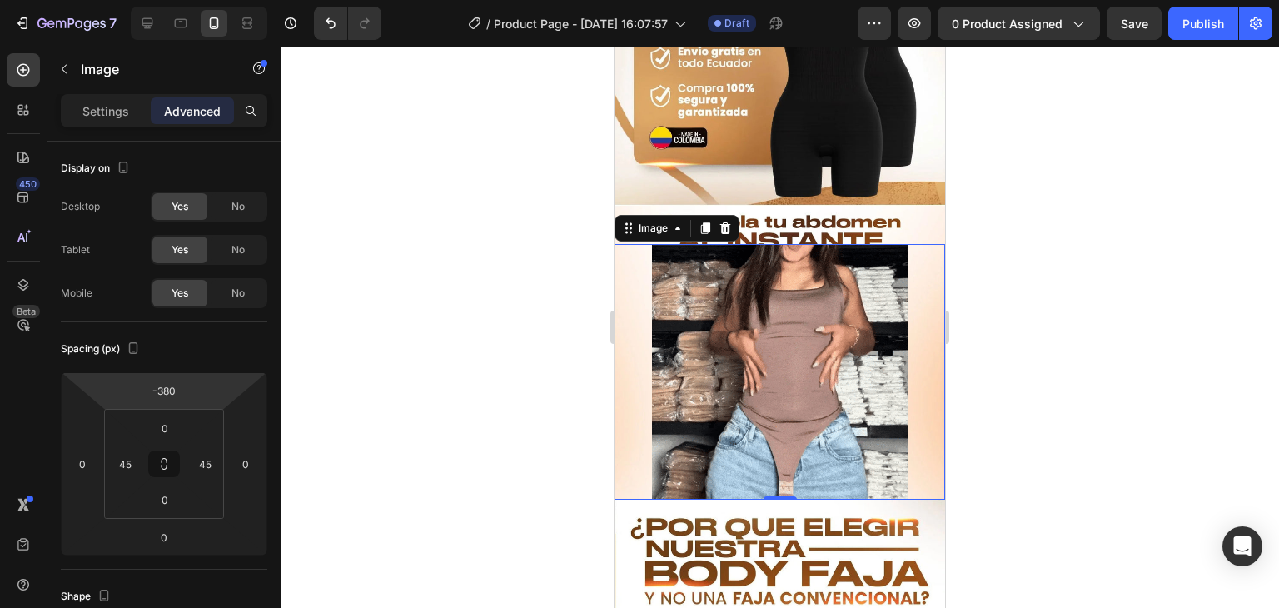
click at [1020, 287] on div at bounding box center [780, 327] width 999 height 561
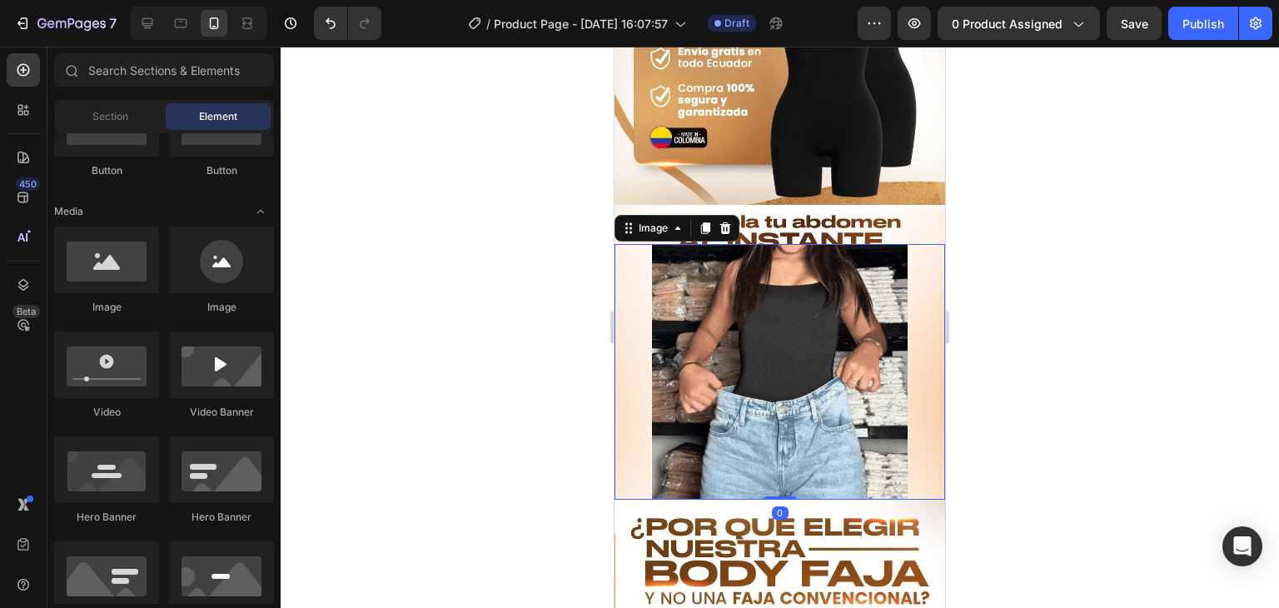
click at [903, 426] on div "Image 0" at bounding box center [780, 372] width 331 height 256
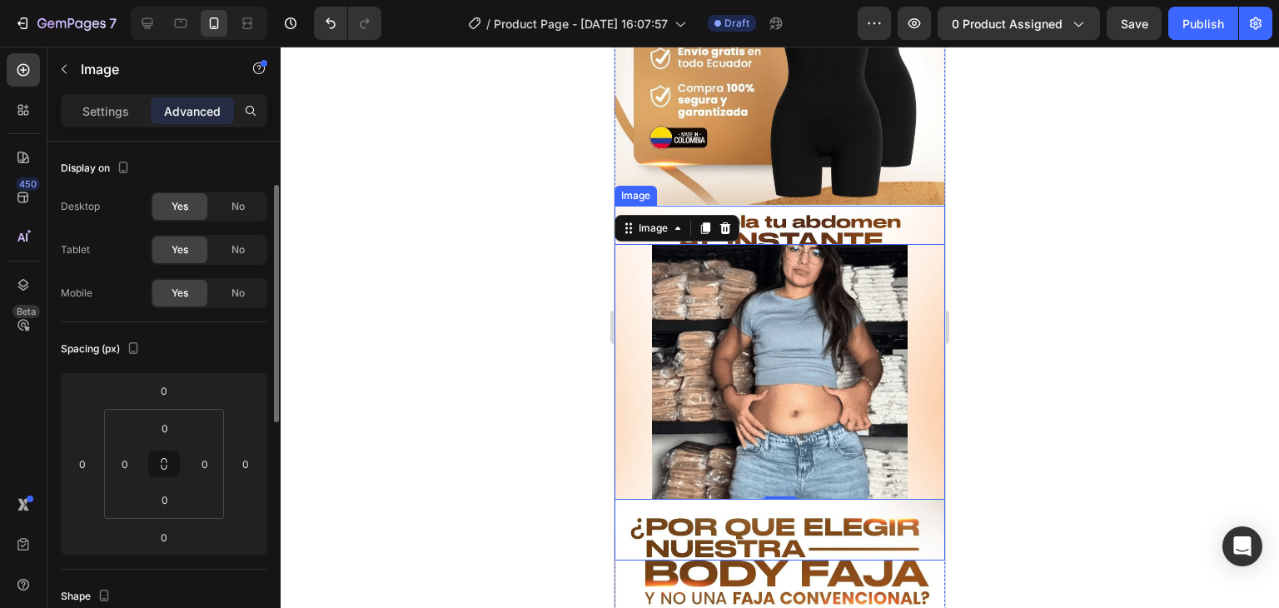
scroll to position [30, 0]
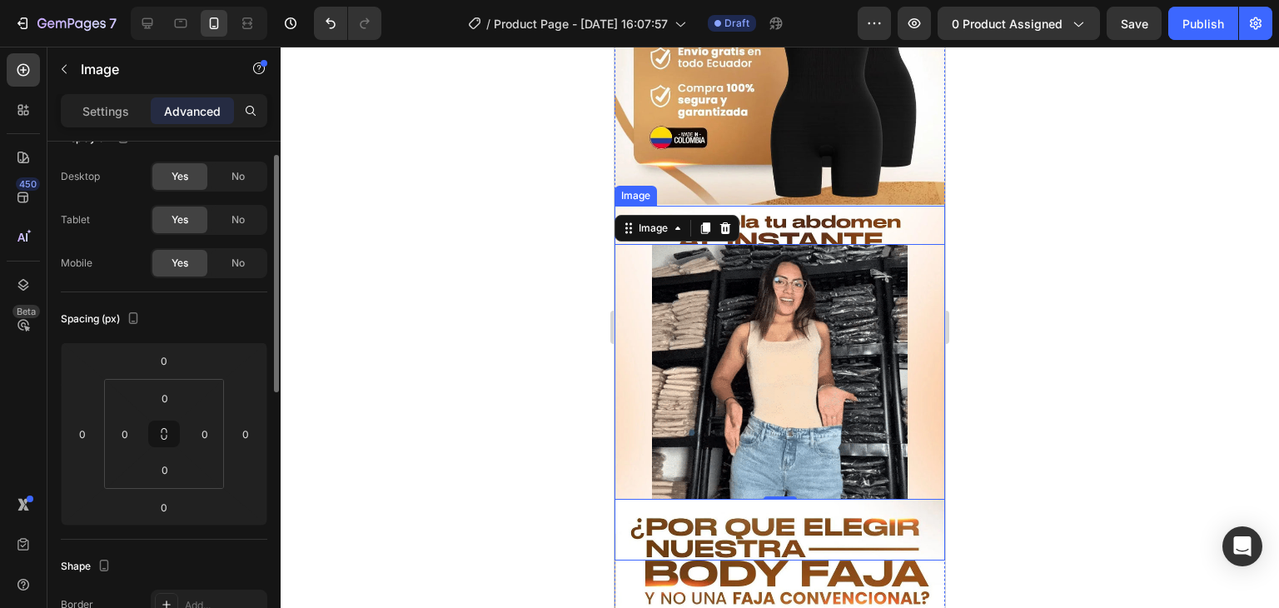
click at [898, 206] on img at bounding box center [780, 383] width 331 height 355
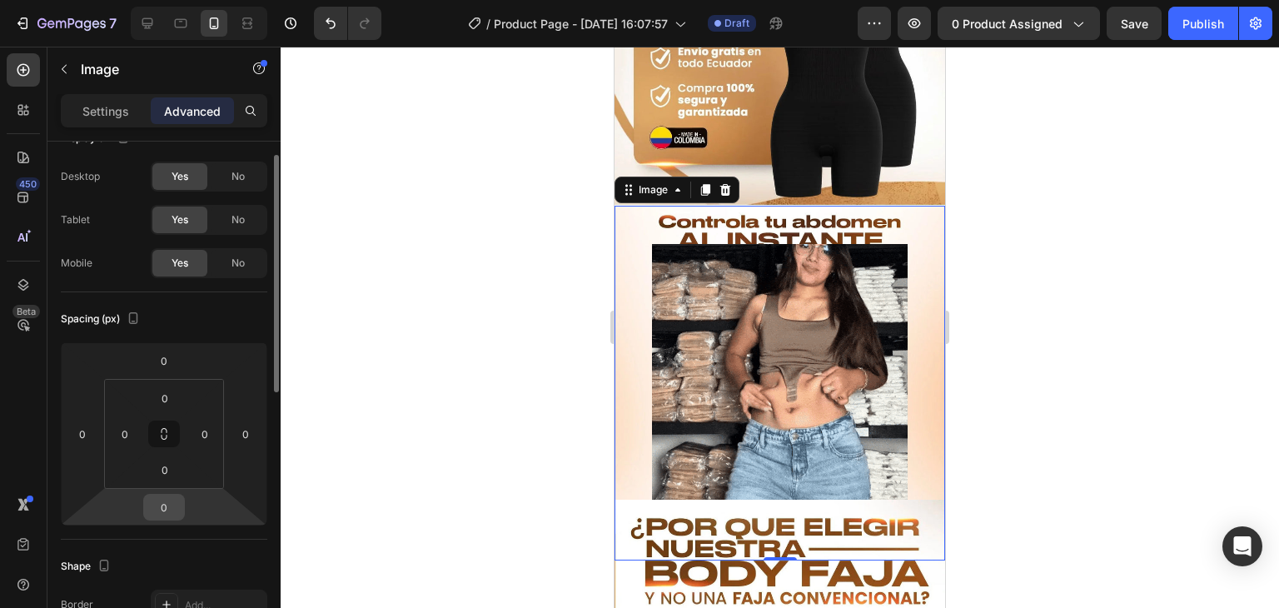
click at [176, 511] on input "0" at bounding box center [163, 507] width 33 height 25
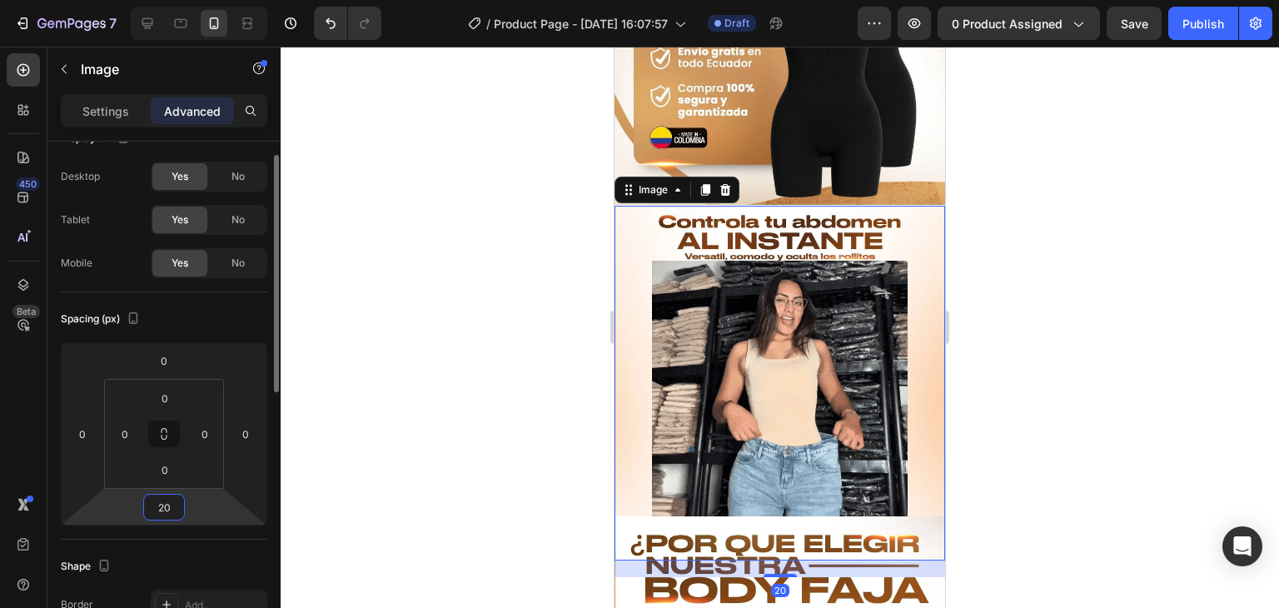
type input "2"
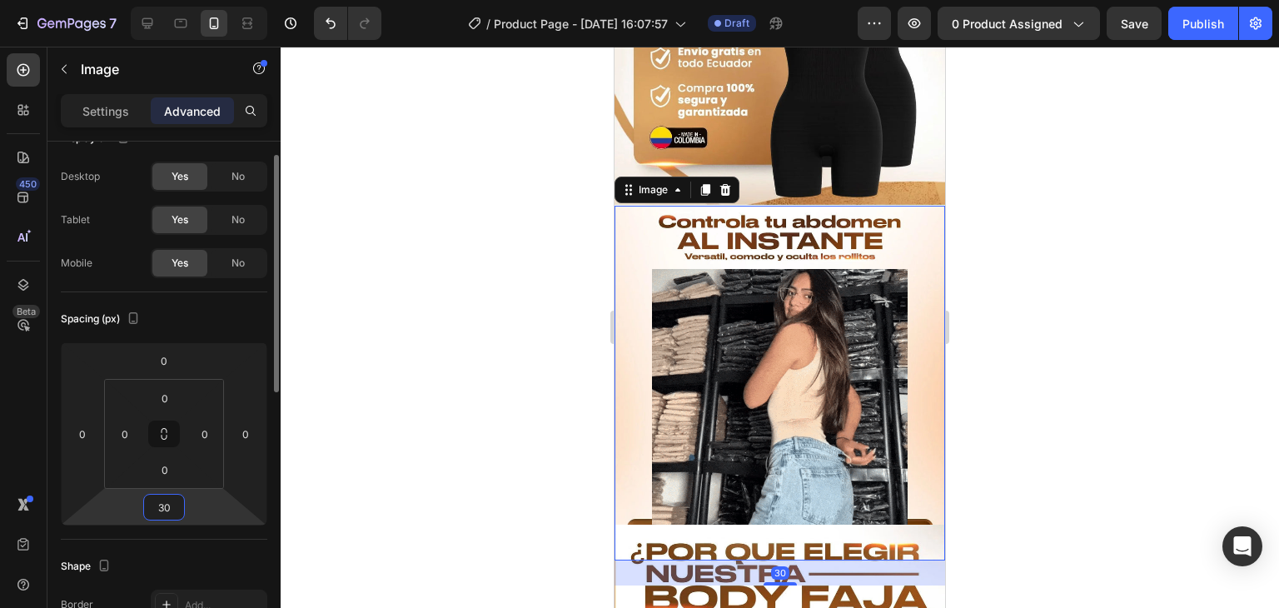
type input "3"
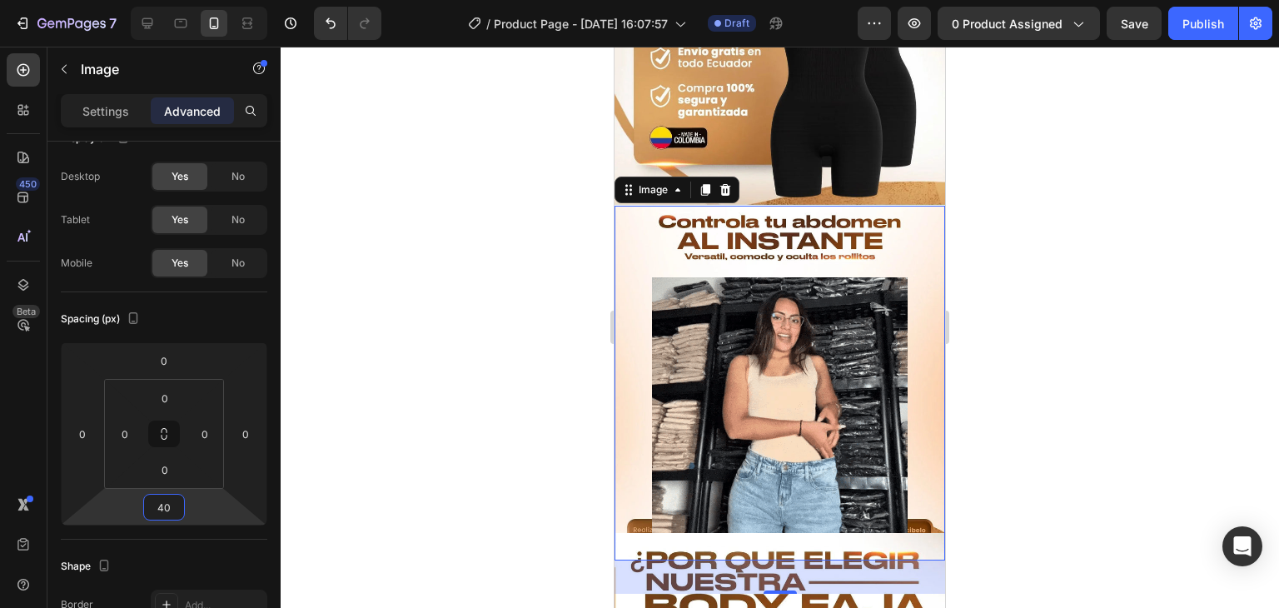
type input "40"
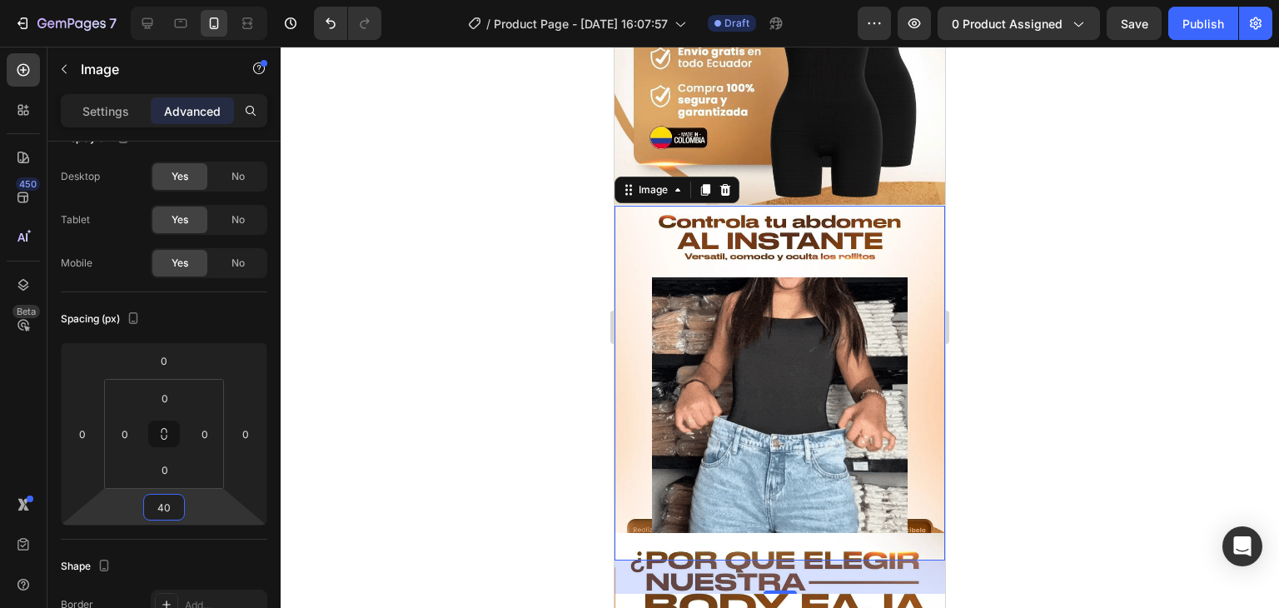
click at [1005, 411] on div at bounding box center [780, 327] width 999 height 561
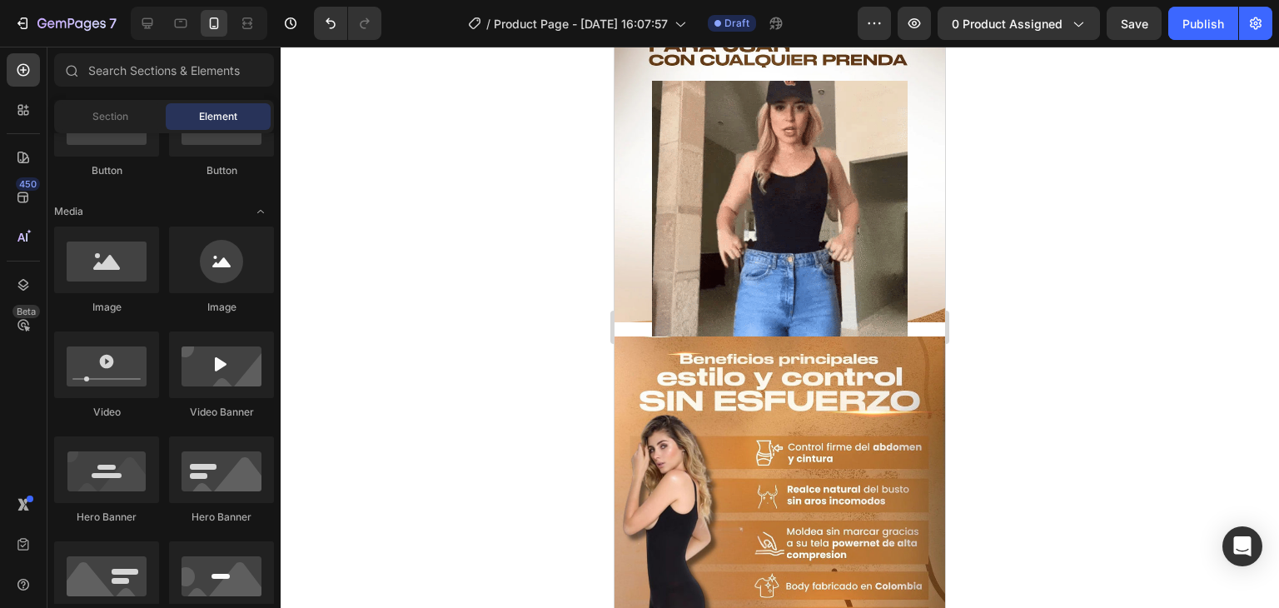
scroll to position [0, 0]
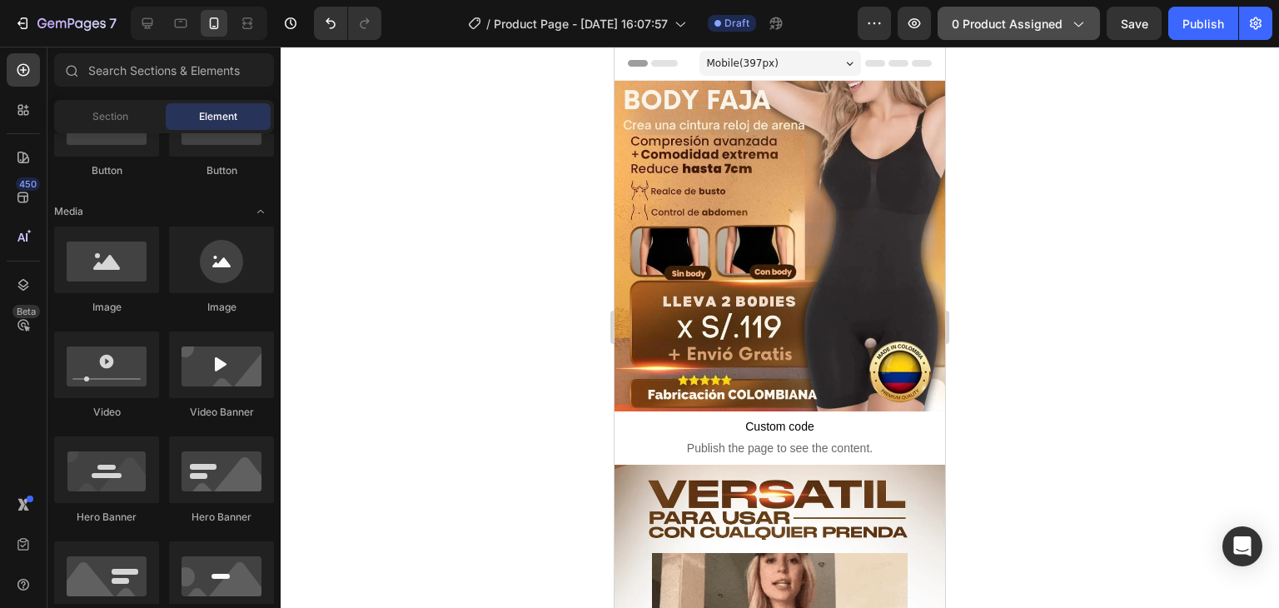
click at [1061, 31] on span "0 product assigned" at bounding box center [1007, 23] width 111 height 17
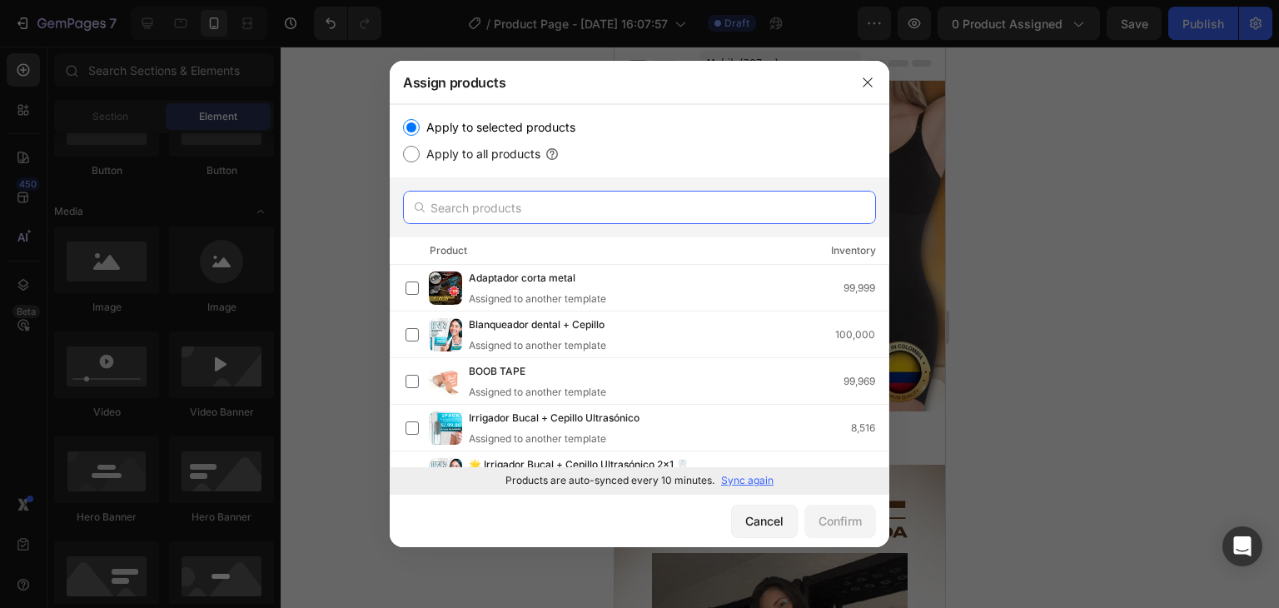
click at [516, 204] on input "text" at bounding box center [639, 207] width 473 height 33
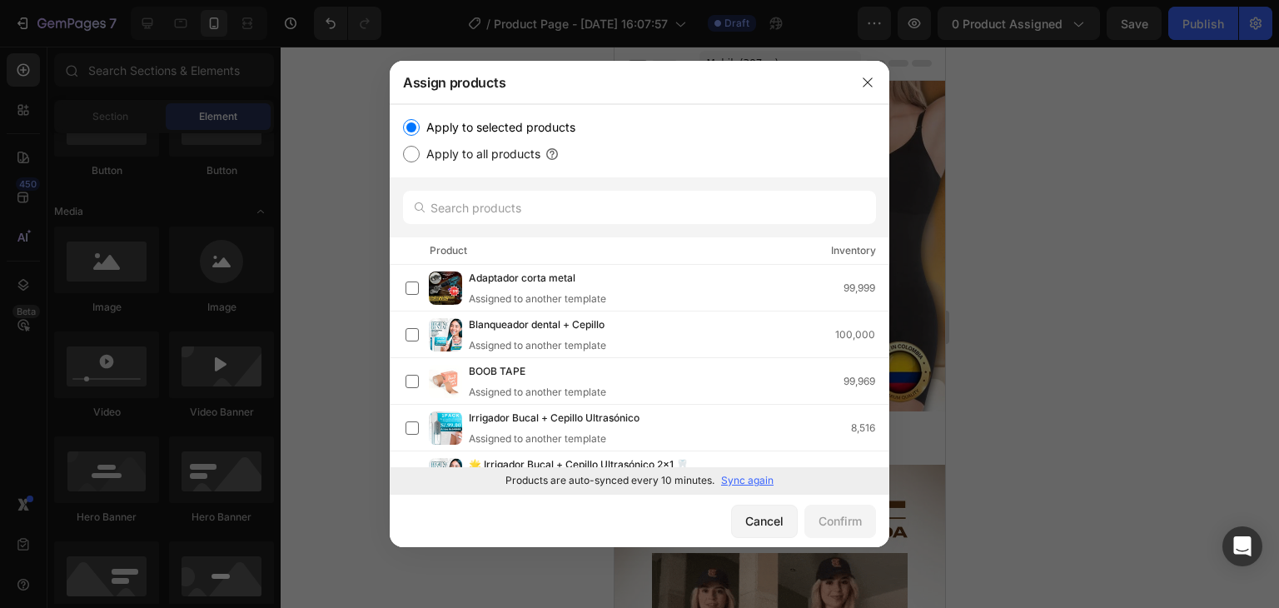
click at [759, 479] on p "Sync again" at bounding box center [747, 480] width 52 height 15
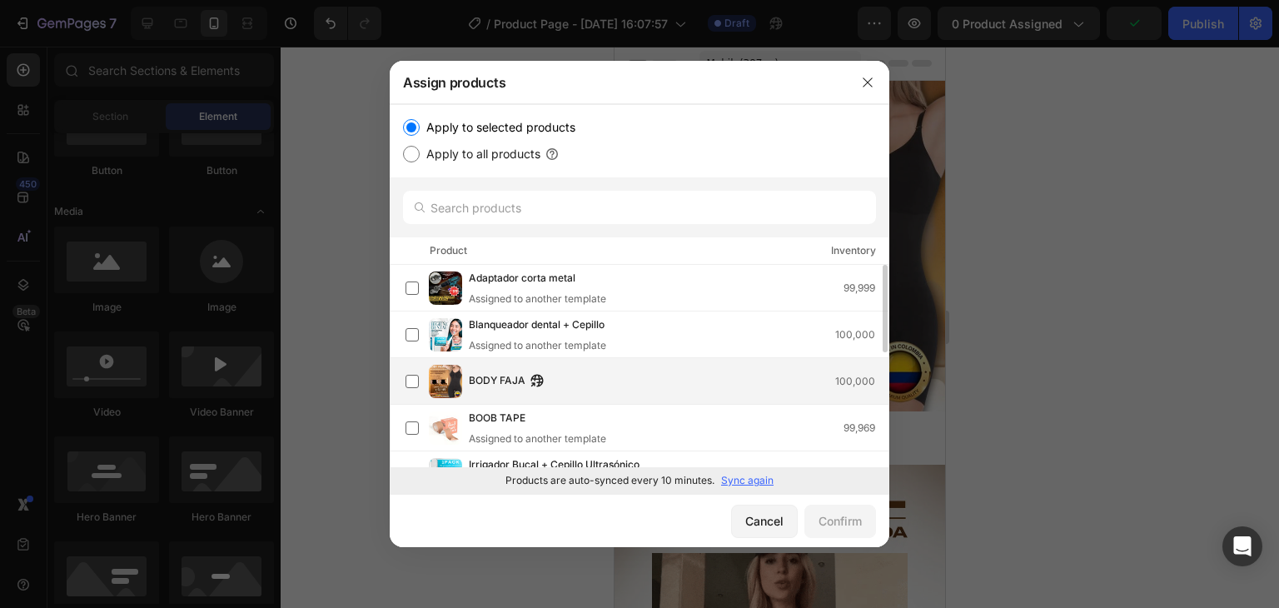
click at [599, 368] on div "BODY FAJA 100,000" at bounding box center [647, 381] width 483 height 33
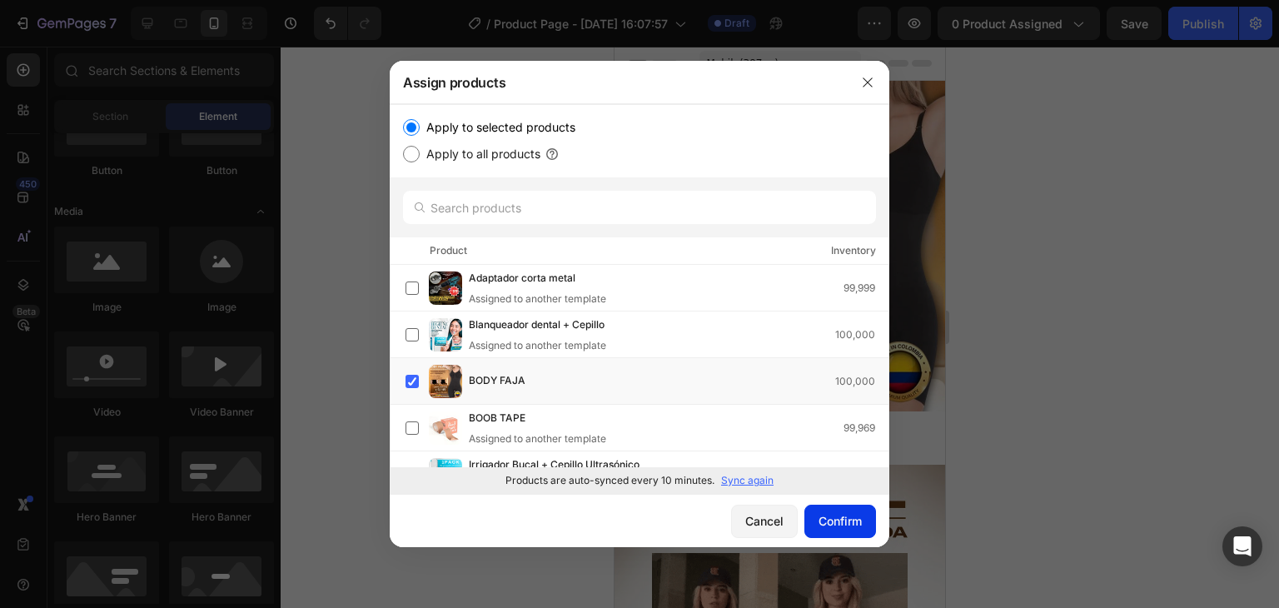
click at [860, 514] on div "Confirm" at bounding box center [840, 520] width 43 height 17
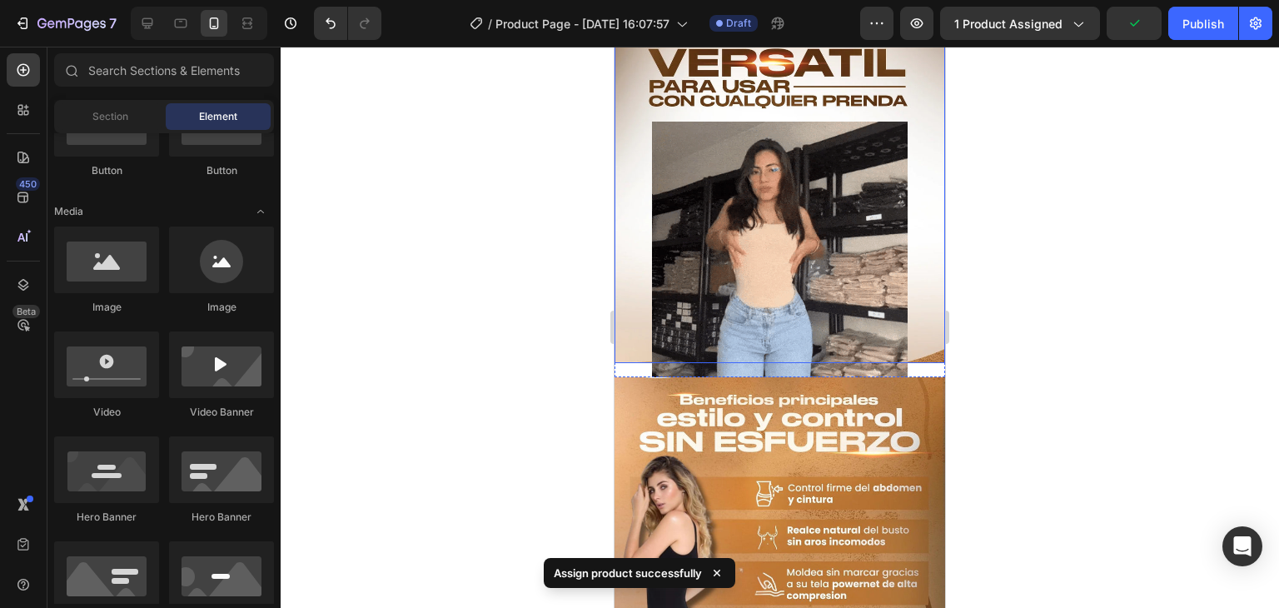
scroll to position [421, 0]
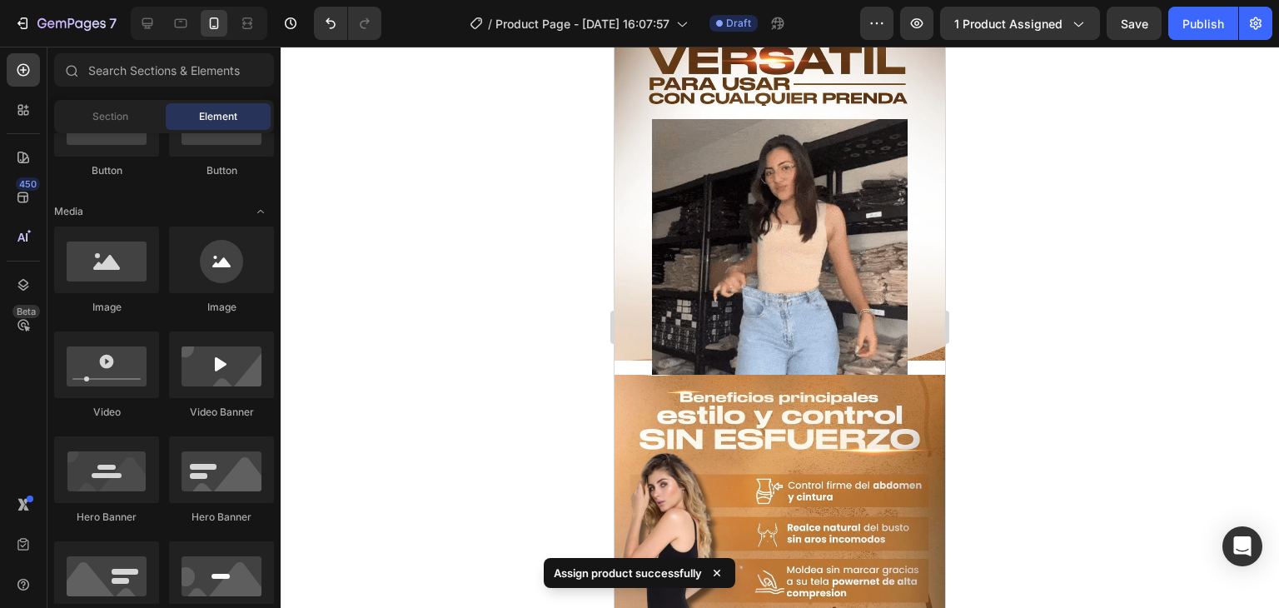
click at [1068, 393] on div at bounding box center [780, 327] width 999 height 561
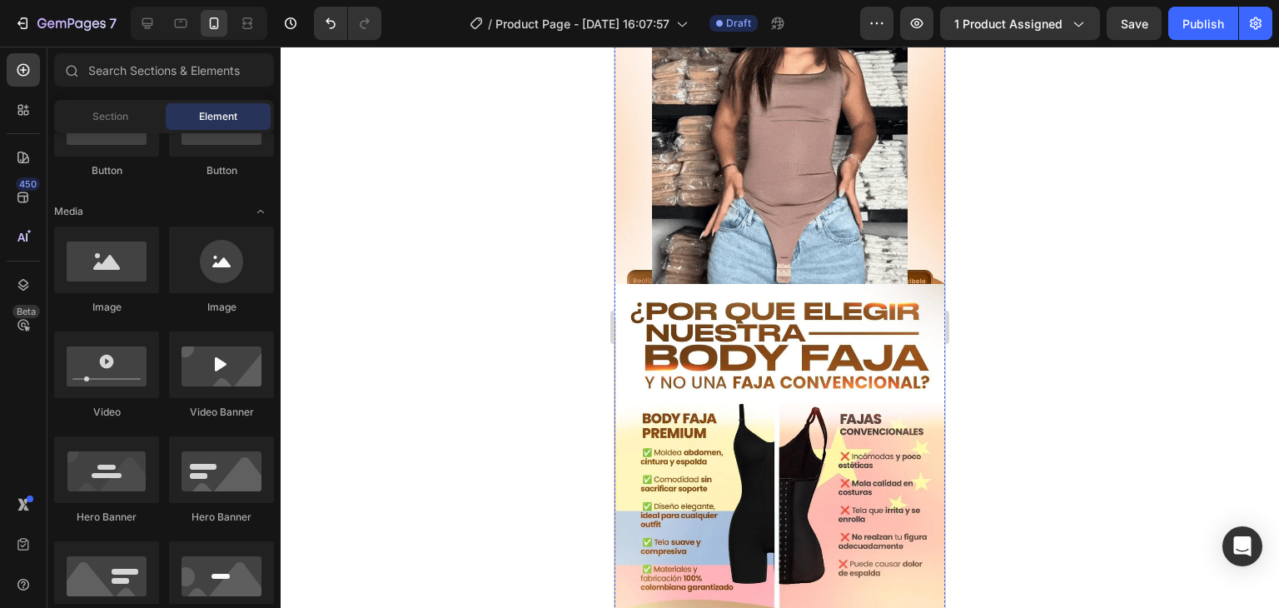
scroll to position [1529, 0]
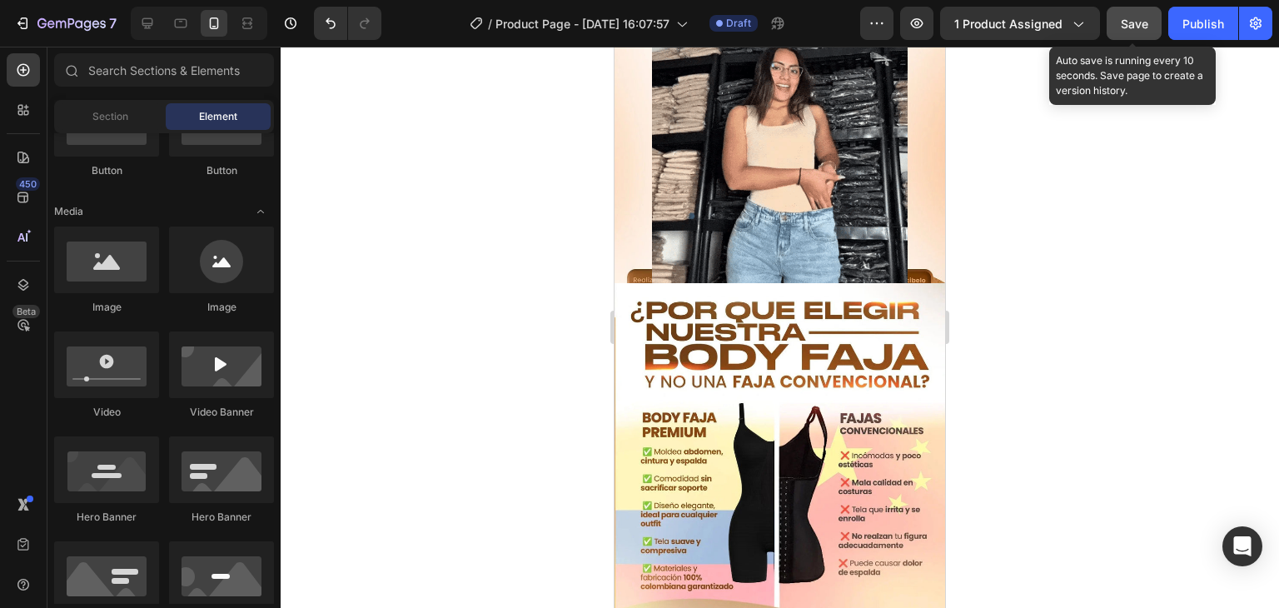
click at [1120, 19] on button "Save" at bounding box center [1134, 23] width 55 height 33
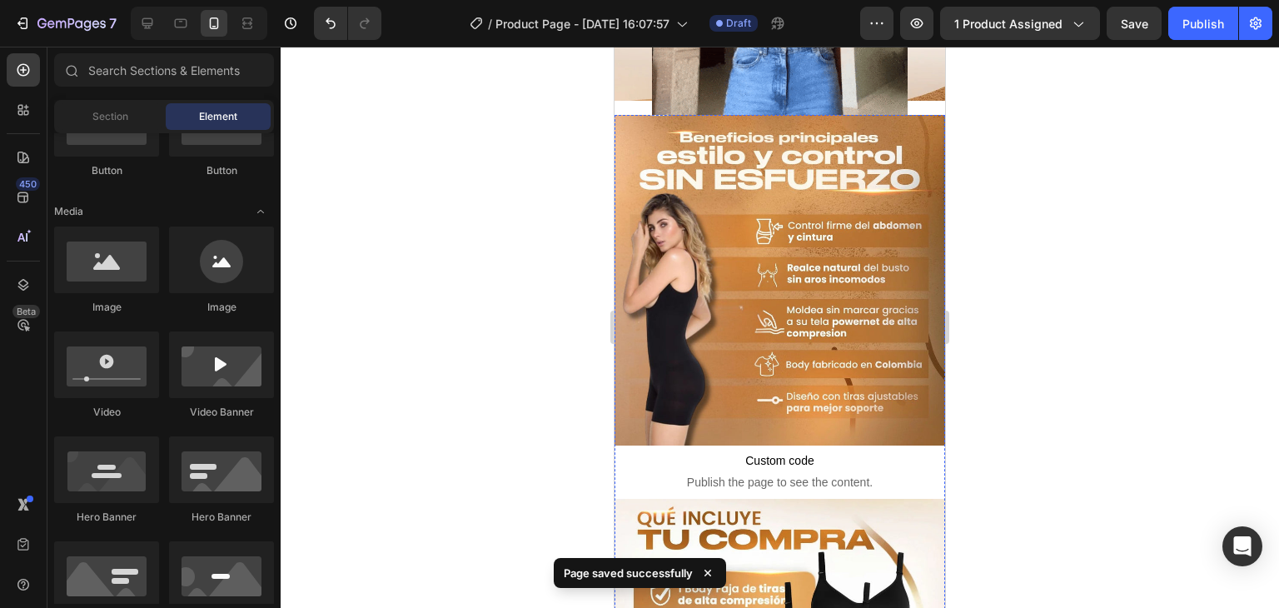
scroll to position [680, 0]
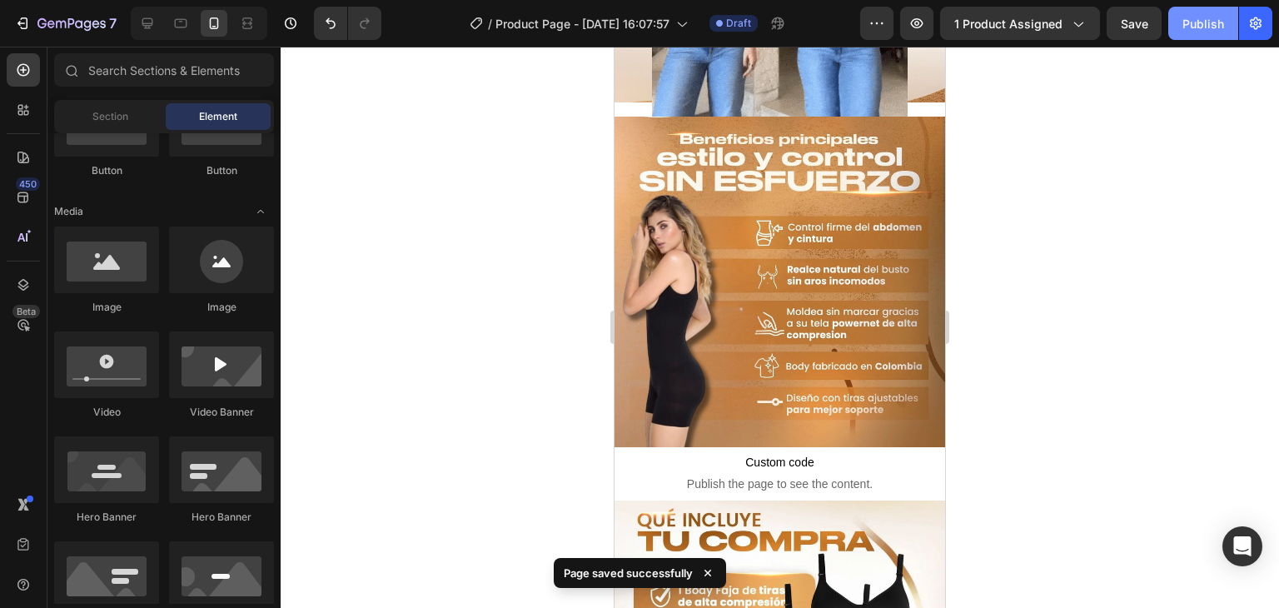
click at [1223, 7] on button "Publish" at bounding box center [1204, 23] width 70 height 33
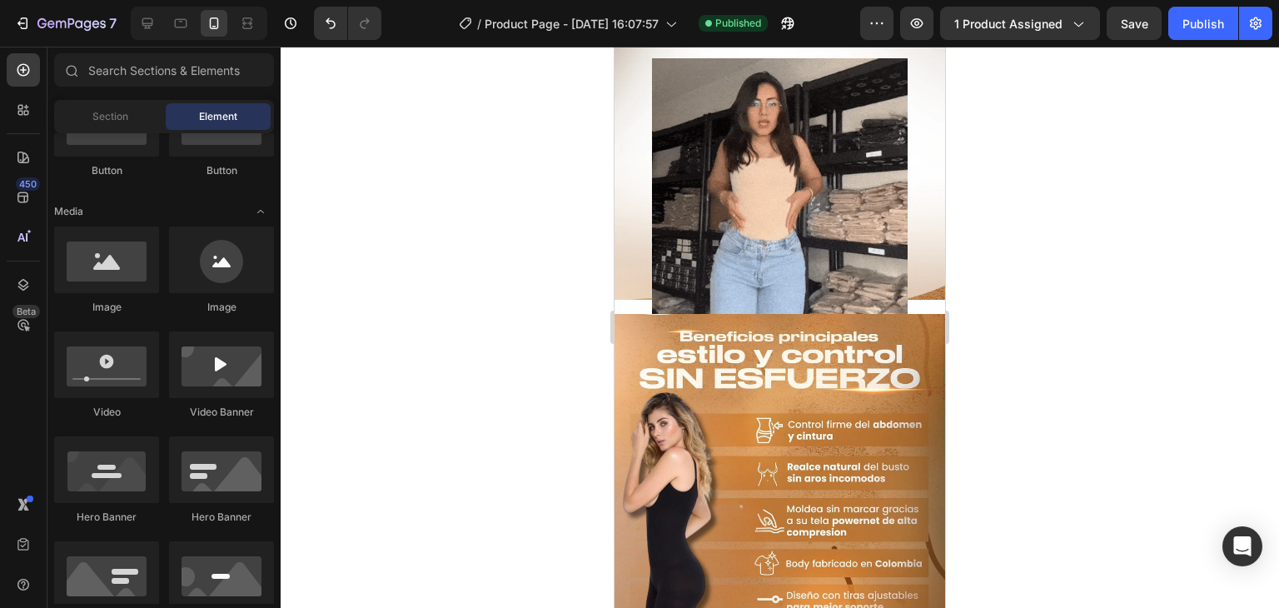
scroll to position [483, 0]
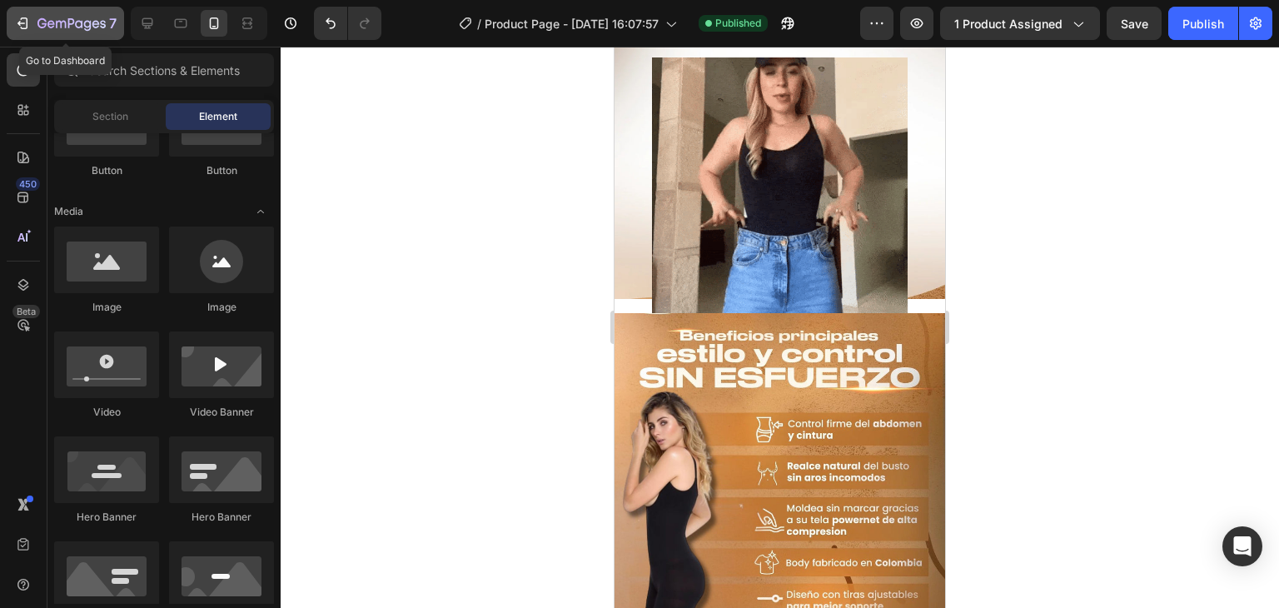
click at [62, 29] on icon "button" at bounding box center [71, 24] width 68 height 14
